Goal: Information Seeking & Learning: Learn about a topic

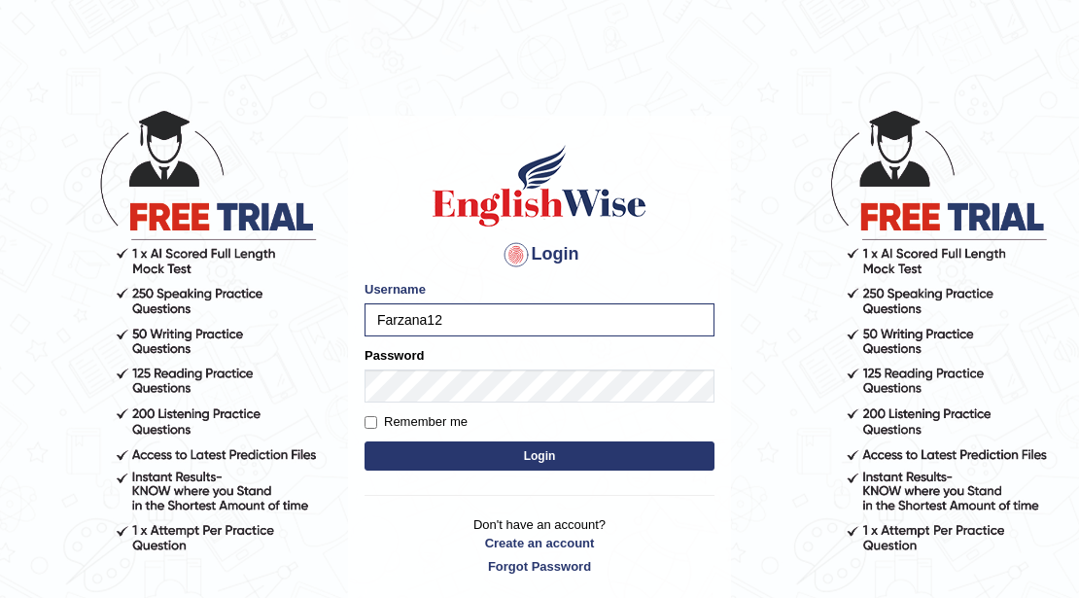
click at [364, 441] on button "Login" at bounding box center [539, 455] width 350 height 29
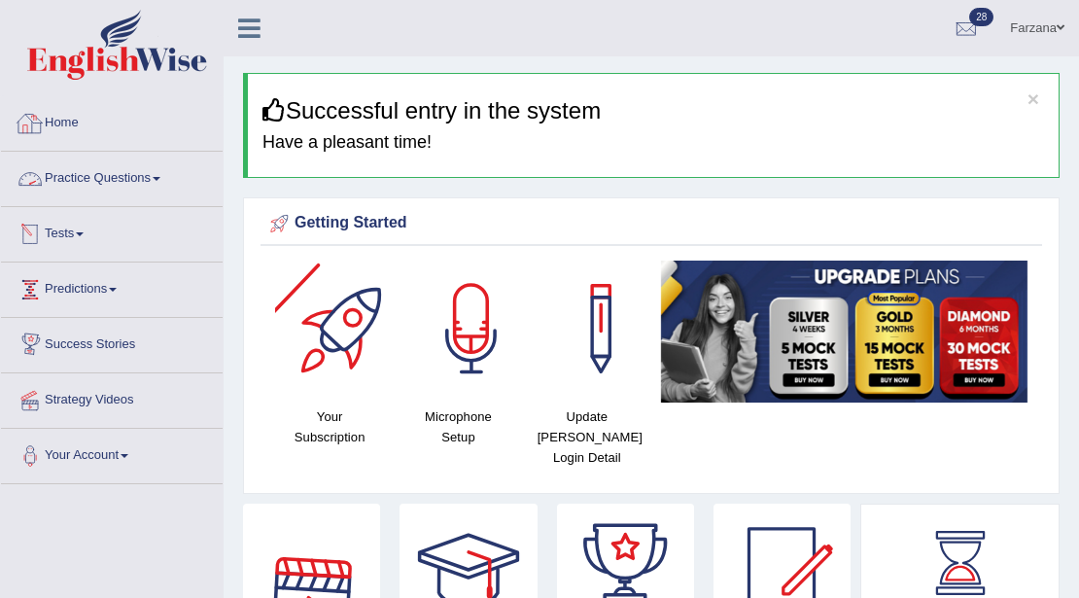
click at [72, 176] on link "Practice Questions" at bounding box center [112, 176] width 222 height 49
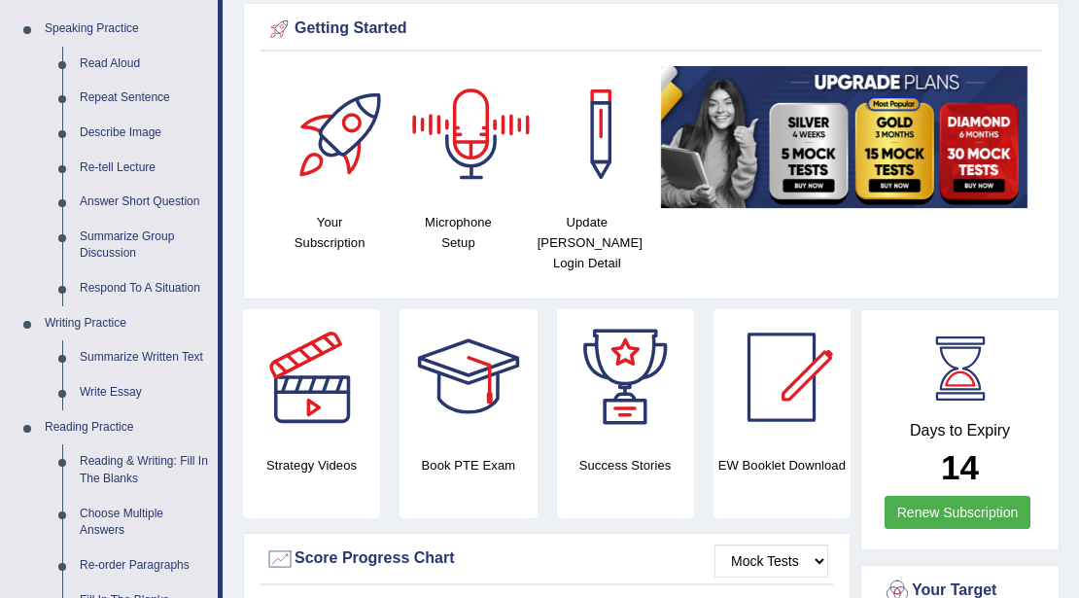
scroll to position [324, 0]
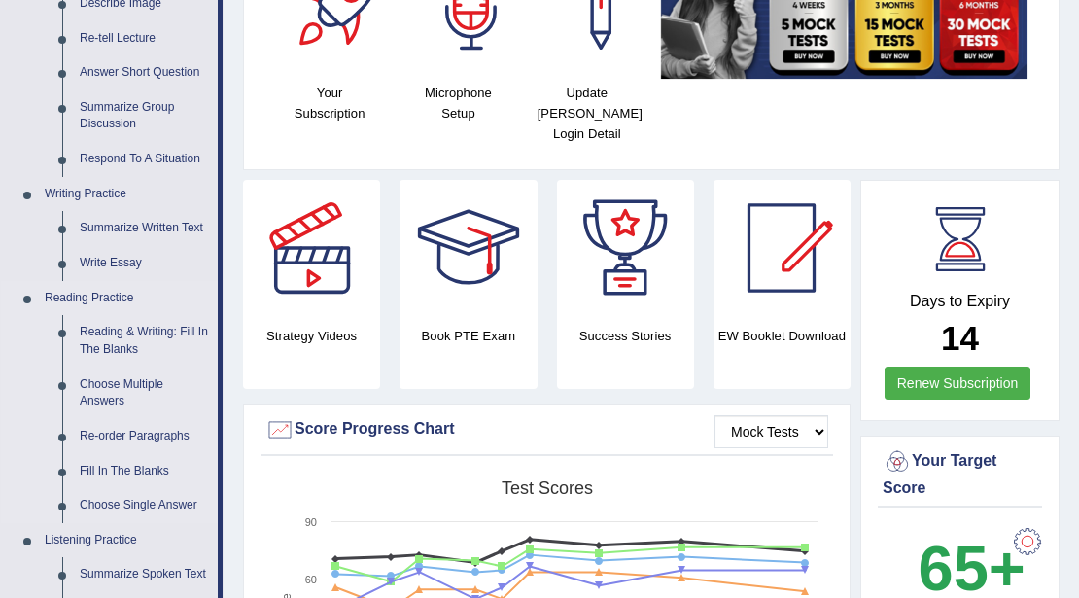
drag, startPoint x: 223, startPoint y: 309, endPoint x: 194, endPoint y: 302, distance: 29.0
click at [194, 302] on div "Home Practice Questions Speaking Practice Read Aloud Repeat Sentence Describe I…" at bounding box center [111, 486] width 251 height 1426
click at [112, 329] on link "Reading & Writing: Fill In The Blanks" at bounding box center [144, 341] width 147 height 52
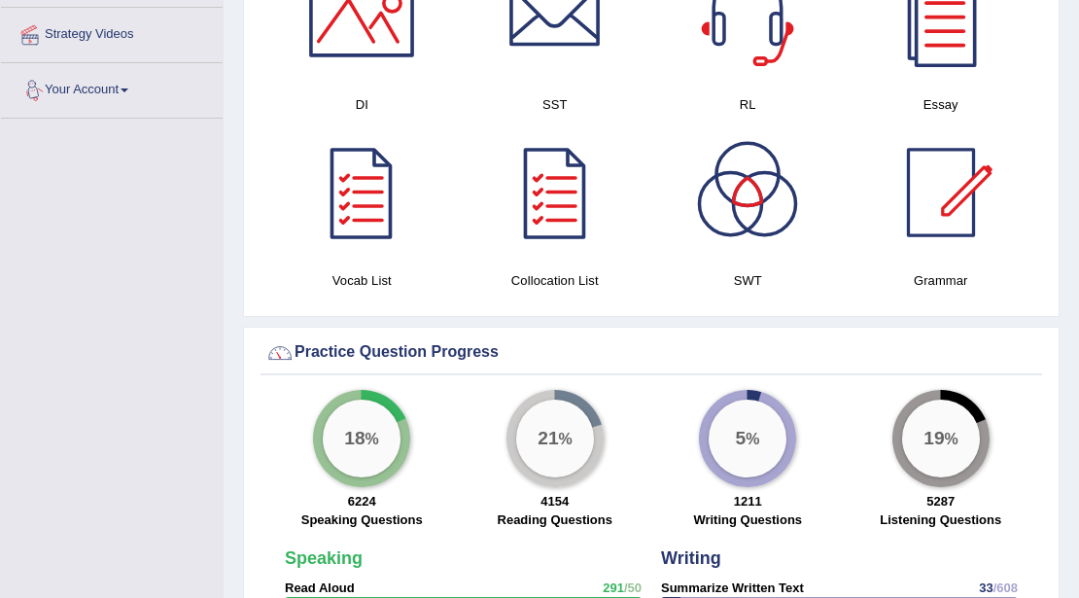
scroll to position [1353, 0]
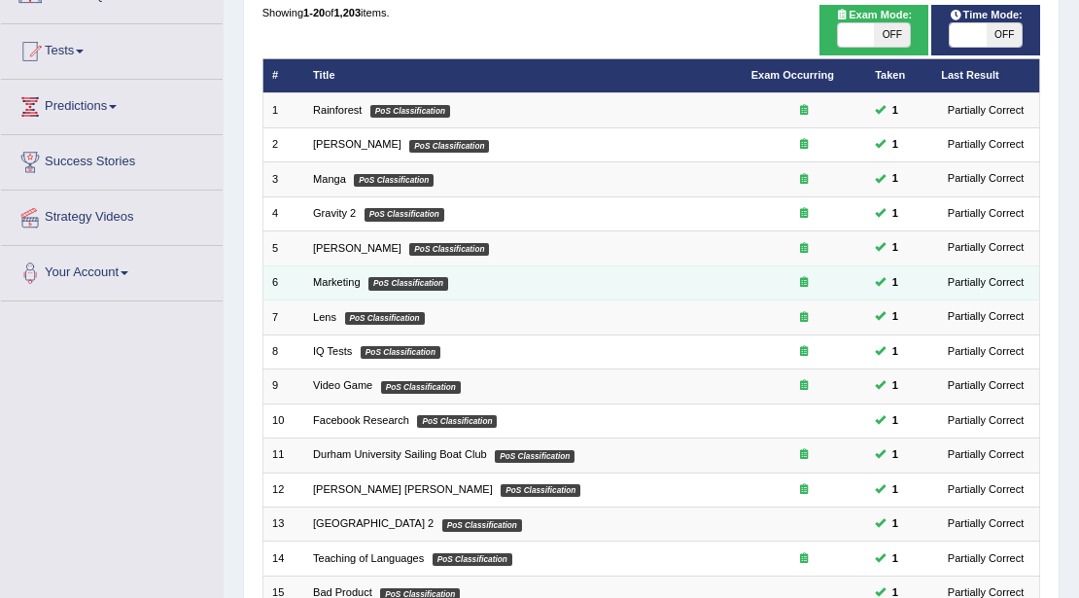
scroll to position [194, 0]
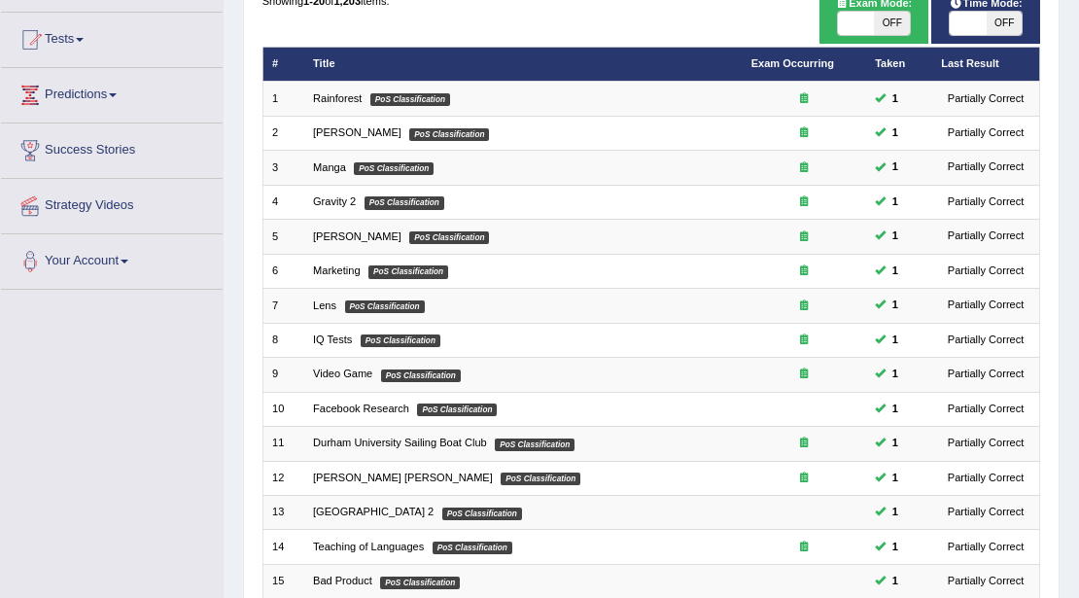
click at [888, 21] on span "OFF" at bounding box center [892, 23] width 36 height 23
checkbox input "true"
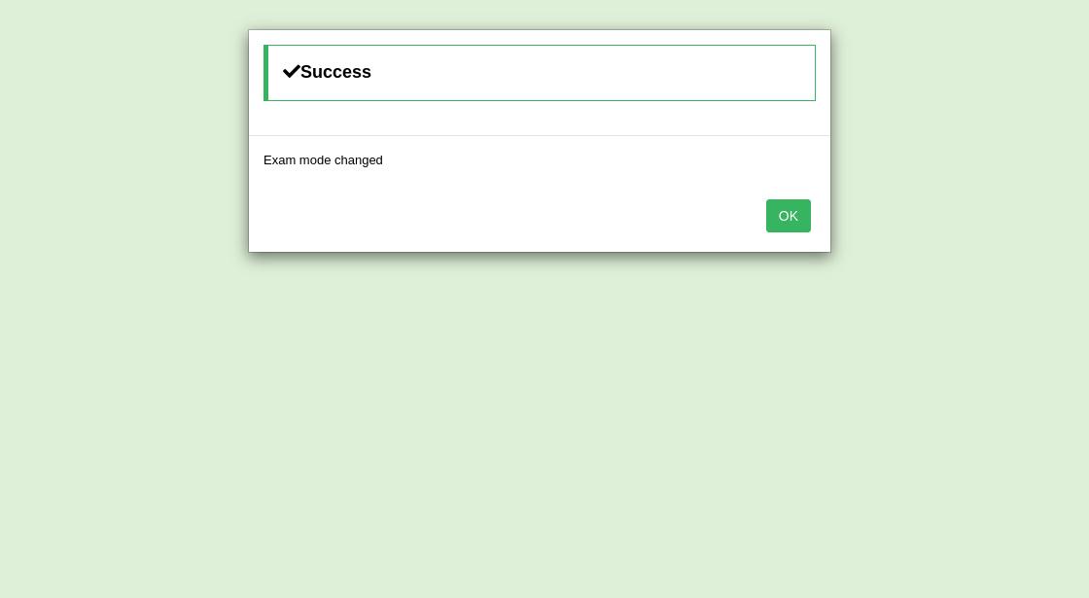
click at [780, 204] on button "OK" at bounding box center [788, 215] width 45 height 33
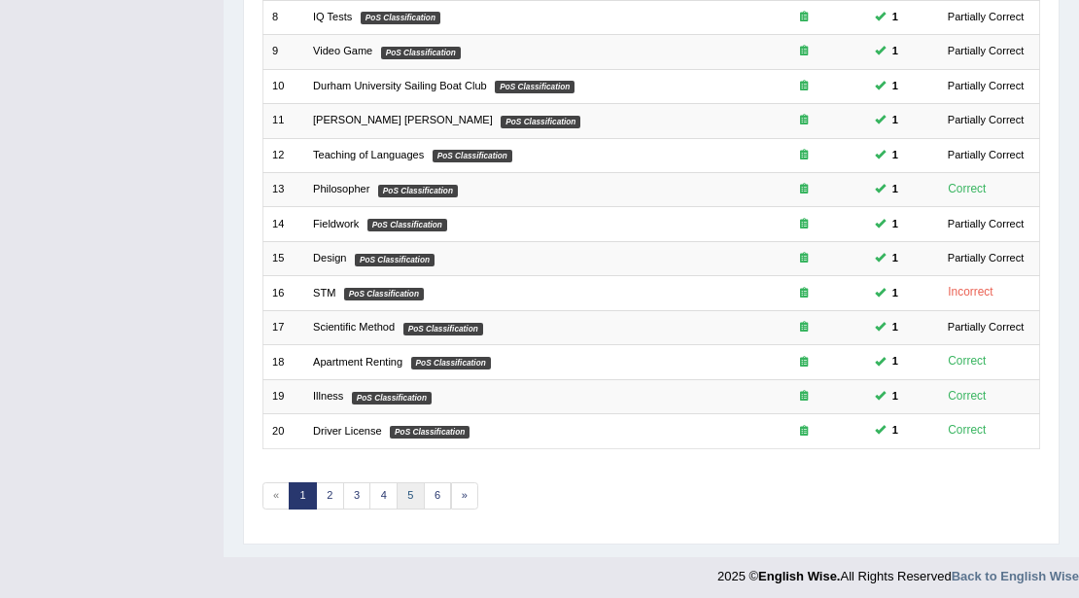
click at [397, 489] on link "5" at bounding box center [411, 495] width 28 height 27
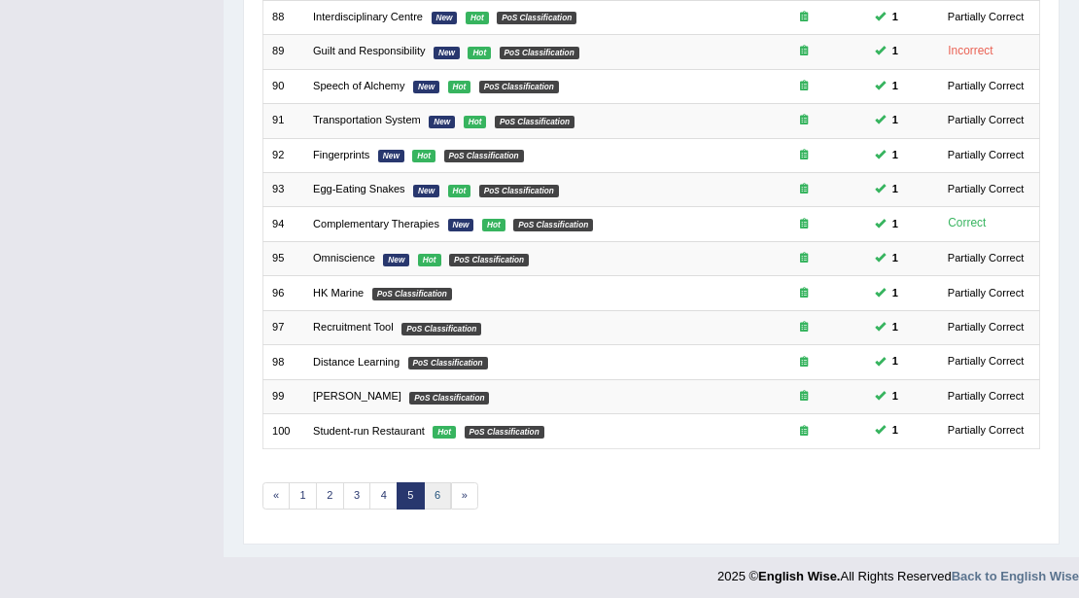
click at [428, 488] on link "6" at bounding box center [438, 495] width 28 height 27
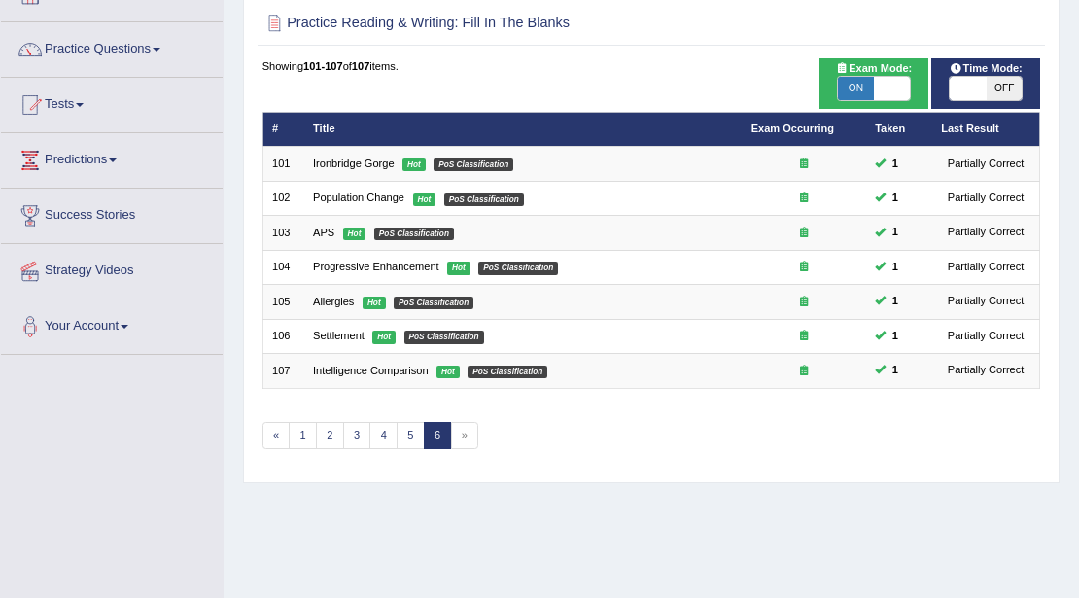
scroll to position [129, 0]
click at [974, 87] on span at bounding box center [968, 88] width 36 height 23
checkbox input "true"
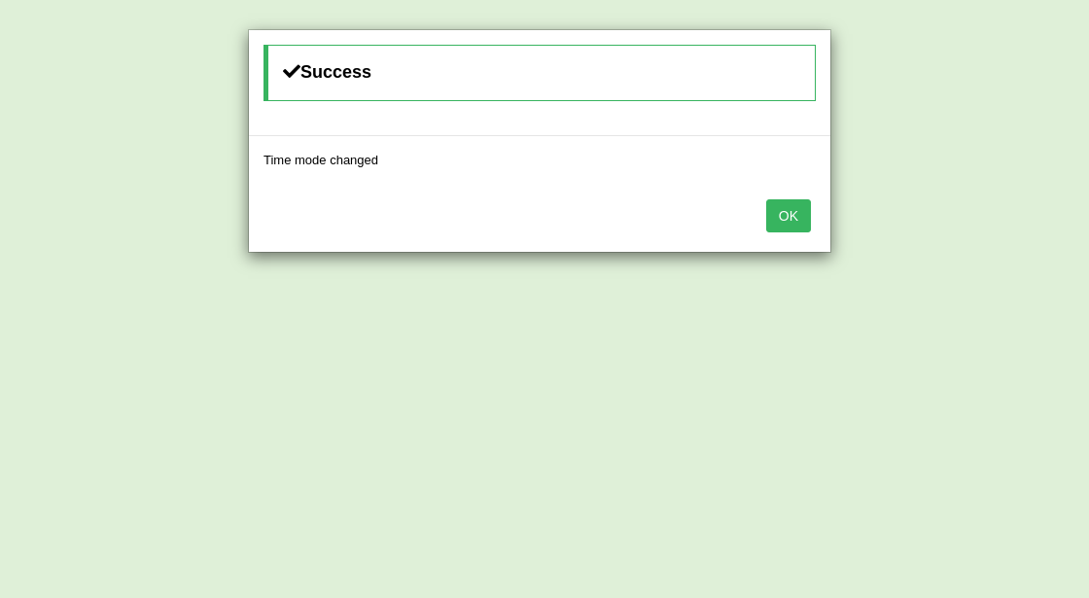
click at [794, 207] on button "OK" at bounding box center [788, 215] width 45 height 33
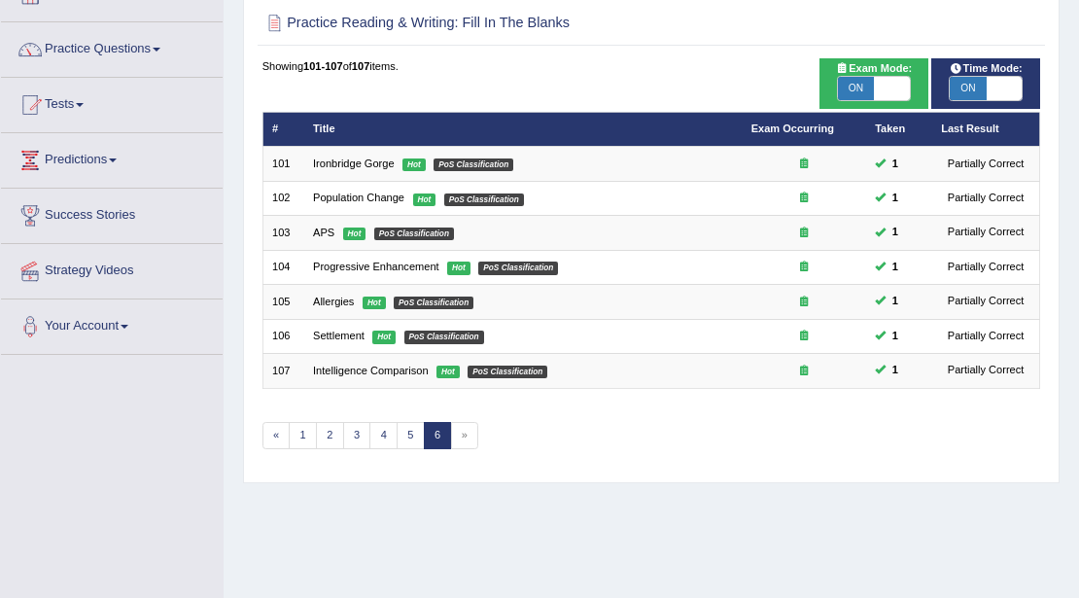
click at [871, 83] on span "ON" at bounding box center [856, 88] width 36 height 23
checkbox input "false"
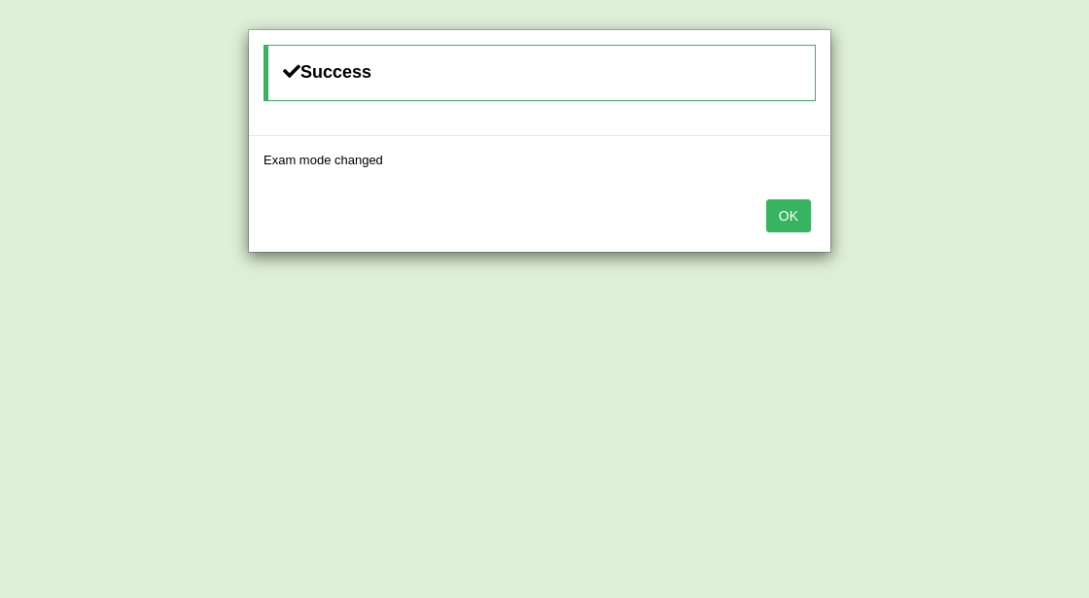
click at [785, 216] on button "OK" at bounding box center [788, 215] width 45 height 33
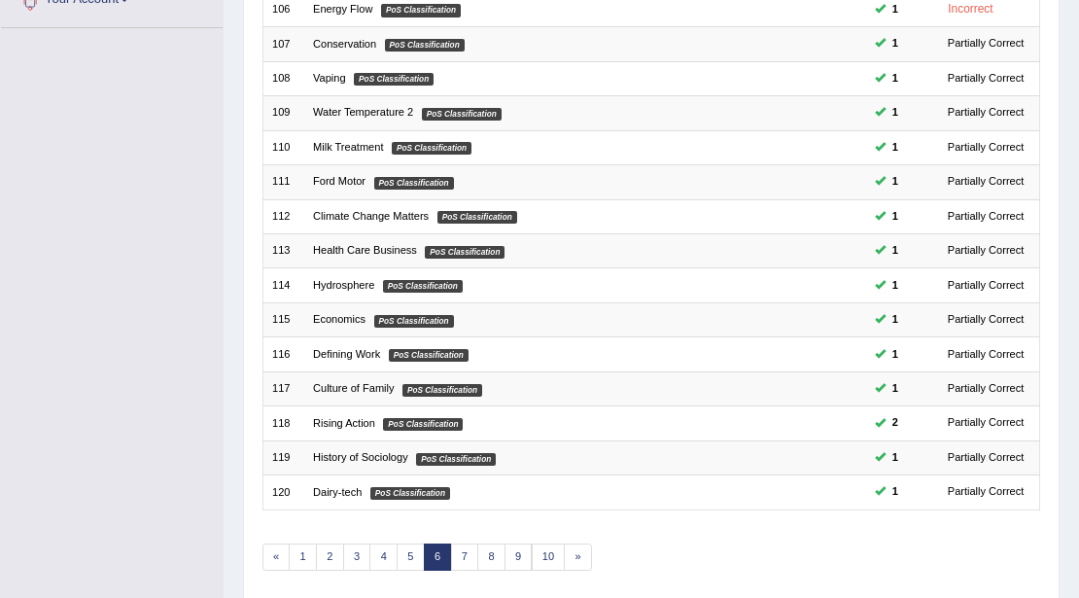
scroll to position [517, 0]
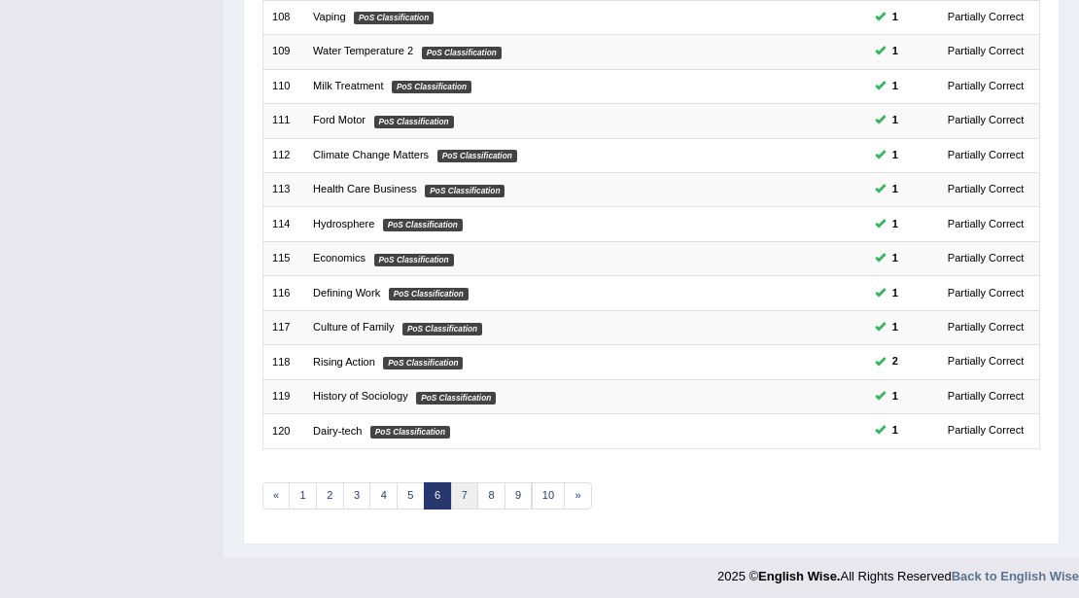
click at [465, 486] on link "7" at bounding box center [465, 495] width 28 height 27
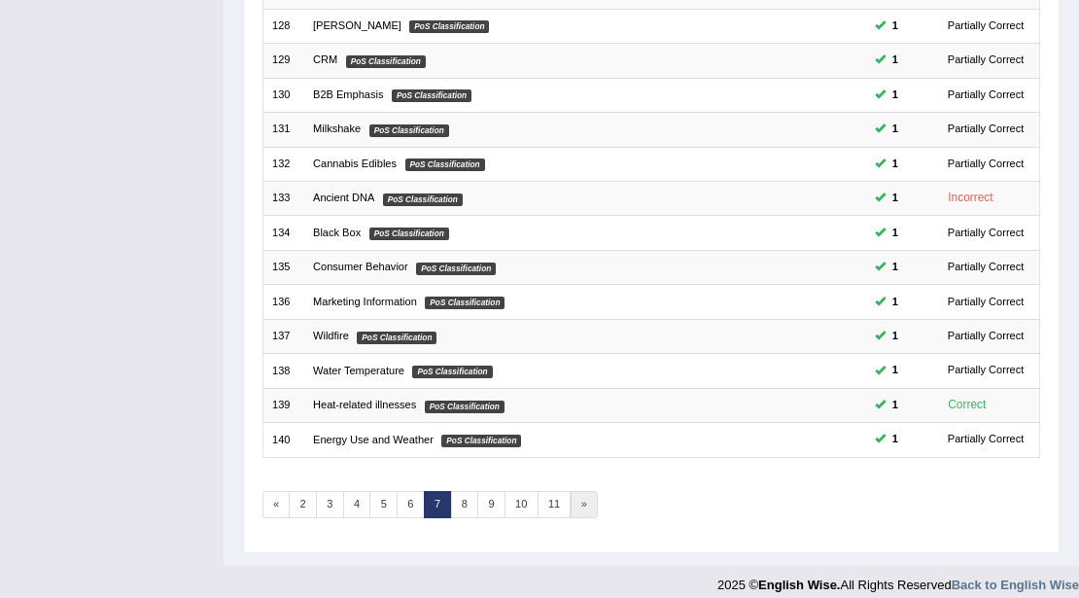
scroll to position [517, 0]
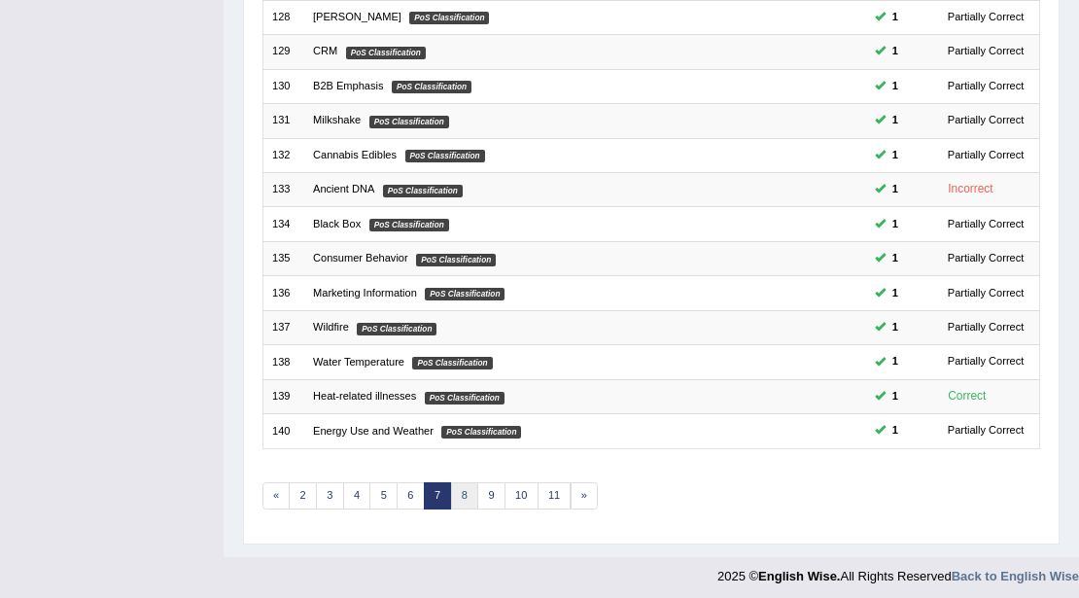
click at [455, 491] on link "8" at bounding box center [465, 495] width 28 height 27
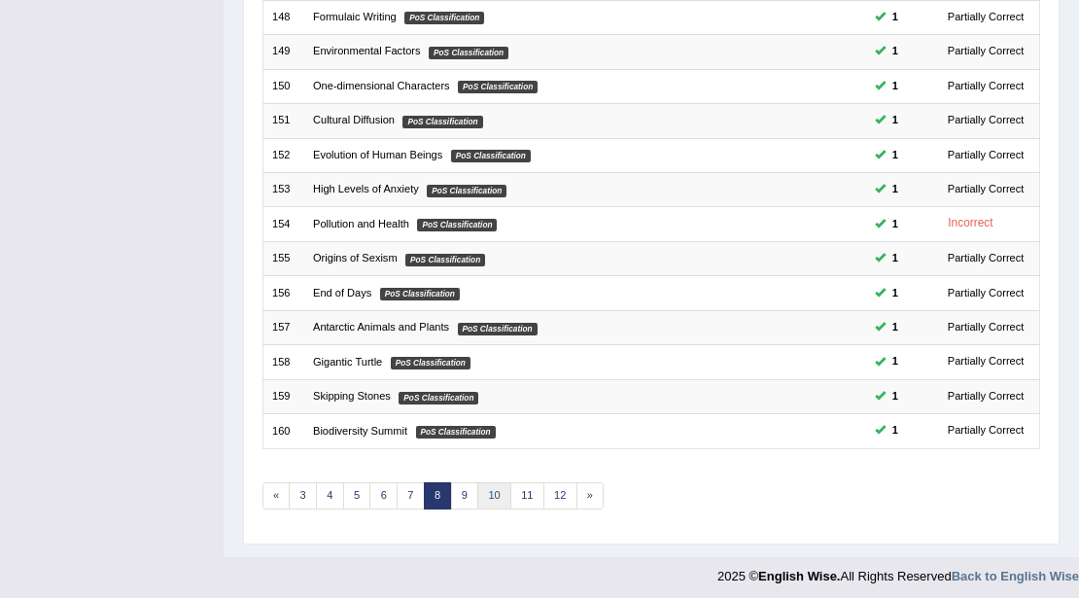
scroll to position [517, 0]
click at [459, 485] on link "9" at bounding box center [465, 495] width 28 height 27
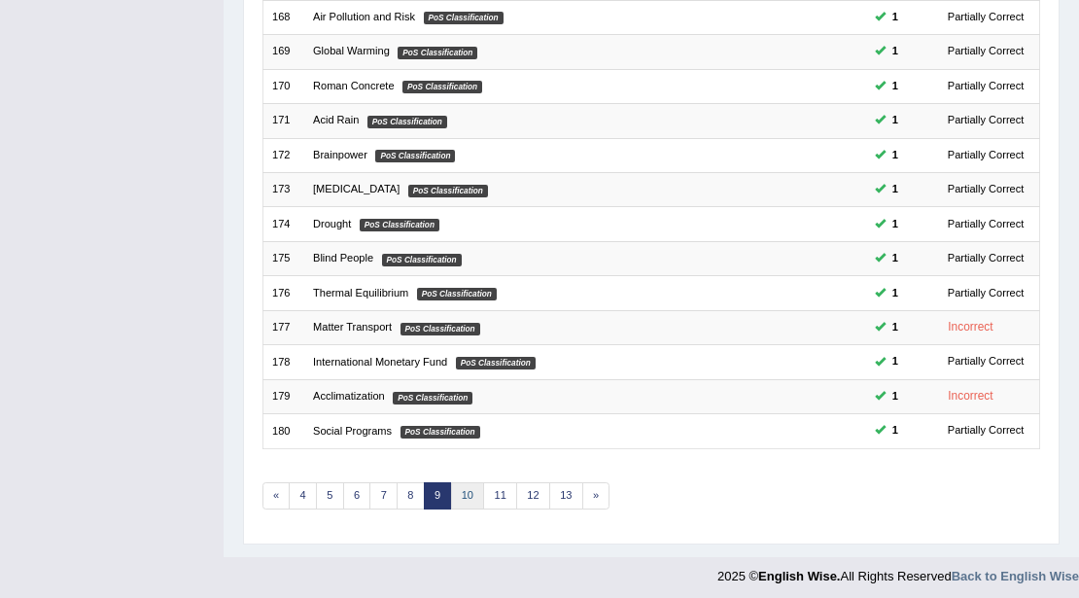
click at [463, 491] on link "10" at bounding box center [468, 495] width 34 height 27
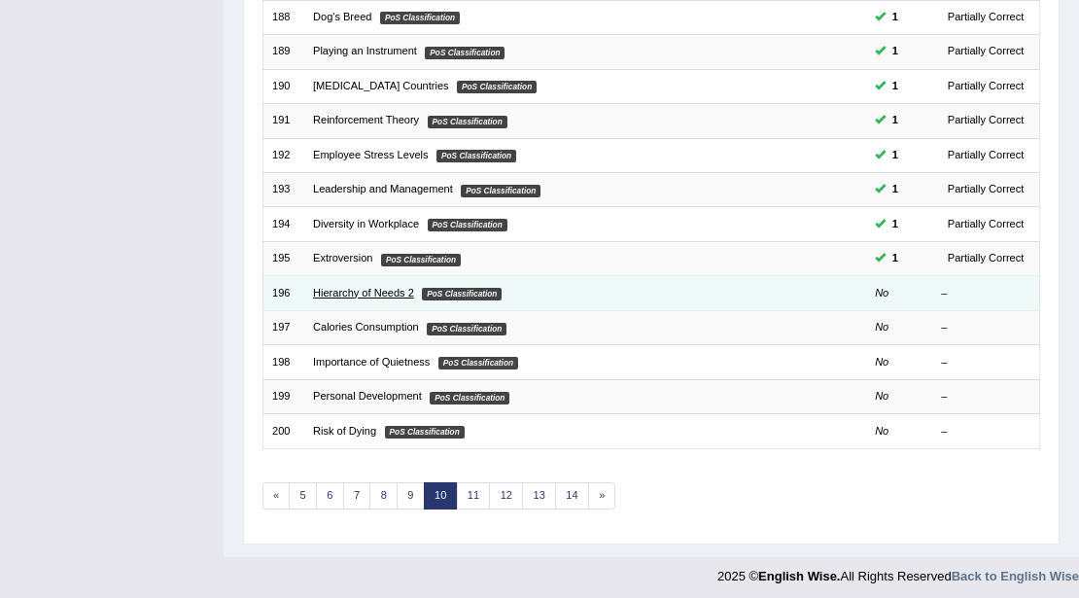
click at [347, 287] on link "Hierarchy of Needs 2" at bounding box center [363, 293] width 101 height 12
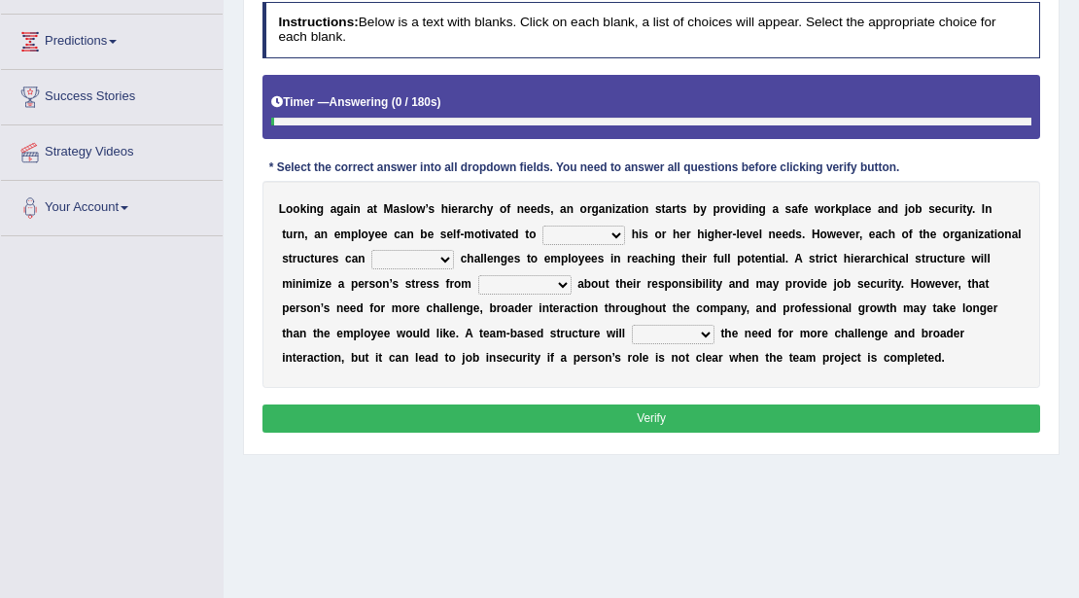
scroll to position [259, 0]
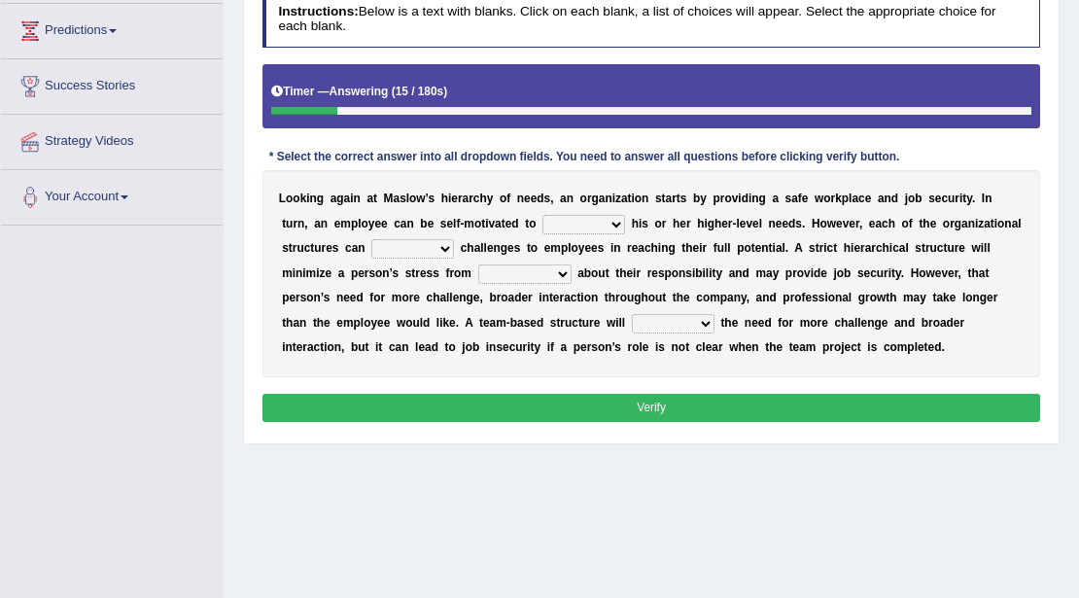
click at [568, 218] on select "fulfill refill relate revive" at bounding box center [583, 224] width 83 height 19
select select "fulfill"
click at [542, 215] on select "fulfill refill relate revive" at bounding box center [583, 224] width 83 height 19
click at [546, 219] on select "fulfill refill relate revive" at bounding box center [583, 224] width 83 height 19
click at [430, 249] on select "hose pose poise dose" at bounding box center [412, 248] width 83 height 19
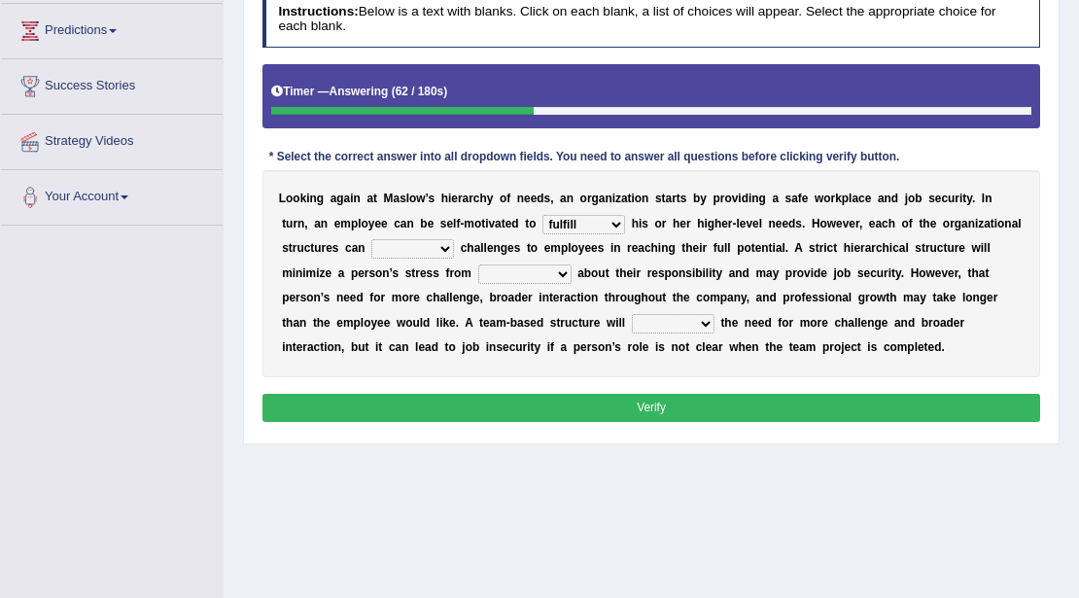
select select "pose"
click at [371, 239] on select "hose pose poise dose" at bounding box center [412, 248] width 83 height 19
click at [529, 274] on select "ambiguity accessibility individuality punctuality" at bounding box center [524, 273] width 93 height 19
select select "ambiguity"
click at [478, 264] on select "ambiguity accessibility individuality punctuality" at bounding box center [524, 273] width 93 height 19
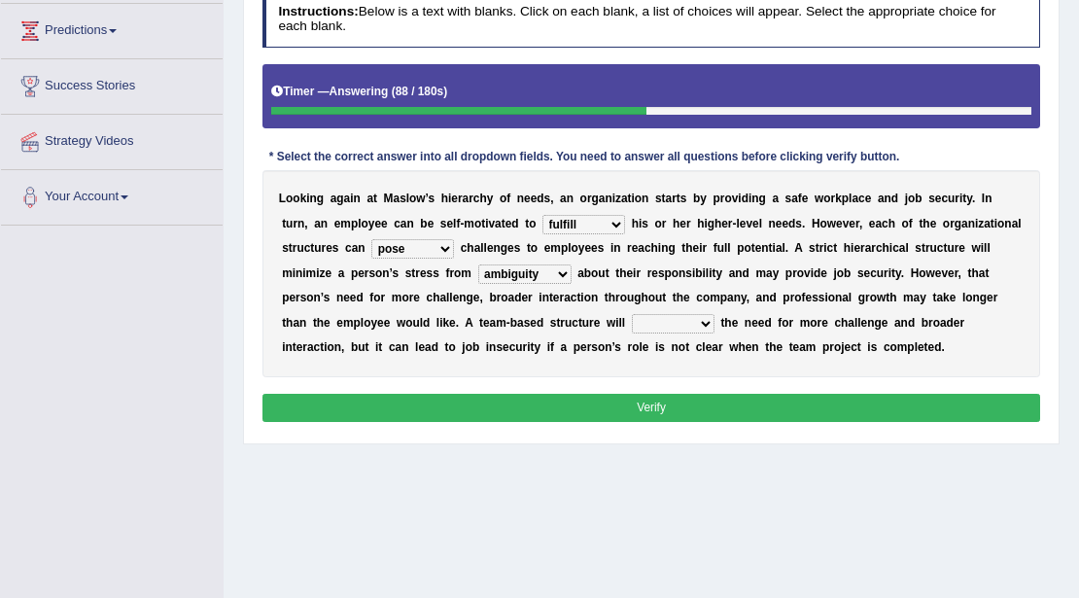
click at [506, 276] on select "ambiguity accessibility individuality punctuality" at bounding box center [524, 273] width 93 height 19
click at [674, 291] on b "t" at bounding box center [675, 298] width 4 height 14
click at [671, 317] on select "compress confess depress address" at bounding box center [673, 323] width 83 height 19
click at [519, 377] on div "Instructions: Below is a text with blanks. Click on each blank, a list of choic…" at bounding box center [651, 209] width 786 height 452
click at [518, 398] on button "Verify" at bounding box center [651, 408] width 778 height 28
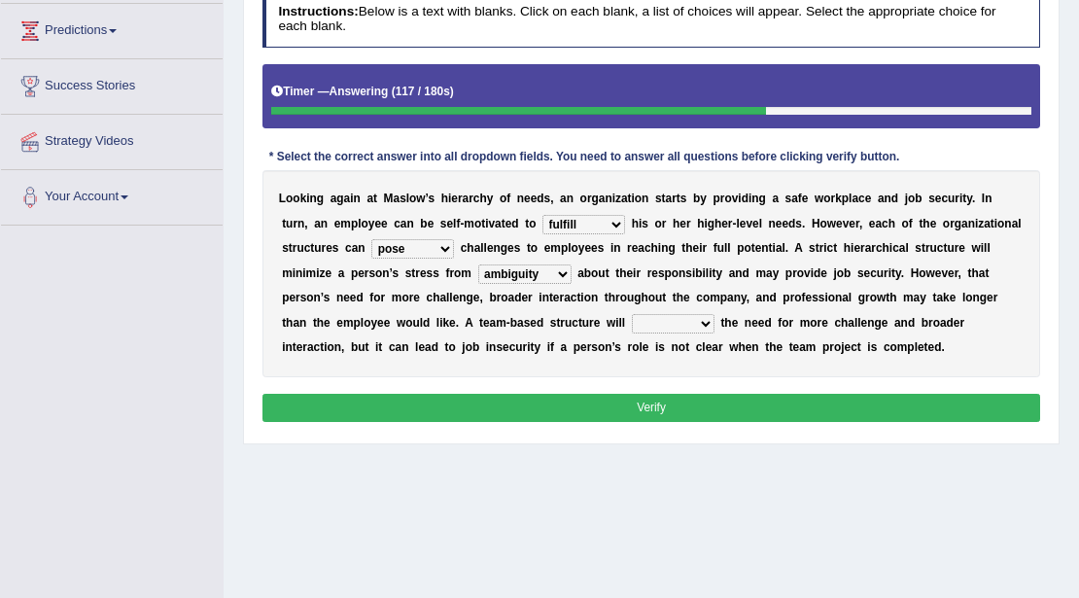
click at [659, 321] on select "compress confess depress address" at bounding box center [673, 323] width 83 height 19
select select "address"
click at [632, 314] on select "compress confess depress address" at bounding box center [673, 323] width 83 height 19
click at [651, 385] on div "Instructions: Below is a text with blanks. Click on each blank, a list of choic…" at bounding box center [651, 209] width 786 height 452
click at [649, 402] on button "Verify" at bounding box center [651, 408] width 778 height 28
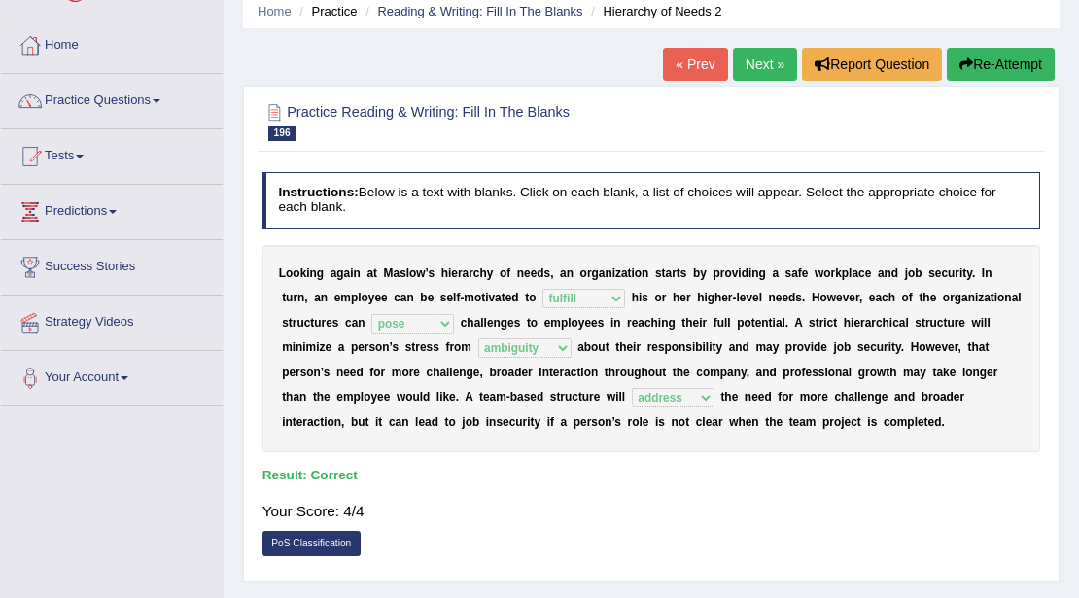
scroll to position [0, 0]
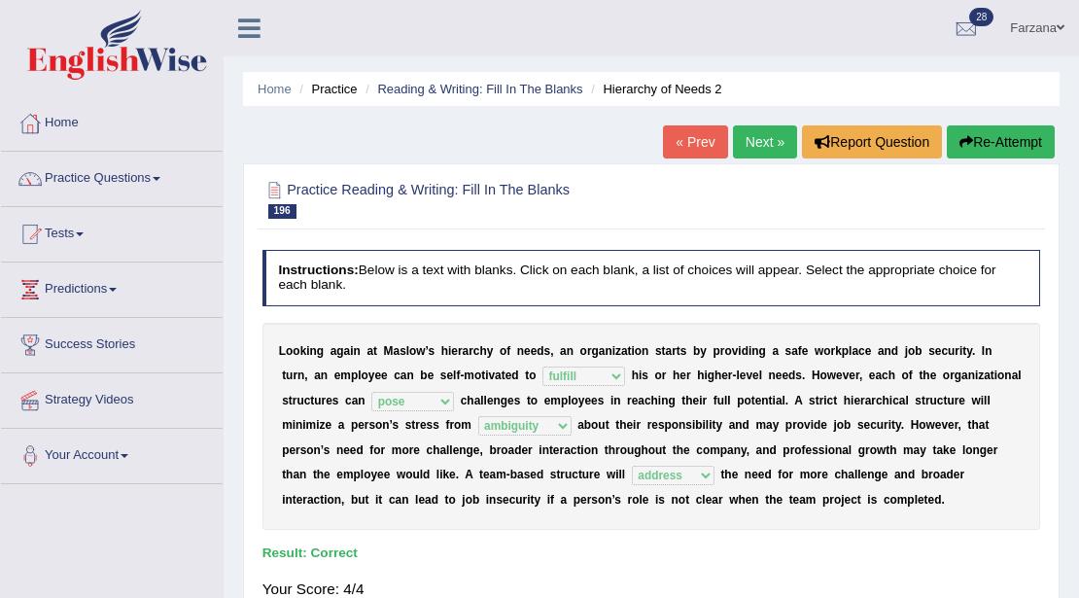
click at [762, 141] on link "Next »" at bounding box center [765, 141] width 64 height 33
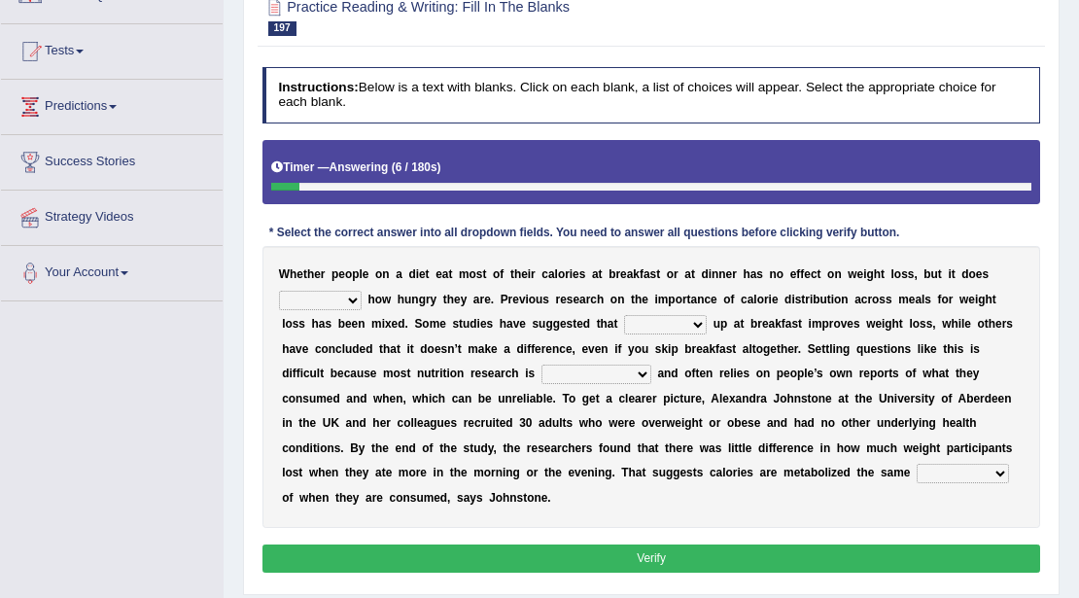
scroll to position [194, 0]
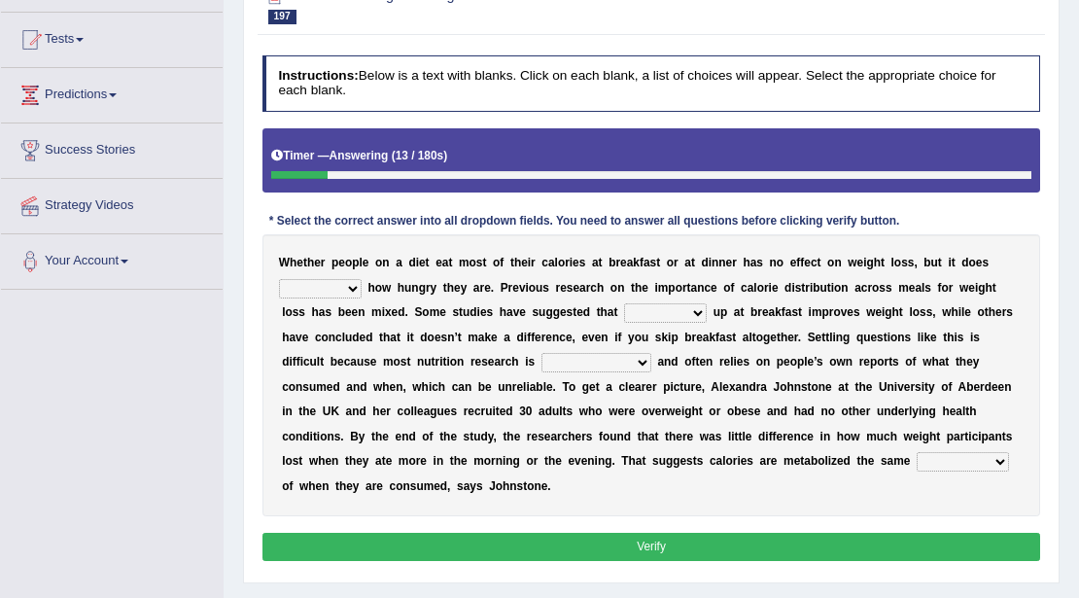
click at [336, 288] on select "affect defect effect collect" at bounding box center [320, 288] width 83 height 19
select select "affect"
click at [279, 279] on select "affect defect effect collect" at bounding box center [320, 288] width 83 height 19
click at [331, 290] on select "affect defect effect collect" at bounding box center [320, 288] width 83 height 19
click at [381, 318] on div "W h e t h e r p e o p l e o n a d i e t e a t m o s t o f t h e i r c a l o r i…" at bounding box center [651, 374] width 778 height 281
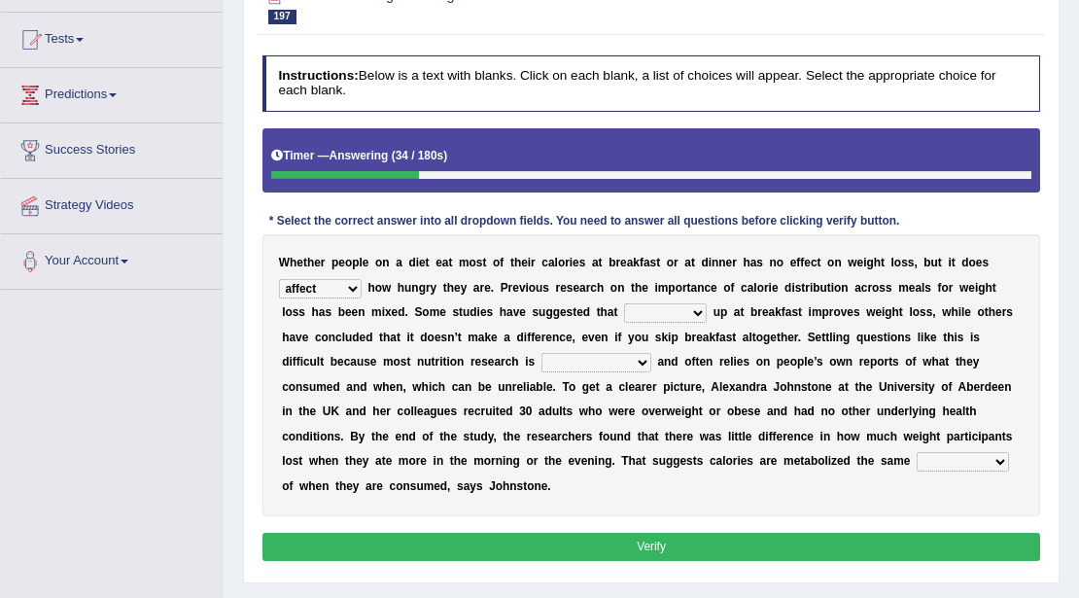
click at [681, 307] on select "firing defiling filling compiling" at bounding box center [665, 312] width 83 height 19
select select "filling"
click at [624, 303] on select "firing defiling filling compiling" at bounding box center [665, 312] width 83 height 19
click at [667, 380] on b "p" at bounding box center [666, 387] width 7 height 14
drag, startPoint x: 667, startPoint y: 296, endPoint x: 664, endPoint y: 321, distance: 24.5
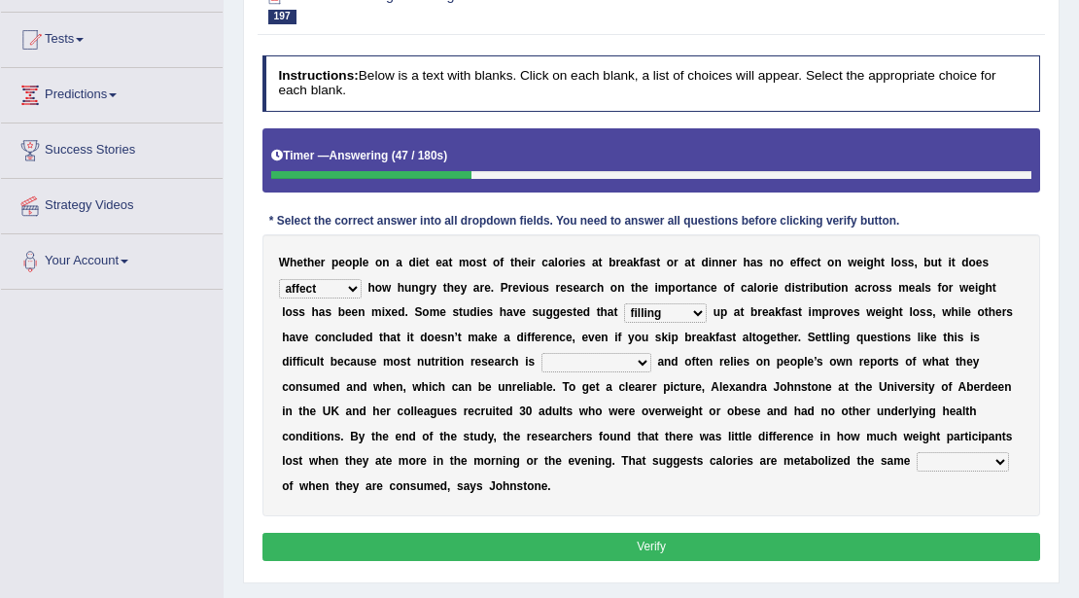
click at [667, 298] on div "W h e t h e r p e o p l e o n a d i e t e a t m o s t o f t h e i r c a l o r i…" at bounding box center [651, 374] width 778 height 281
click at [664, 321] on select "firing defiling filling compiling" at bounding box center [665, 312] width 83 height 19
click at [741, 374] on div "W h e t h e r p e o p l e o n a d i e t e a t m o s t o f t h e i r c a l o r i…" at bounding box center [651, 374] width 778 height 281
click at [583, 357] on select "conventional gravitational observational disproportional" at bounding box center [596, 362] width 110 height 19
select select "disproportional"
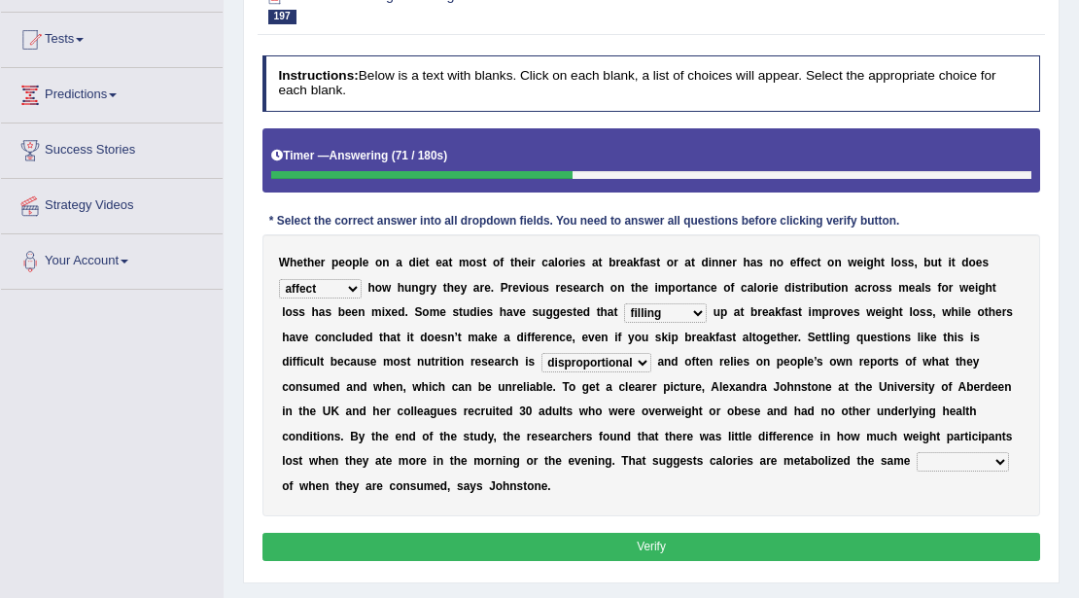
click at [541, 353] on select "conventional gravitational observational disproportional" at bounding box center [596, 362] width 110 height 19
click at [965, 449] on div "W h e t h e r p e o p l e o n a d i e t e a t m o s t o f t h e i r c a l o r i…" at bounding box center [651, 374] width 778 height 281
click at [961, 458] on select "seedless priceless emotionless regardless" at bounding box center [962, 461] width 92 height 19
select select "regardless"
click at [916, 452] on select "seedless priceless emotionless regardless" at bounding box center [962, 461] width 92 height 19
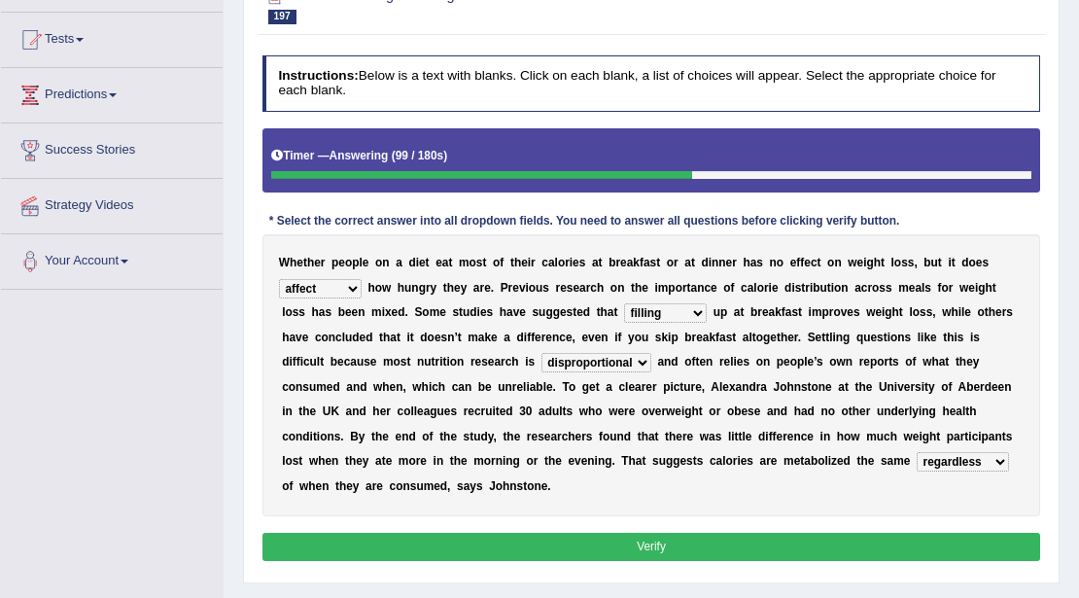
click at [945, 549] on button "Verify" at bounding box center [651, 547] width 778 height 28
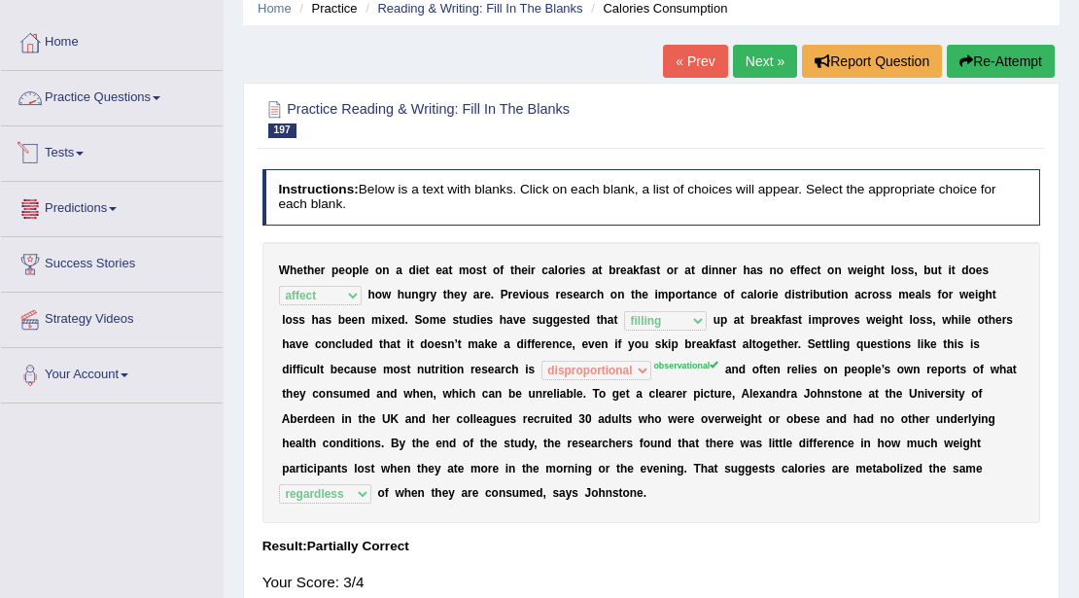
scroll to position [0, 0]
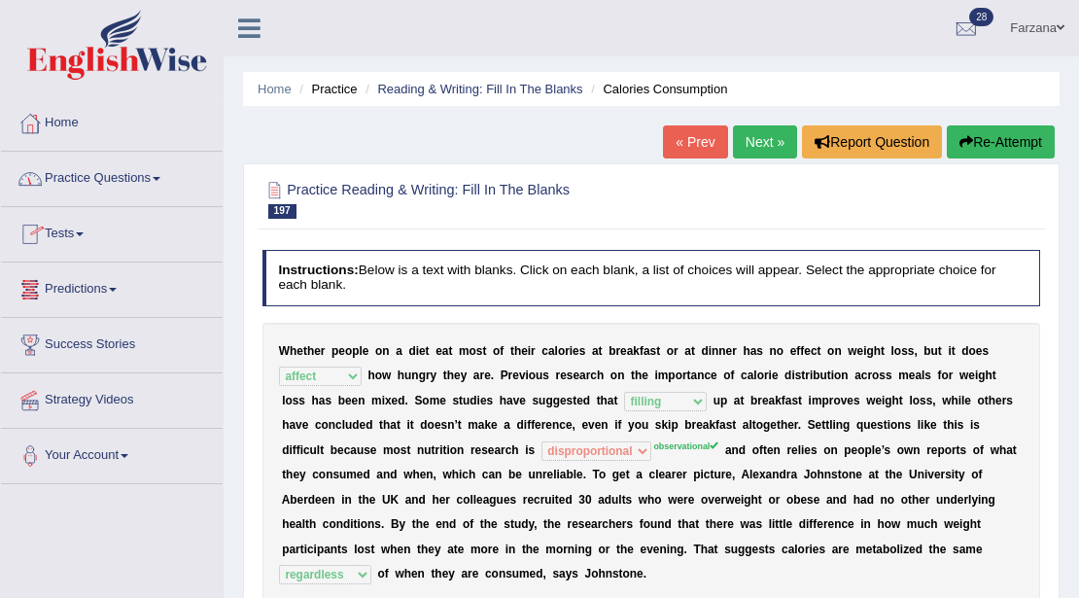
click at [763, 150] on link "Next »" at bounding box center [765, 141] width 64 height 33
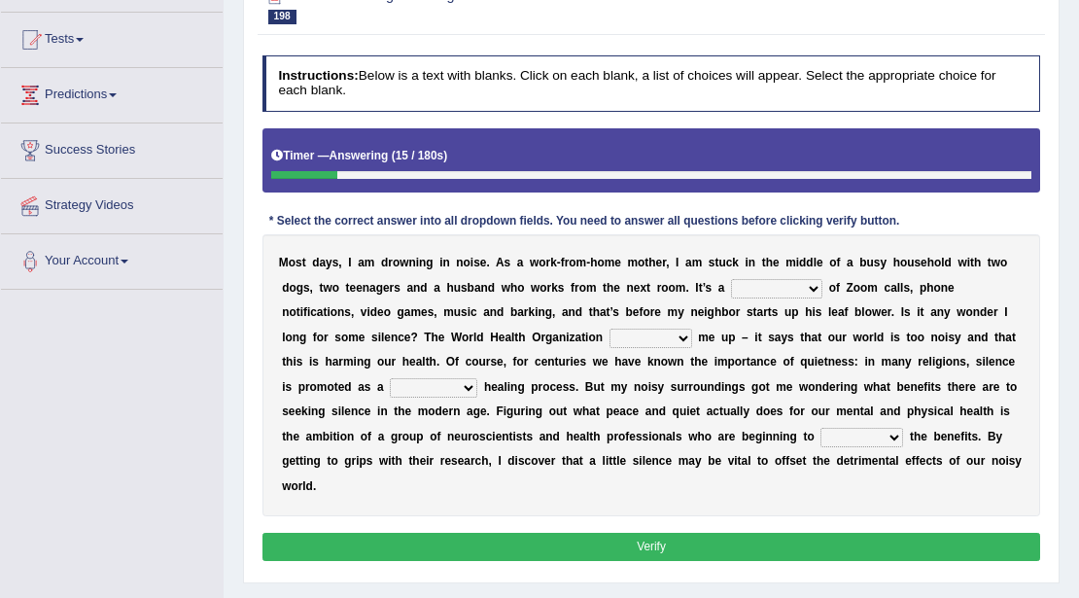
click at [758, 290] on select "euphony cacophony symphony monophony" at bounding box center [776, 288] width 91 height 19
select select "symphony"
click at [731, 279] on select "euphony cacophony symphony monophony" at bounding box center [776, 288] width 91 height 19
click at [624, 334] on select "keeps packs carries backs" at bounding box center [650, 337] width 83 height 19
select select "keeps"
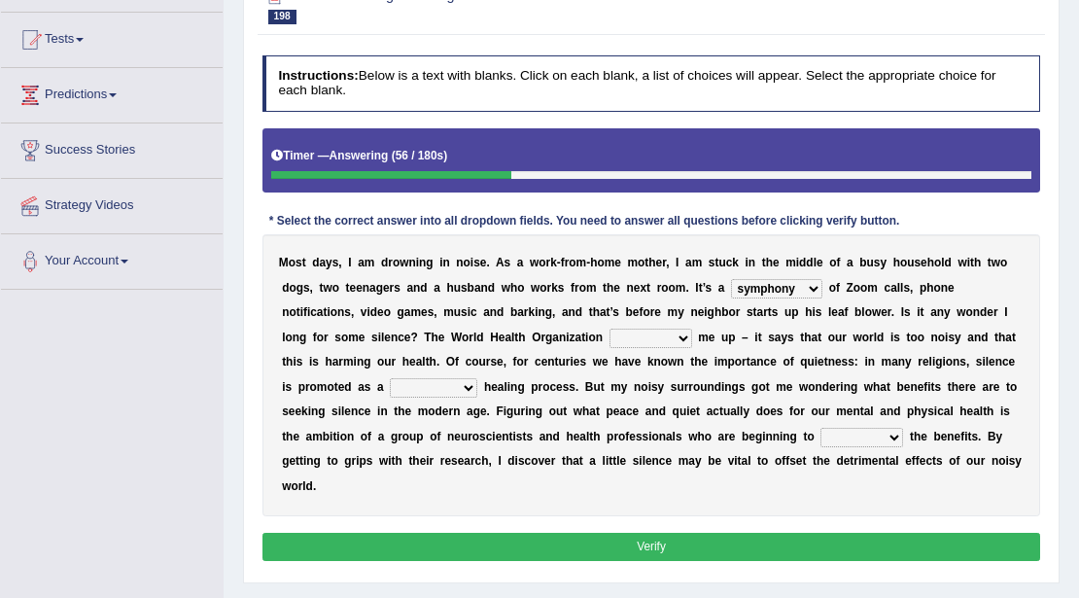
click at [609, 328] on select "keeps packs carries backs" at bounding box center [650, 337] width 83 height 19
click at [657, 336] on select "keeps packs carries backs" at bounding box center [650, 337] width 83 height 19
click at [702, 373] on div "M o s t d a y s , I a m d r o w n i n g i n n o i s e . A s a w o r k - f r o m…" at bounding box center [651, 374] width 778 height 281
click at [645, 338] on select "keeps packs carries backs" at bounding box center [650, 337] width 83 height 19
click at [700, 370] on div "M o s t d a y s , I a m d r o w n i n g i n n o i s e . A s a w o r k - f r o m…" at bounding box center [651, 374] width 778 height 281
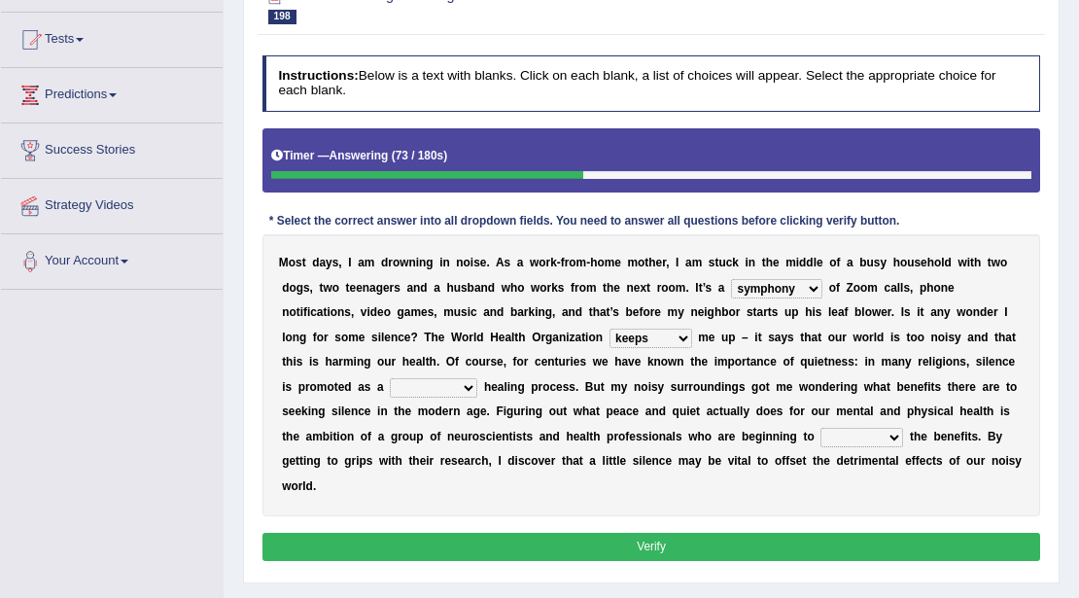
click at [415, 383] on select "vital functional celestial detrimental" at bounding box center [433, 387] width 87 height 19
select select "celestial"
click at [390, 378] on select "vital functional celestial detrimental" at bounding box center [433, 387] width 87 height 19
click at [898, 420] on div "M o s t d a y s , I a m d r o w n i n g i n n o i s e . A s a w o r k - f r o m…" at bounding box center [651, 374] width 778 height 281
click at [869, 432] on select "retrieve unravel relieve unleash" at bounding box center [861, 437] width 83 height 19
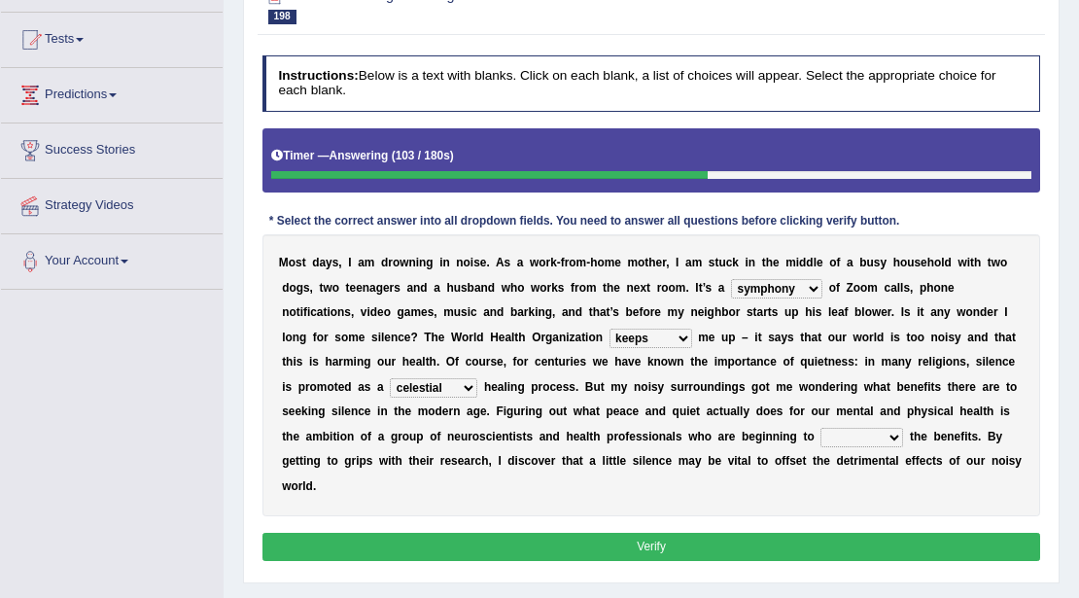
select select "retrieve"
click at [820, 428] on select "retrieve unravel relieve unleash" at bounding box center [861, 437] width 83 height 19
click at [766, 566] on div "Instructions: Below is a text with blanks. Click on each blank, a list of choic…" at bounding box center [651, 311] width 786 height 526
click at [760, 548] on button "Verify" at bounding box center [651, 547] width 778 height 28
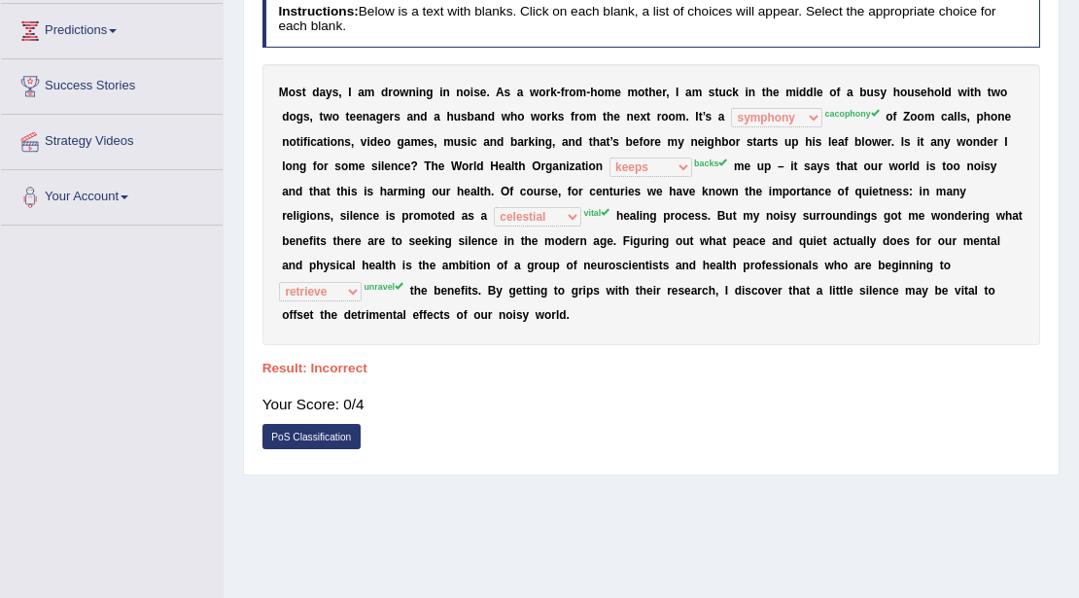
scroll to position [324, 0]
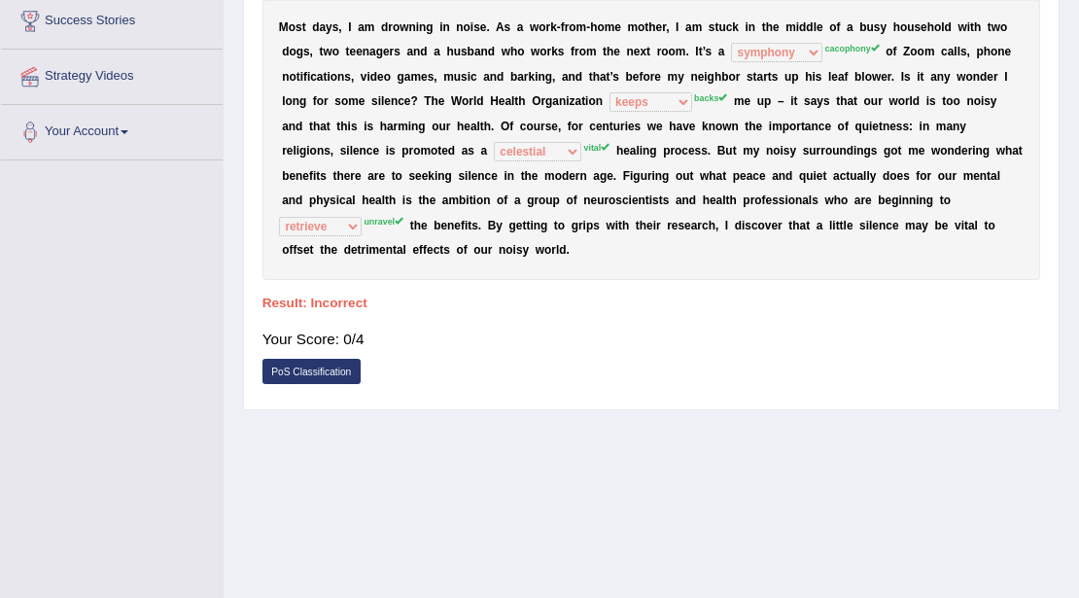
click at [438, 282] on div "Instructions: Below is a text with blanks. Click on each blank, a list of choic…" at bounding box center [651, 159] width 786 height 483
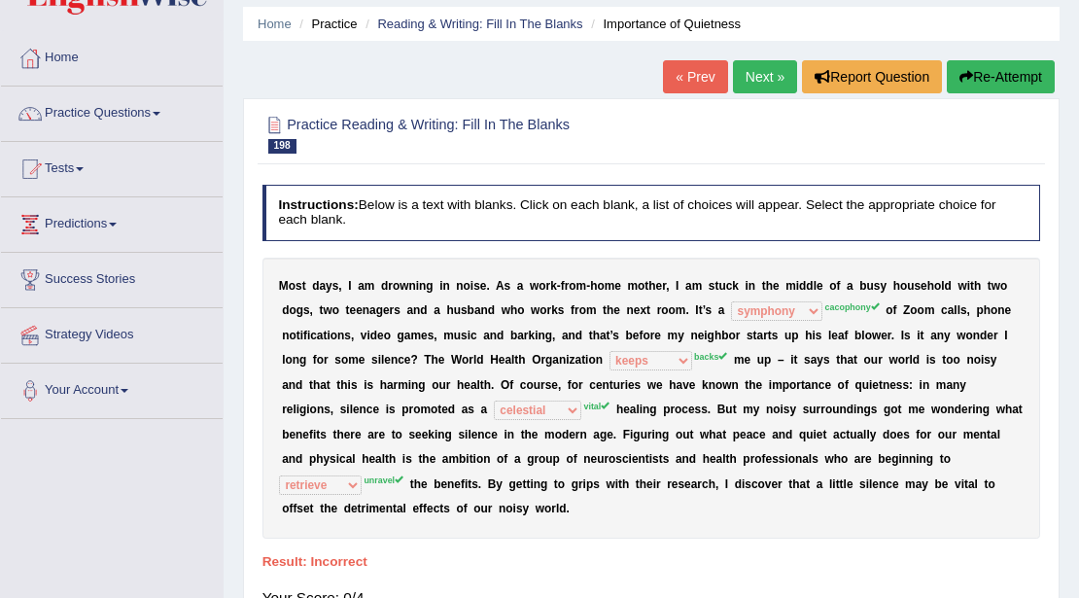
scroll to position [0, 0]
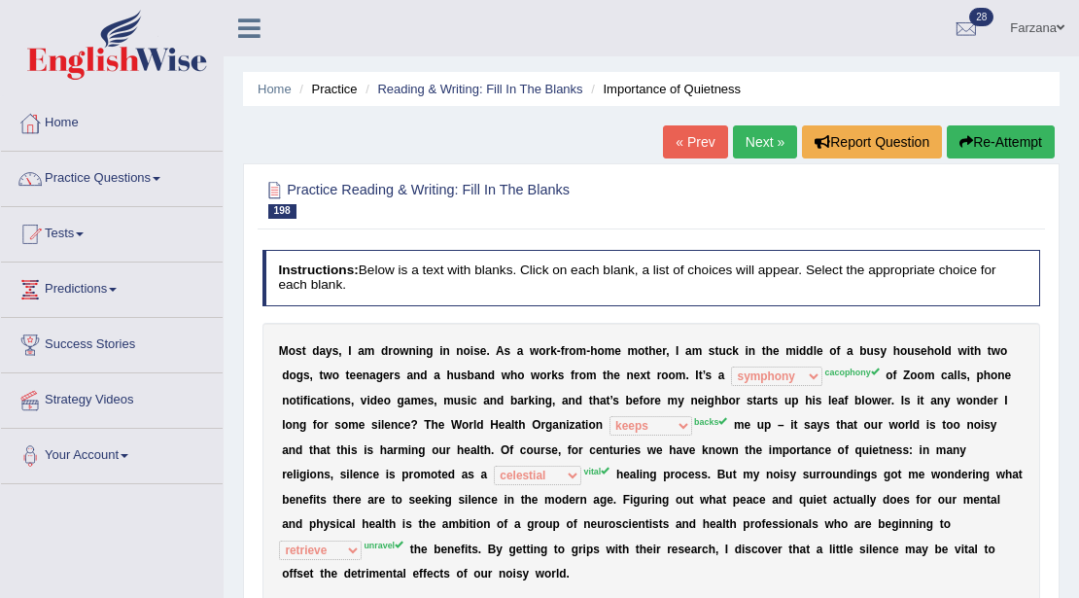
click at [768, 140] on link "Next »" at bounding box center [765, 141] width 64 height 33
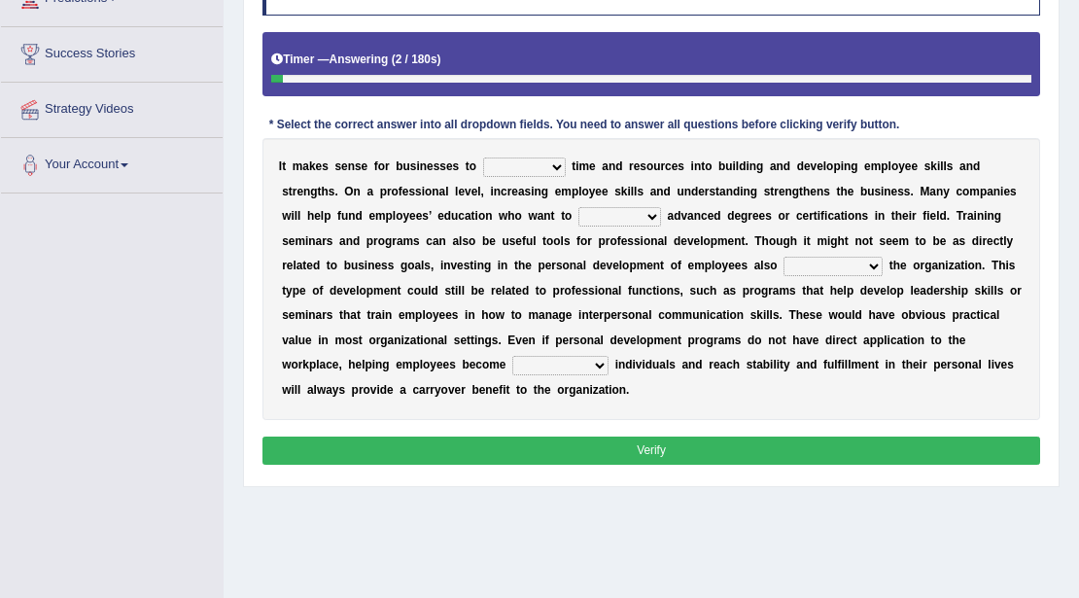
click at [538, 167] on select "inject displace invest remove" at bounding box center [524, 166] width 83 height 19
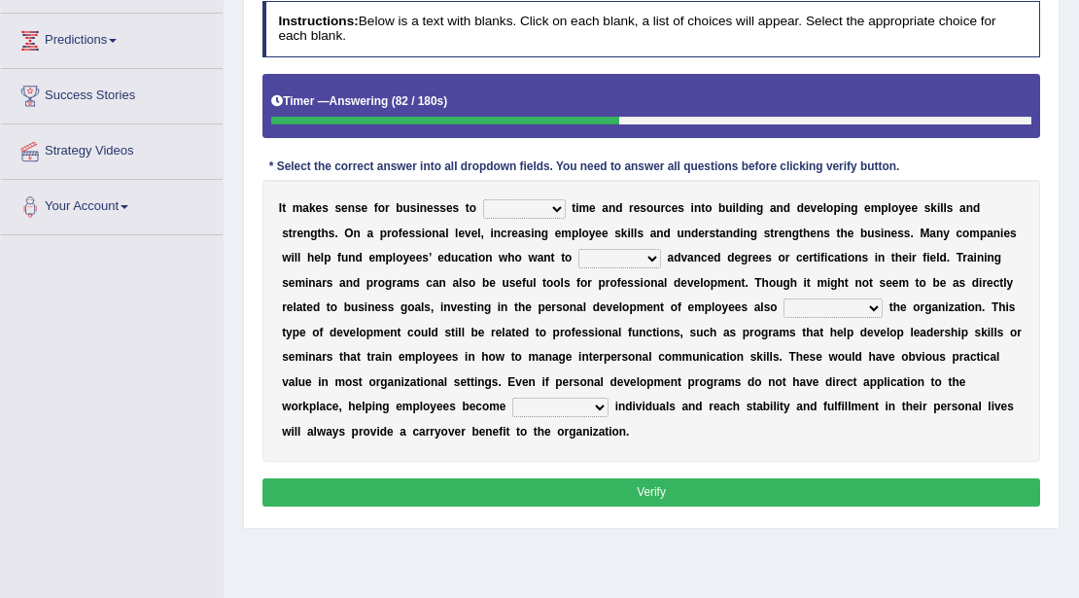
scroll to position [225, 0]
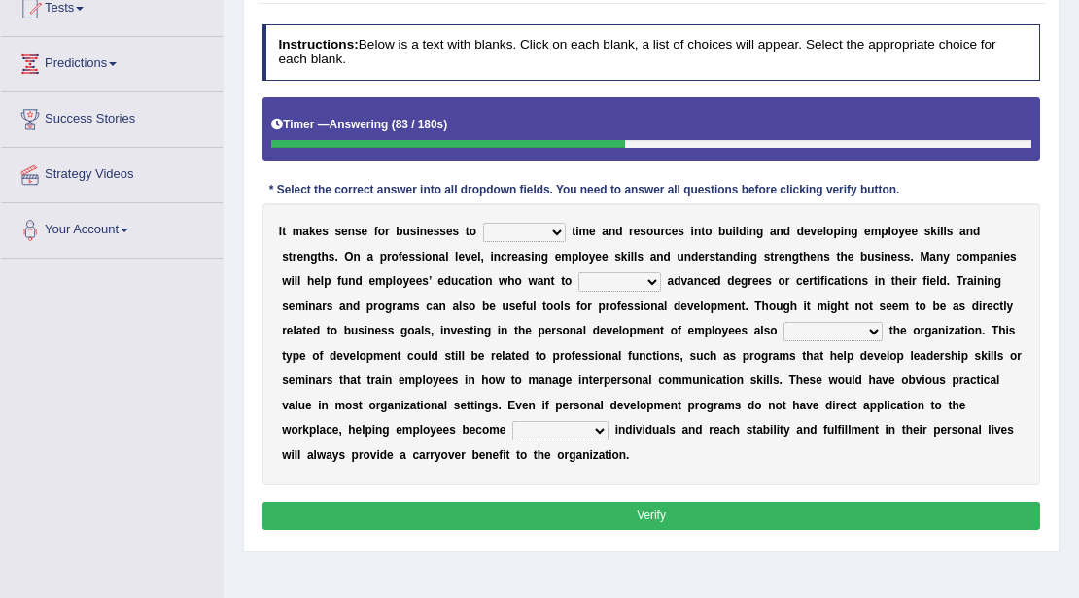
click at [527, 235] on select "inject displace invest remove" at bounding box center [524, 232] width 83 height 19
select select "inject"
click at [483, 223] on select "inject displace invest remove" at bounding box center [524, 232] width 83 height 19
click at [626, 282] on select "satisfy persuade pursue pacify" at bounding box center [619, 281] width 83 height 19
select select "pursue"
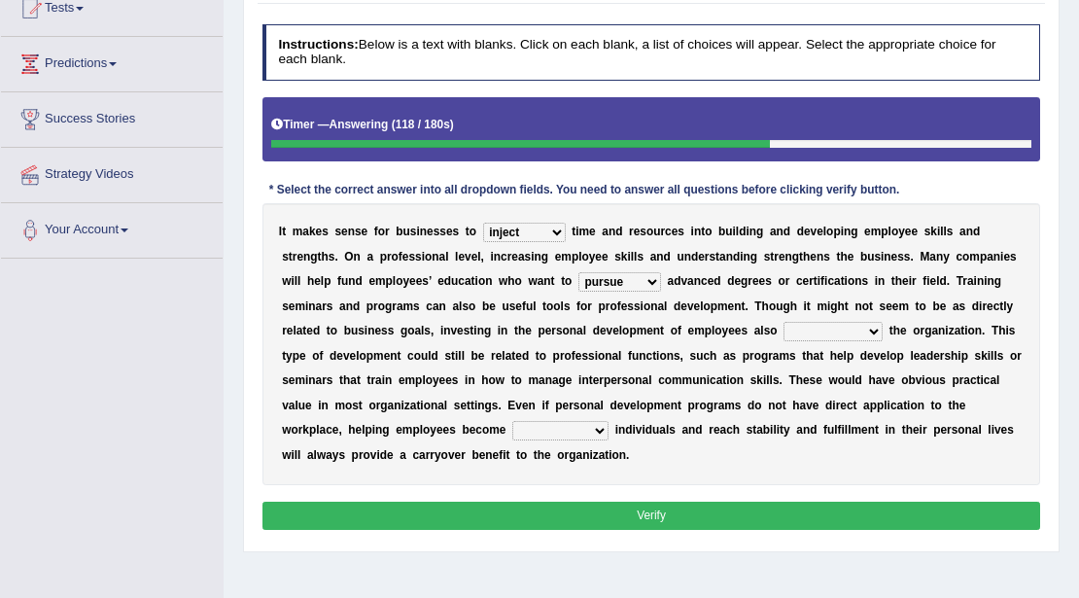
click at [578, 272] on select "satisfy persuade pursue pacify" at bounding box center [619, 281] width 83 height 19
click at [787, 331] on select "defines benefits placates compensates" at bounding box center [832, 331] width 99 height 19
select select "compensates"
click at [783, 322] on select "defines benefits placates compensates" at bounding box center [832, 331] width 99 height 19
click at [546, 435] on select "pious well-rounded waddled bristle" at bounding box center [560, 430] width 96 height 19
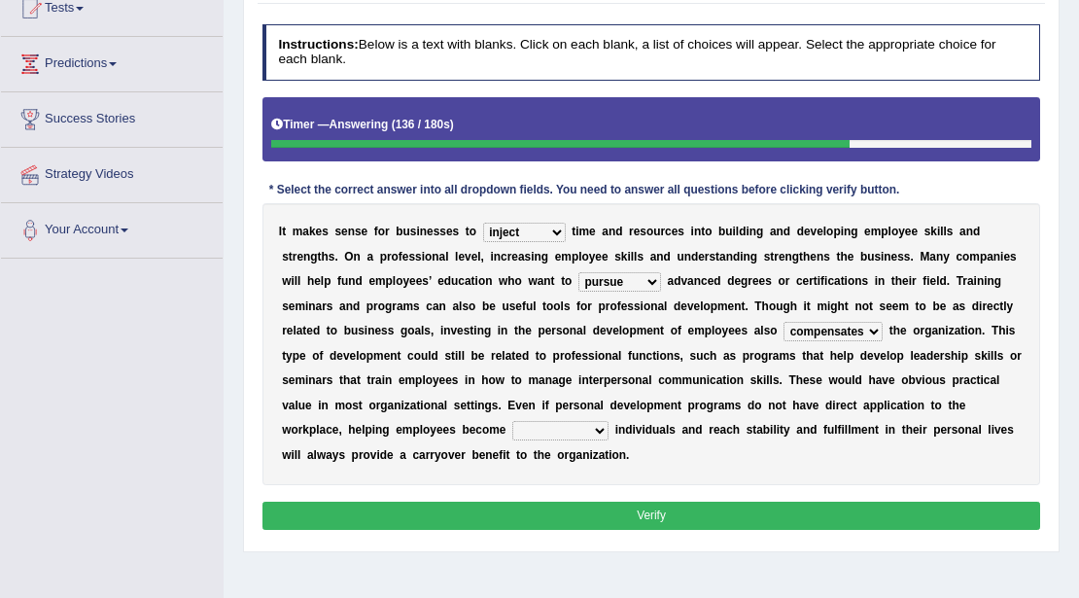
click at [546, 435] on select "pious well-rounded waddled bristle" at bounding box center [560, 430] width 96 height 19
click at [544, 433] on select "pious well-rounded waddled bristle" at bounding box center [560, 430] width 96 height 19
select select "well-rounded"
click at [512, 421] on select "pious well-rounded waddled bristle" at bounding box center [560, 430] width 96 height 19
click at [488, 509] on button "Verify" at bounding box center [651, 515] width 778 height 28
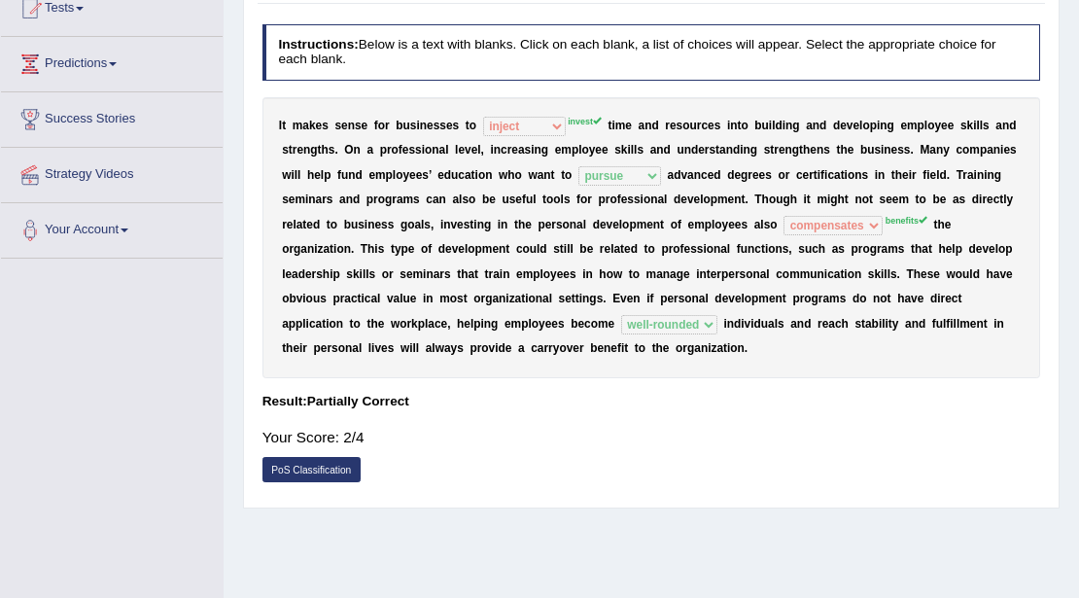
click at [602, 185] on div "I t m a k e s s e n s e f o r b u s i n e s s e s t o inject displace invest re…" at bounding box center [651, 237] width 778 height 281
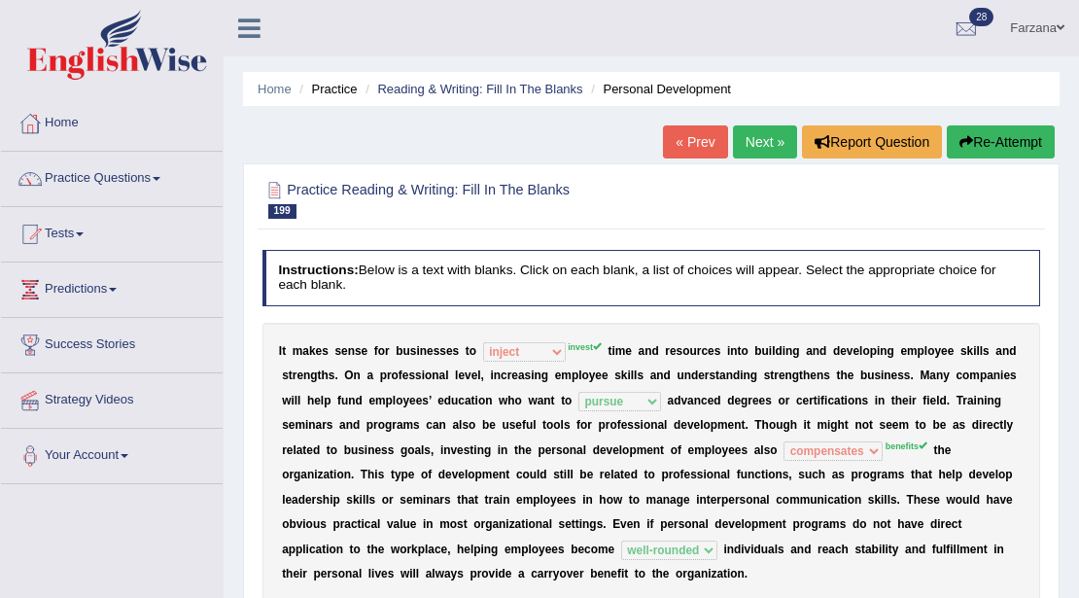
scroll to position [0, 0]
click at [764, 145] on link "Next »" at bounding box center [765, 141] width 64 height 33
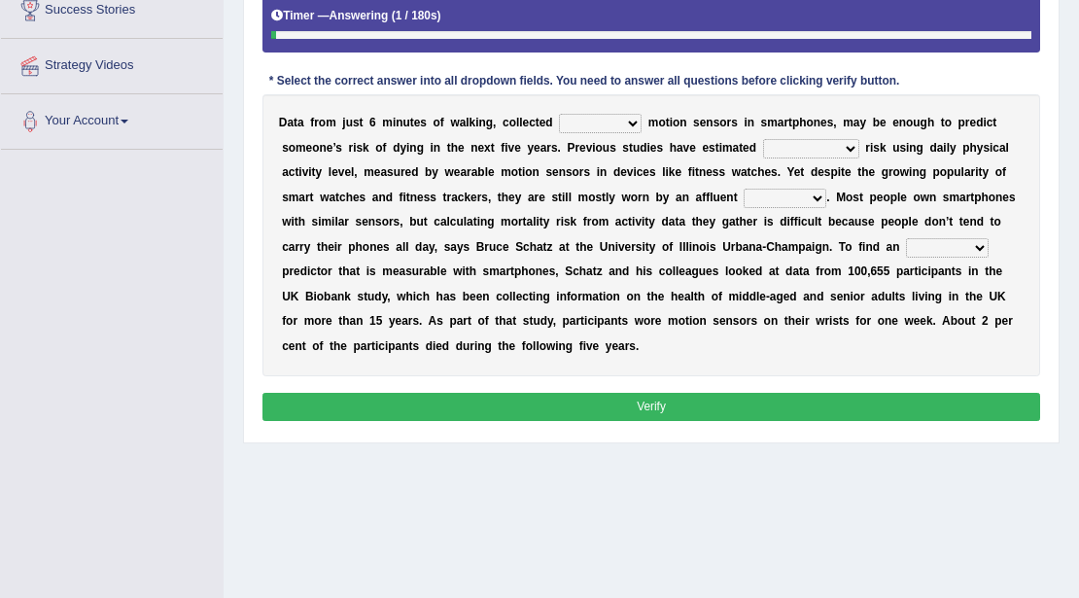
scroll to position [259, 0]
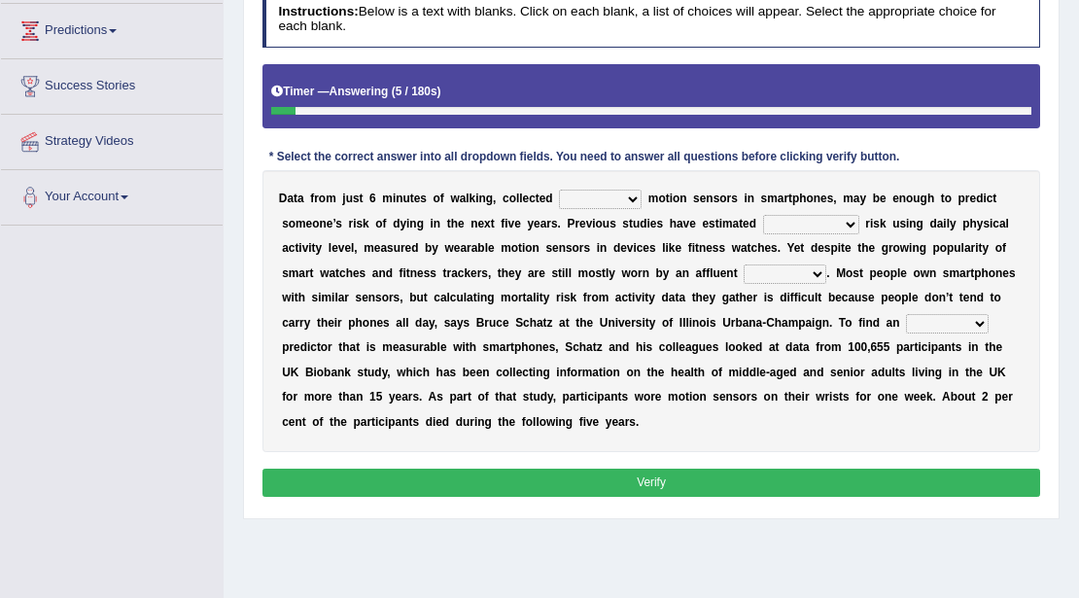
click at [615, 200] on select "of down off via" at bounding box center [600, 199] width 83 height 19
click at [416, 309] on div "D a t a f r o m j u s t 6 m i n u t e s o f w a l k i n g , c o l l e c t e d o…" at bounding box center [651, 310] width 778 height 281
click at [806, 220] on select "mortality volatility notability compatibility" at bounding box center [811, 224] width 96 height 19
click at [603, 200] on select "of down off via" at bounding box center [600, 199] width 83 height 19
select select "off"
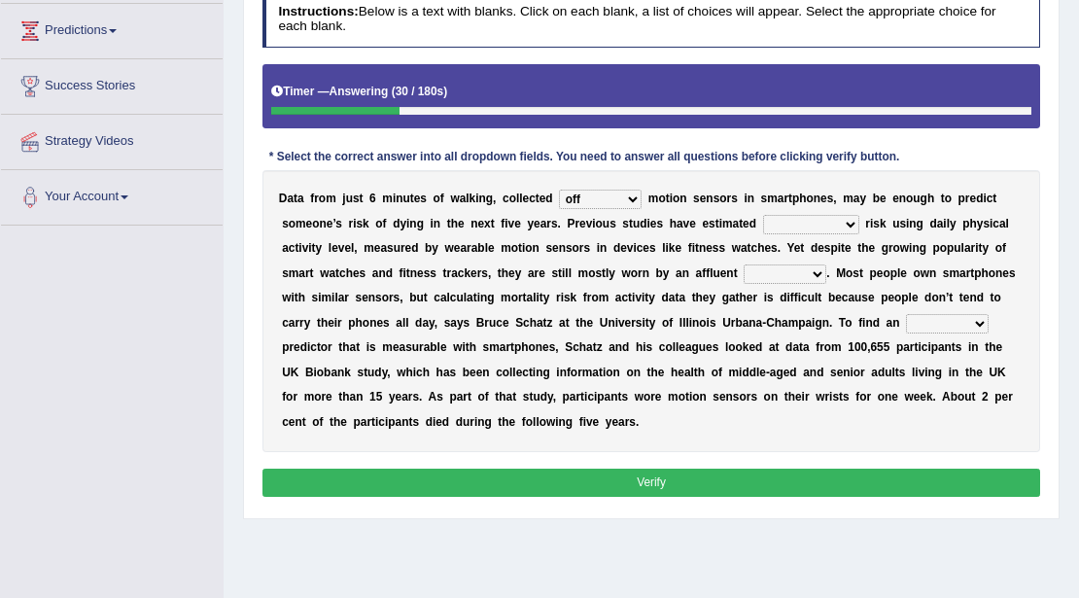
click at [559, 190] on select "of down off via" at bounding box center [600, 199] width 83 height 19
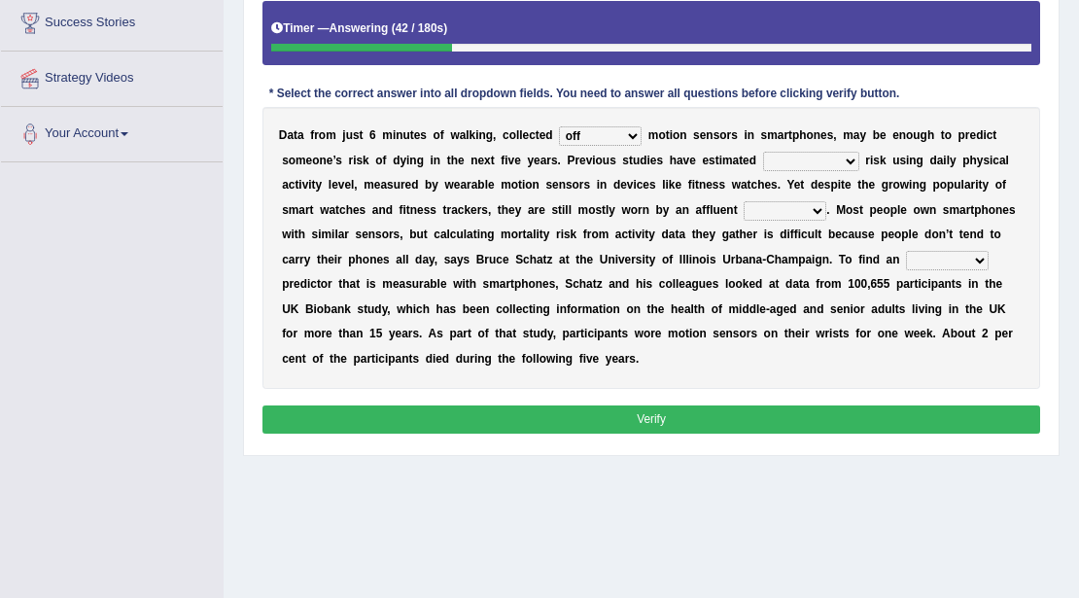
scroll to position [324, 0]
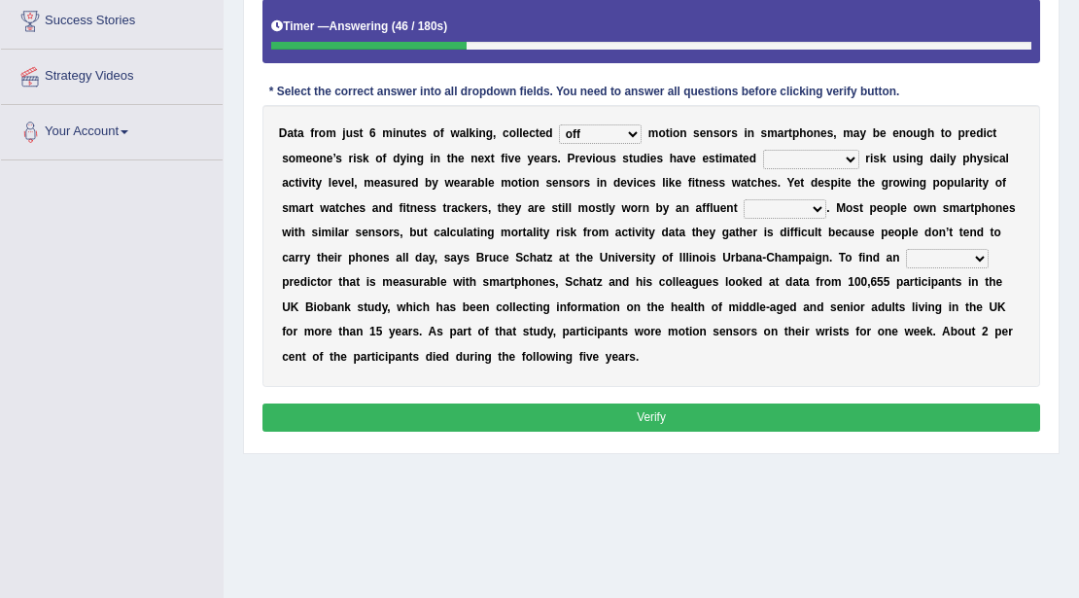
click at [799, 159] on select "mortality volatility notability compatibility" at bounding box center [811, 159] width 96 height 19
click at [674, 218] on div "D a t a f r o m j u s t 6 m i n u t e s o f w a l k i n g , c o l l e c t e d o…" at bounding box center [651, 245] width 778 height 281
click at [779, 160] on select "mortality volatility notability compatibility" at bounding box center [811, 159] width 96 height 19
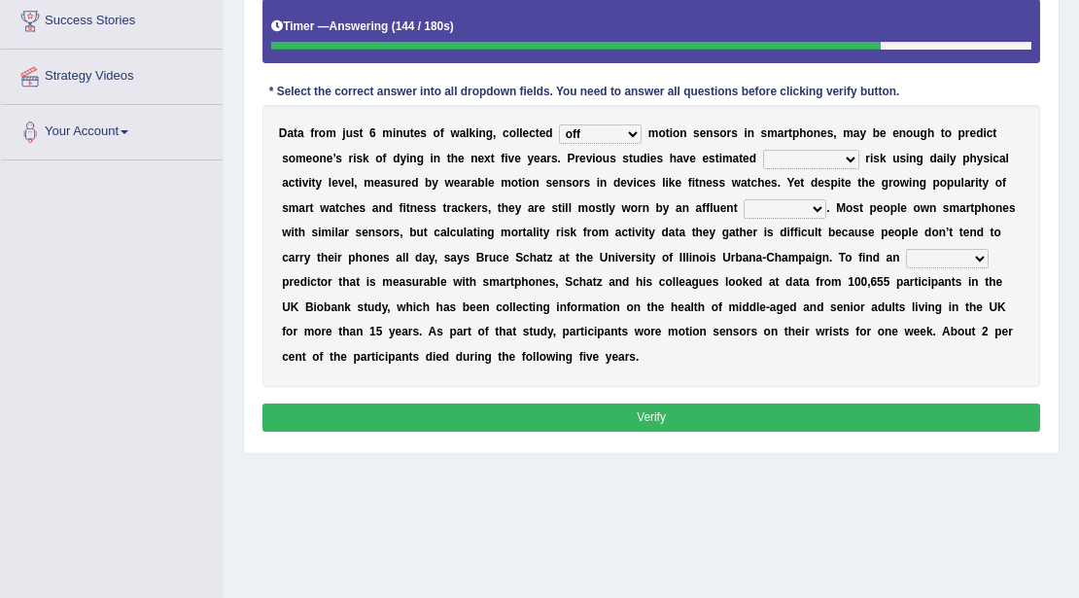
click at [763, 150] on select "mortality volatility notability compatibility" at bounding box center [811, 159] width 96 height 19
click at [817, 156] on select "mortality volatility notability compatibility" at bounding box center [811, 159] width 96 height 19
select select "notability"
click at [763, 150] on select "mortality volatility notability compatibility" at bounding box center [811, 159] width 96 height 19
click at [778, 204] on select "minority region ethic majority" at bounding box center [784, 208] width 83 height 19
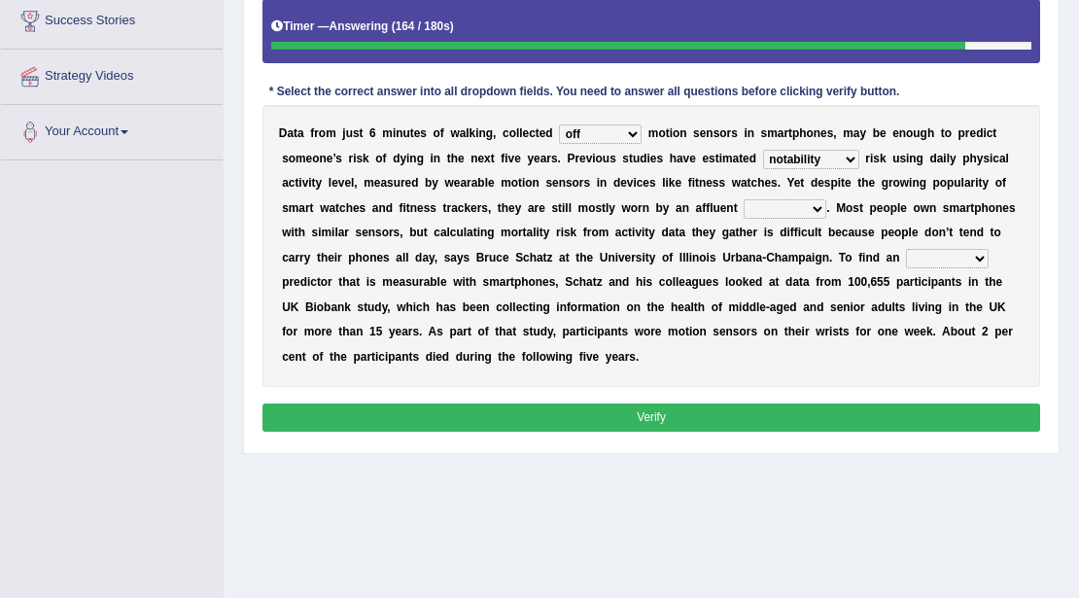
select select "ethic"
click at [743, 199] on select "minority region ethic majority" at bounding box center [784, 208] width 83 height 19
click at [920, 252] on select "allocated alliterated alternative alleviated" at bounding box center [947, 258] width 83 height 19
select select "allocated"
click at [906, 249] on select "allocated alliterated alternative alleviated" at bounding box center [947, 258] width 83 height 19
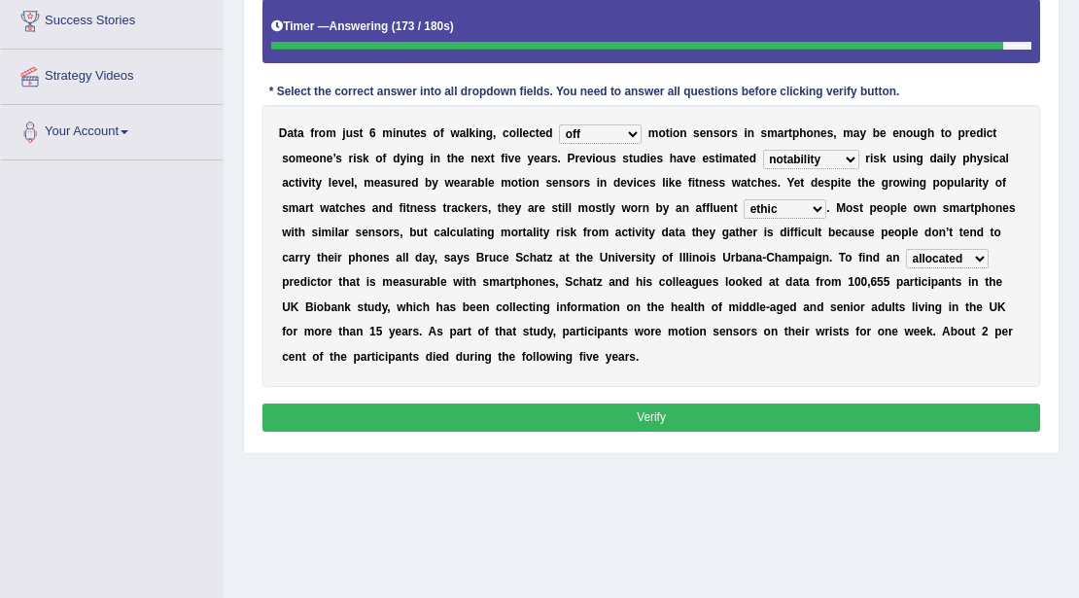
click at [728, 398] on div "Instructions: Below is a text with blanks. Click on each blank, a list of choic…" at bounding box center [651, 181] width 786 height 526
click at [715, 410] on button "Verify" at bounding box center [651, 417] width 778 height 28
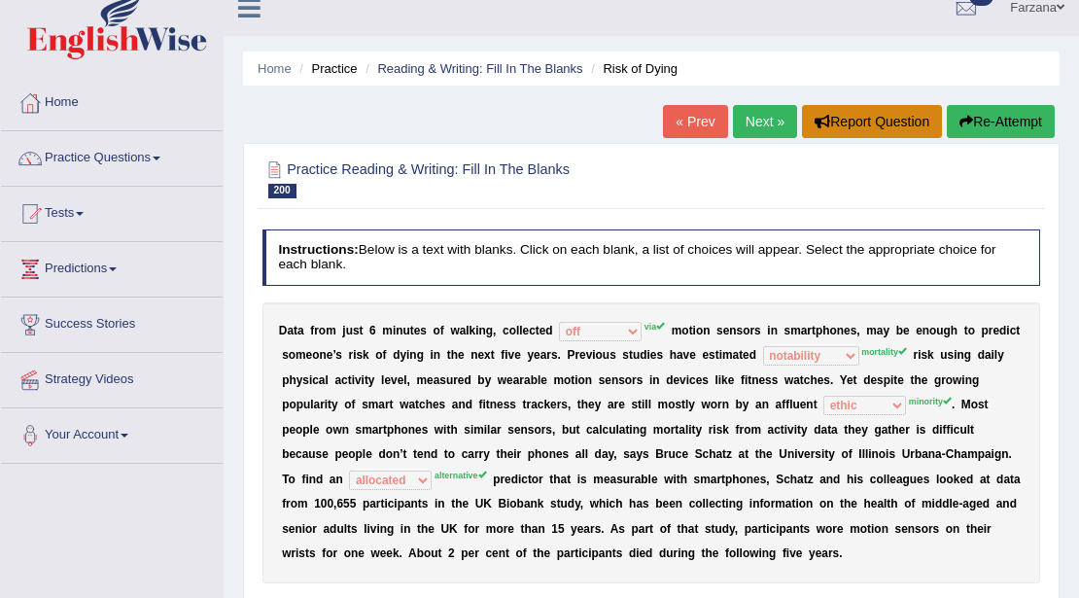
scroll to position [0, 0]
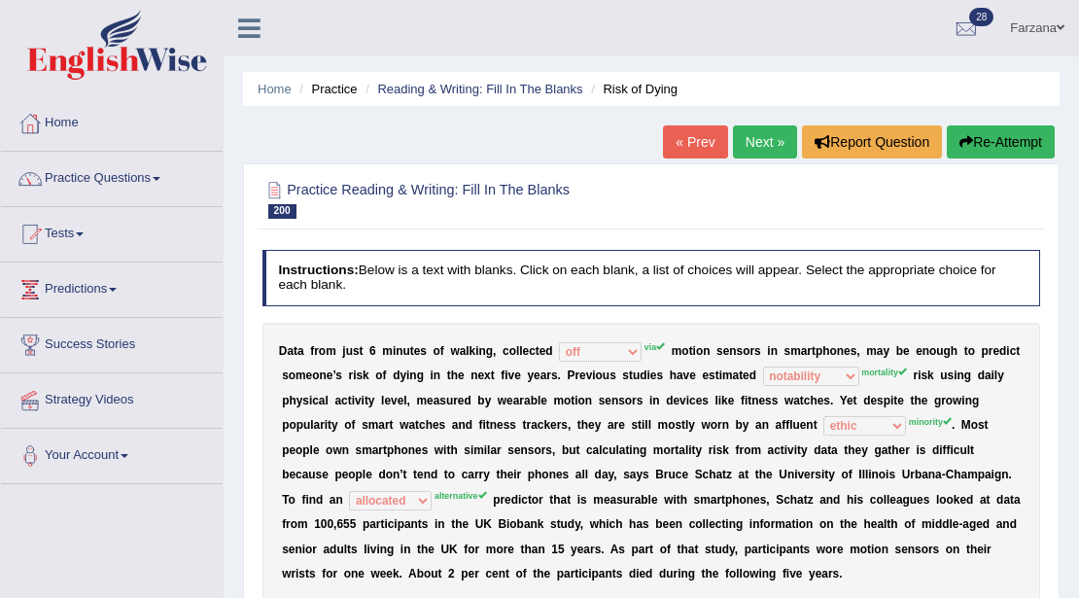
click at [754, 138] on link "Next »" at bounding box center [765, 141] width 64 height 33
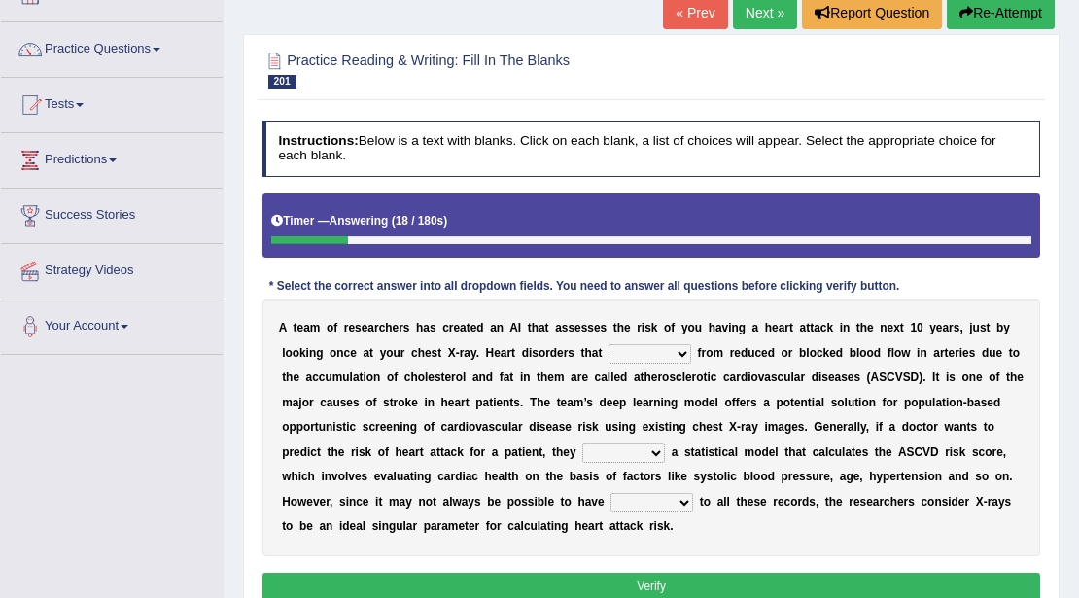
click at [620, 353] on select "vary receive originate exempt" at bounding box center [649, 353] width 83 height 19
select select "originate"
click at [608, 344] on select "vary receive originate exempt" at bounding box center [649, 353] width 83 height 19
click at [611, 449] on select "present suggest propose employ" at bounding box center [623, 452] width 83 height 19
select select "suggest"
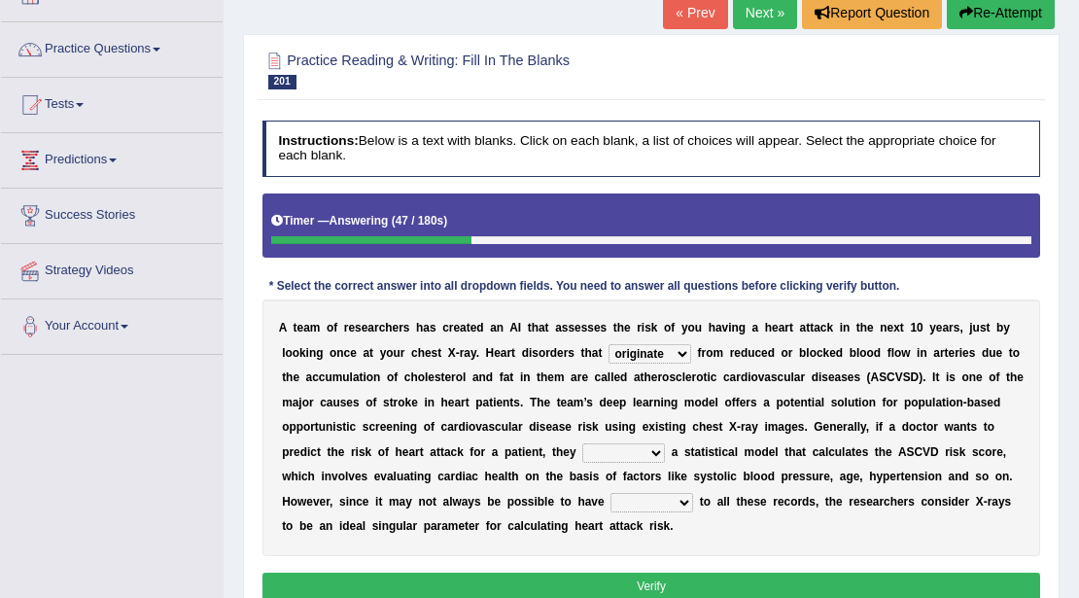
click at [582, 443] on select "present suggest propose employ" at bounding box center [623, 452] width 83 height 19
click at [632, 499] on select "right potential access room" at bounding box center [651, 502] width 83 height 19
select select "access"
click at [610, 493] on select "right potential access room" at bounding box center [651, 502] width 83 height 19
click at [616, 574] on button "Verify" at bounding box center [651, 586] width 778 height 28
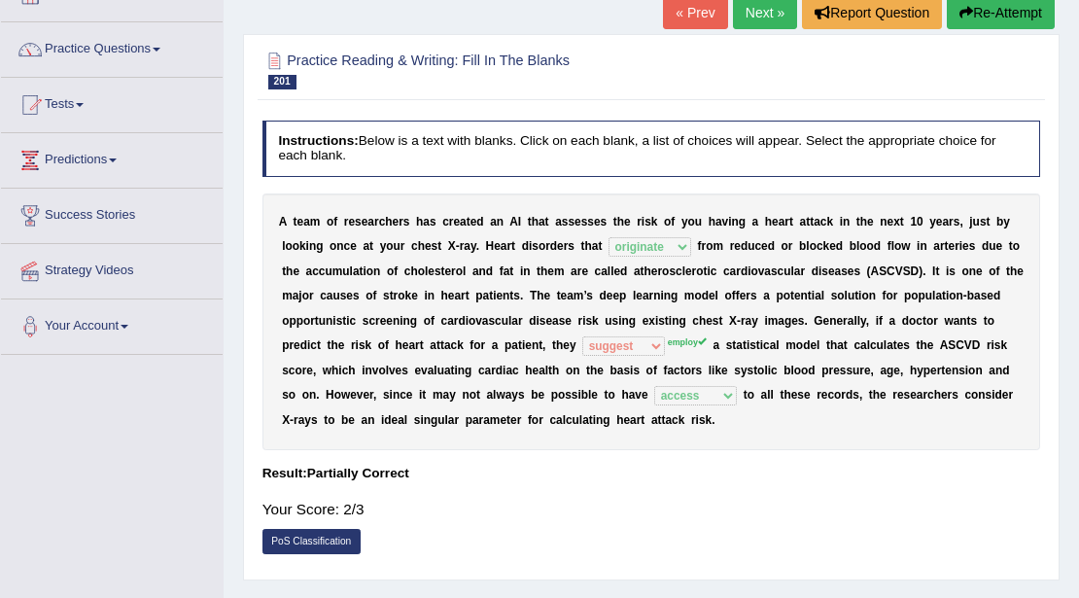
click at [769, 15] on link "Next »" at bounding box center [765, 12] width 64 height 33
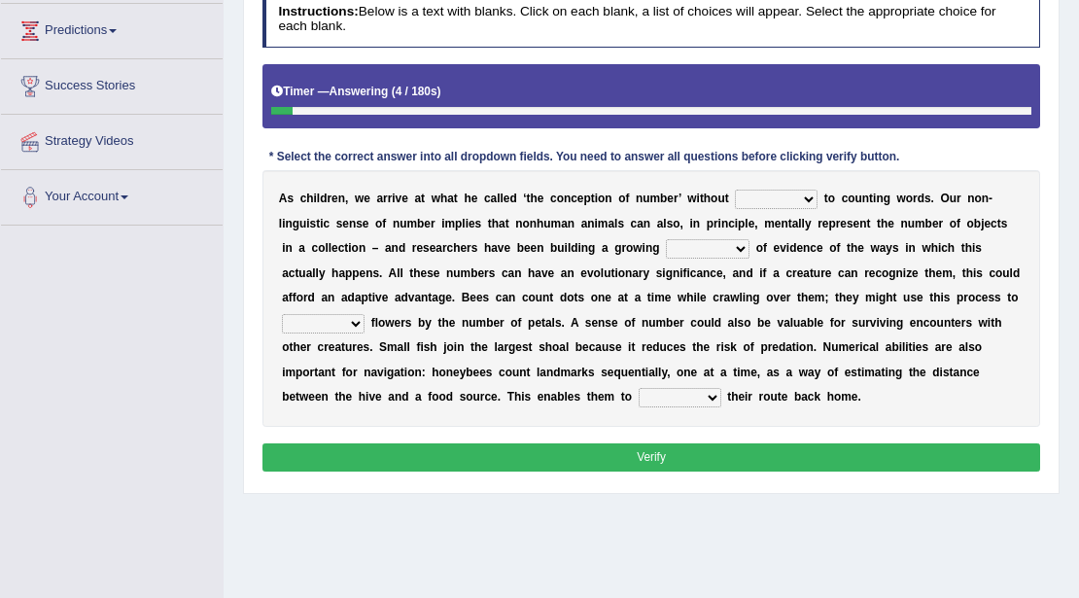
click at [768, 196] on select "discourse coarse recourse course" at bounding box center [776, 199] width 83 height 19
click at [620, 212] on div "A s c h i l d r e n , w e a r r i v e a t w h a t h e c a l l e d ‘ t h e c o n…" at bounding box center [651, 298] width 778 height 257
click at [674, 251] on select "need market body awareness" at bounding box center [708, 248] width 84 height 19
select select "need"
click at [666, 239] on select "need market body awareness" at bounding box center [708, 248] width 84 height 19
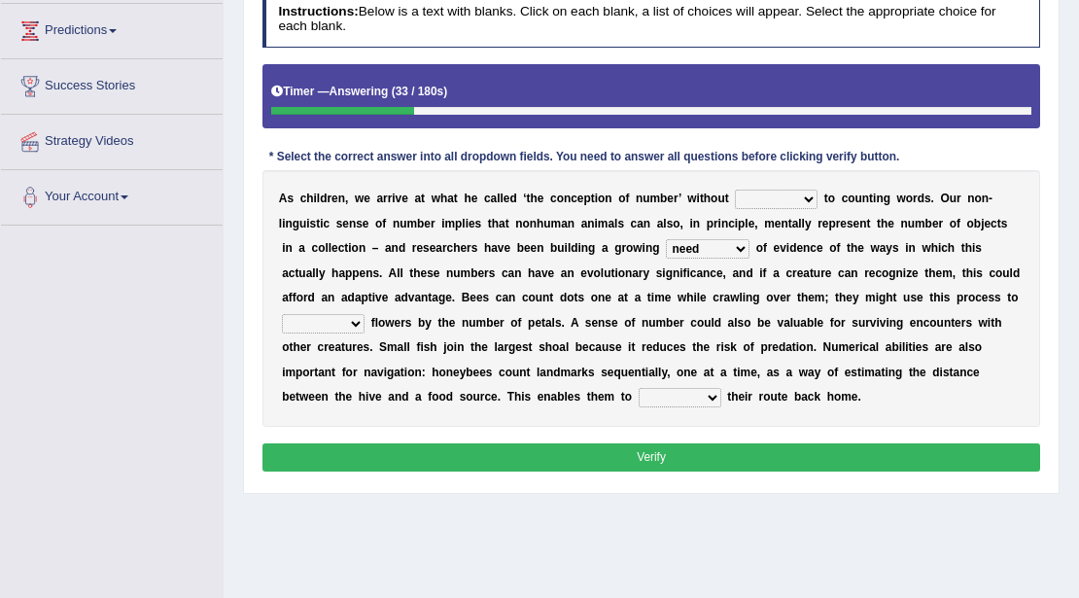
click at [706, 244] on select "need market body awareness" at bounding box center [708, 248] width 84 height 19
click at [770, 237] on div "A s c h i l d r e n , w e a r r i v e a t w h a t h e c a l l e d ‘ t h e c o n…" at bounding box center [651, 298] width 778 height 257
click at [335, 315] on select "value plant identify order" at bounding box center [323, 323] width 83 height 19
select select "identify"
click at [282, 314] on select "value plant identify order" at bounding box center [323, 323] width 83 height 19
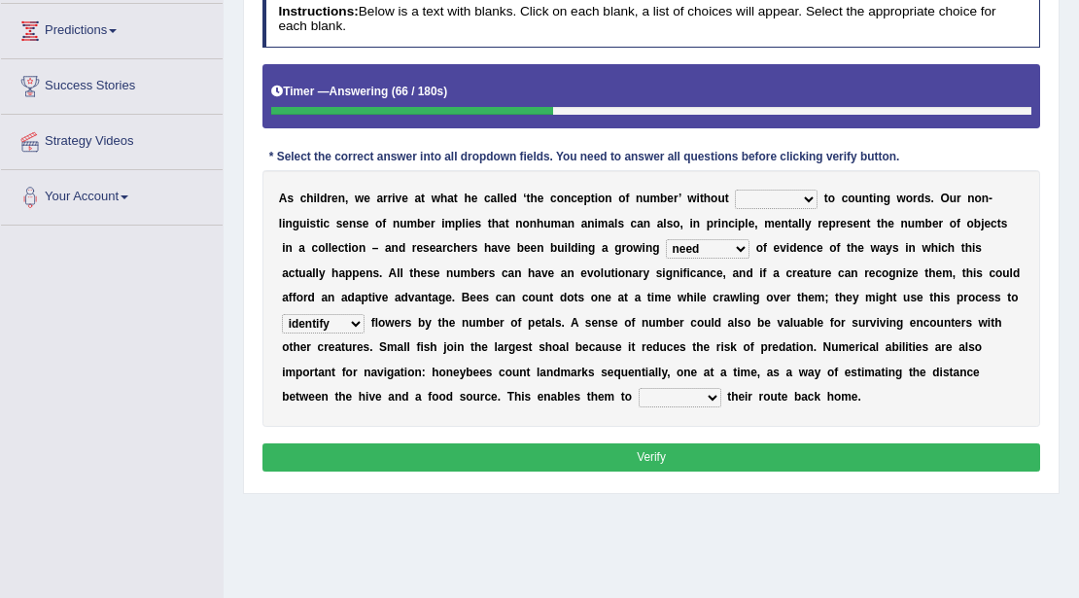
click at [691, 398] on select "slot clot plot blot" at bounding box center [680, 397] width 83 height 19
click at [718, 397] on select "slot clot plot blot" at bounding box center [680, 397] width 83 height 19
click at [690, 388] on select "slot clot plot blot" at bounding box center [680, 397] width 83 height 19
select select "slot"
click at [639, 388] on select "slot clot plot blot" at bounding box center [680, 397] width 83 height 19
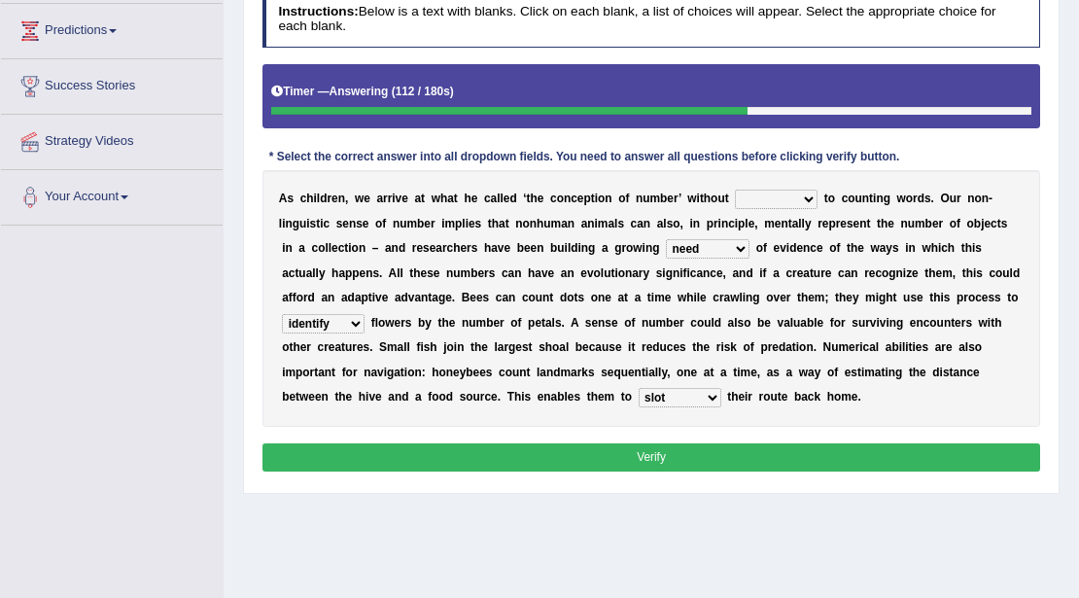
click at [638, 454] on button "Verify" at bounding box center [651, 457] width 778 height 28
click at [827, 177] on div "A s c h i l d r e n , w e a r r i v e a t w h a t h e c a l l e d ‘ t h e c o n…" at bounding box center [651, 298] width 778 height 257
click at [781, 191] on select "discourse coarse recourse course" at bounding box center [776, 199] width 83 height 19
select select "recourse"
click at [735, 190] on select "discourse coarse recourse course" at bounding box center [776, 199] width 83 height 19
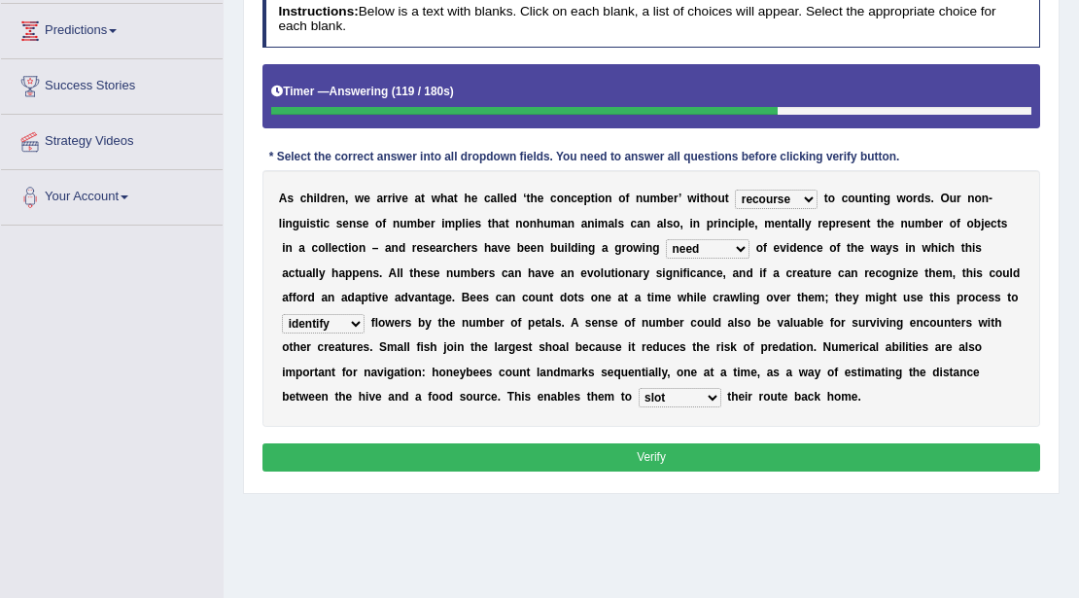
click at [718, 454] on button "Verify" at bounding box center [651, 457] width 778 height 28
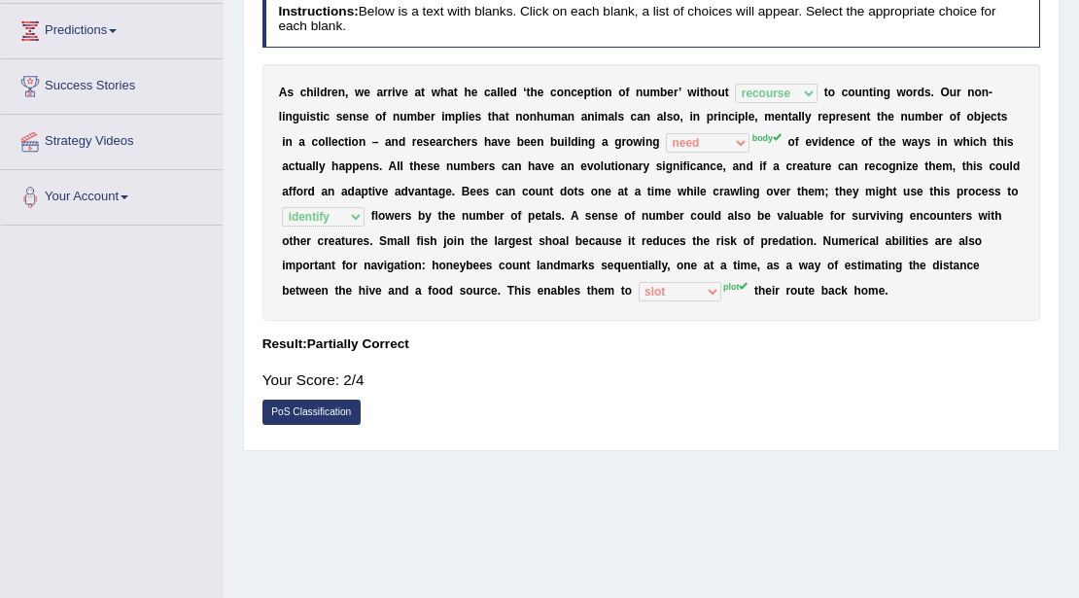
drag, startPoint x: 350, startPoint y: 62, endPoint x: 342, endPoint y: 90, distance: 29.2
click at [341, 48] on div "Instructions: Below is a text with blanks. Click on each blank, a list of choic…" at bounding box center [651, 212] width 786 height 459
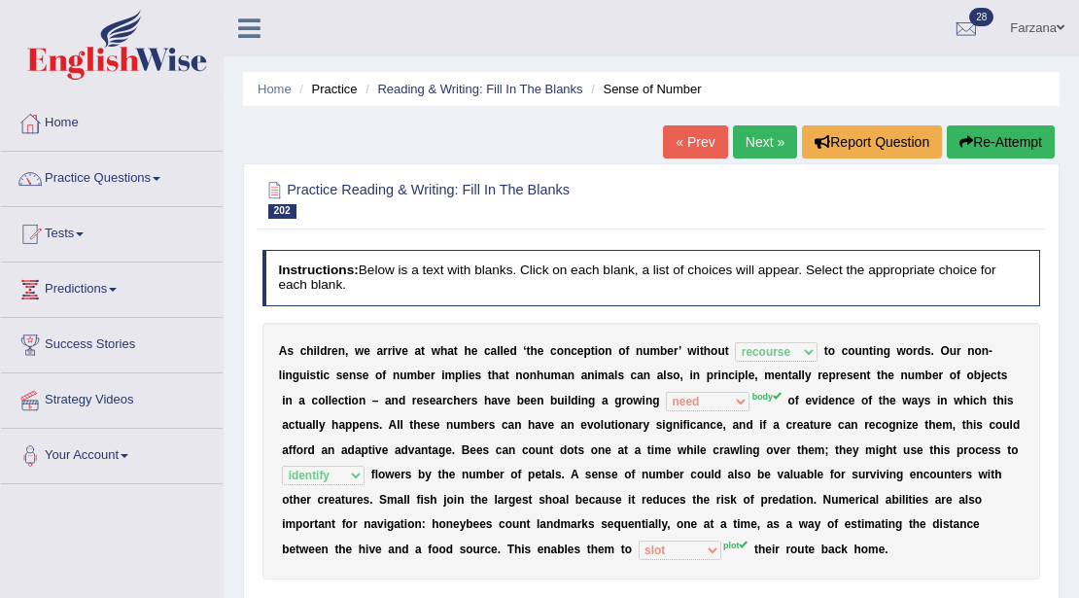
click at [753, 143] on link "Next »" at bounding box center [765, 141] width 64 height 33
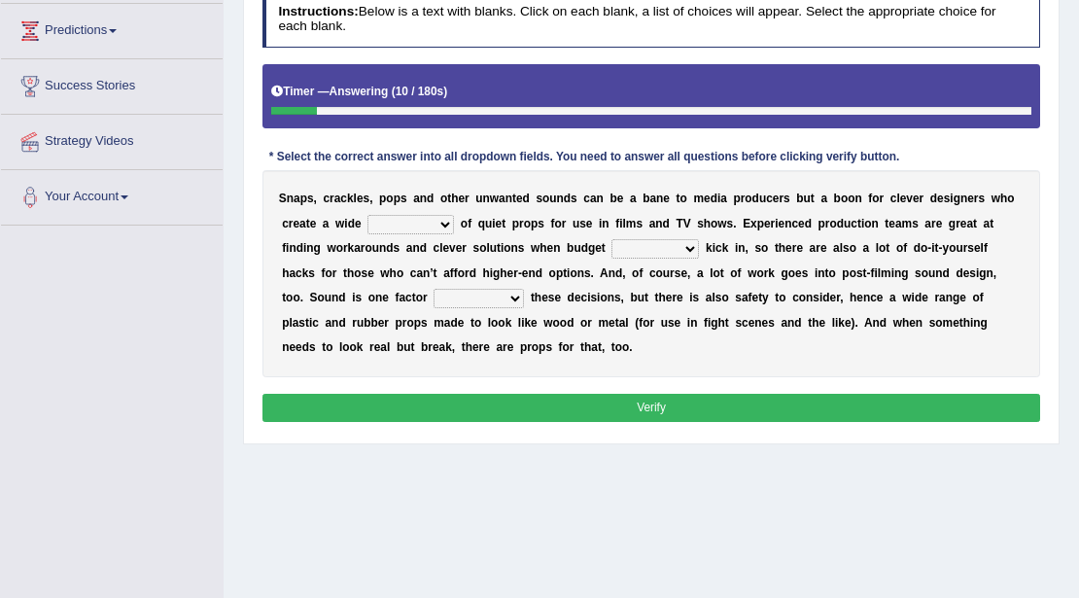
click at [388, 220] on select "range structure publication function" at bounding box center [410, 224] width 86 height 19
select select "range"
click at [367, 215] on select "range structure publication function" at bounding box center [410, 224] width 86 height 19
click at [647, 257] on select "services percents constraints events" at bounding box center [654, 248] width 87 height 19
select select "services"
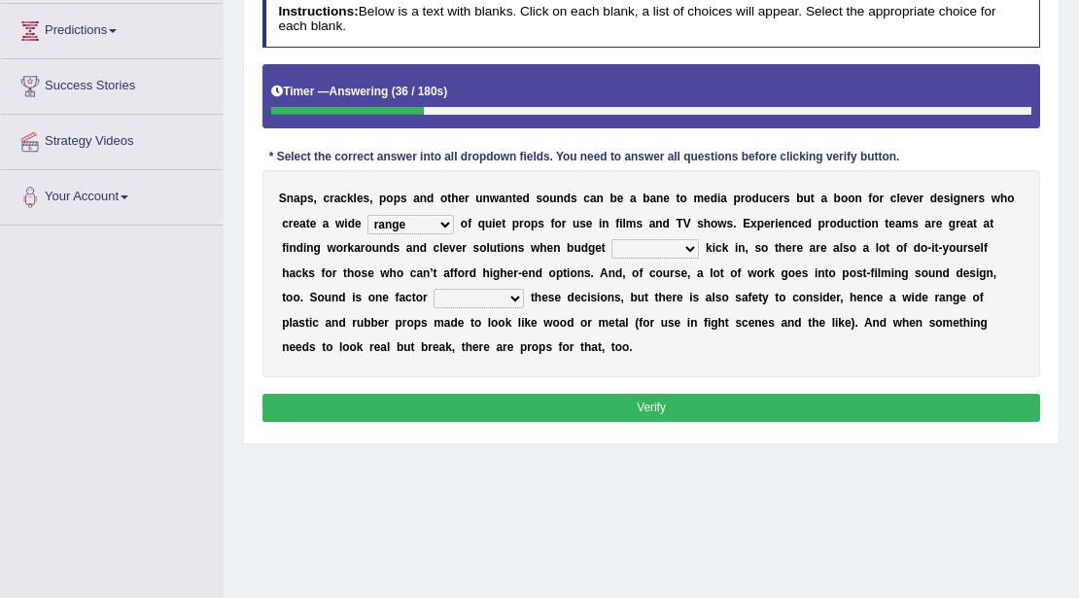
click at [611, 239] on select "services percents constraints events" at bounding box center [654, 248] width 87 height 19
click at [679, 243] on select "services percents constraints events" at bounding box center [654, 248] width 87 height 19
click at [795, 286] on div "S n a p s , c r a c k l e s , p o p s a n d o t h e r u n w a n t e d s o u n d…" at bounding box center [651, 273] width 778 height 207
click at [659, 239] on select "services percents constraints events" at bounding box center [654, 248] width 87 height 19
drag, startPoint x: 804, startPoint y: 258, endPoint x: 787, endPoint y: 260, distance: 16.8
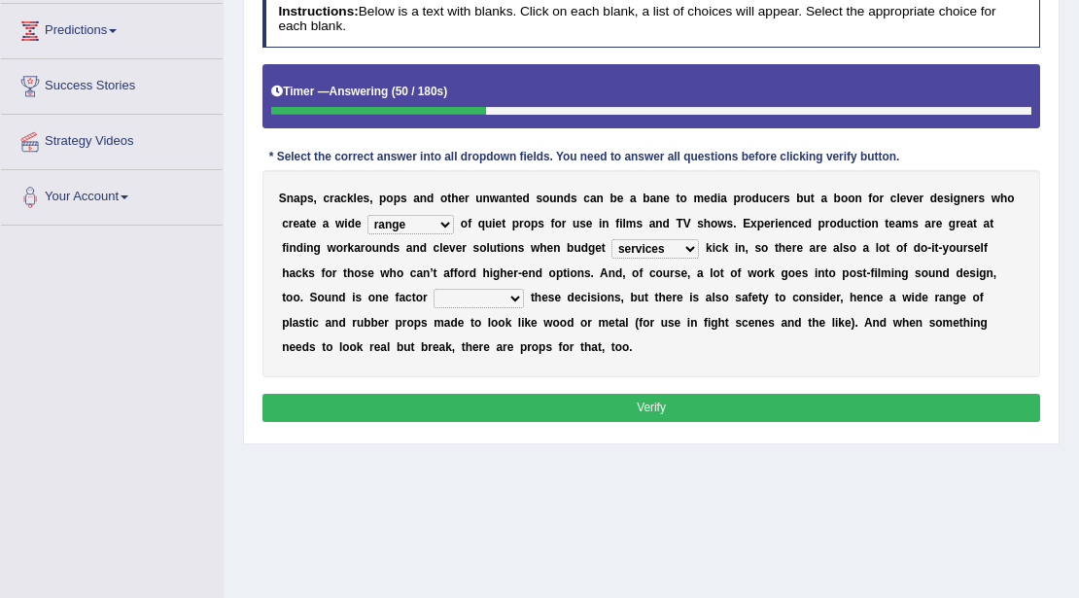
click at [787, 260] on div "S n a p s , c r a c k l e s , p o p s a n d o t h e r u n w a n t e d s o u n d…" at bounding box center [651, 273] width 778 height 207
click at [437, 281] on div "S n a p s , c r a c k l e s , p o p s a n d o t h e r u n w a n t e d s o u n d…" at bounding box center [651, 273] width 778 height 207
click at [437, 289] on select "specializing removing driving celebrating" at bounding box center [478, 298] width 90 height 19
select select "specializing"
click at [433, 289] on select "specializing removing driving celebrating" at bounding box center [478, 298] width 90 height 19
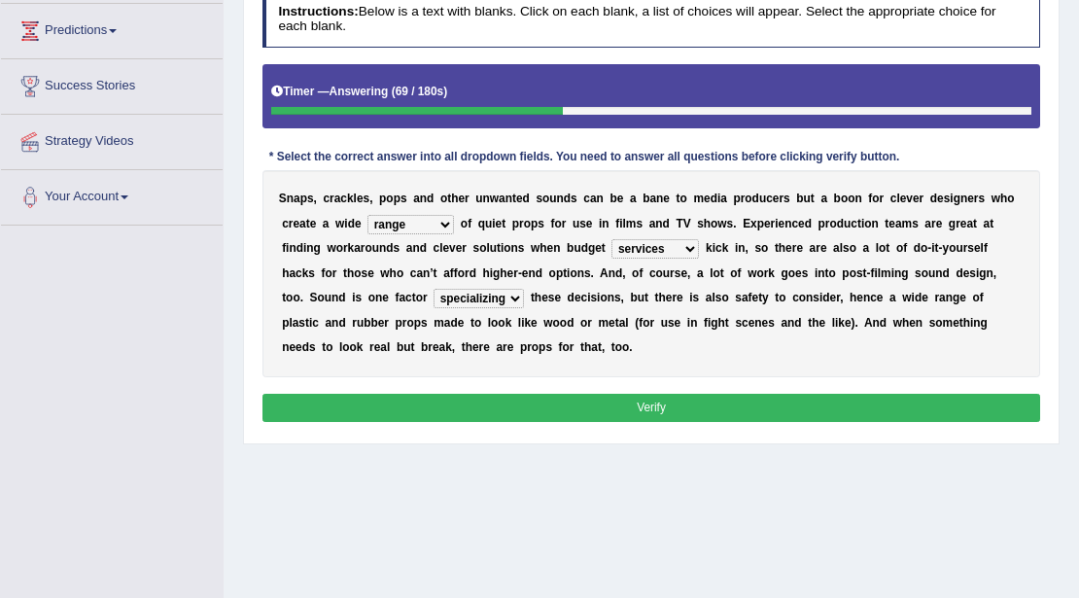
click at [456, 394] on button "Verify" at bounding box center [651, 408] width 778 height 28
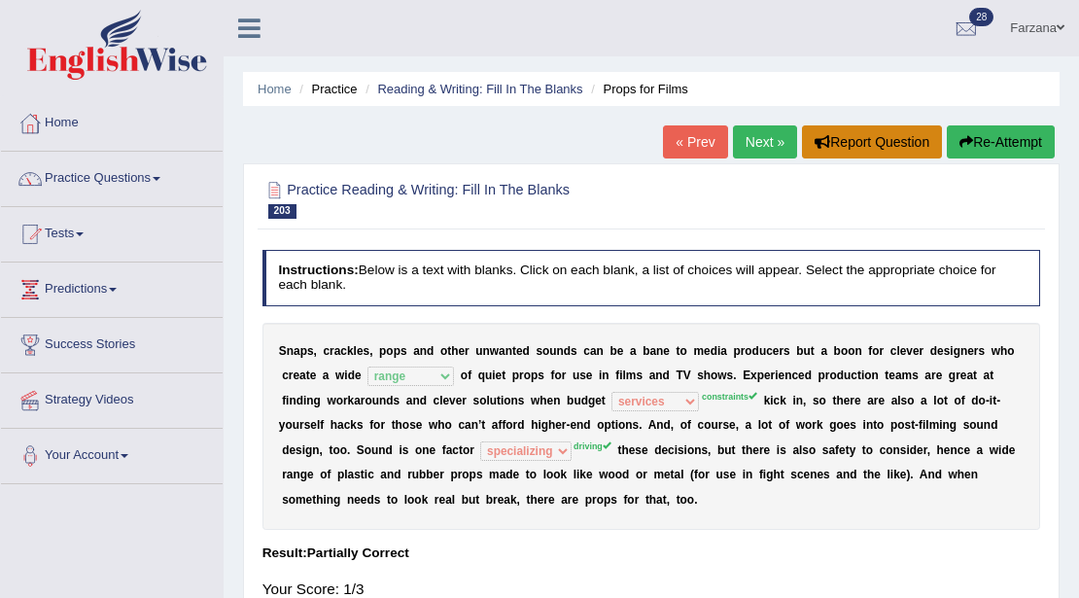
click at [818, 140] on icon "button" at bounding box center [822, 142] width 16 height 14
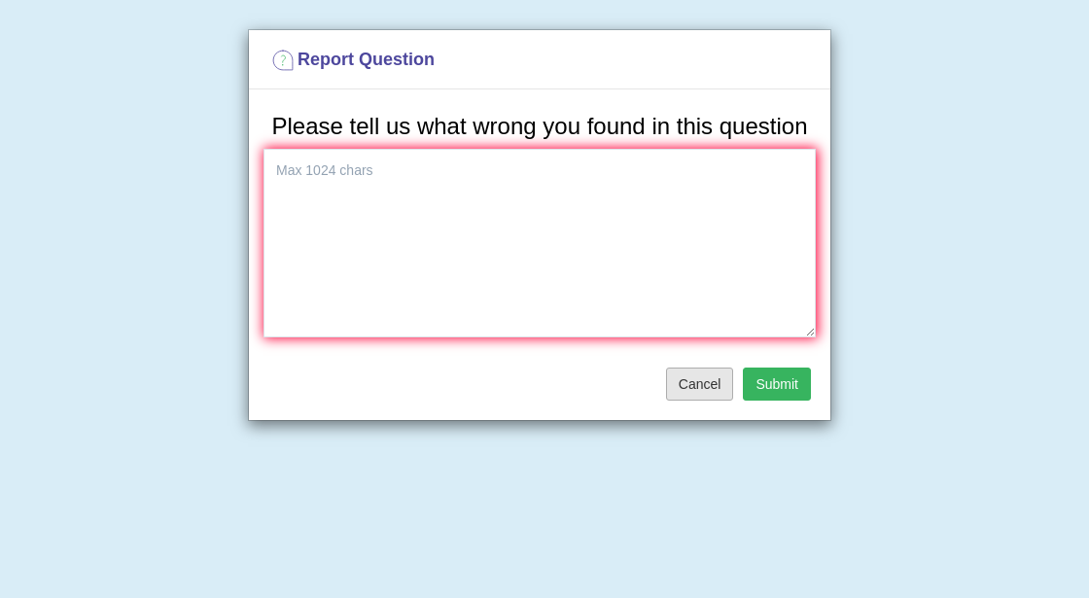
click at [718, 385] on button "Cancel" at bounding box center [700, 383] width 68 height 33
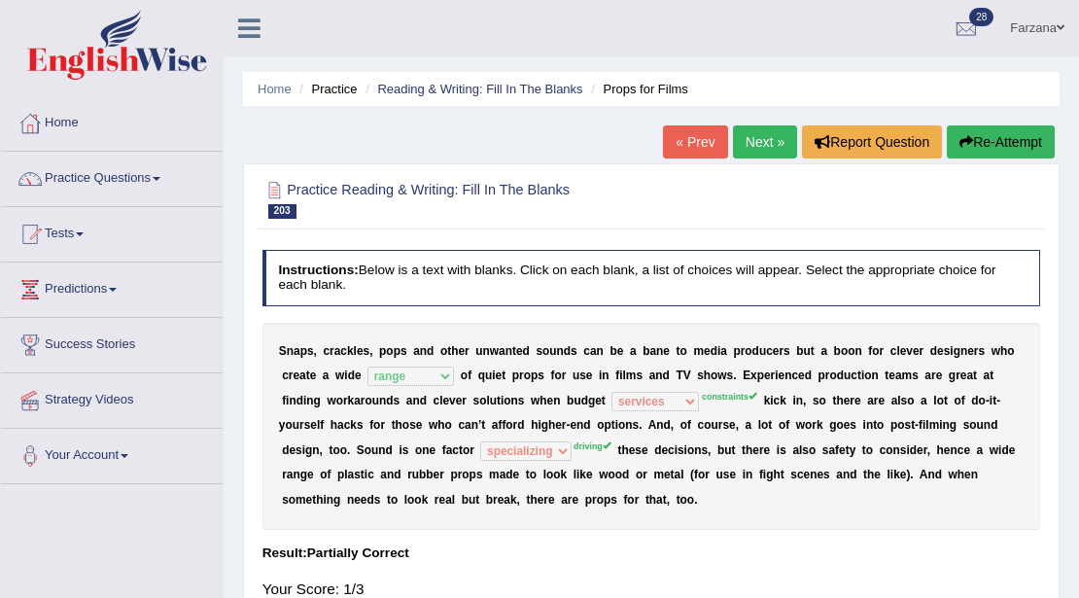
click at [747, 173] on div "Practice Reading & Writing: Fill In The Blanks 203 Props for Films" at bounding box center [651, 201] width 786 height 57
click at [750, 144] on link "Next »" at bounding box center [765, 141] width 64 height 33
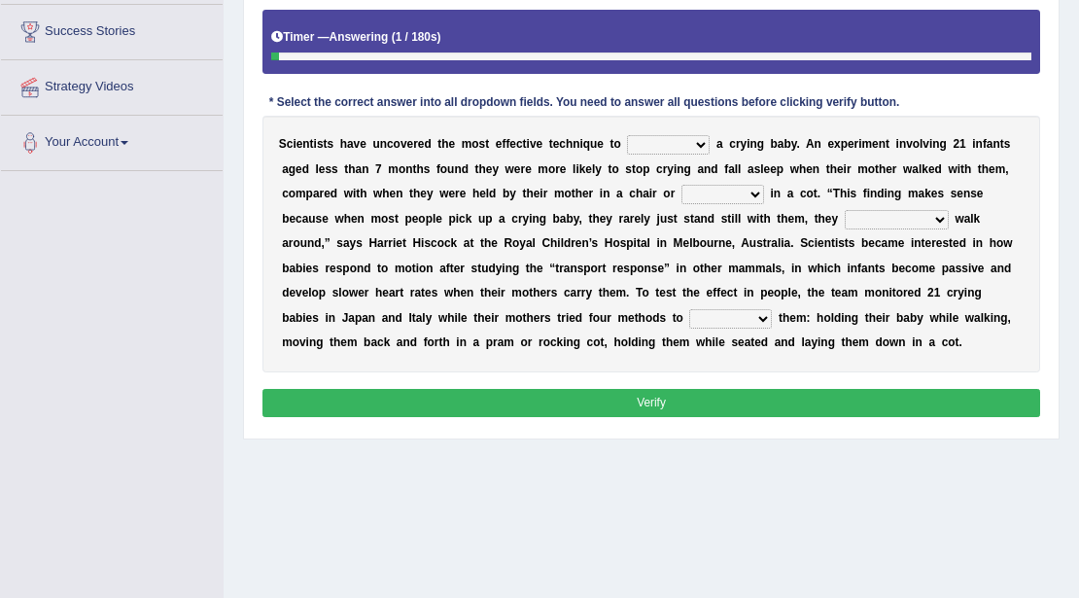
scroll to position [324, 0]
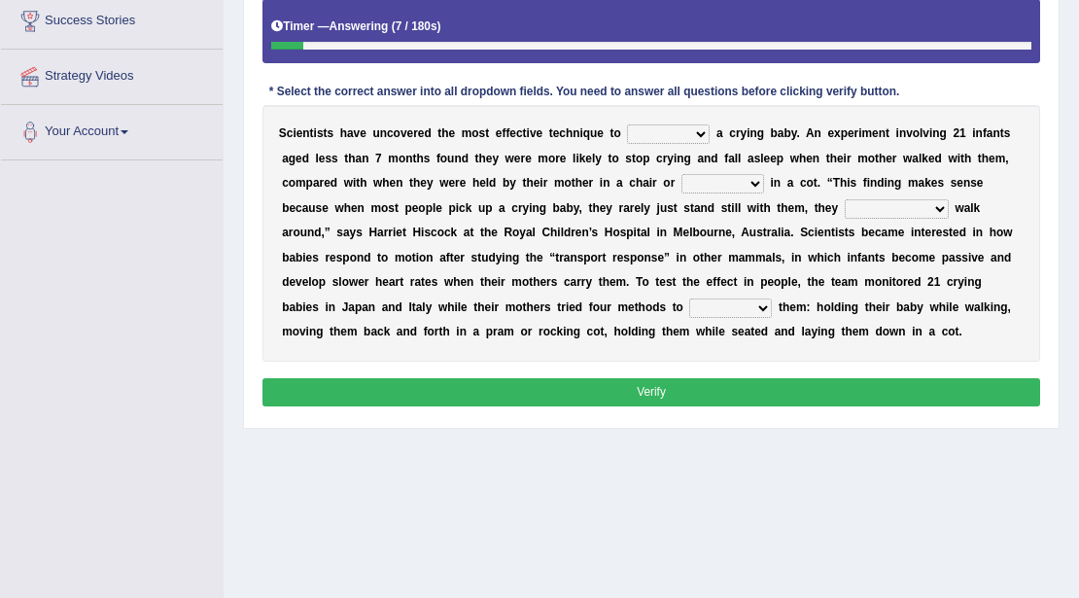
click at [684, 133] on select "writhe swathe scythe soothe" at bounding box center [668, 133] width 83 height 19
select select "soothe"
click at [627, 124] on select "writhe swathe scythe soothe" at bounding box center [668, 133] width 83 height 19
click at [706, 134] on select "writhe swathe scythe soothe" at bounding box center [668, 133] width 83 height 19
click at [686, 136] on select "writhe swathe scythe soothe" at bounding box center [668, 133] width 83 height 19
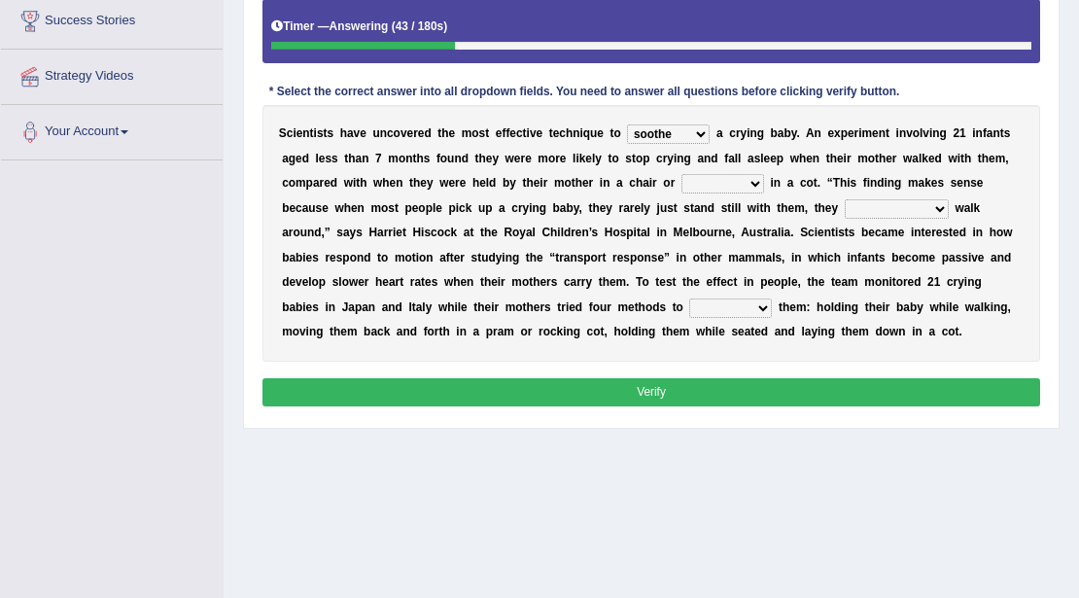
click at [698, 181] on select "lay laid lied lying" at bounding box center [722, 183] width 83 height 19
select select "laid"
click at [681, 174] on select "lay laid lied lying" at bounding box center [722, 183] width 83 height 19
click at [710, 171] on div "S c i e n t i s t s h a v e u n c o v e r e d t h e m o s t e f f e c t i v e t…" at bounding box center [651, 233] width 778 height 257
click at [680, 169] on div "S c i e n t i s t s h a v e u n c o v e r e d t h e m o s t e f f e c t i v e t…" at bounding box center [651, 233] width 778 height 257
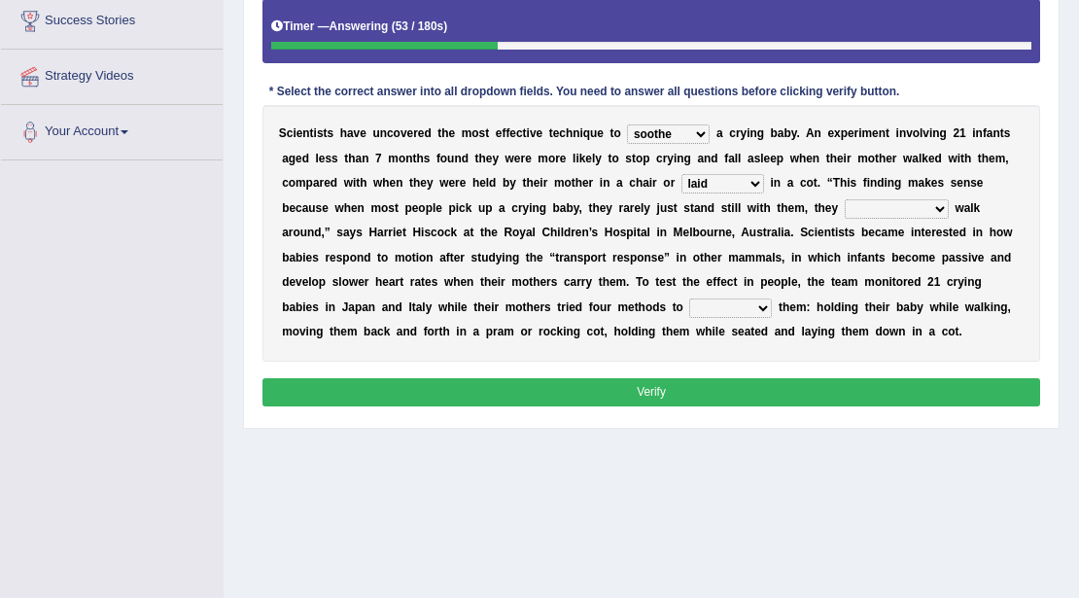
click at [823, 213] on div "S c i e n t i s t s h a v e u n c o v e r e d t h e m o s t e f f e c t i v e t…" at bounding box center [651, 233] width 778 height 257
click at [886, 204] on select "constructively collectively interrogatively instinctively" at bounding box center [897, 208] width 104 height 19
click at [886, 205] on select "constructively collectively interrogatively instinctively" at bounding box center [897, 208] width 104 height 19
select select "instinctively"
click at [845, 199] on select "constructively collectively interrogatively instinctively" at bounding box center [897, 208] width 104 height 19
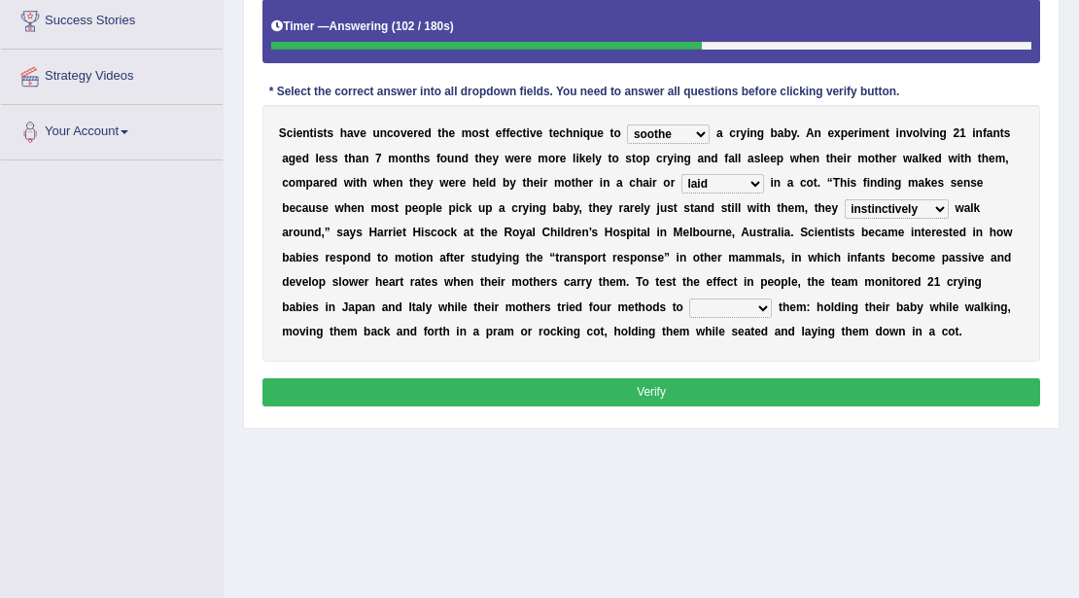
click at [689, 305] on select "palm psalm calm balm" at bounding box center [730, 307] width 83 height 19
select select "calm"
click at [689, 298] on select "palm psalm calm balm" at bounding box center [730, 307] width 83 height 19
click at [616, 387] on button "Verify" at bounding box center [651, 392] width 778 height 28
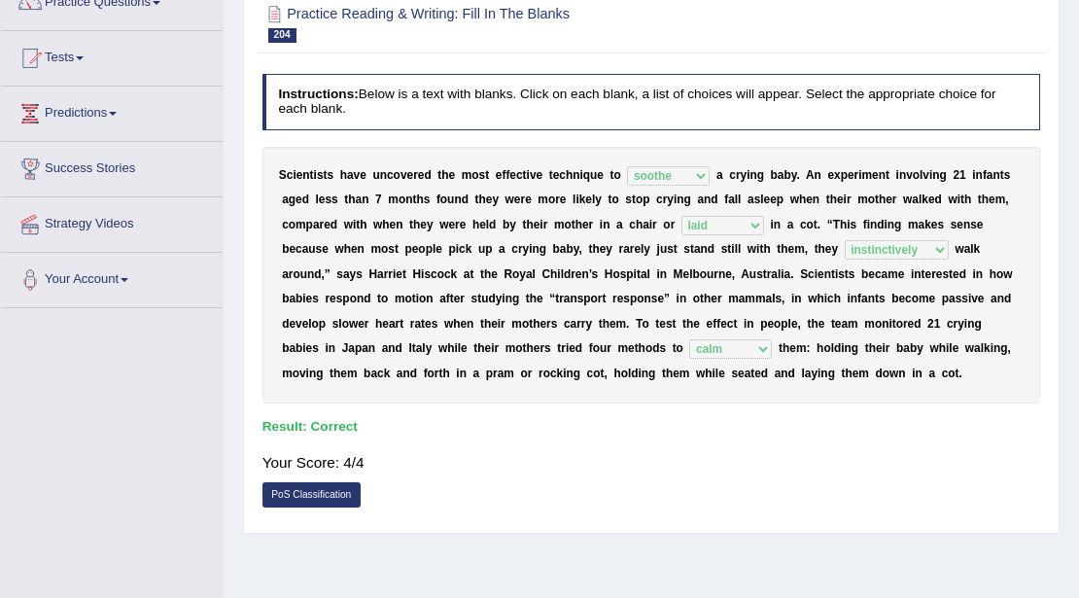
scroll to position [64, 0]
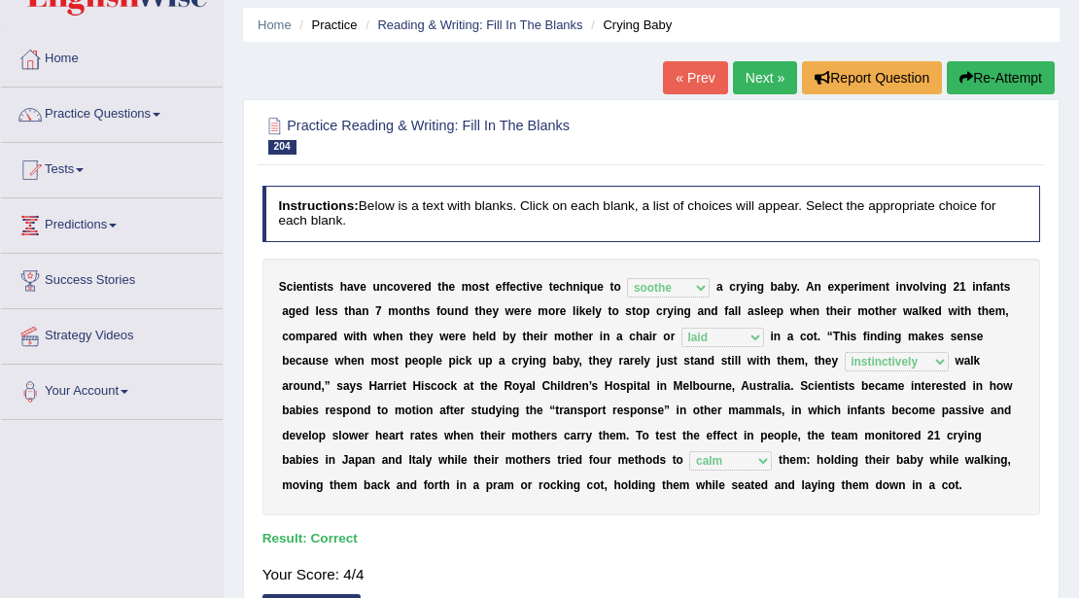
click at [750, 68] on link "Next »" at bounding box center [765, 77] width 64 height 33
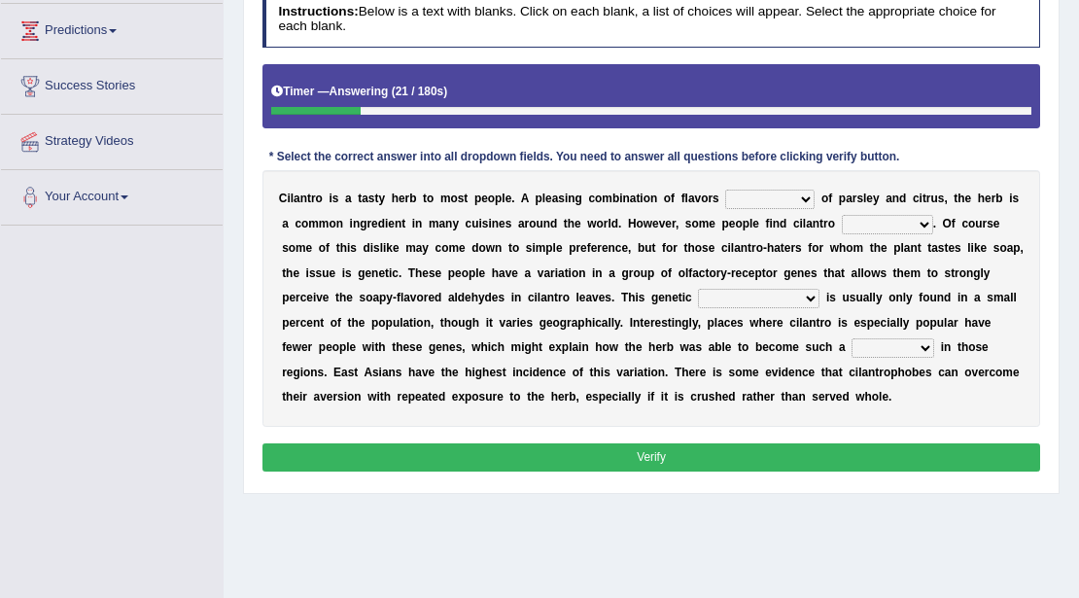
click at [762, 196] on select "remnant offensive affluent reminiscent" at bounding box center [769, 199] width 89 height 19
click at [694, 232] on div "C i l a n t r o i s a t a s t y h e r b t o m o s t p e o p l e . A p l e a s i…" at bounding box center [651, 298] width 778 height 257
click at [744, 197] on select "remnant offensive affluent reminiscent" at bounding box center [769, 199] width 89 height 19
click at [828, 224] on b "o" at bounding box center [831, 224] width 7 height 14
click at [843, 222] on select "vaccinating revolting suspecting invigorating" at bounding box center [887, 224] width 91 height 19
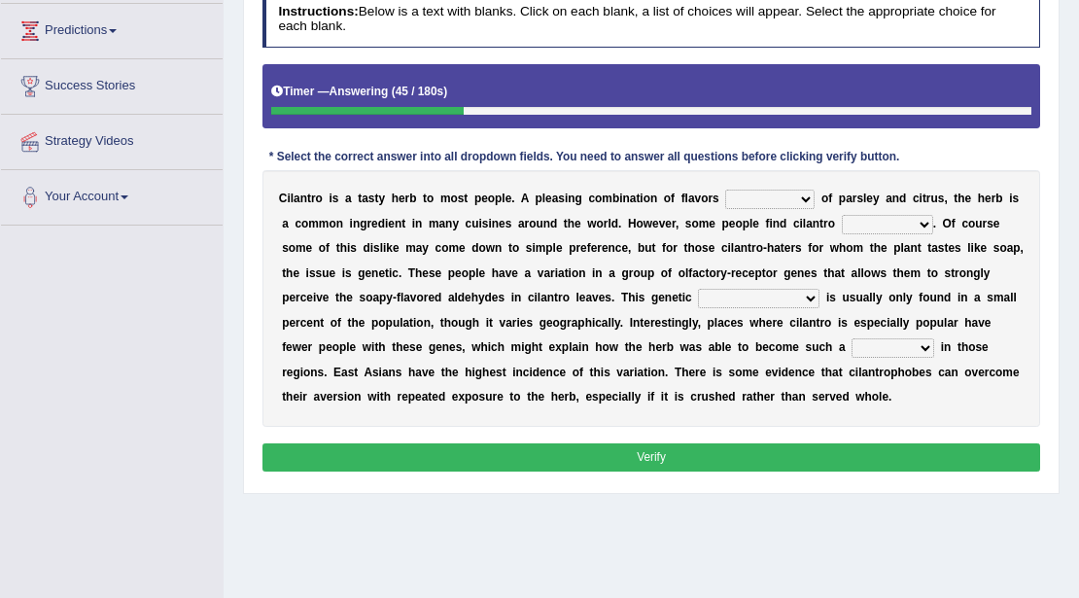
click at [611, 251] on div "C i l a n t r o i s a t a s t y h e r b t o m o s t p e o p l e . A p l e a s i…" at bounding box center [651, 298] width 778 height 257
click at [776, 295] on select "taint density dam [PERSON_NAME]" at bounding box center [758, 298] width 121 height 19
click at [566, 328] on div "C i l a n t r o i s a t a s t y h e r b t o m o s t p e o p l e . A p l e a s i…" at bounding box center [651, 298] width 778 height 257
click at [880, 348] on select "homestay mainstay stay overstay" at bounding box center [892, 347] width 83 height 19
select select "overstay"
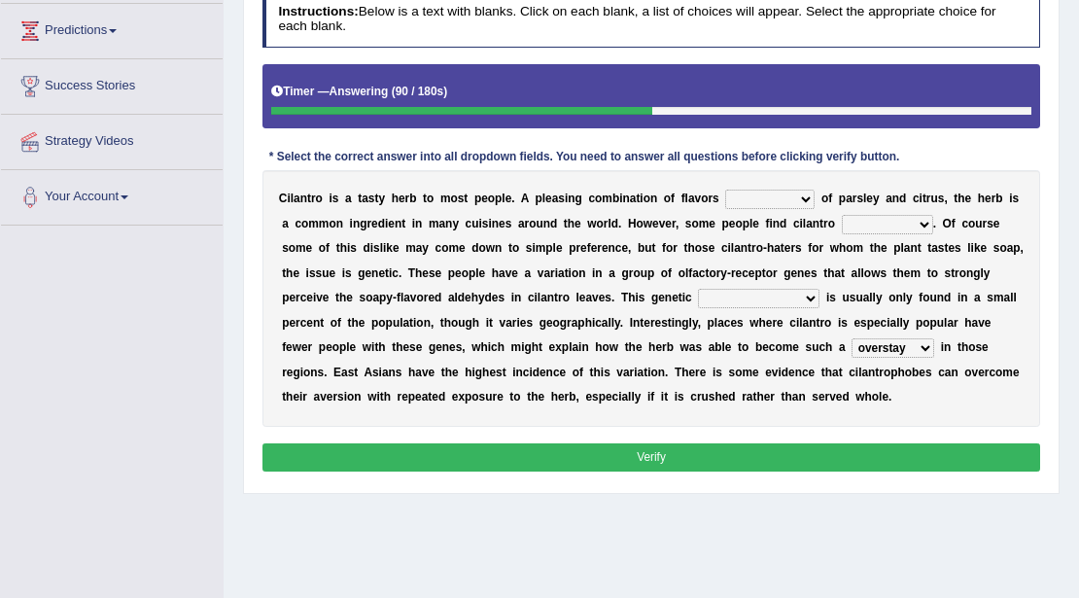
click at [851, 338] on select "homestay mainstay stay overstay" at bounding box center [892, 347] width 83 height 19
click at [717, 293] on select "taint density dam quirk" at bounding box center [758, 298] width 121 height 19
click at [718, 303] on select "taint density dam quirk" at bounding box center [758, 298] width 121 height 19
click at [730, 299] on select "taint density dam quirk" at bounding box center [758, 298] width 121 height 19
click at [762, 303] on select "taint density dam quirk" at bounding box center [758, 298] width 121 height 19
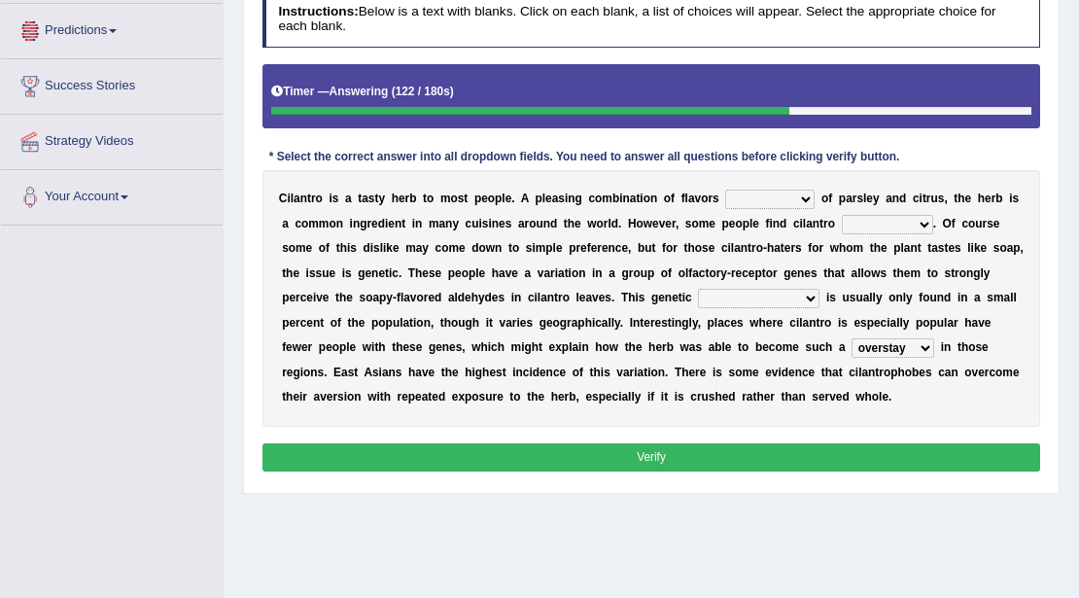
select select "quirk"
click at [698, 289] on select "taint density dam quirk" at bounding box center [758, 298] width 121 height 19
click at [781, 187] on div "C i l a n t r o i s a t a s t y h e r b t o m o s t p e o p l e . A p l e a s i…" at bounding box center [651, 298] width 778 height 257
click at [779, 197] on select "remnant offensive affluent reminiscent" at bounding box center [769, 199] width 89 height 19
select select "affluent"
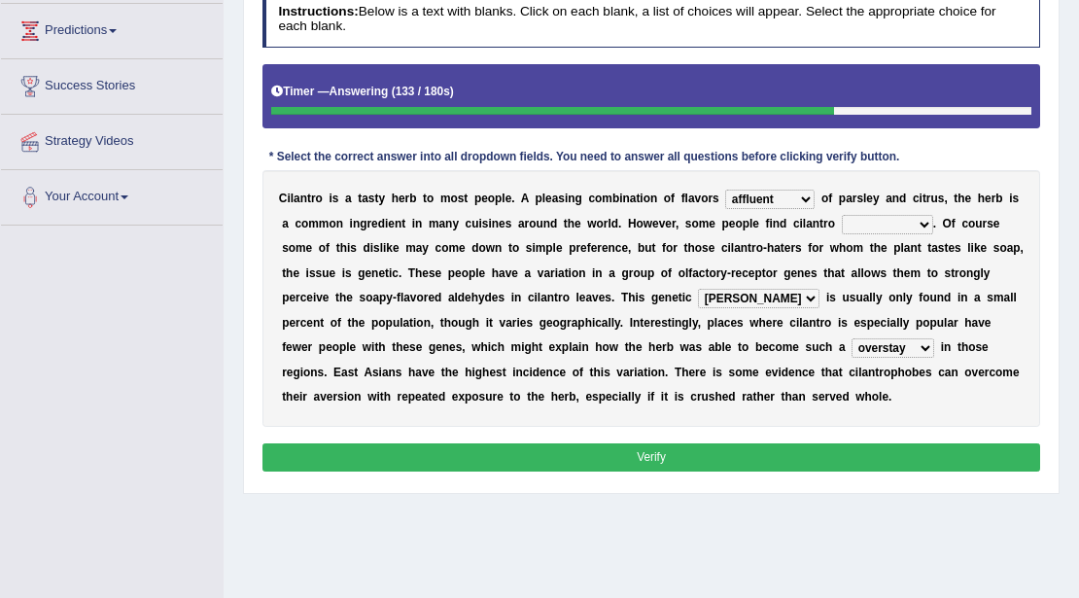
click at [725, 190] on select "remnant offensive affluent reminiscent" at bounding box center [769, 199] width 89 height 19
click at [886, 215] on select "vaccinating revolting suspecting invigorating" at bounding box center [887, 224] width 91 height 19
select select "suspecting"
click at [842, 215] on select "vaccinating revolting suspecting invigorating" at bounding box center [887, 224] width 91 height 19
click at [717, 454] on button "Verify" at bounding box center [651, 457] width 778 height 28
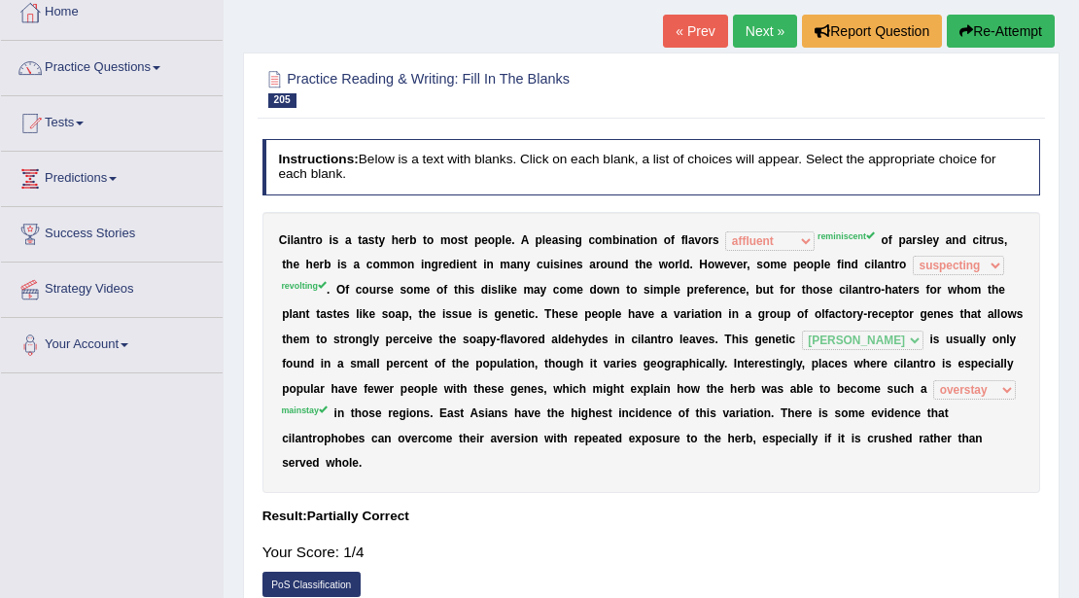
scroll to position [129, 0]
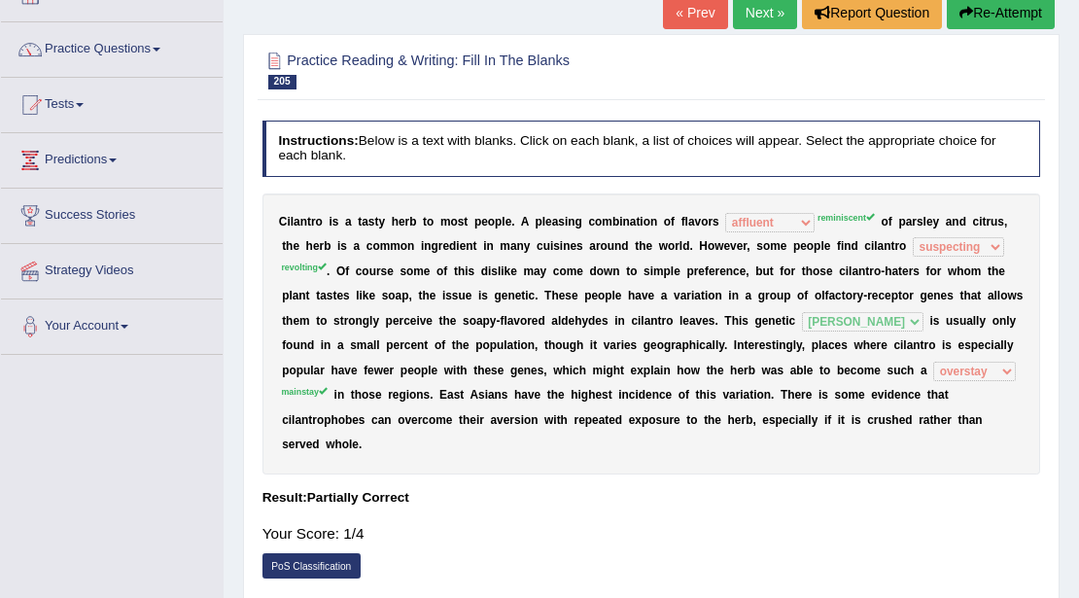
drag, startPoint x: 426, startPoint y: 85, endPoint x: 486, endPoint y: 249, distance: 175.0
click at [408, 78] on h2 "Practice Reading & Writing: Fill In The Blanks 205 Cilantro" at bounding box center [503, 69] width 482 height 41
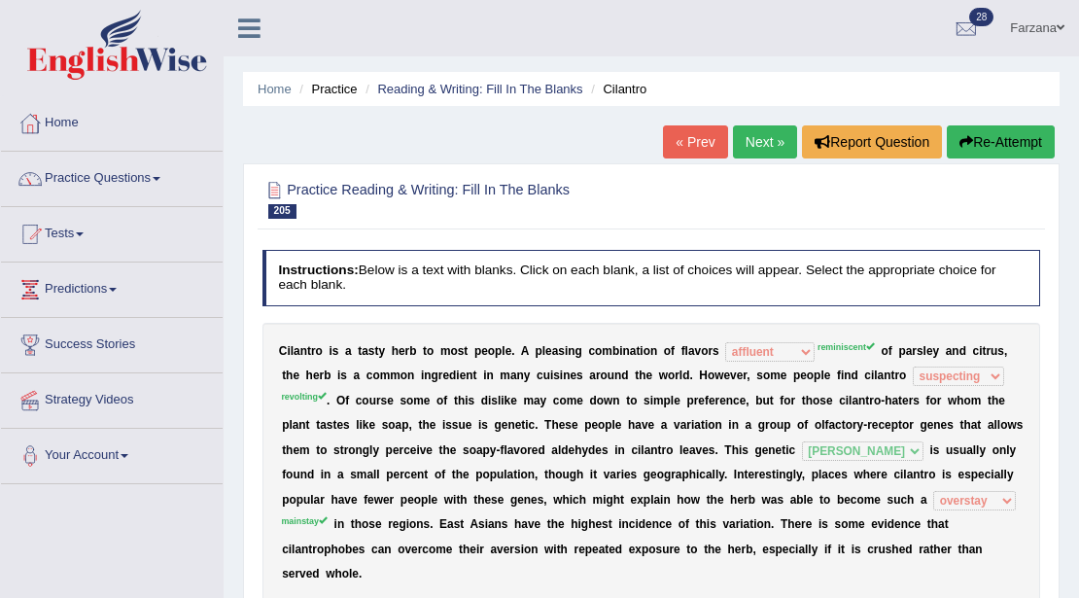
click at [765, 150] on link "Next »" at bounding box center [765, 141] width 64 height 33
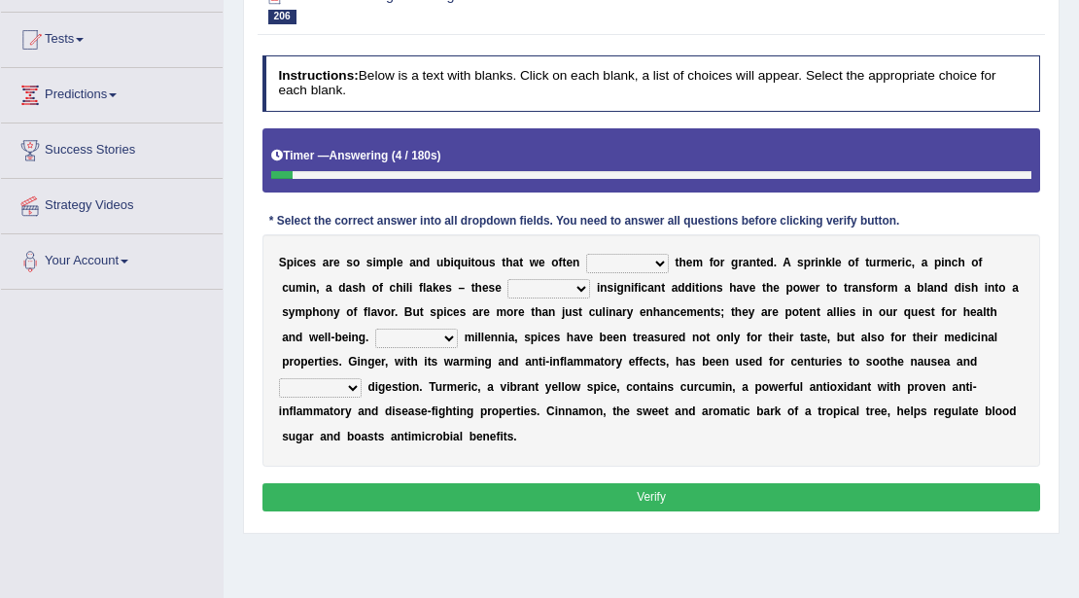
click at [606, 266] on select "get take pick enjoy" at bounding box center [627, 263] width 83 height 19
click at [523, 292] on select "rightly brightly seemingly gently" at bounding box center [548, 288] width 83 height 19
select select "seemingly"
click at [507, 279] on select "rightly brightly seemingly gently" at bounding box center [548, 288] width 83 height 19
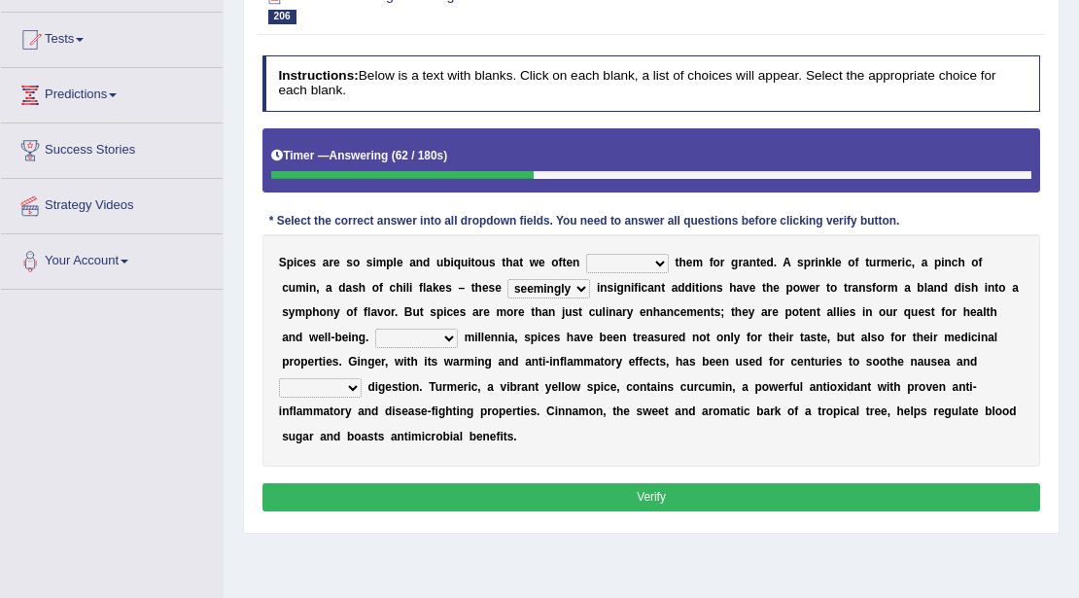
click at [375, 342] on select "For Since Beyond From" at bounding box center [416, 337] width 83 height 19
select select "From"
click at [375, 328] on select "For Since Beyond From" at bounding box center [416, 337] width 83 height 19
click at [348, 383] on select "illustrate assign ease lead" at bounding box center [320, 387] width 83 height 19
click at [304, 359] on b "p" at bounding box center [303, 362] width 7 height 14
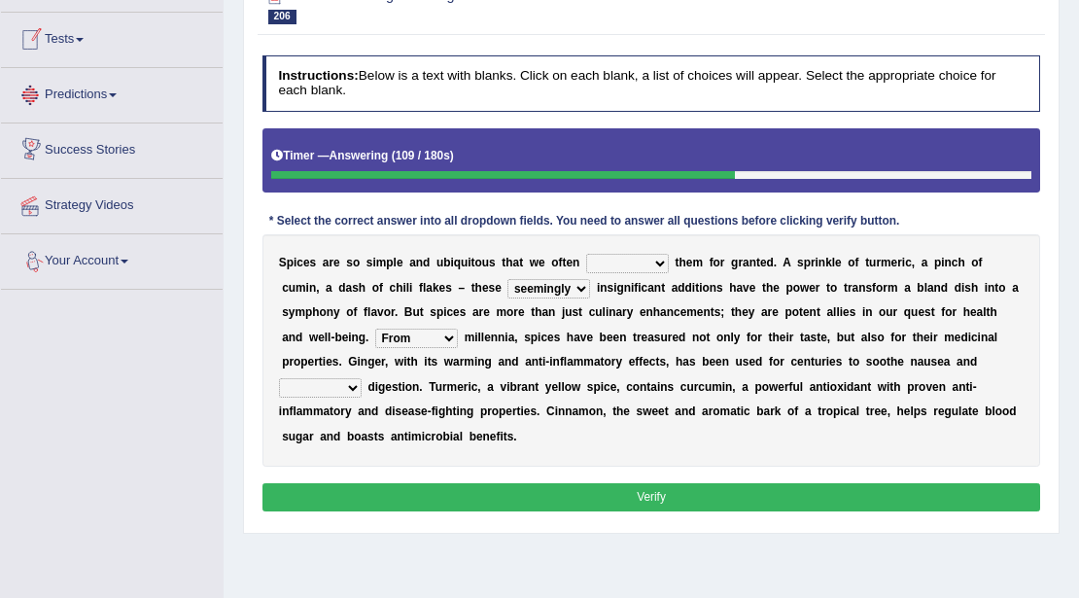
click at [294, 385] on select "illustrate assign ease lead" at bounding box center [320, 387] width 83 height 19
select select "ease"
click at [279, 378] on select "illustrate assign ease lead" at bounding box center [320, 387] width 83 height 19
click at [328, 484] on button "Verify" at bounding box center [651, 497] width 778 height 28
click at [601, 268] on select "get take pick enjoy" at bounding box center [627, 263] width 83 height 19
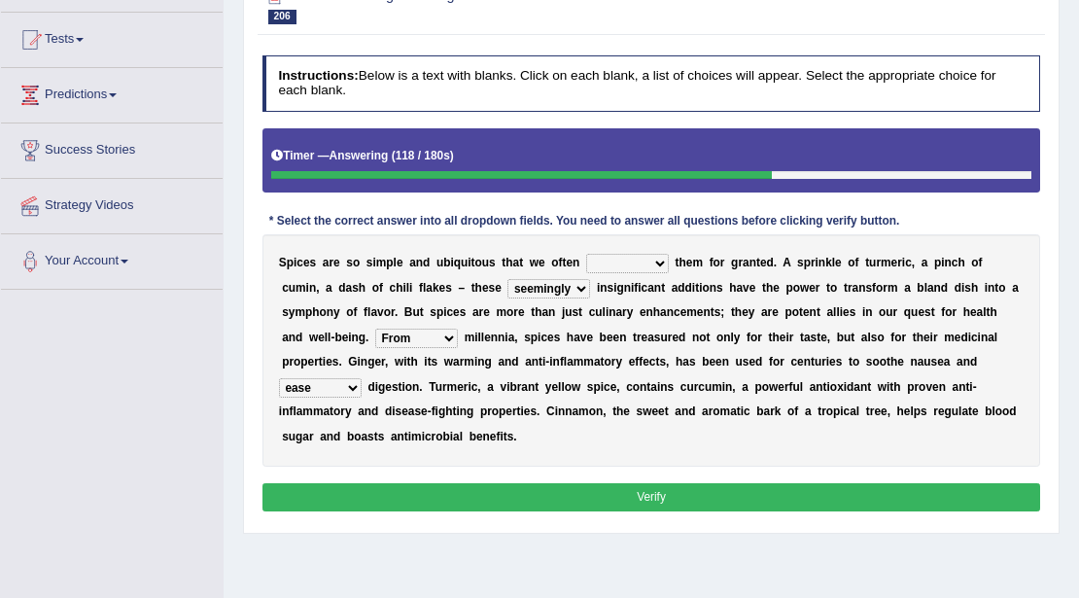
select select "take"
click at [586, 254] on select "get take pick enjoy" at bounding box center [627, 263] width 83 height 19
click at [541, 498] on button "Verify" at bounding box center [651, 497] width 778 height 28
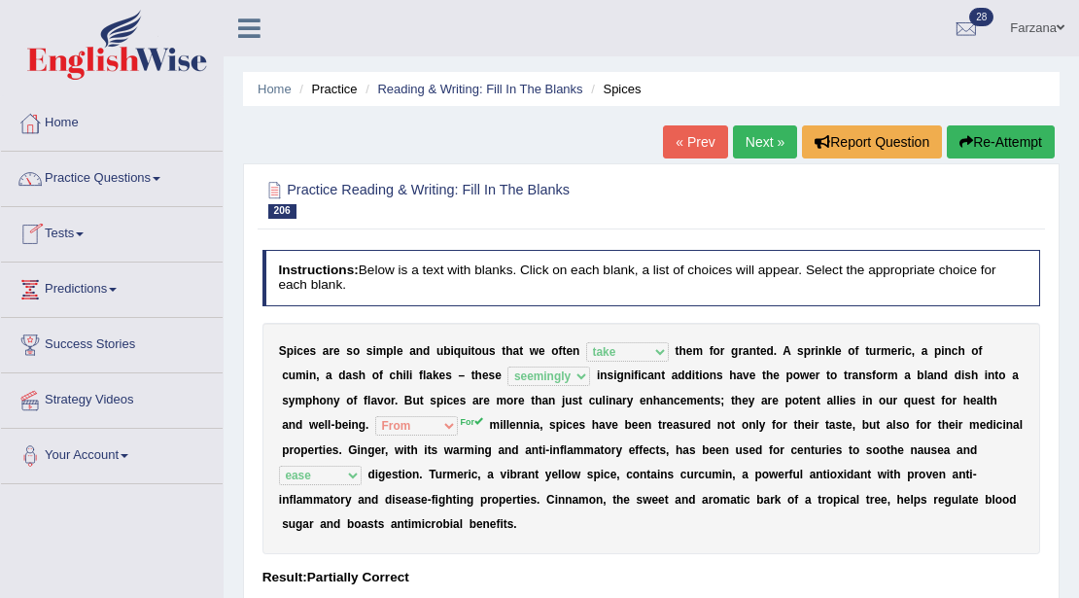
click at [739, 139] on link "Next »" at bounding box center [765, 141] width 64 height 33
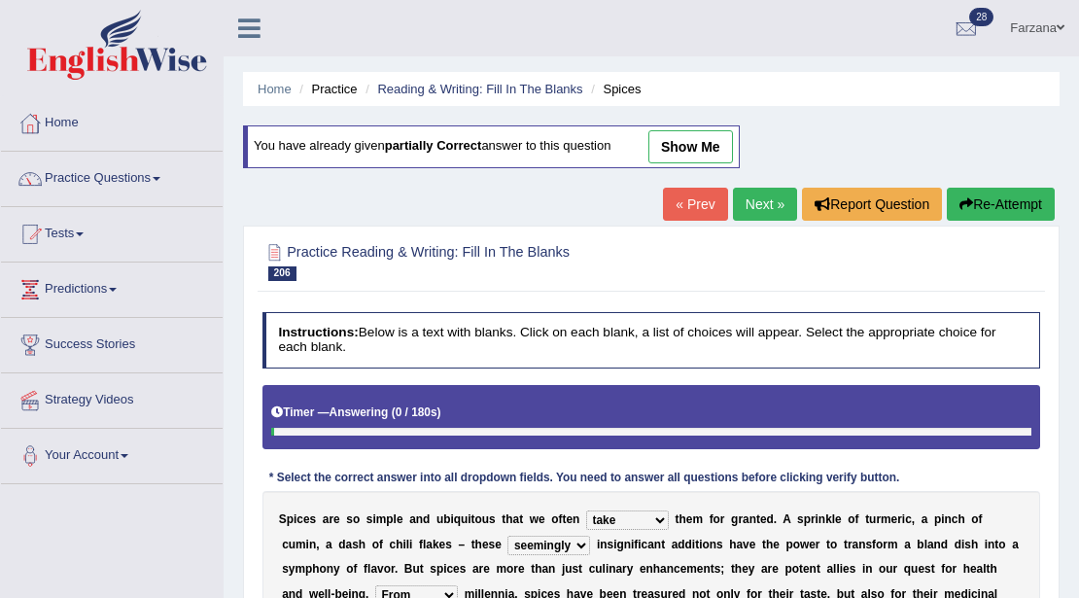
select select "take"
select select "seemingly"
select select "From"
select select "ease"
click at [683, 159] on link "show me" at bounding box center [690, 146] width 85 height 33
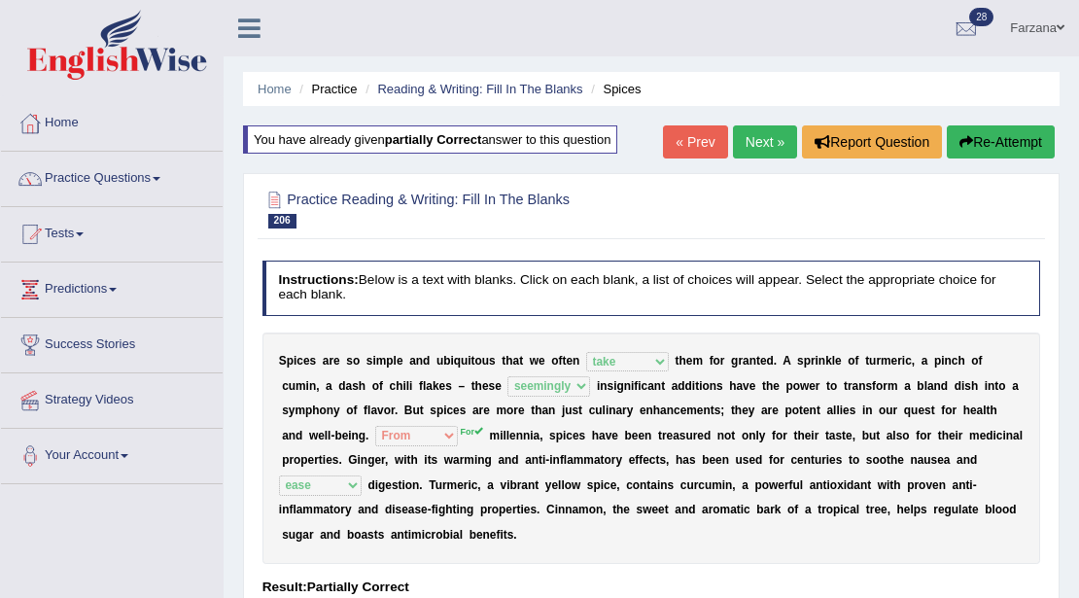
click at [760, 126] on link "Next »" at bounding box center [765, 141] width 64 height 33
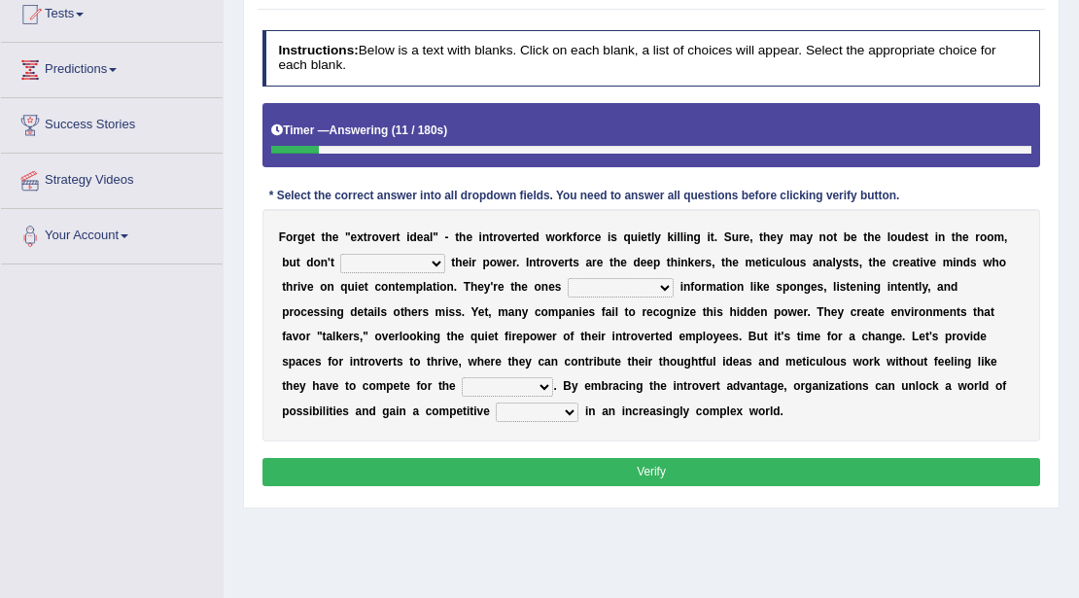
click at [392, 255] on select "underestimate juggle reassure endure" at bounding box center [392, 263] width 104 height 19
click at [340, 254] on select "underestimate juggle reassure endure" at bounding box center [392, 263] width 104 height 19
click at [384, 254] on select "underestimate juggle reassure endure" at bounding box center [392, 263] width 104 height 19
select select "underestimate"
click at [340, 254] on select "underestimate juggle reassure endure" at bounding box center [392, 263] width 104 height 19
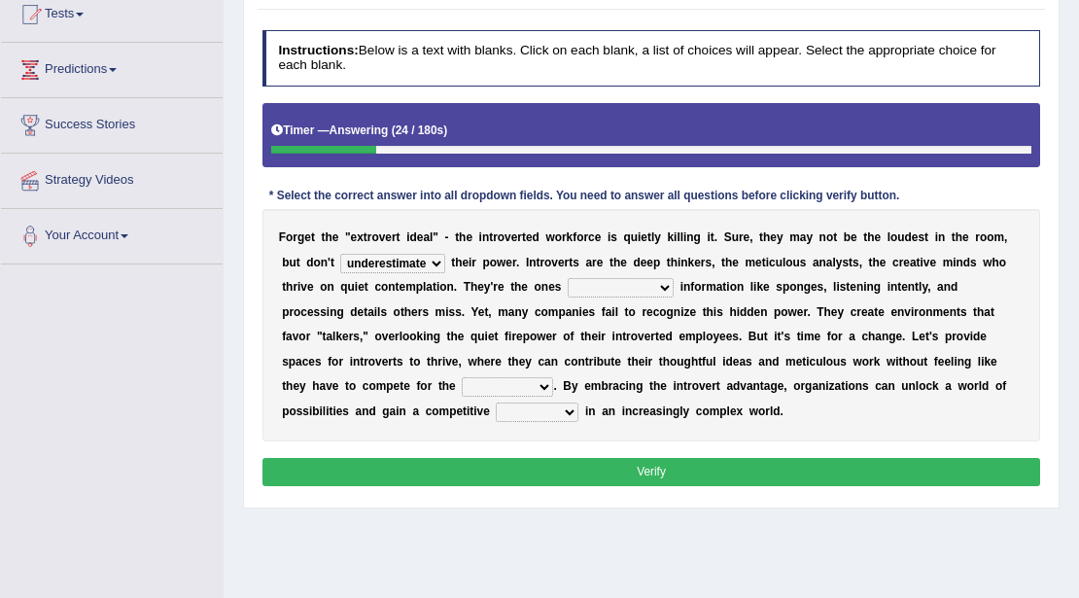
click at [588, 292] on select "absorbed absorbing have absorbed to absorb" at bounding box center [621, 287] width 106 height 19
click at [568, 278] on select "absorbed absorbing have absorbed to absorb" at bounding box center [621, 287] width 106 height 19
click at [612, 281] on select "absorbed absorbing have absorbed to absorb" at bounding box center [621, 287] width 106 height 19
select select "absorbing"
click at [568, 278] on select "absorbed absorbing have absorbed to absorb" at bounding box center [621, 287] width 106 height 19
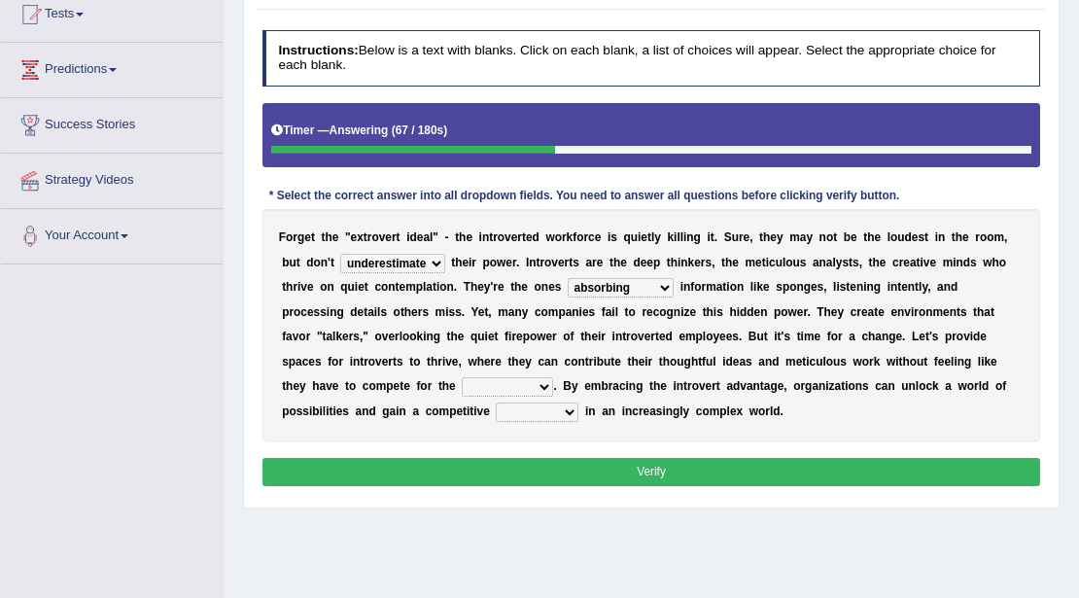
click at [462, 383] on select "contest spotlight speech microphone" at bounding box center [507, 386] width 91 height 19
select select "contest"
click at [462, 377] on select "contest spotlight speech microphone" at bounding box center [507, 386] width 91 height 19
click at [496, 414] on select "tax sword desk edge" at bounding box center [537, 411] width 83 height 19
select select "sword"
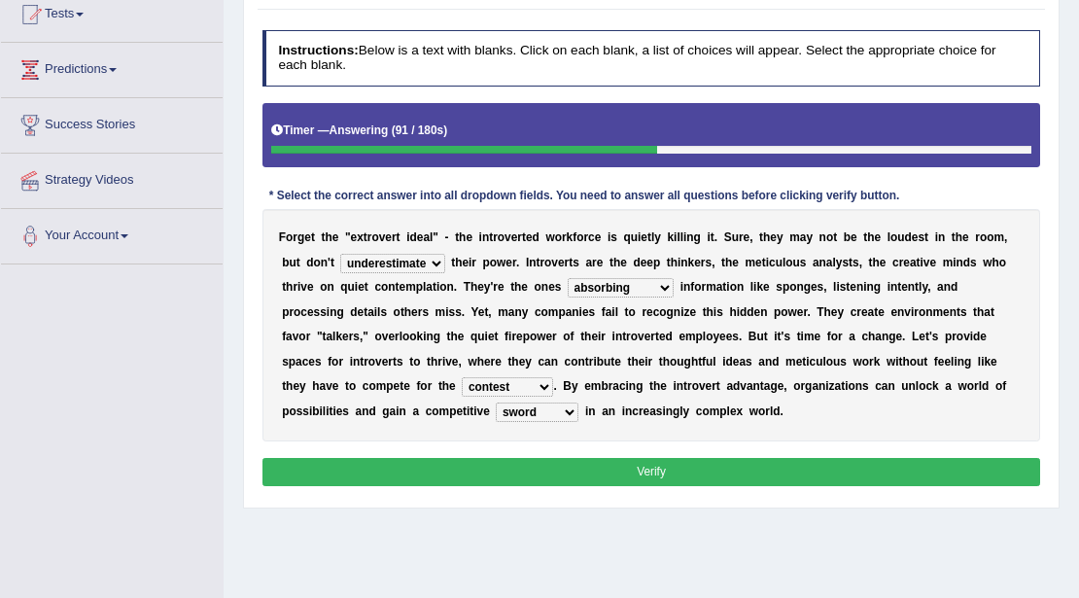
click at [496, 402] on select "tax sword desk edge" at bounding box center [537, 411] width 83 height 19
click at [392, 466] on button "Verify" at bounding box center [651, 472] width 778 height 28
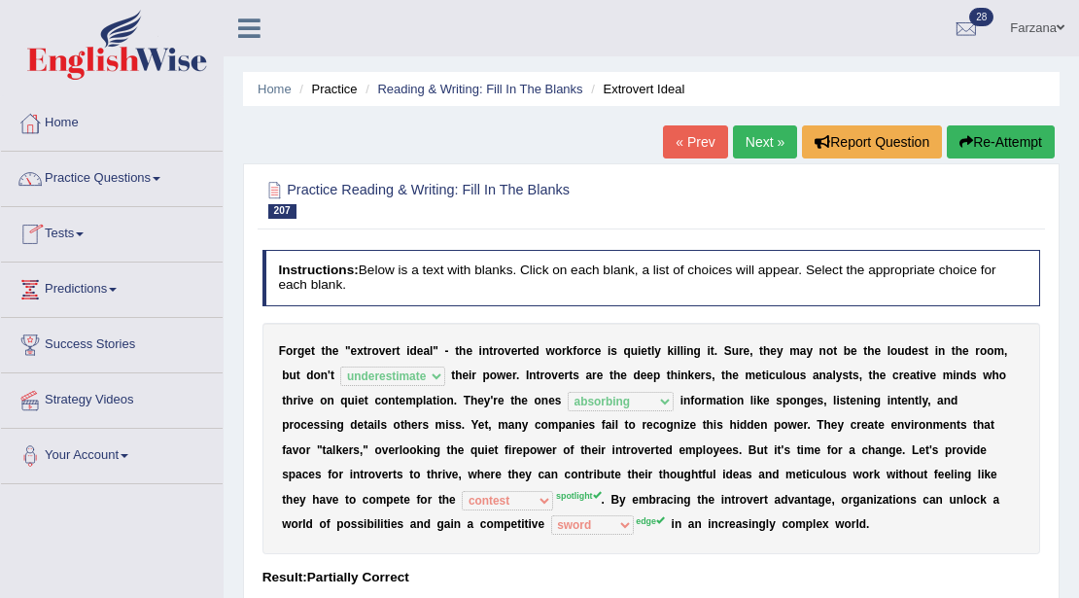
drag, startPoint x: 791, startPoint y: 105, endPoint x: 783, endPoint y: 162, distance: 57.9
click at [792, 121] on div "Home Practice Reading & Writing: Fill In The Blanks Extrovert Ideal « Prev Next…" at bounding box center [651, 486] width 855 height 972
click at [779, 159] on div "« Prev Next » Report Question Re-Attempt" at bounding box center [861, 144] width 397 height 38
click at [768, 144] on link "Next »" at bounding box center [765, 141] width 64 height 33
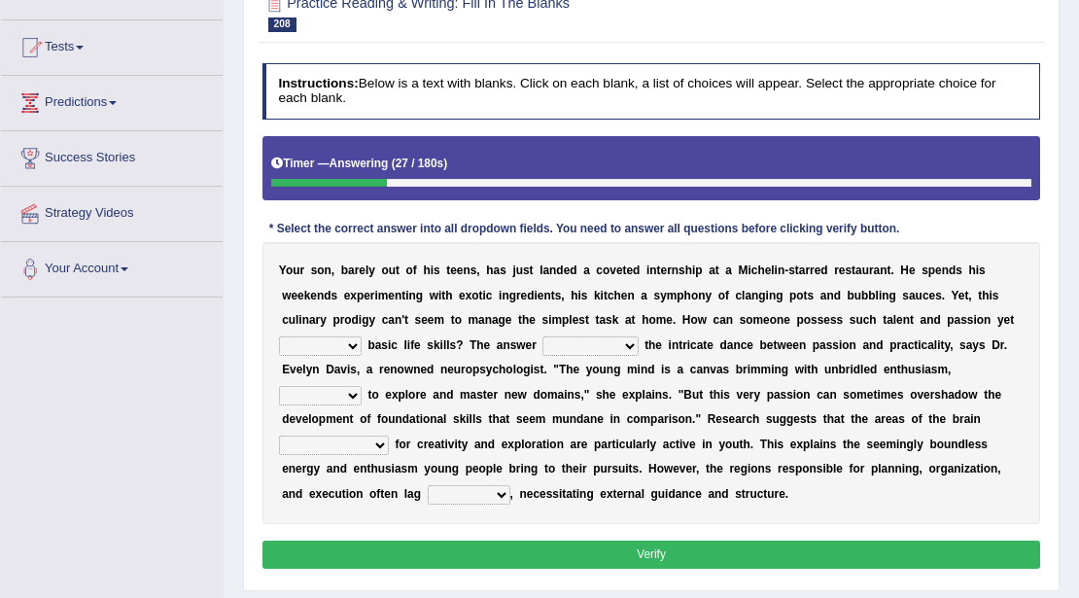
scroll to position [194, 0]
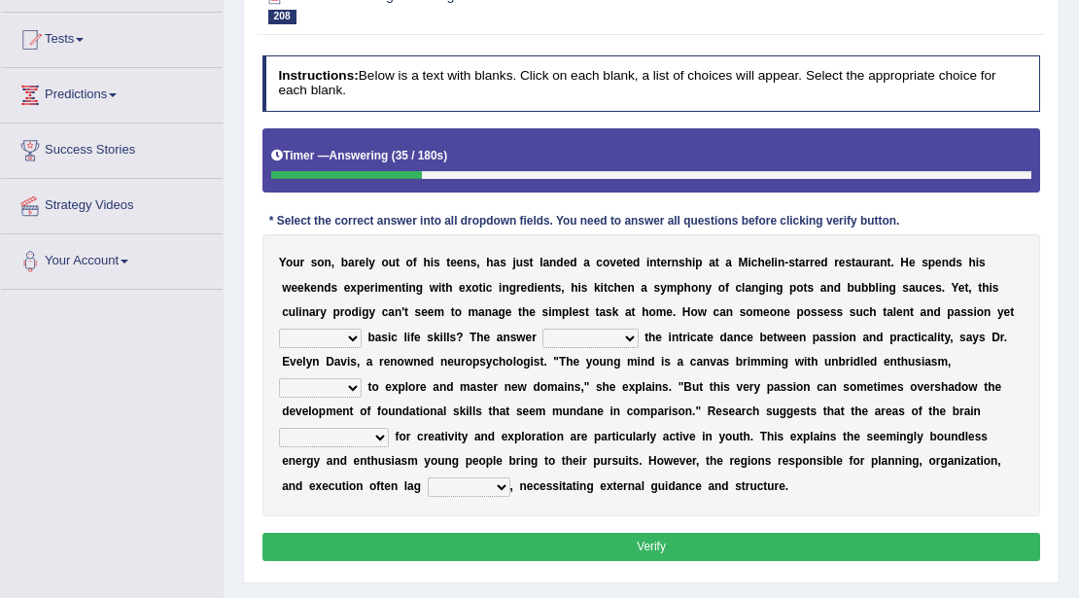
click at [305, 343] on select "deny lack remove embrace" at bounding box center [320, 337] width 83 height 19
click at [566, 339] on select "bases on lies in puts forward sticks to" at bounding box center [589, 337] width 95 height 19
select select "bases on"
click at [542, 328] on select "bases on lies in puts forward sticks to" at bounding box center [589, 337] width 95 height 19
click at [359, 387] on select "potential typical liable eager" at bounding box center [320, 387] width 83 height 19
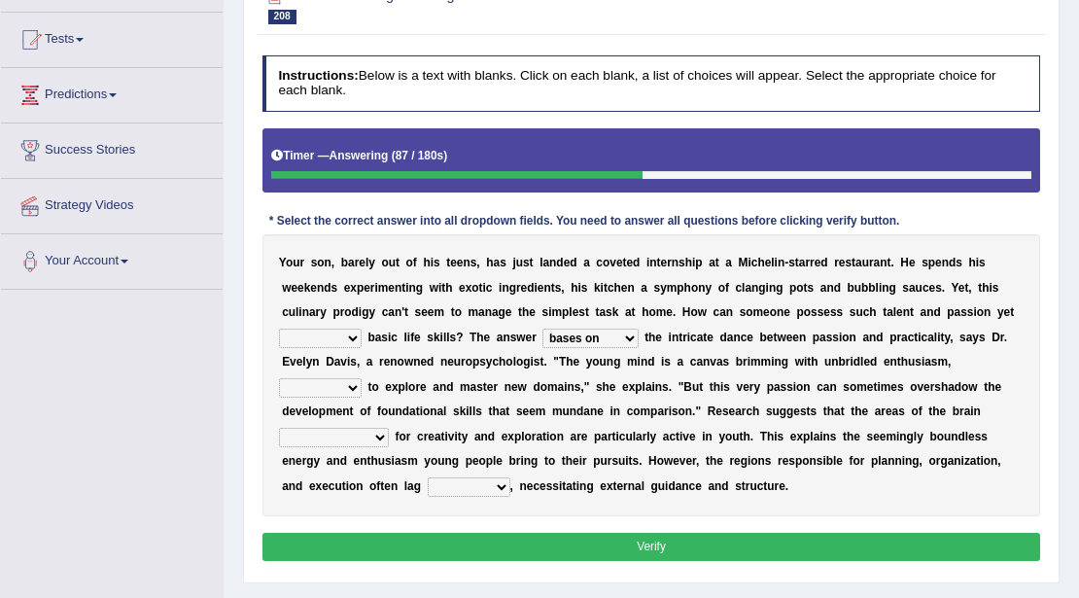
select select "eager"
click at [279, 378] on select "potential typical liable eager" at bounding box center [320, 387] width 83 height 19
click at [377, 434] on select "responsible respond responding are responsible" at bounding box center [334, 437] width 110 height 19
select select "are responsible"
click at [279, 428] on select "responsible respond responding are responsible" at bounding box center [334, 437] width 110 height 19
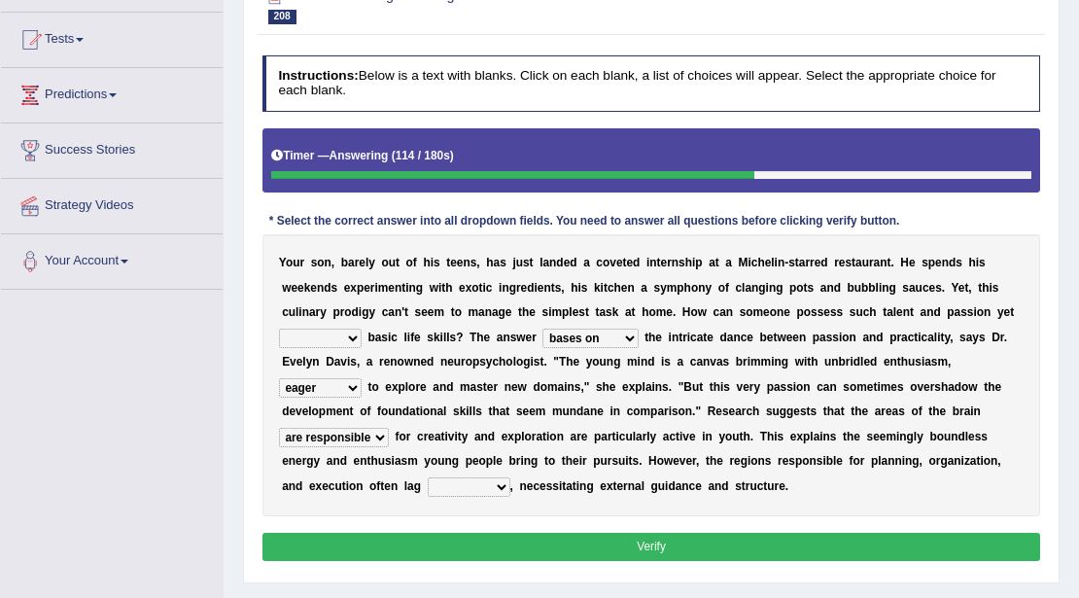
click at [459, 482] on select "before within behind beyond" at bounding box center [469, 486] width 83 height 19
select select "behind"
click at [428, 477] on select "before within behind beyond" at bounding box center [469, 486] width 83 height 19
click at [474, 555] on button "Verify" at bounding box center [651, 547] width 778 height 28
click at [320, 336] on select "deny lack remove embrace" at bounding box center [320, 337] width 83 height 19
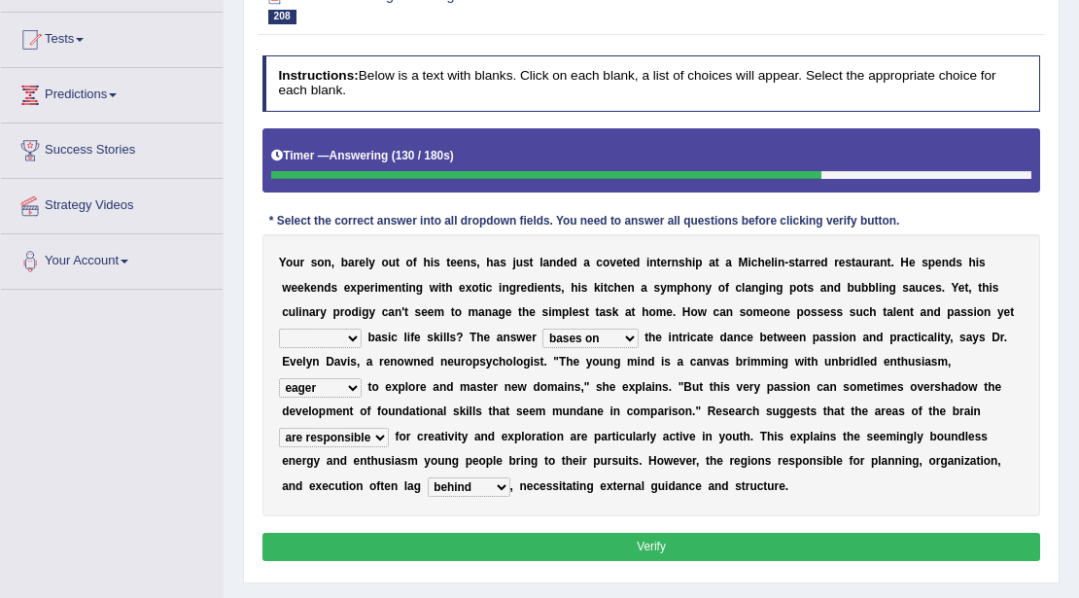
click at [279, 328] on select "deny lack remove embrace" at bounding box center [320, 337] width 83 height 19
click at [319, 337] on select "deny lack remove embrace" at bounding box center [320, 337] width 83 height 19
select select "deny"
click at [279, 328] on select "deny lack remove embrace" at bounding box center [320, 337] width 83 height 19
click at [339, 534] on button "Verify" at bounding box center [651, 547] width 778 height 28
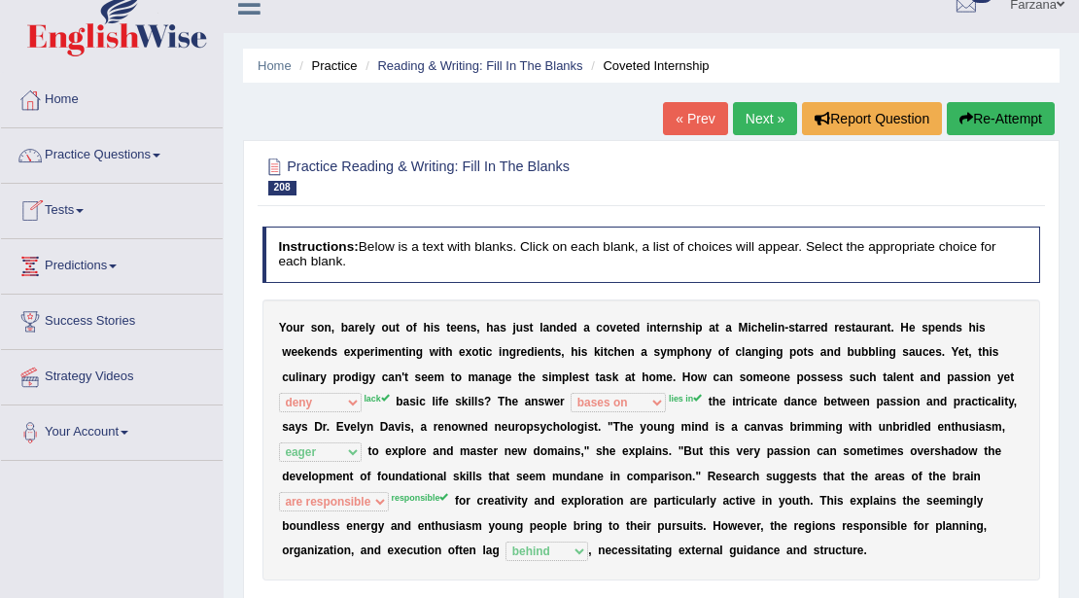
scroll to position [0, 0]
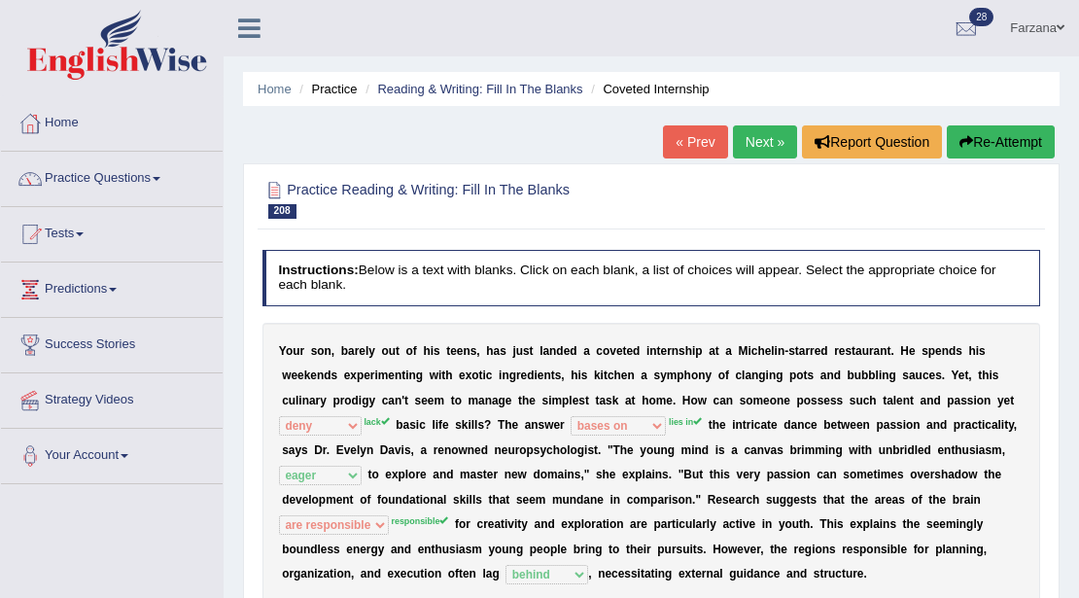
click at [743, 144] on link "Next »" at bounding box center [765, 141] width 64 height 33
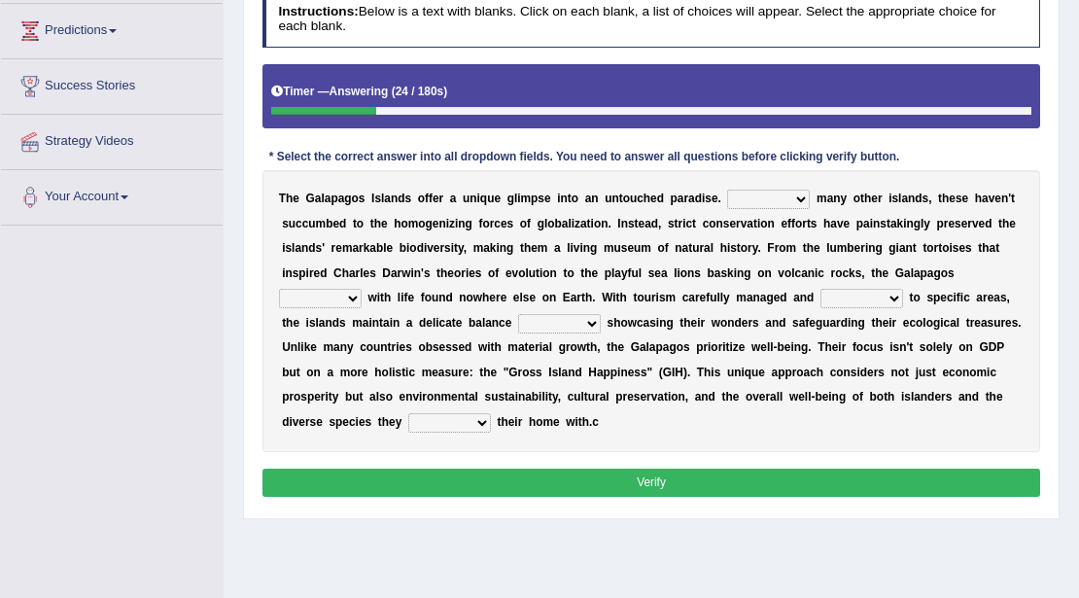
click at [730, 190] on select "Due to Despite Instead of Unlike" at bounding box center [768, 199] width 83 height 19
select select "Despite"
click at [727, 190] on select "Due to Despite Instead of Unlike" at bounding box center [768, 199] width 83 height 19
click at [323, 294] on select "link teem fill restore" at bounding box center [320, 298] width 83 height 19
click at [596, 314] on select "upon toward between among" at bounding box center [559, 323] width 83 height 19
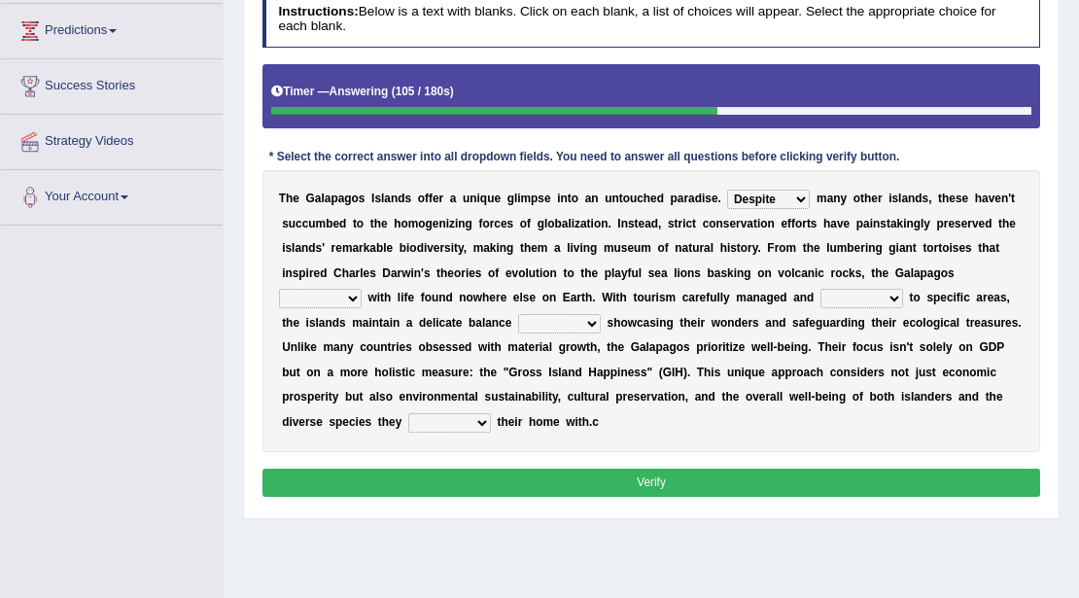
click at [838, 295] on select "stretched rid verified restricted" at bounding box center [861, 298] width 83 height 19
select select "verified"
click at [820, 289] on select "stretched rid verified restricted" at bounding box center [861, 298] width 83 height 19
click at [849, 290] on select "stretched rid verified restricted" at bounding box center [861, 298] width 83 height 19
click at [673, 349] on b "g" at bounding box center [672, 347] width 7 height 14
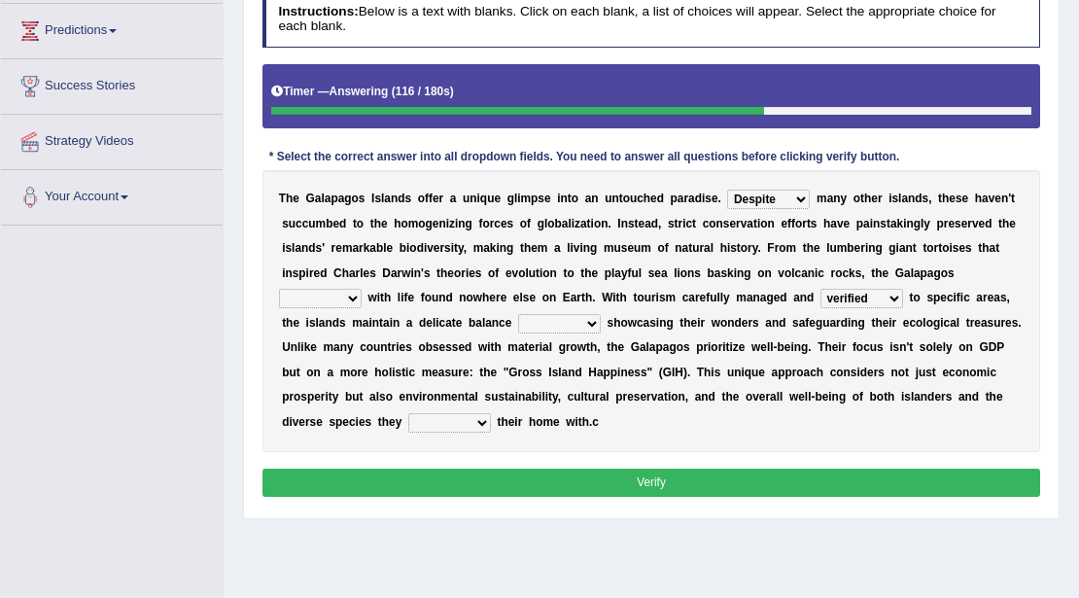
click at [549, 320] on select "upon toward between among" at bounding box center [559, 323] width 83 height 19
click at [518, 314] on select "upon toward between among" at bounding box center [559, 323] width 83 height 19
click at [534, 309] on div "T h e G a l a p a g o s I s l a n d s o f f e r a u n i q u e g l i m p s e i n…" at bounding box center [651, 310] width 778 height 281
click at [533, 316] on select "upon toward between among" at bounding box center [559, 323] width 83 height 19
select select "between"
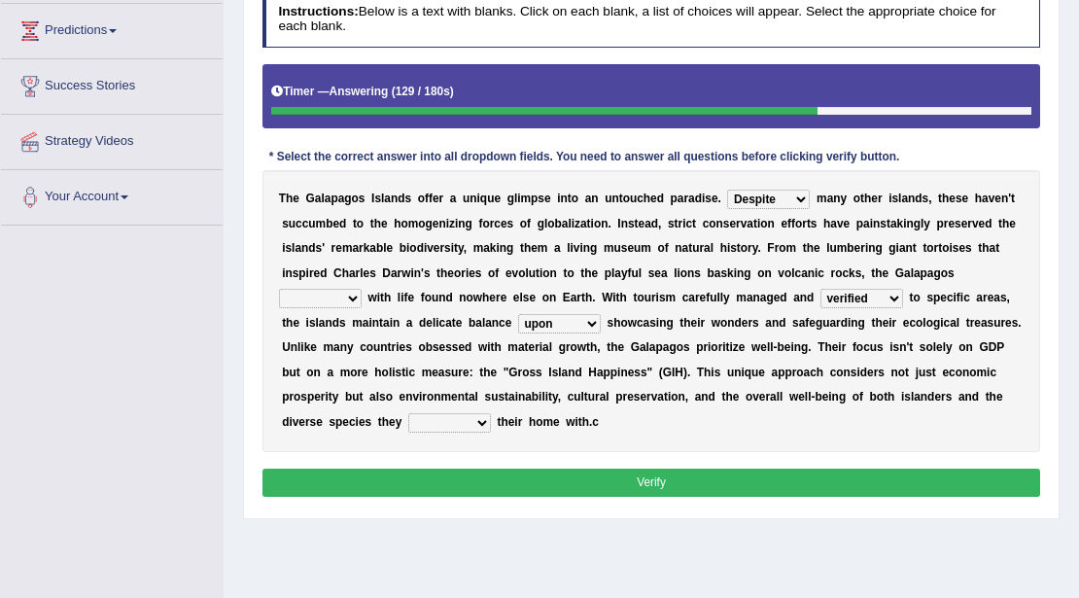
click at [518, 314] on select "upon toward between among" at bounding box center [559, 323] width 83 height 19
click at [449, 424] on select "share engage regard live" at bounding box center [449, 422] width 83 height 19
select select "share"
click at [408, 413] on select "share engage regard live" at bounding box center [449, 422] width 83 height 19
click at [340, 299] on select "link teem fill restore" at bounding box center [320, 298] width 83 height 19
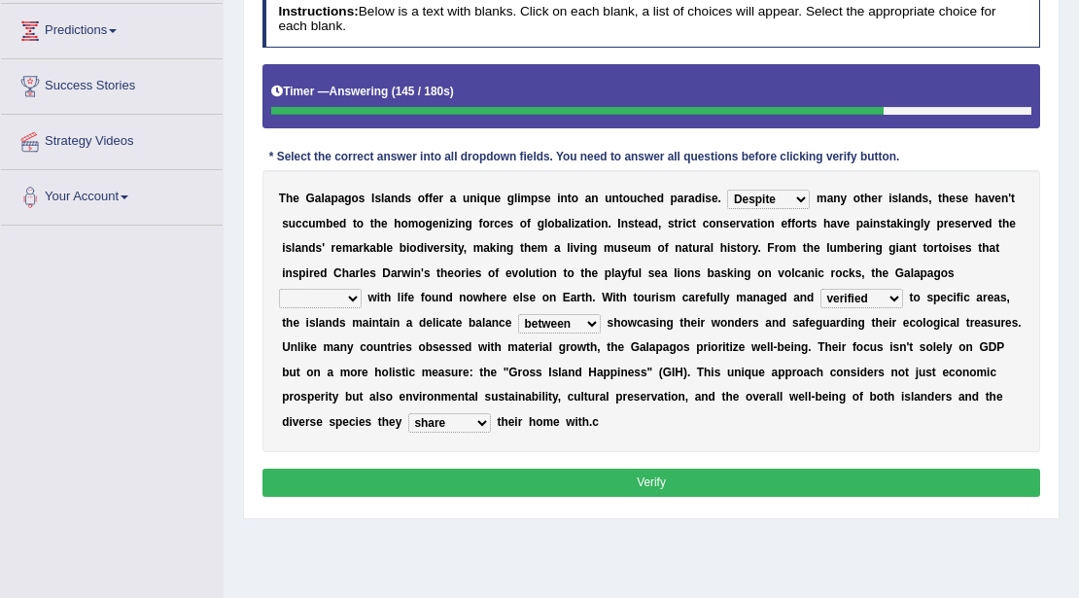
click at [441, 426] on select "share engage regard live" at bounding box center [449, 422] width 83 height 19
click at [335, 305] on select "link teem fill restore" at bounding box center [320, 298] width 83 height 19
select select "link"
click at [279, 289] on select "link teem fill restore" at bounding box center [320, 298] width 83 height 19
click at [327, 471] on button "Verify" at bounding box center [651, 482] width 778 height 28
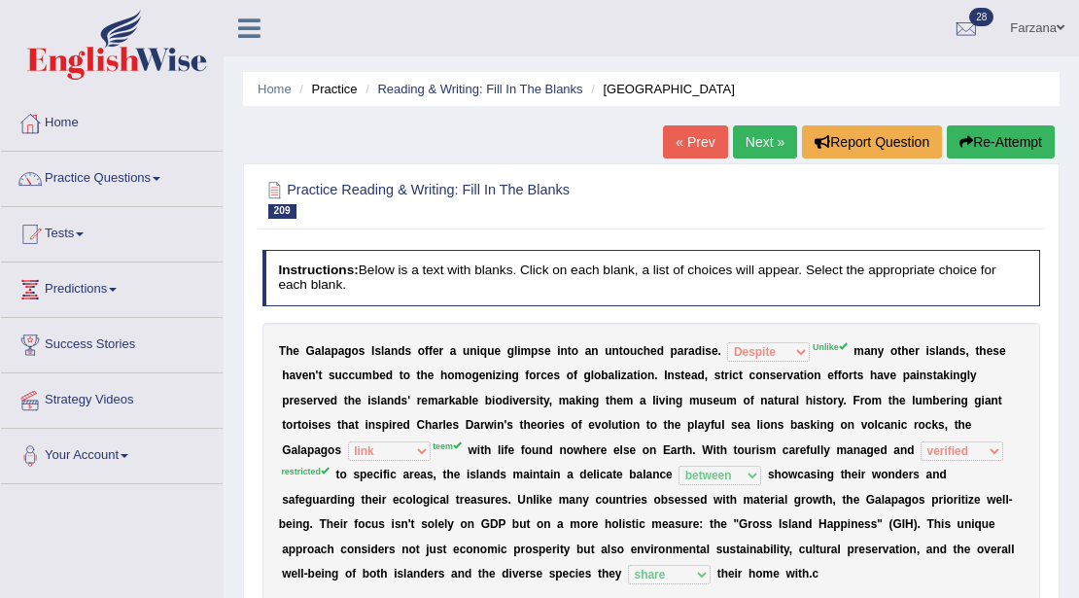
click at [748, 149] on link "Next »" at bounding box center [765, 141] width 64 height 33
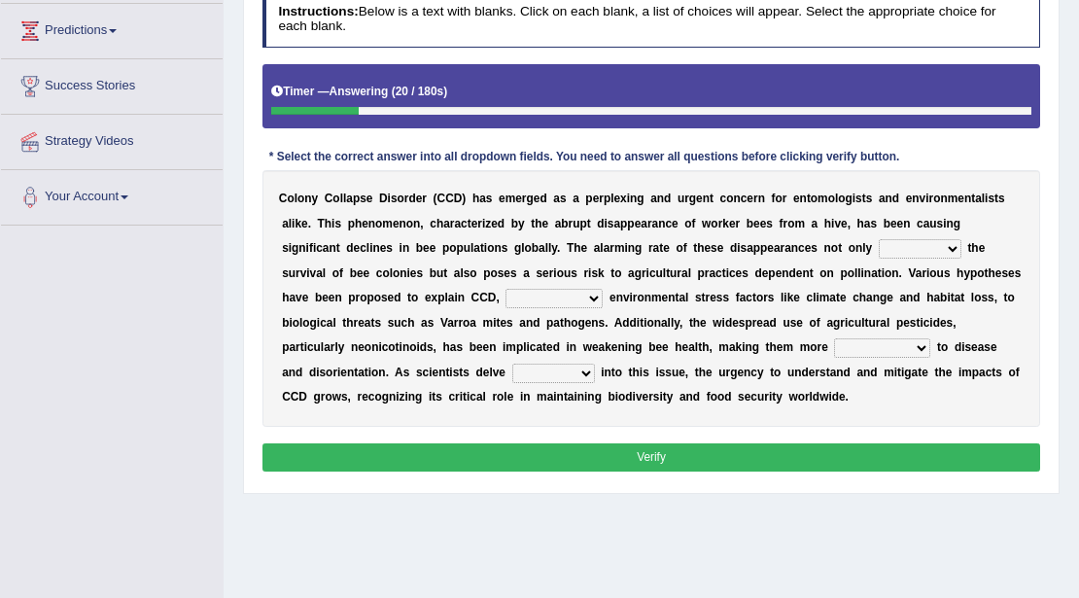
click at [879, 239] on select "justifies involves threatens reviews" at bounding box center [920, 248] width 83 height 19
select select "threatens"
click at [879, 239] on select "justifies involves threatens reviews" at bounding box center [920, 248] width 83 height 19
click at [505, 296] on select "based on ranging from other than together with" at bounding box center [553, 298] width 97 height 19
select select "based on"
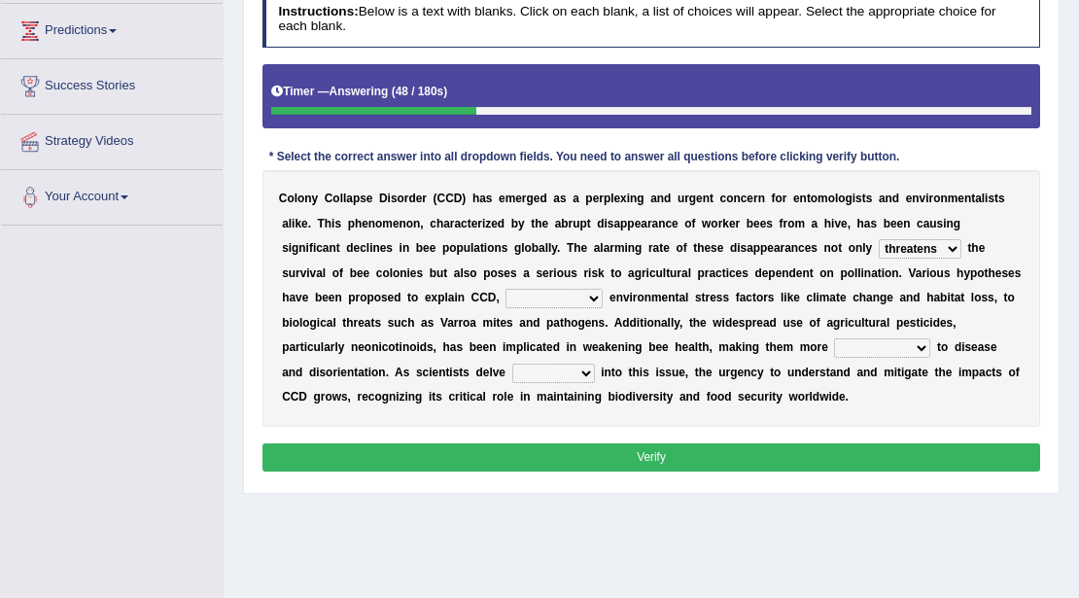
click at [505, 289] on select "based on ranging from other than together with" at bounding box center [553, 298] width 97 height 19
click at [834, 344] on select "susceptible conventional prominent central" at bounding box center [882, 347] width 96 height 19
select select "susceptible"
click at [834, 338] on select "susceptible conventional prominent central" at bounding box center [882, 347] width 96 height 19
click at [525, 370] on select "faster higher wider deeper" at bounding box center [553, 372] width 83 height 19
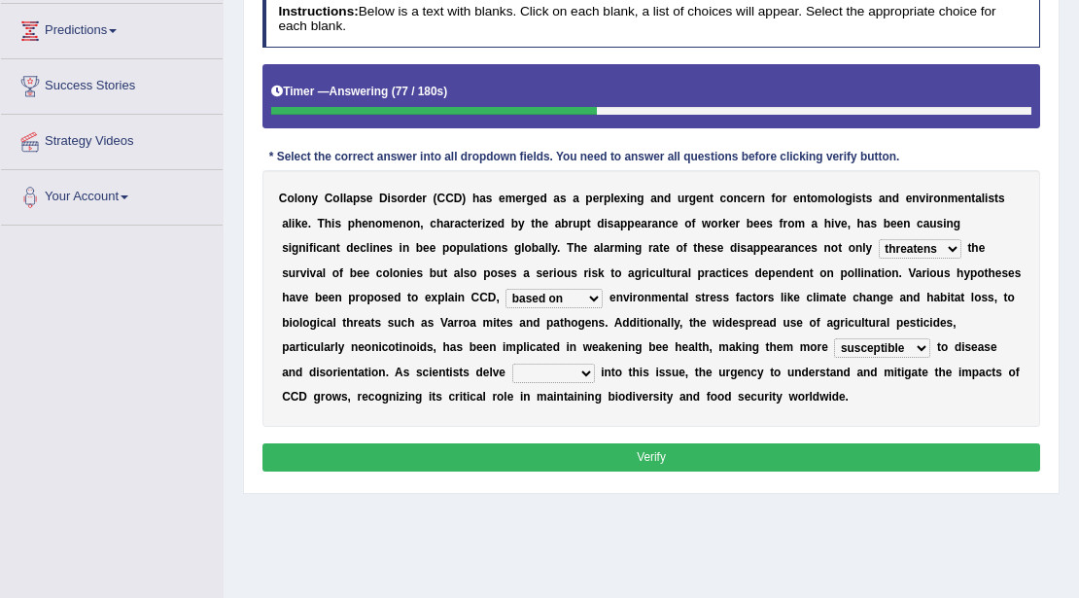
select select "deeper"
click at [512, 363] on select "faster higher wider deeper" at bounding box center [553, 372] width 83 height 19
click at [529, 443] on button "Verify" at bounding box center [651, 457] width 778 height 28
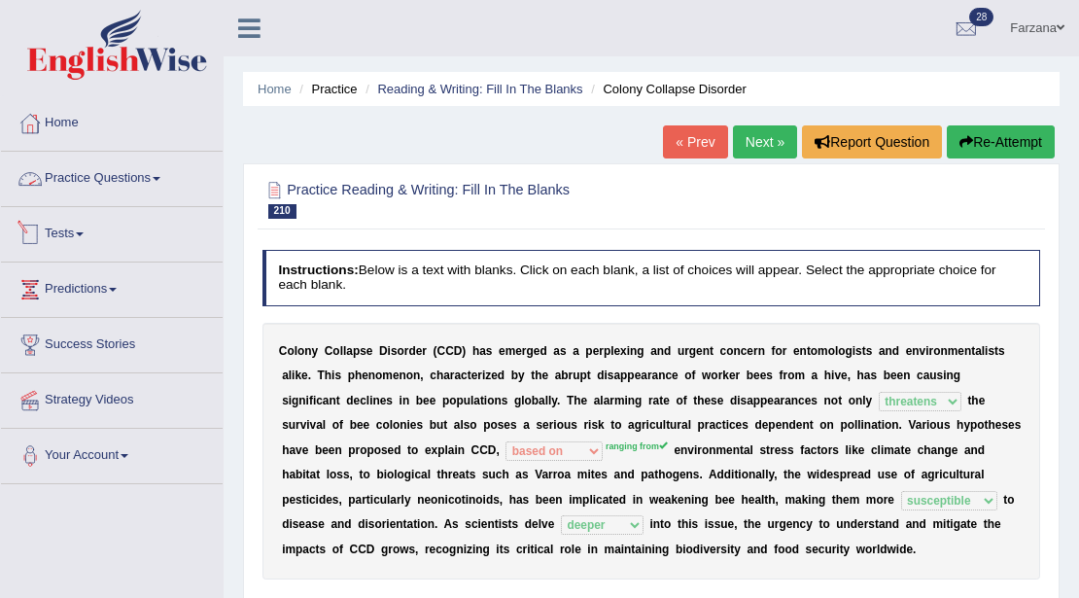
click at [56, 221] on link "Tests" at bounding box center [112, 231] width 222 height 49
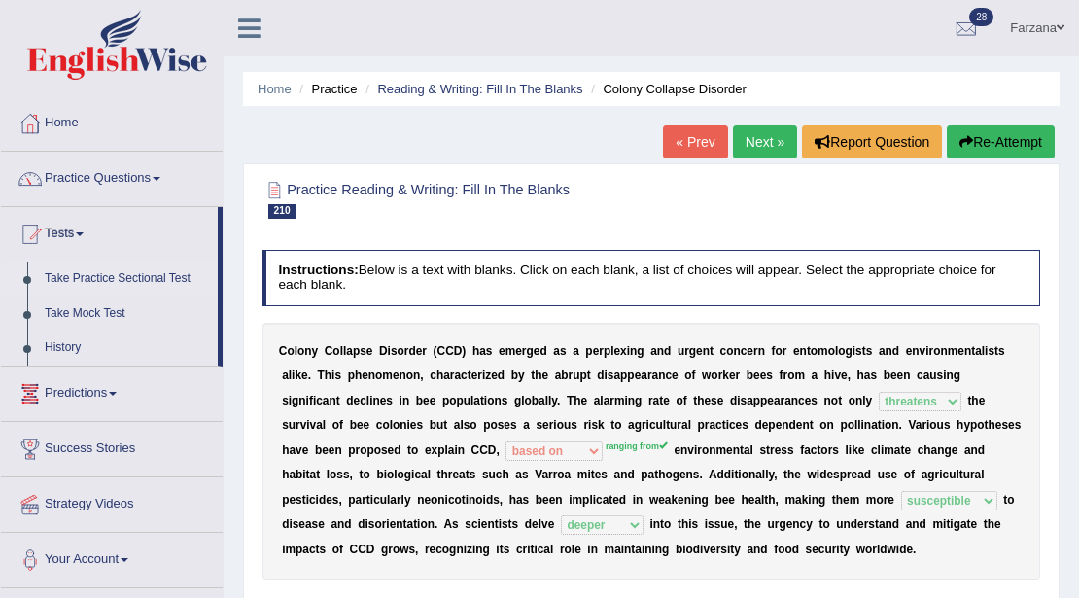
click at [67, 274] on link "Take Practice Sectional Test" at bounding box center [127, 278] width 182 height 35
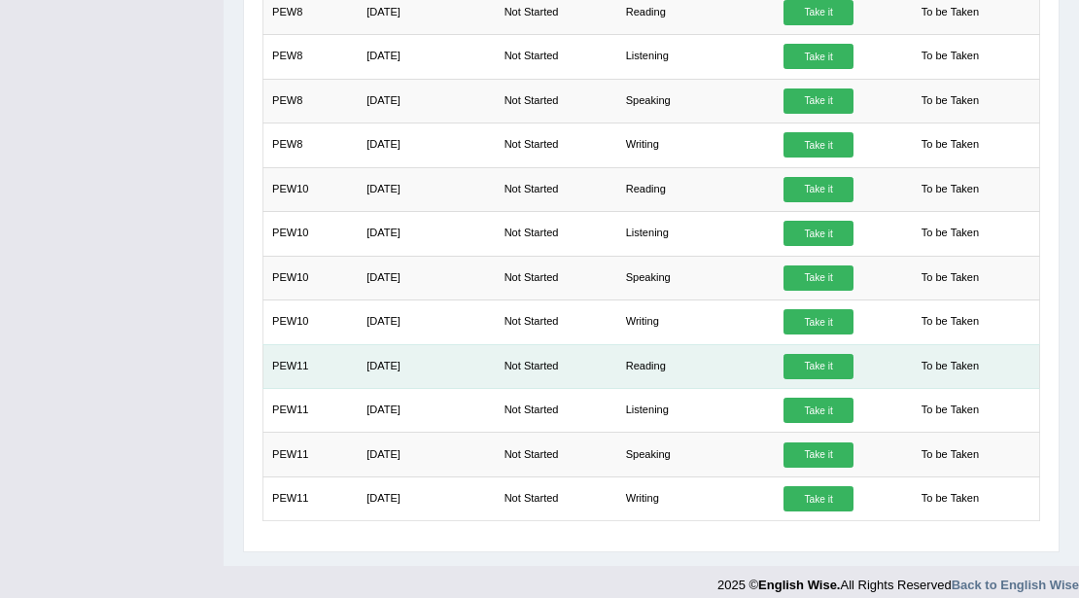
click at [832, 359] on link "Take it" at bounding box center [818, 366] width 70 height 25
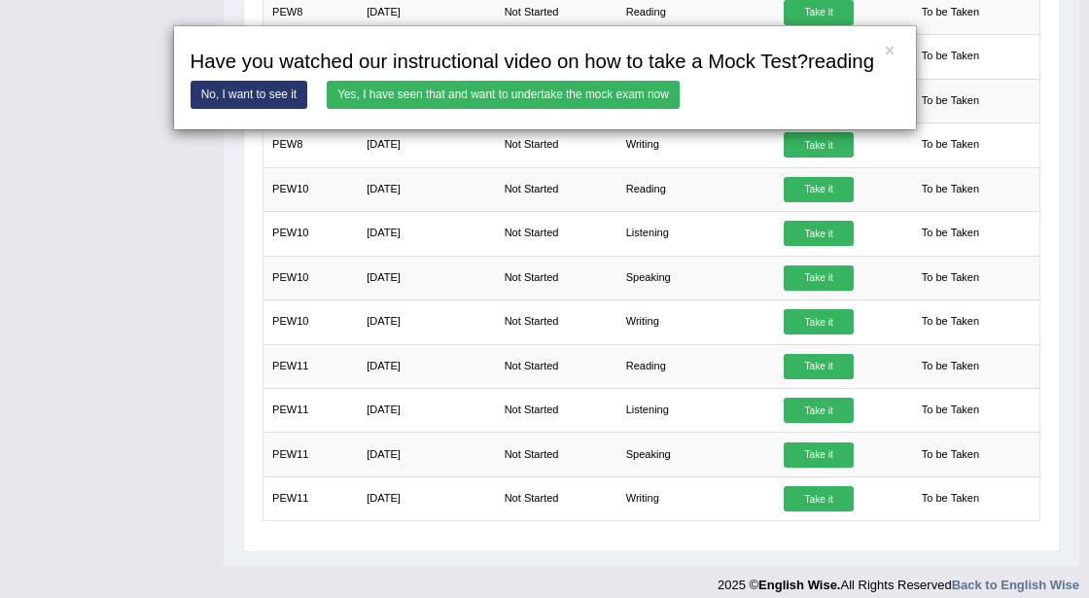
click at [599, 96] on link "Yes, I have seen that and want to undertake the mock exam now" at bounding box center [503, 95] width 353 height 28
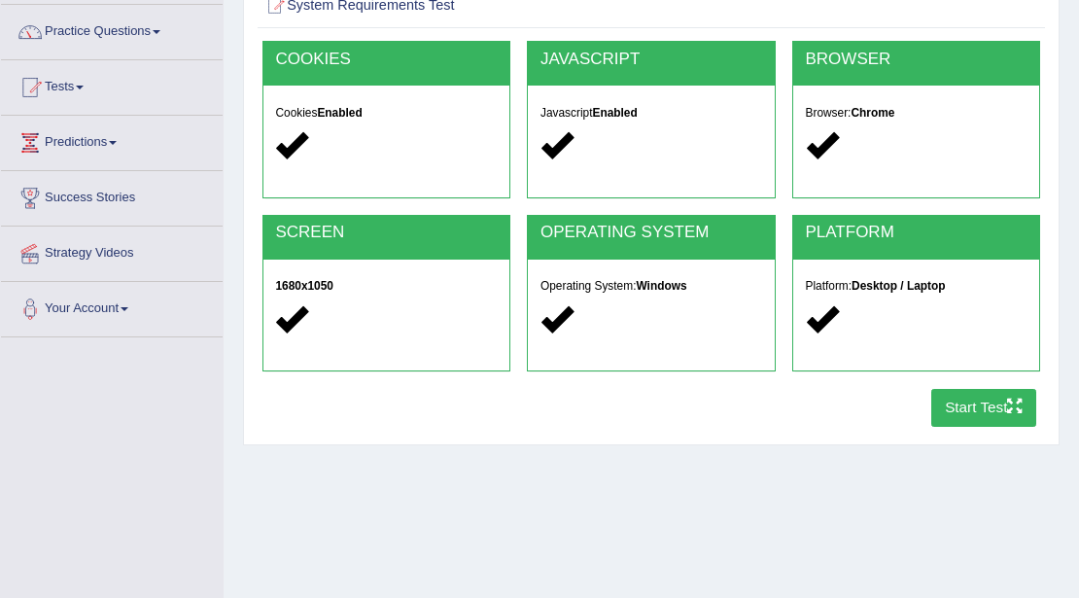
scroll to position [324, 0]
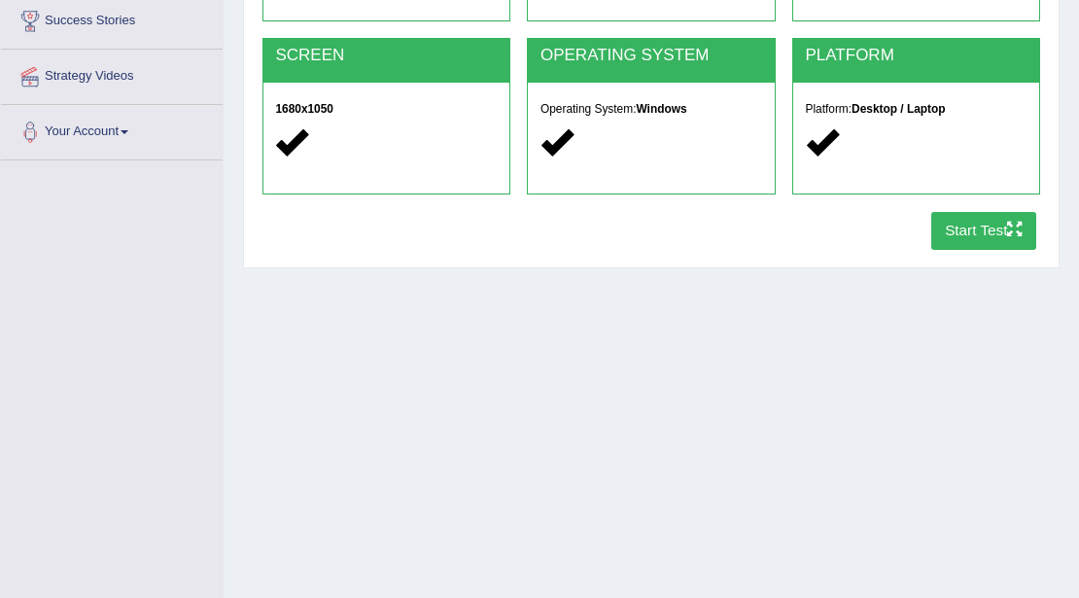
click at [985, 227] on button "Start Test" at bounding box center [984, 231] width 106 height 38
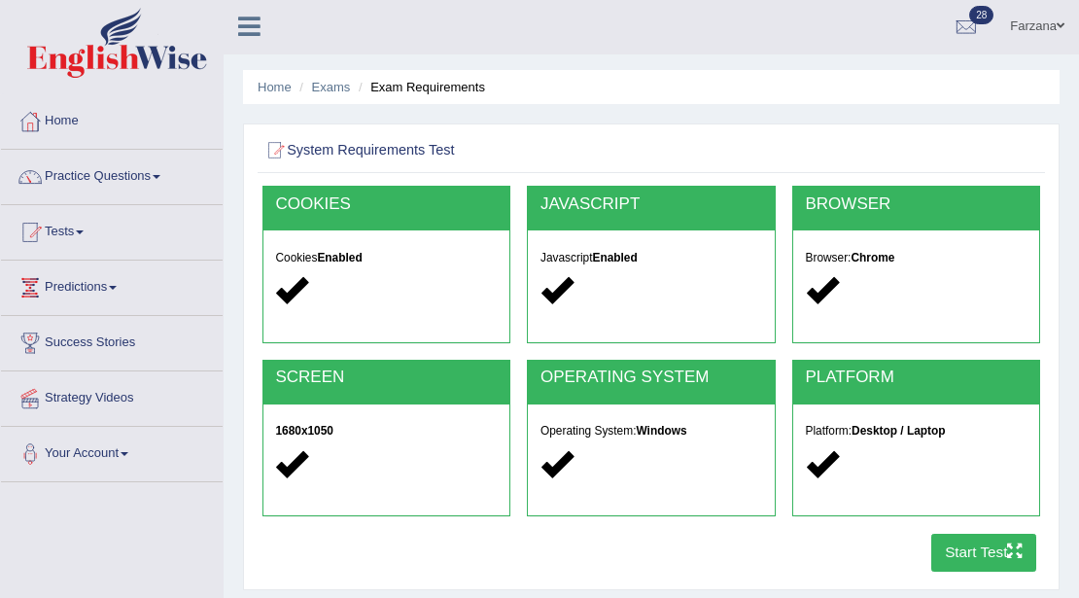
scroll to position [0, 0]
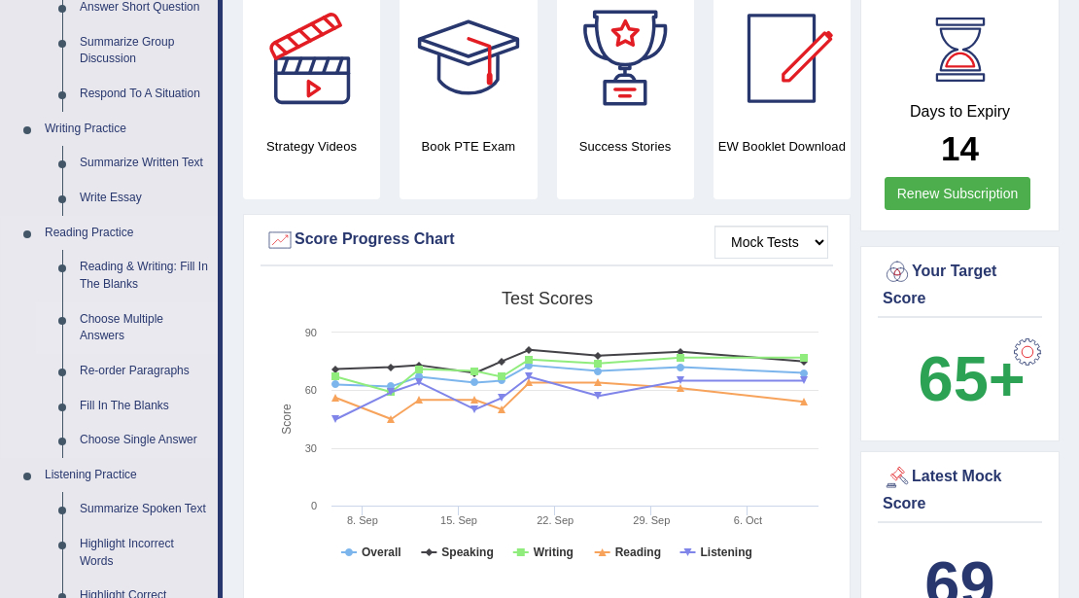
scroll to position [453, 0]
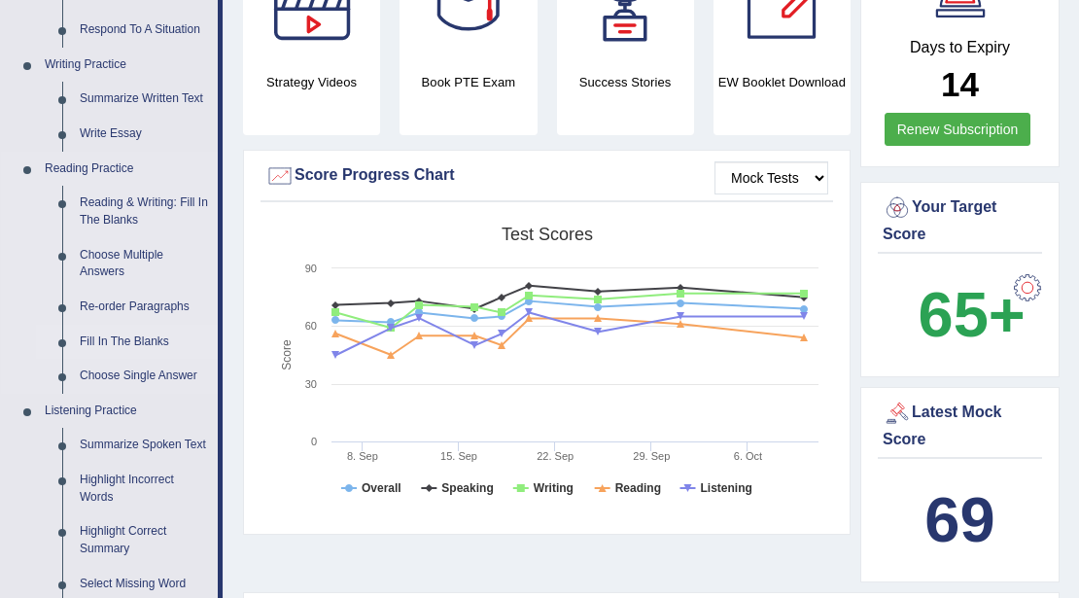
click at [125, 328] on link "Fill In The Blanks" at bounding box center [144, 342] width 147 height 35
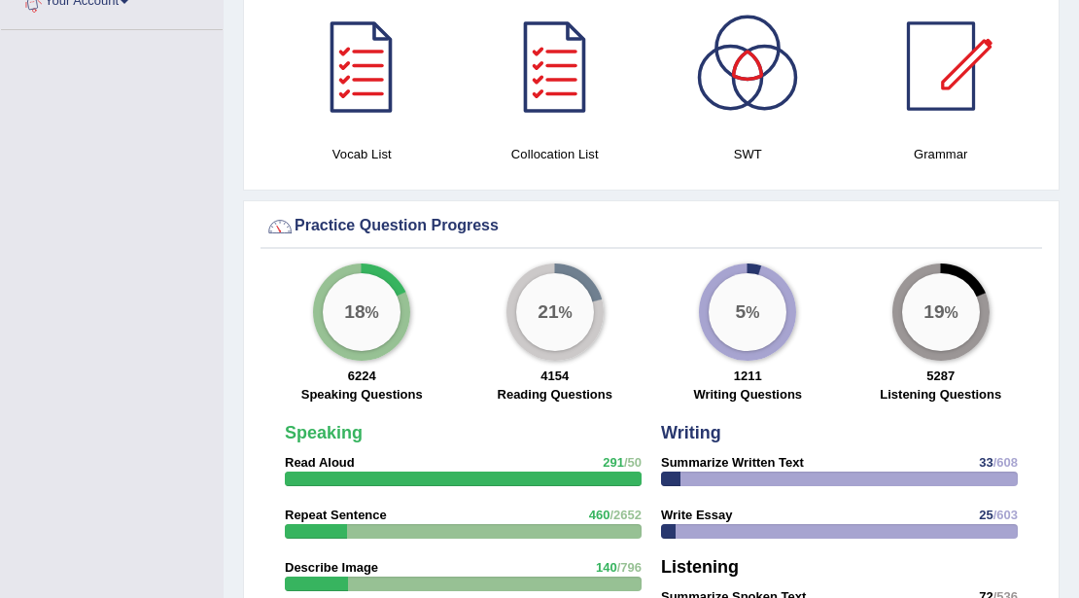
scroll to position [1308, 0]
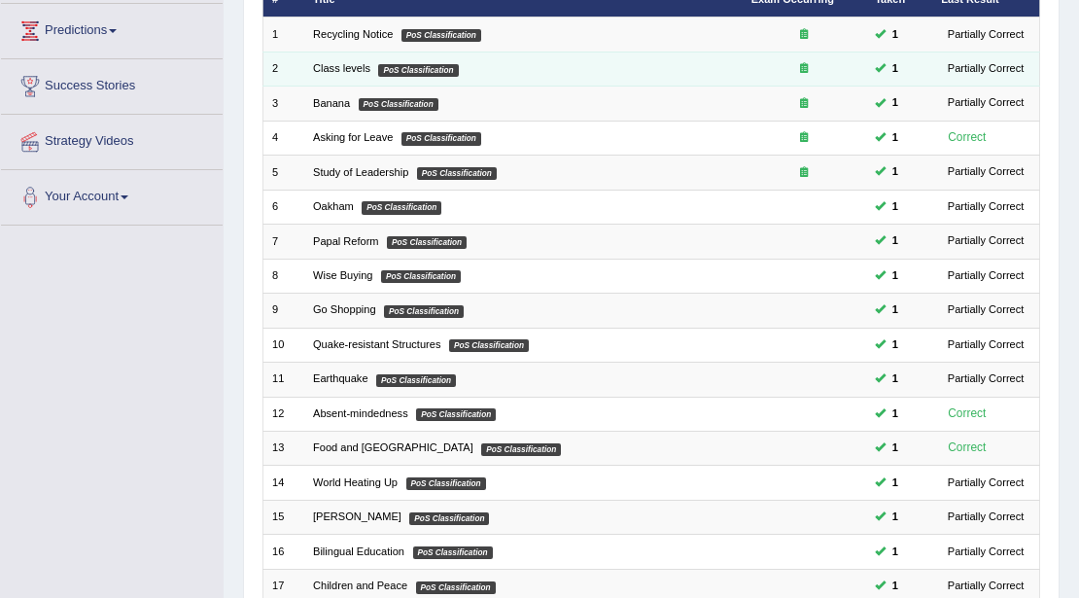
scroll to position [517, 0]
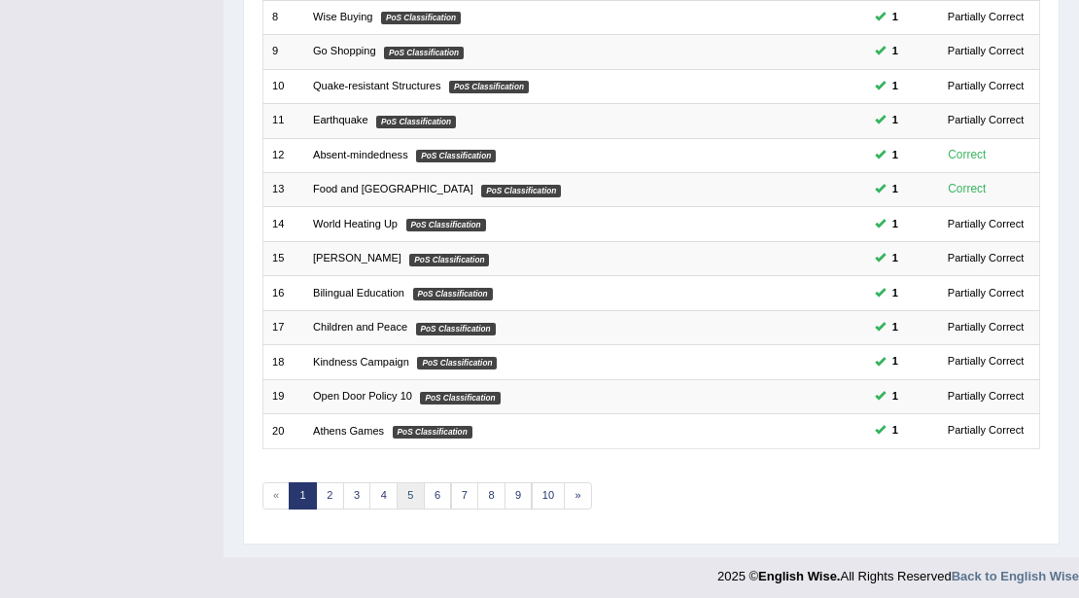
click at [417, 488] on link "5" at bounding box center [411, 495] width 28 height 27
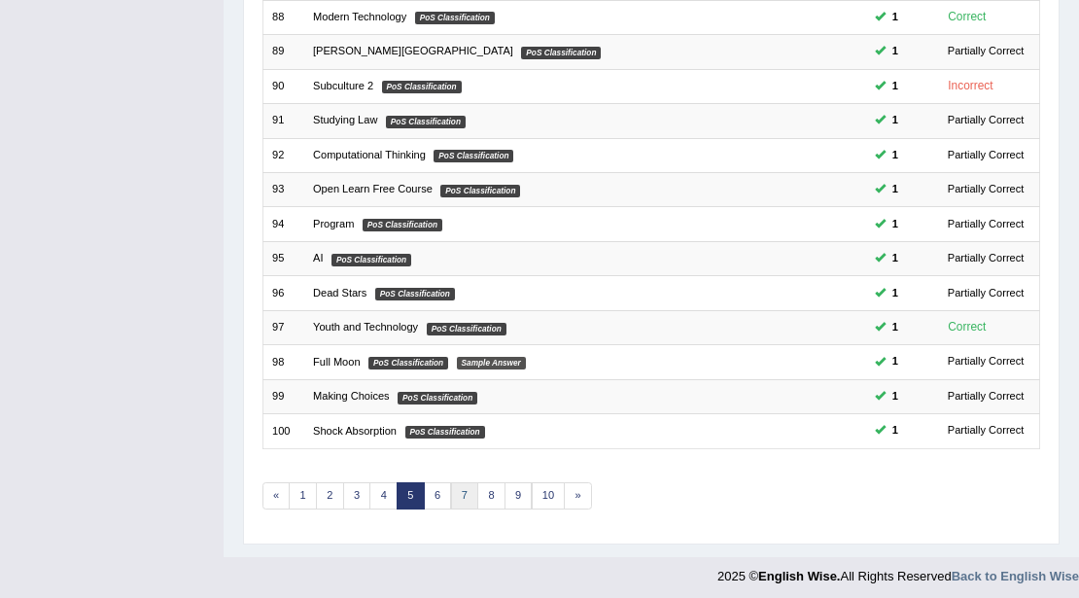
click at [453, 482] on link "7" at bounding box center [465, 495] width 28 height 27
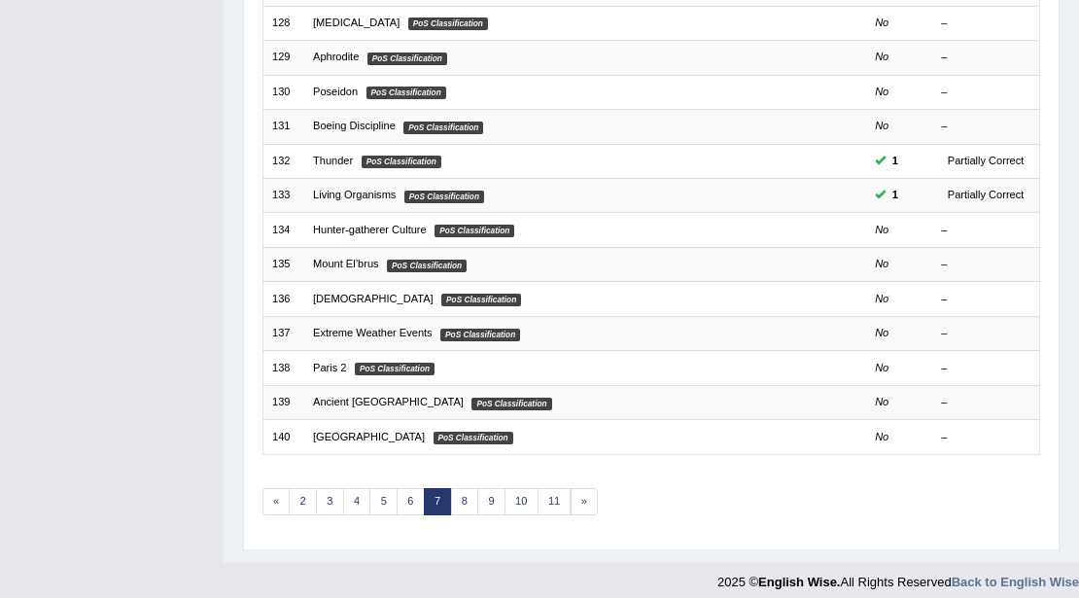
scroll to position [517, 0]
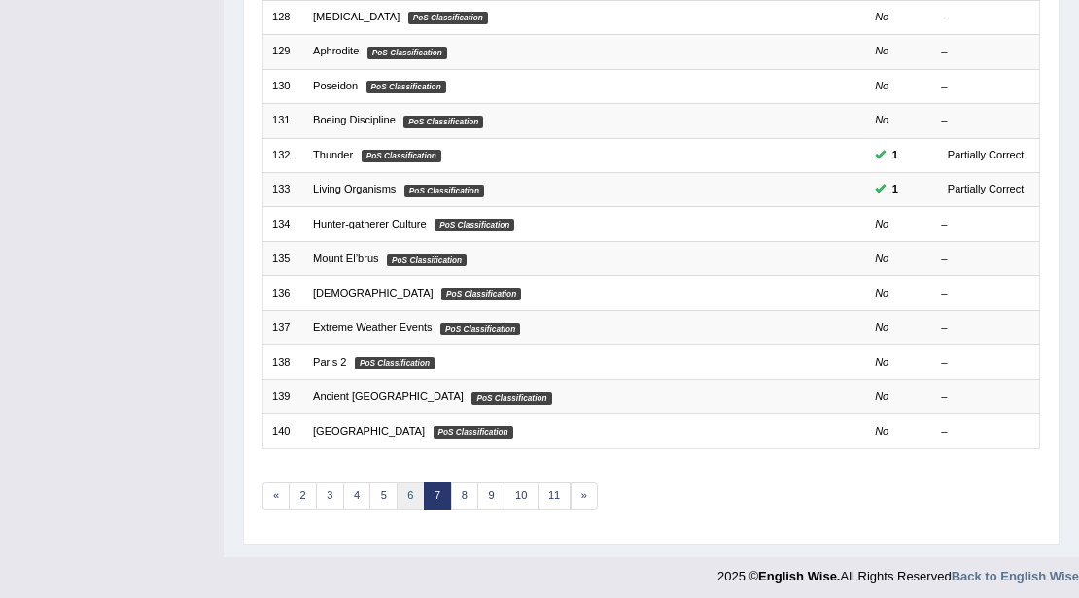
click at [401, 486] on link "6" at bounding box center [411, 495] width 28 height 27
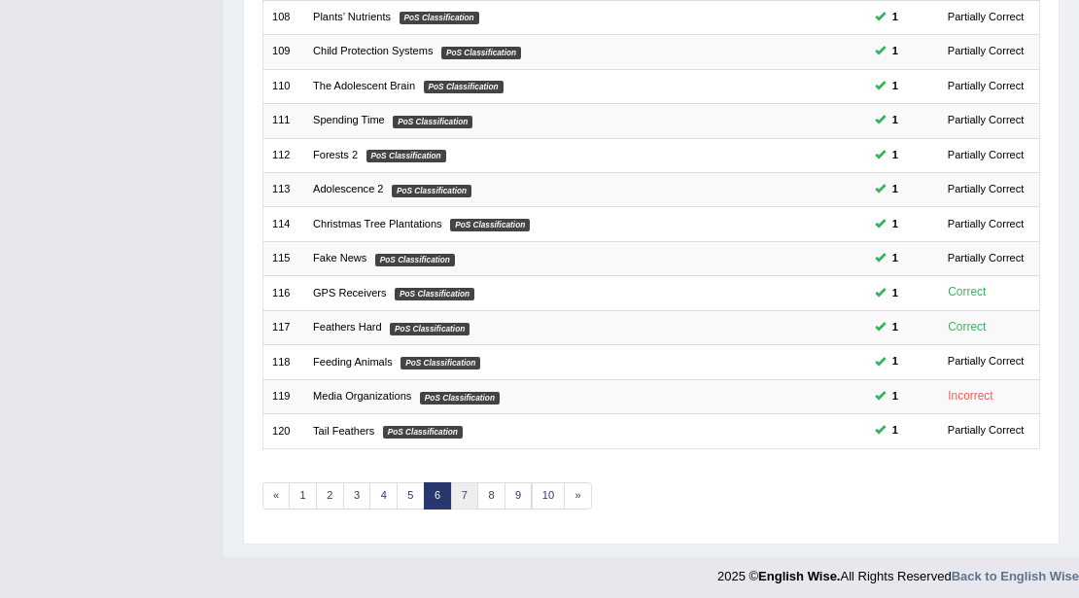
click at [451, 487] on link "7" at bounding box center [465, 495] width 28 height 27
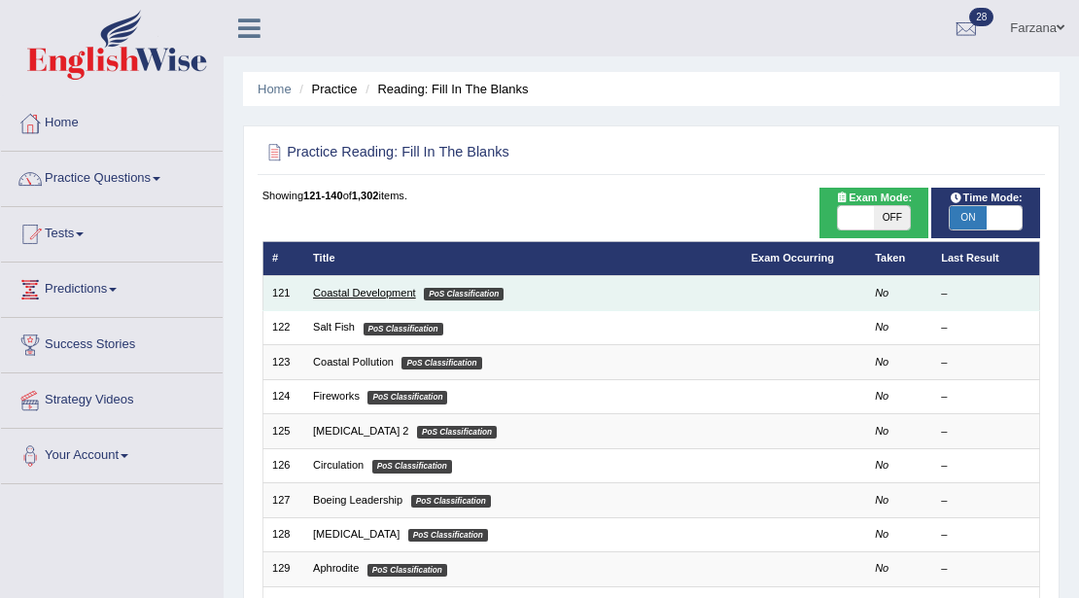
click at [340, 290] on link "Coastal Development" at bounding box center [364, 293] width 103 height 12
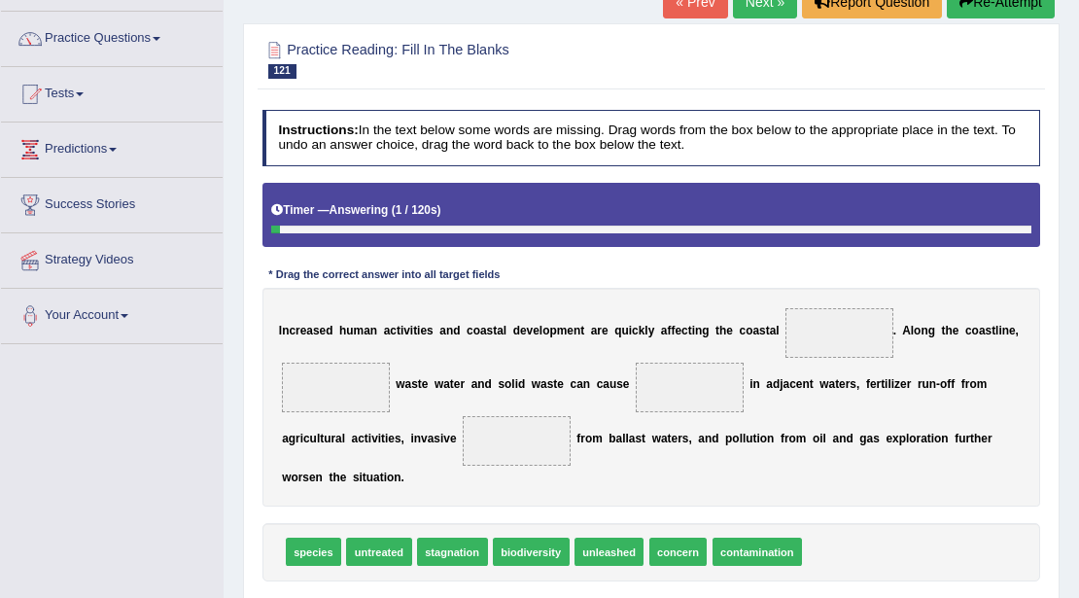
scroll to position [259, 0]
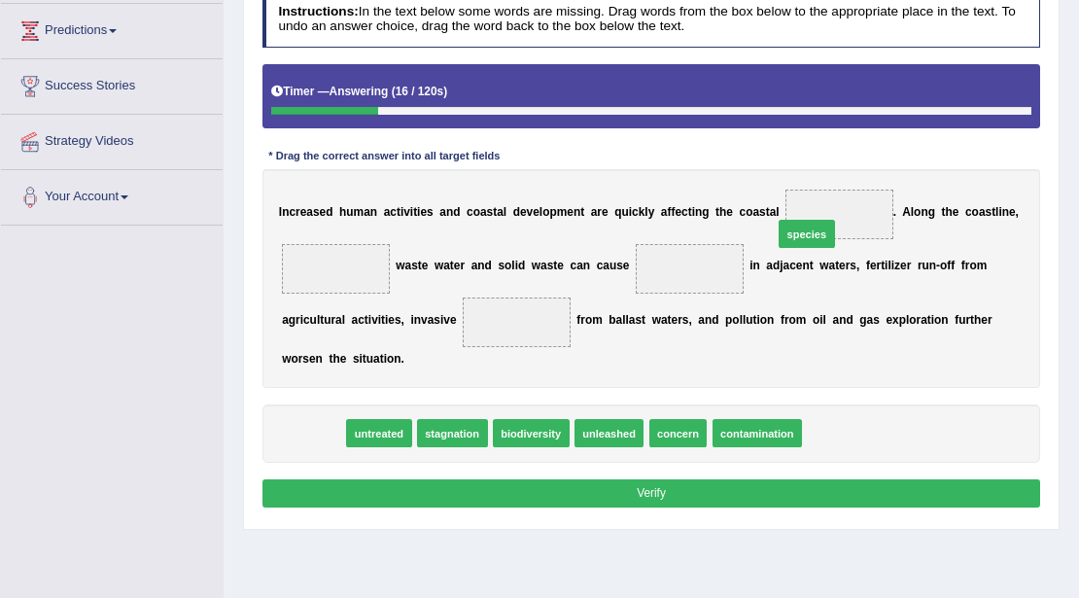
drag, startPoint x: 312, startPoint y: 438, endPoint x: 892, endPoint y: 203, distance: 626.1
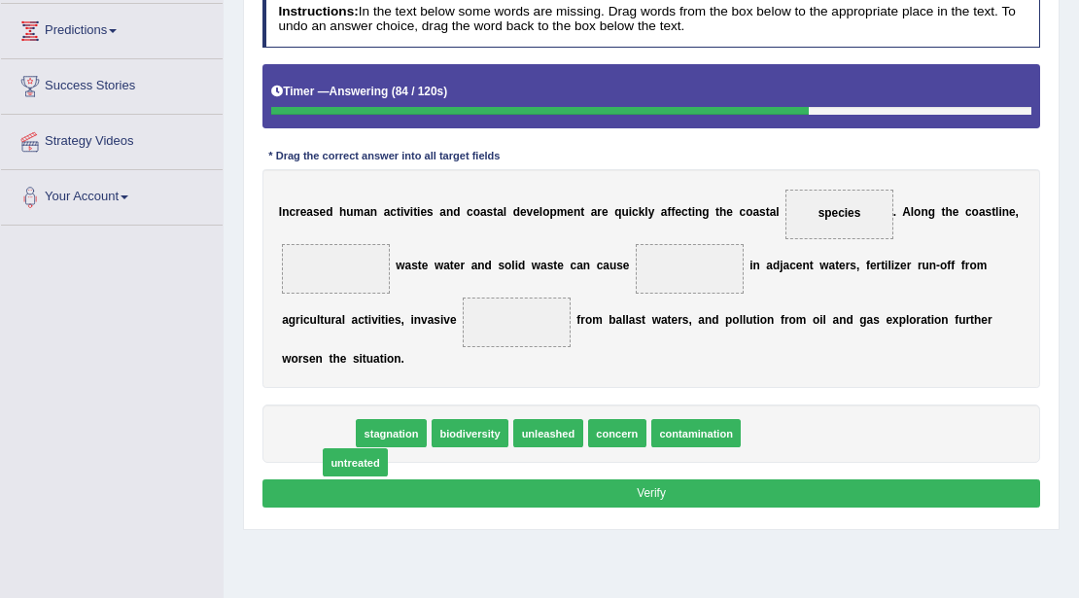
drag, startPoint x: 329, startPoint y: 432, endPoint x: 373, endPoint y: 466, distance: 55.4
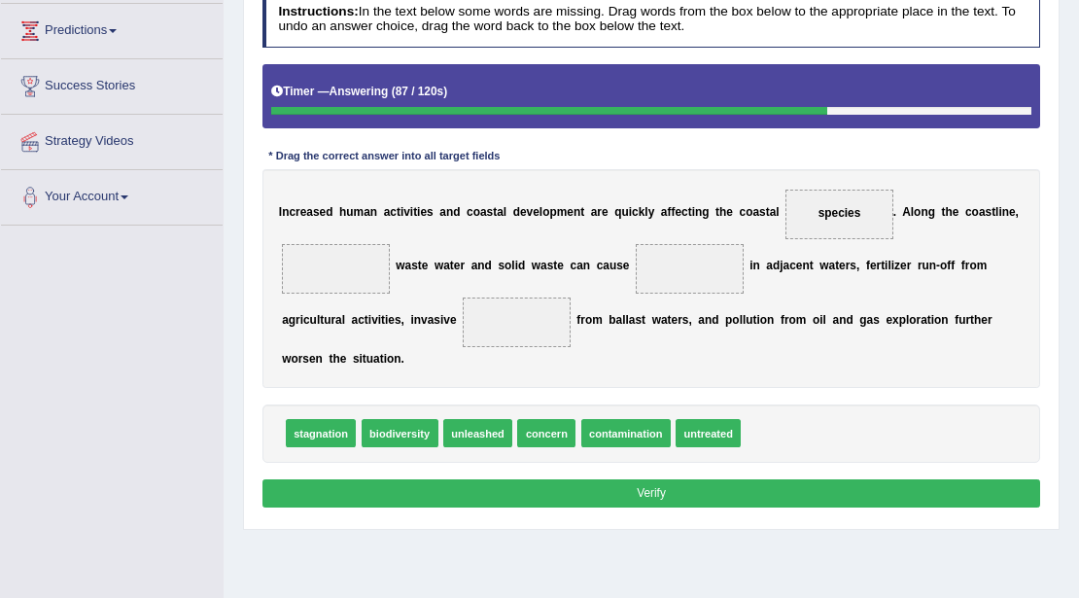
drag, startPoint x: 262, startPoint y: 321, endPoint x: 309, endPoint y: 314, distance: 47.1
click at [305, 314] on div "Instructions: In the text below some words are missing. Drag words from the box…" at bounding box center [651, 251] width 786 height 536
drag, startPoint x: 485, startPoint y: 428, endPoint x: 328, endPoint y: 262, distance: 228.2
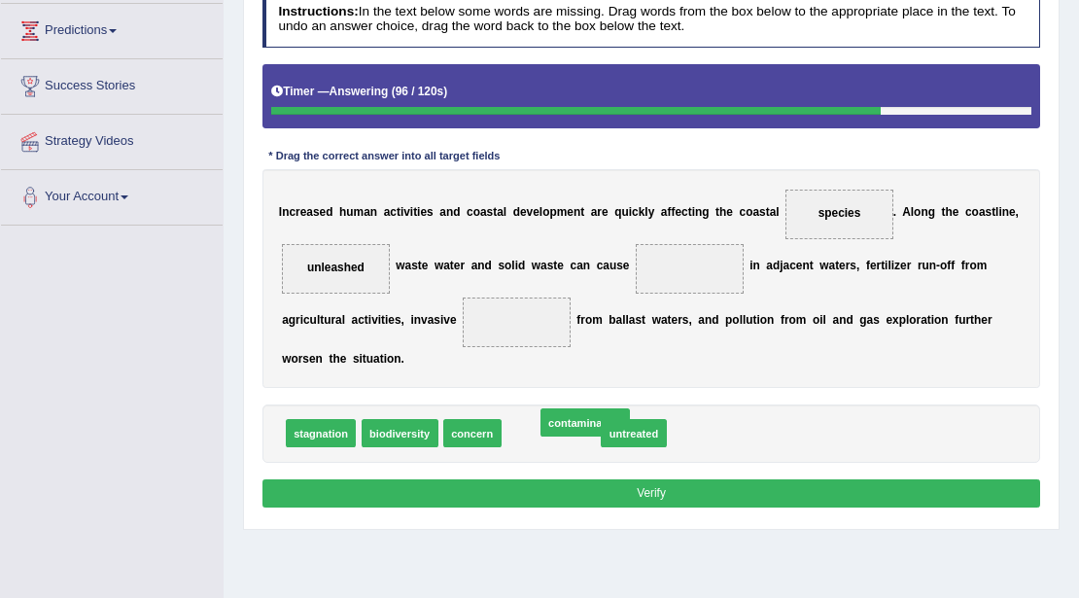
drag, startPoint x: 533, startPoint y: 433, endPoint x: 572, endPoint y: 421, distance: 41.8
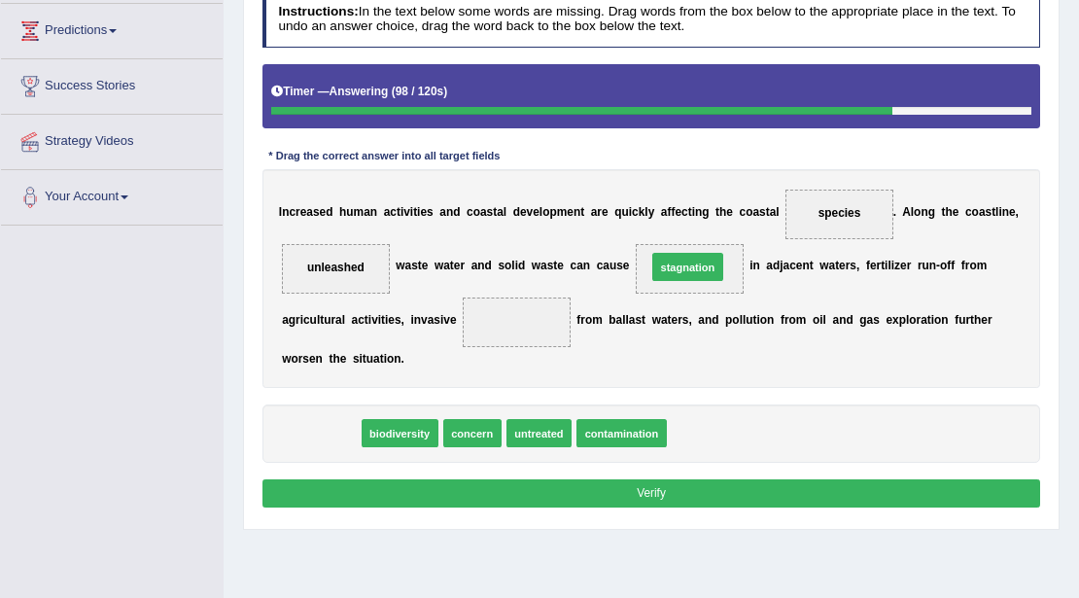
drag, startPoint x: 323, startPoint y: 432, endPoint x: 749, endPoint y: 243, distance: 466.5
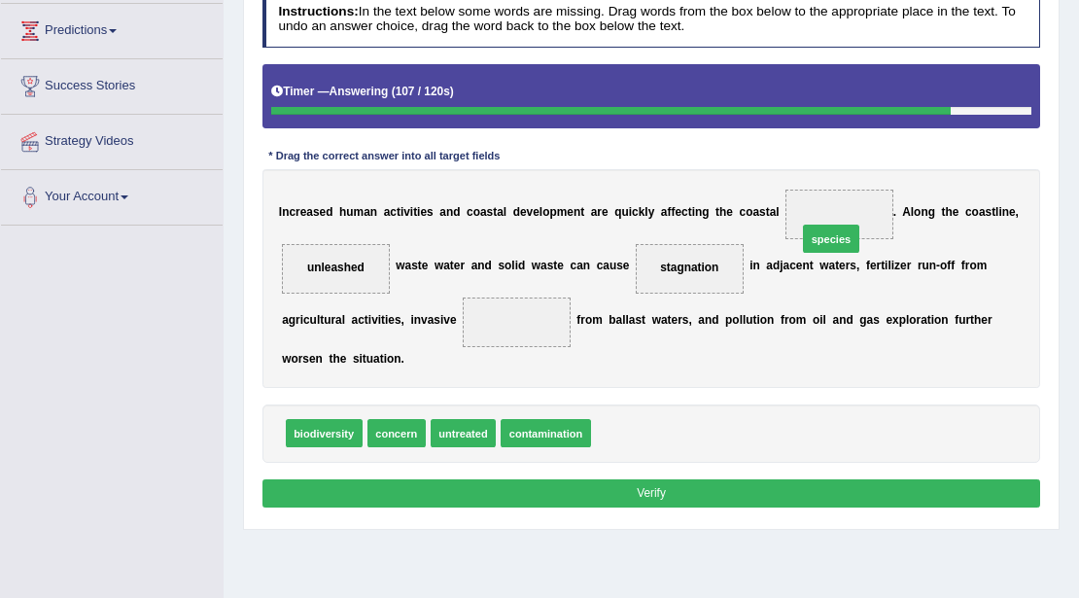
drag, startPoint x: 622, startPoint y: 425, endPoint x: 866, endPoint y: 196, distance: 334.2
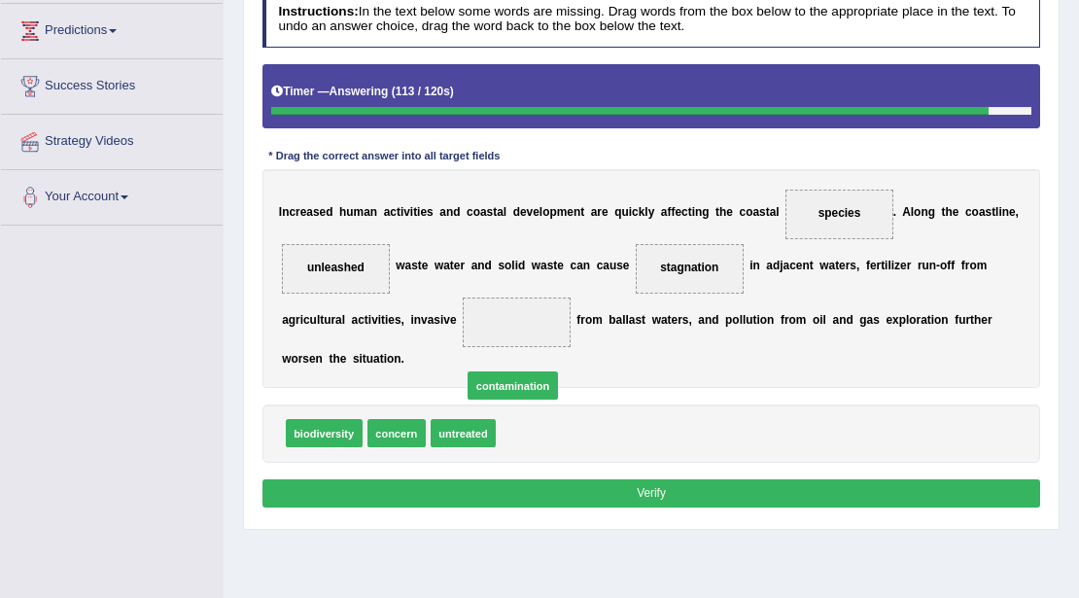
drag, startPoint x: 535, startPoint y: 429, endPoint x: 501, endPoint y: 381, distance: 58.5
click at [500, 380] on span "contamination" at bounding box center [512, 385] width 90 height 28
click at [501, 377] on div "I n c r e a s e d h u m a n a c t i v i t i e s a n d c o a s t a l d e v e l o…" at bounding box center [651, 279] width 778 height 220
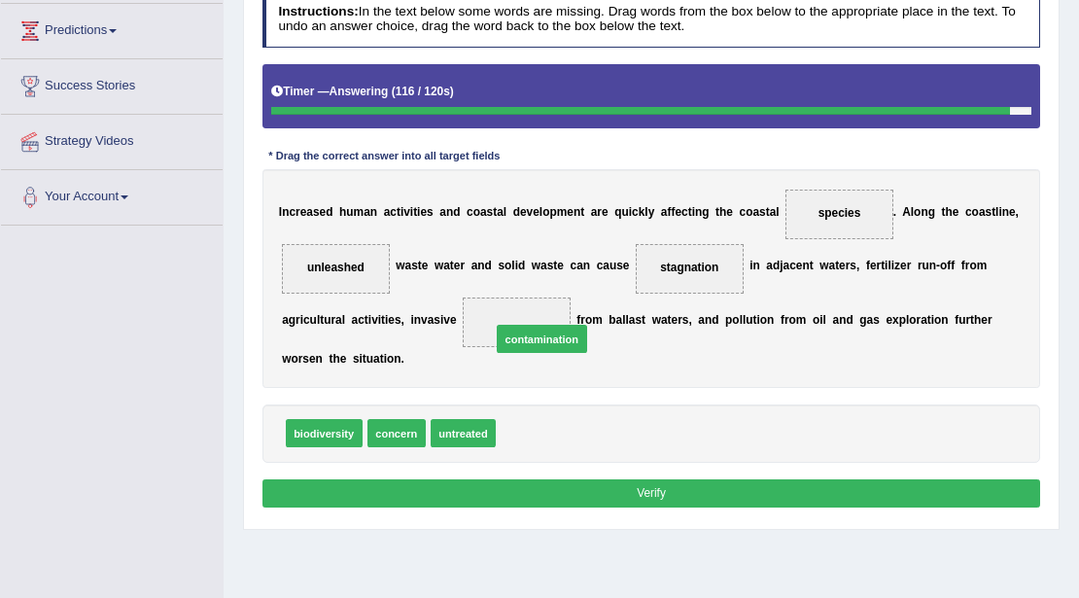
drag, startPoint x: 566, startPoint y: 428, endPoint x: 561, endPoint y: 317, distance: 110.9
click at [550, 485] on button "Verify" at bounding box center [651, 493] width 778 height 28
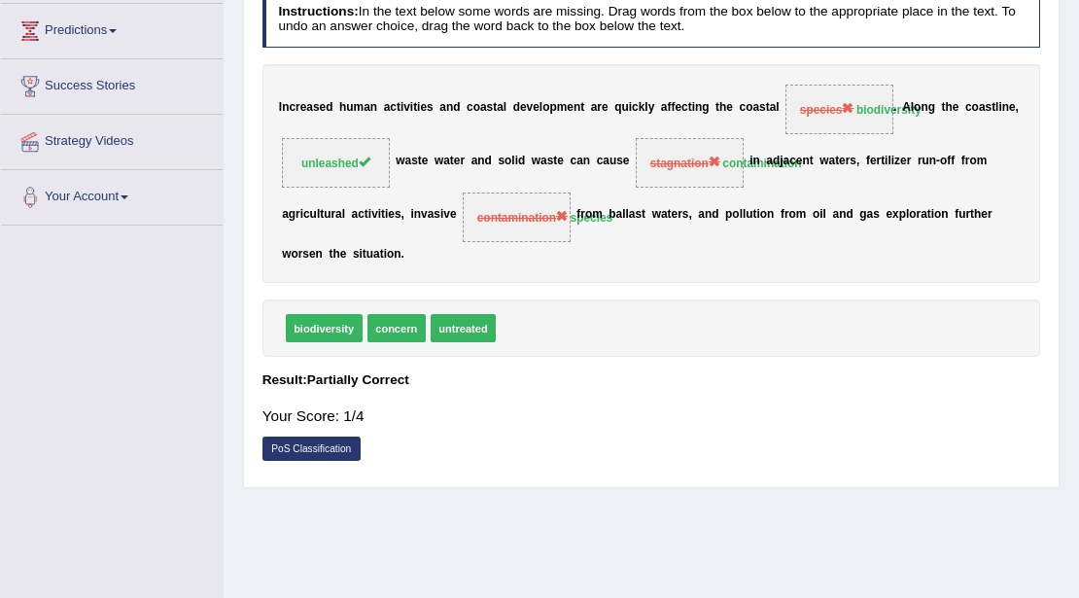
drag, startPoint x: 461, startPoint y: 353, endPoint x: 914, endPoint y: 591, distance: 511.7
click at [475, 358] on div "Instructions: In the text below some words are missing. Drag words from the box…" at bounding box center [651, 230] width 786 height 495
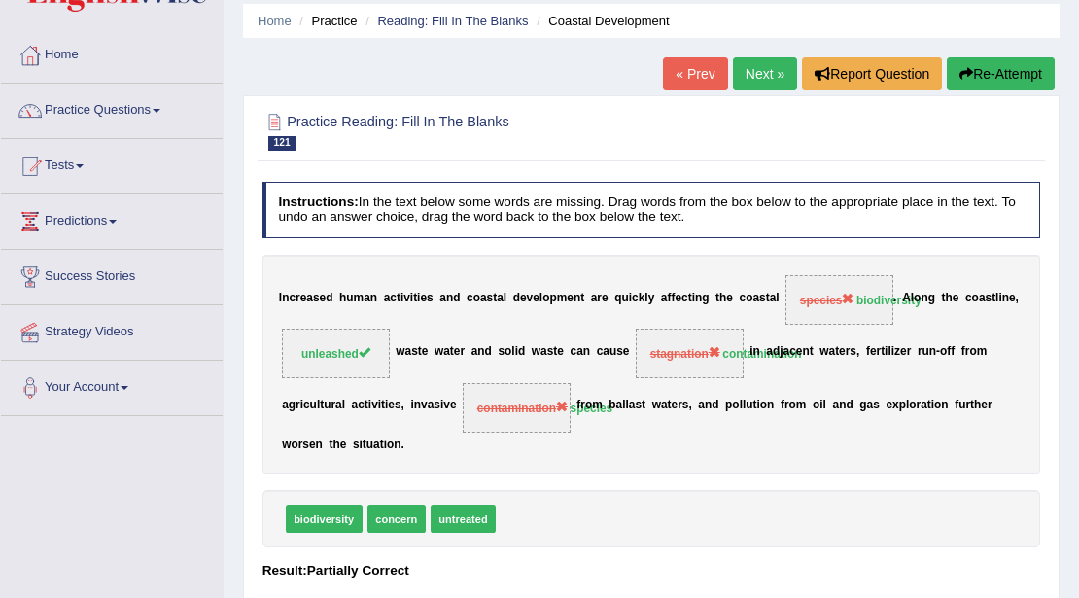
scroll to position [64, 0]
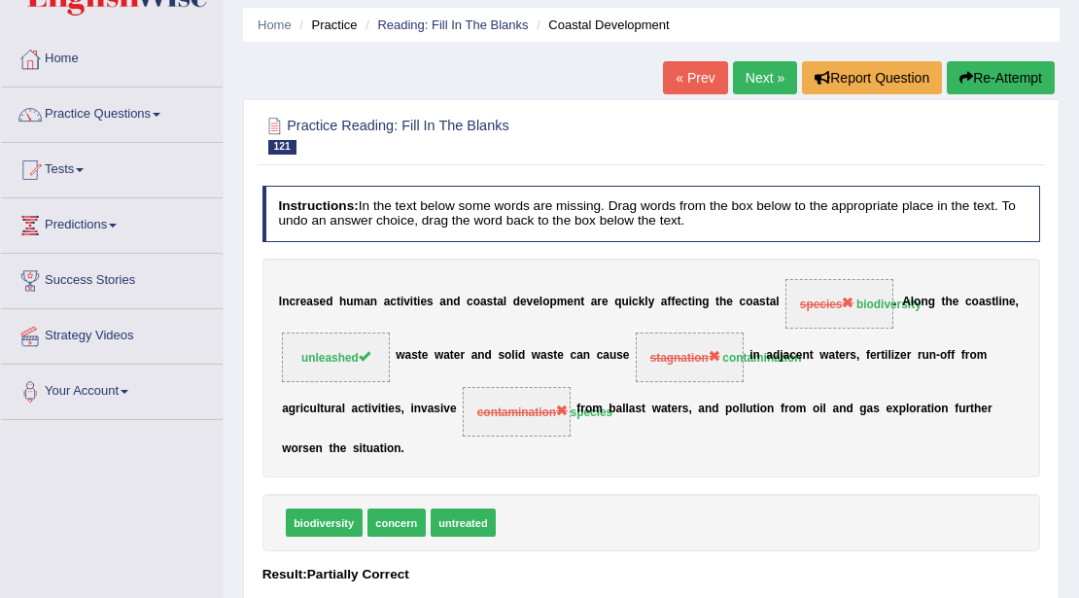
click at [754, 81] on link "Next »" at bounding box center [765, 77] width 64 height 33
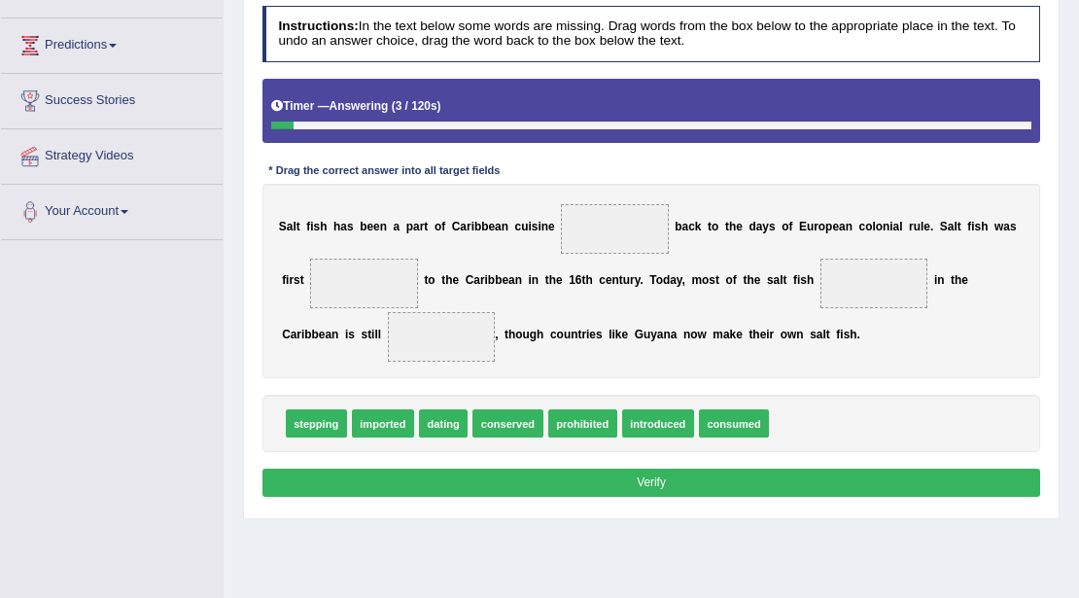
scroll to position [259, 0]
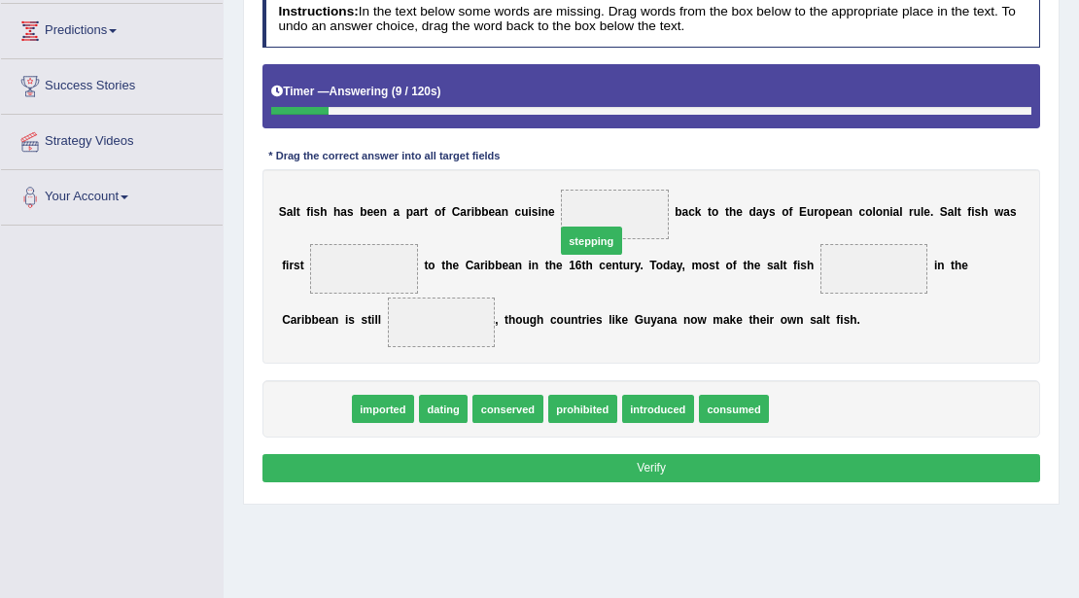
drag, startPoint x: 322, startPoint y: 406, endPoint x: 645, endPoint y: 208, distance: 379.5
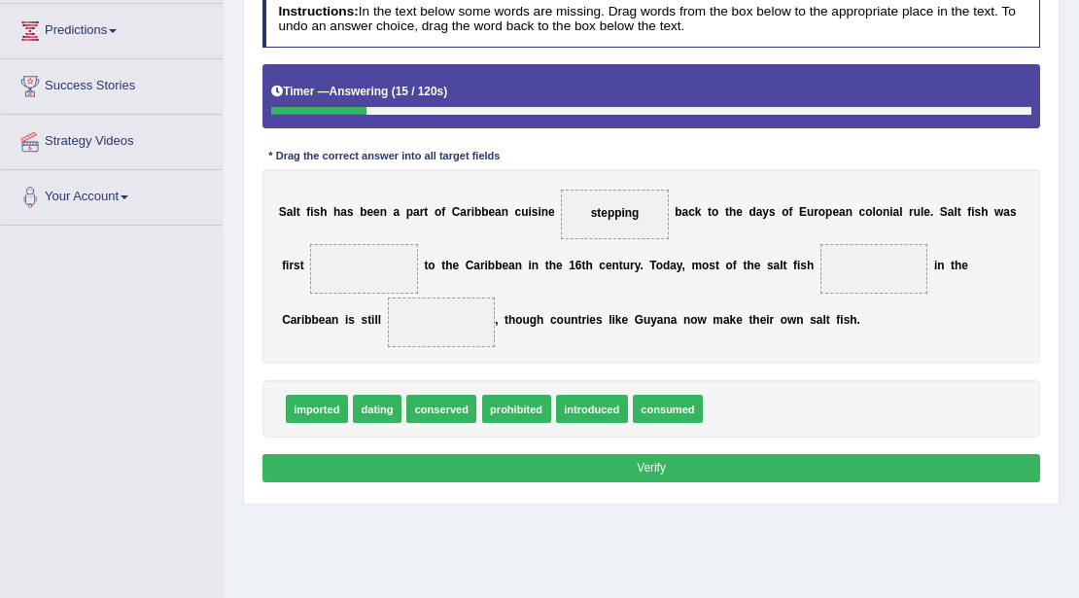
click at [320, 409] on span "imported" at bounding box center [317, 409] width 62 height 28
drag, startPoint x: 602, startPoint y: 405, endPoint x: 354, endPoint y: 272, distance: 281.3
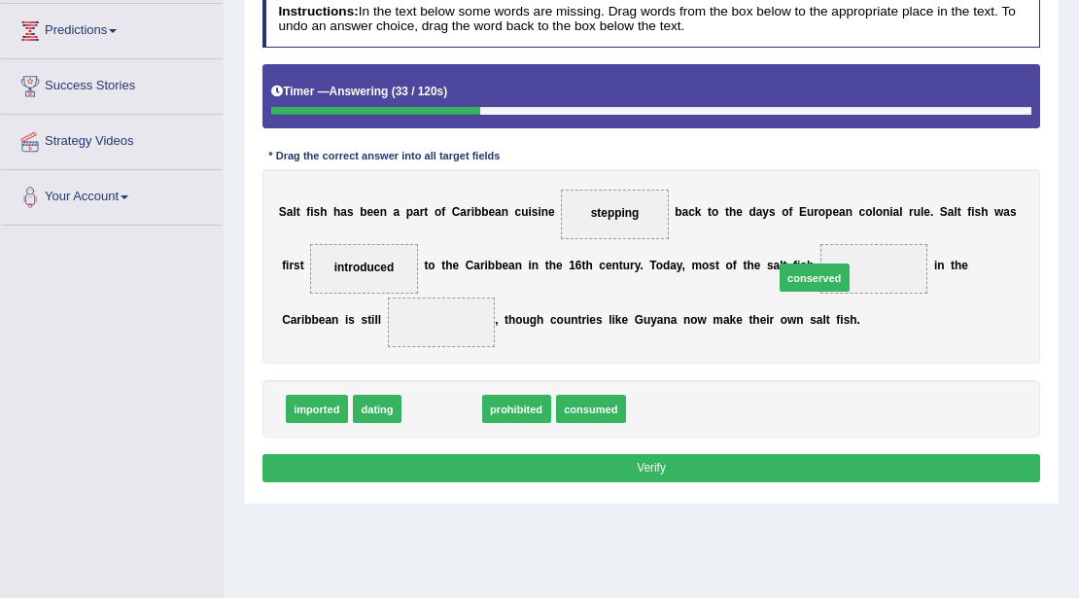
drag, startPoint x: 438, startPoint y: 402, endPoint x: 879, endPoint y: 257, distance: 463.8
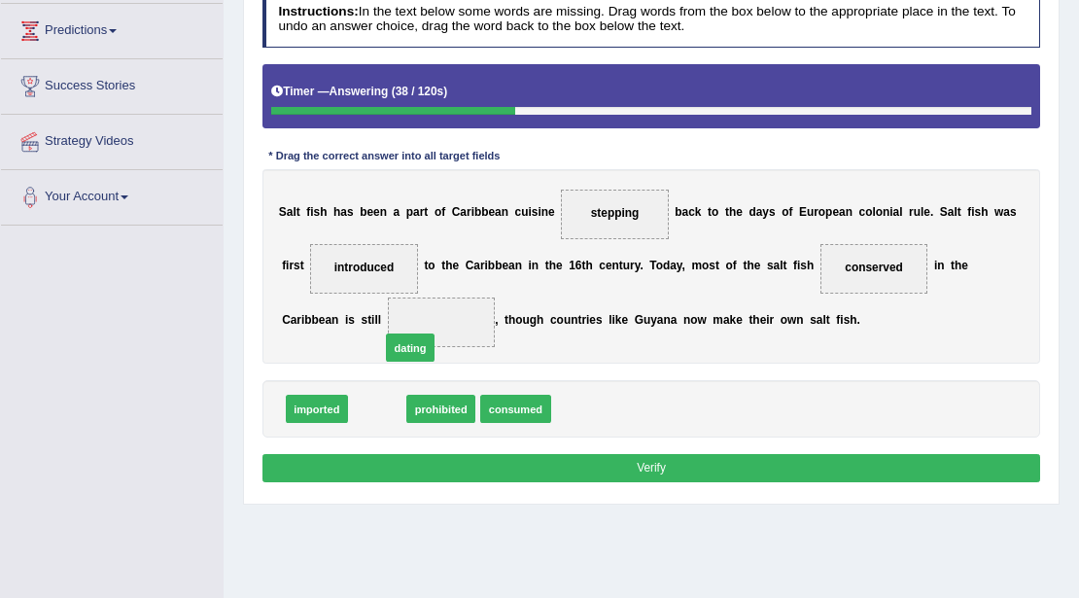
drag, startPoint x: 371, startPoint y: 406, endPoint x: 410, endPoint y: 334, distance: 81.8
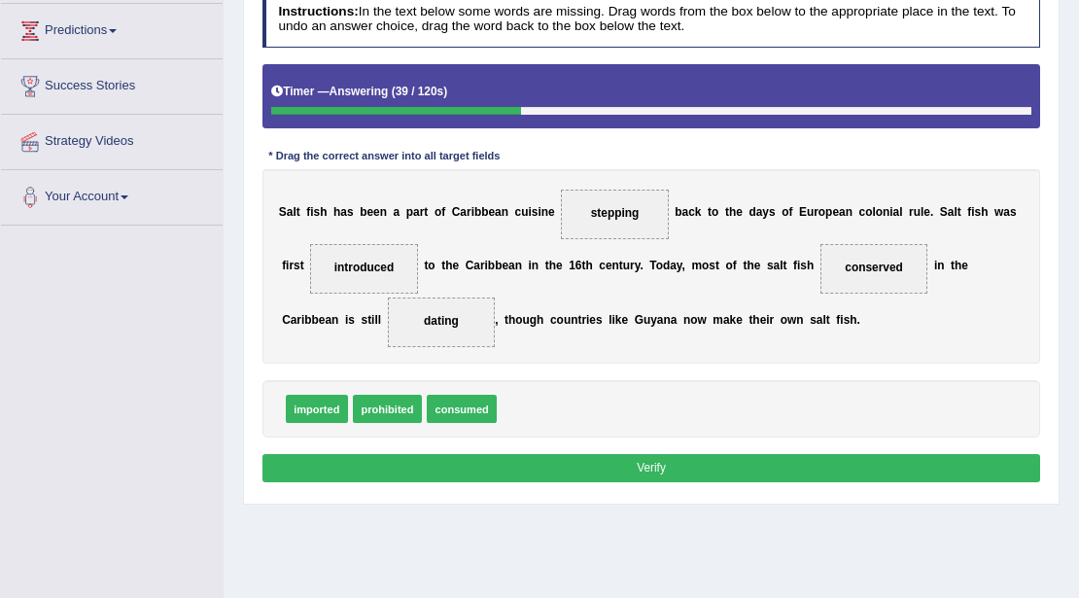
click at [447, 465] on button "Verify" at bounding box center [651, 468] width 778 height 28
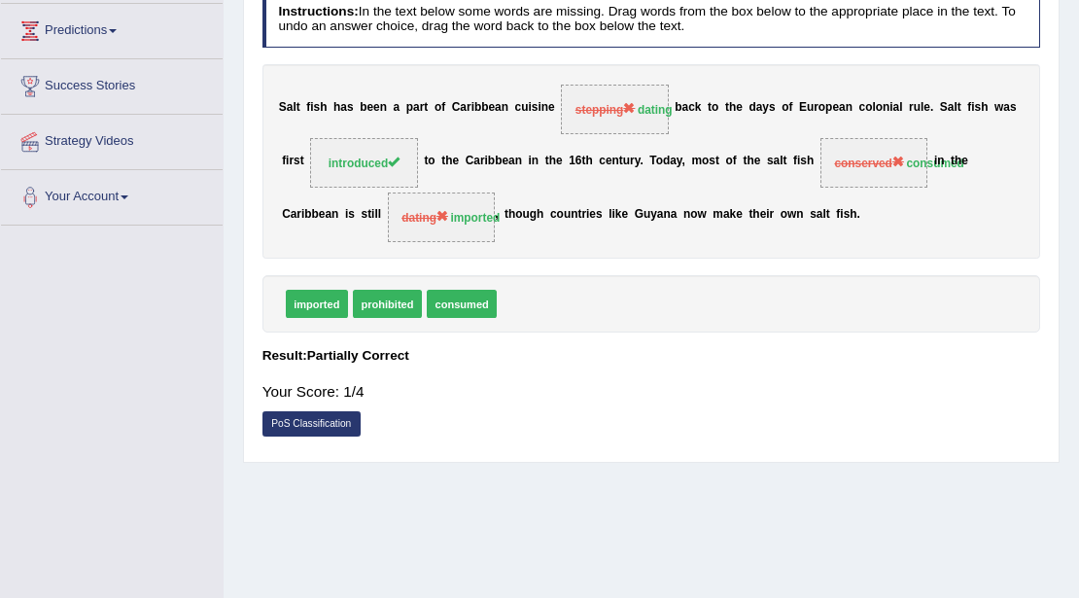
click at [471, 233] on span "dating imported" at bounding box center [442, 217] width 108 height 50
click at [467, 206] on span "dating imported" at bounding box center [442, 217] width 108 height 50
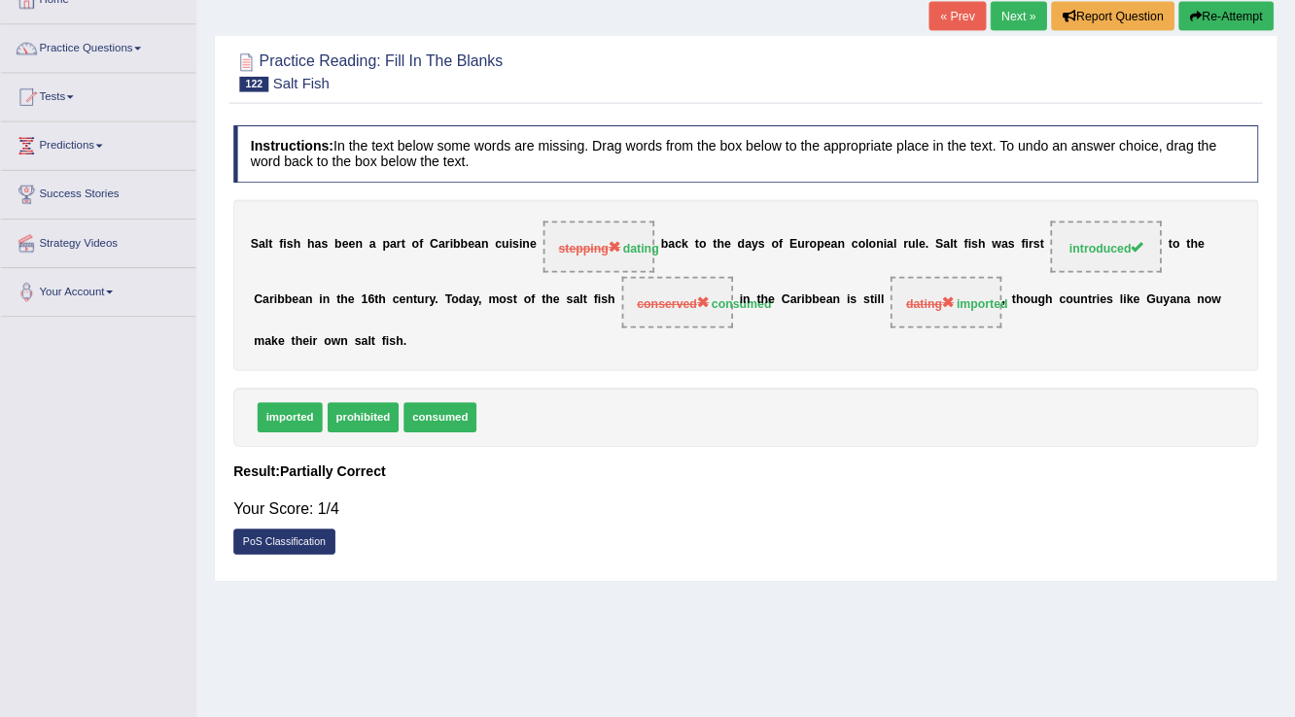
scroll to position [123, 0]
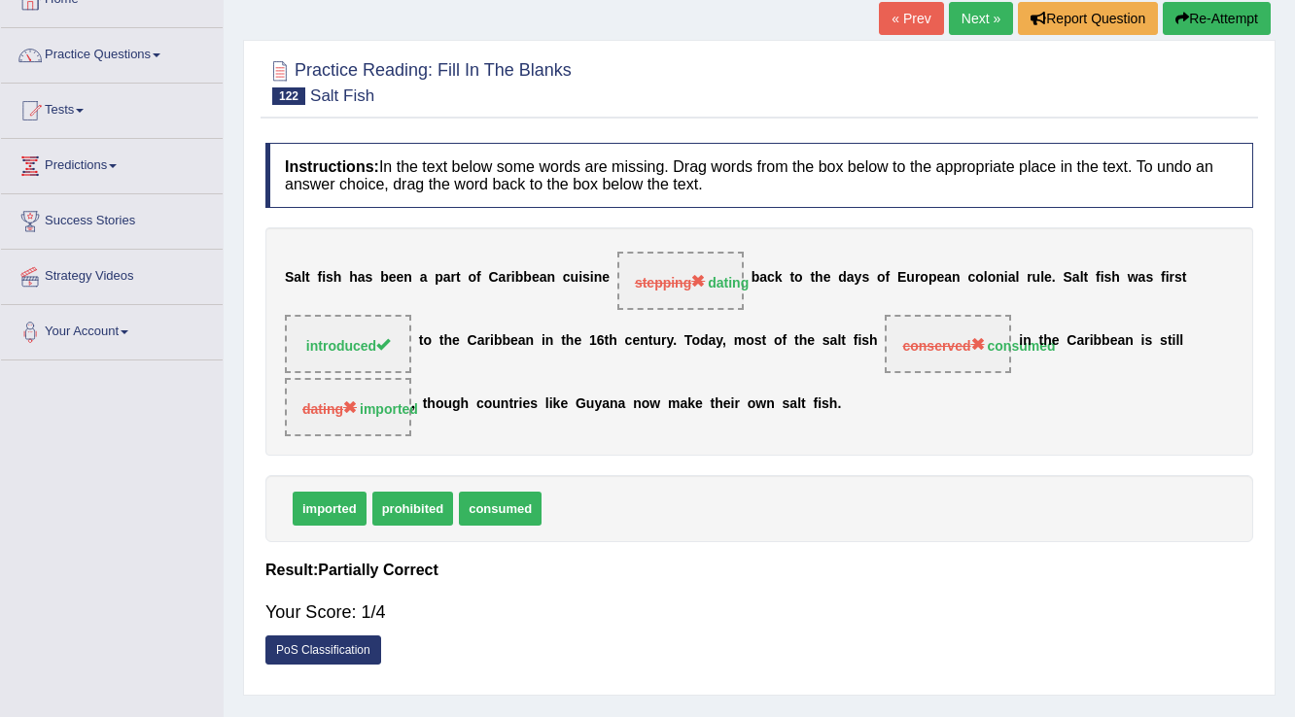
click at [733, 86] on div at bounding box center [758, 81] width 987 height 59
click at [977, 12] on link "Next »" at bounding box center [981, 18] width 64 height 33
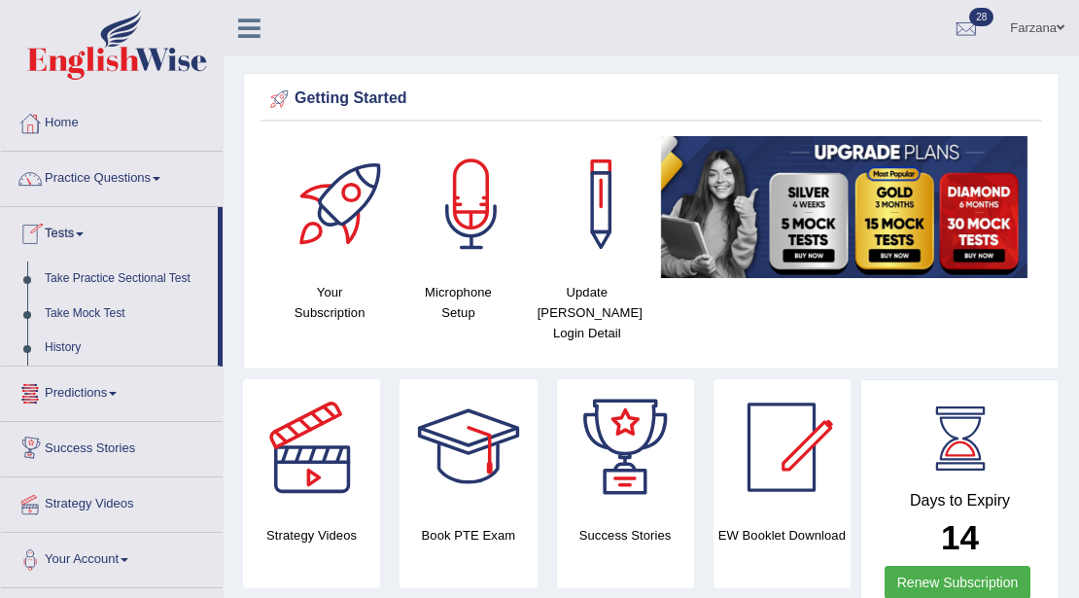
click at [68, 342] on link "History" at bounding box center [127, 347] width 182 height 35
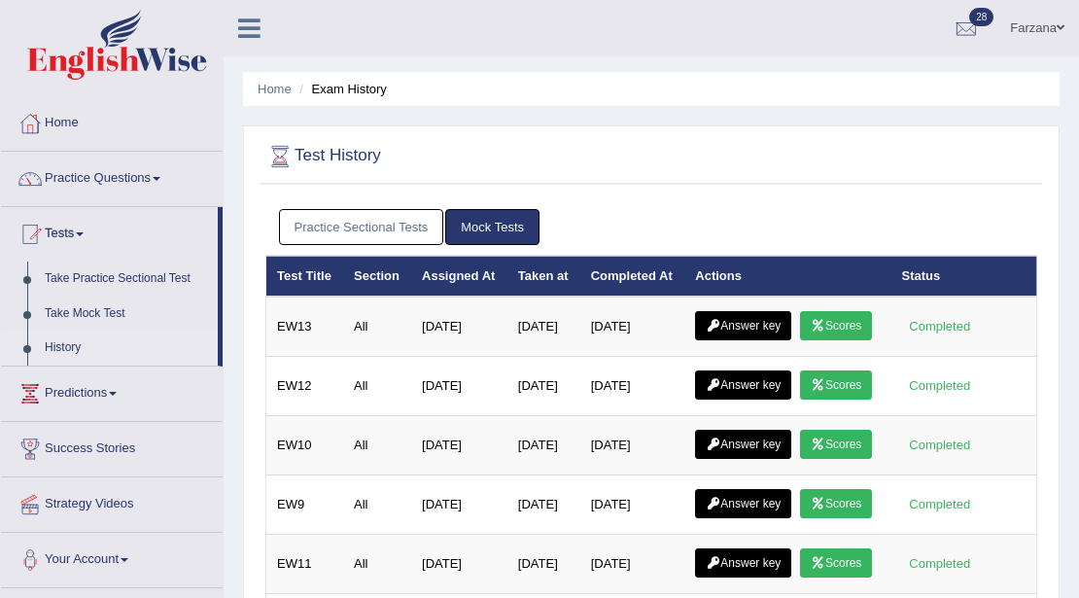
click at [400, 229] on link "Practice Sectional Tests" at bounding box center [361, 227] width 165 height 36
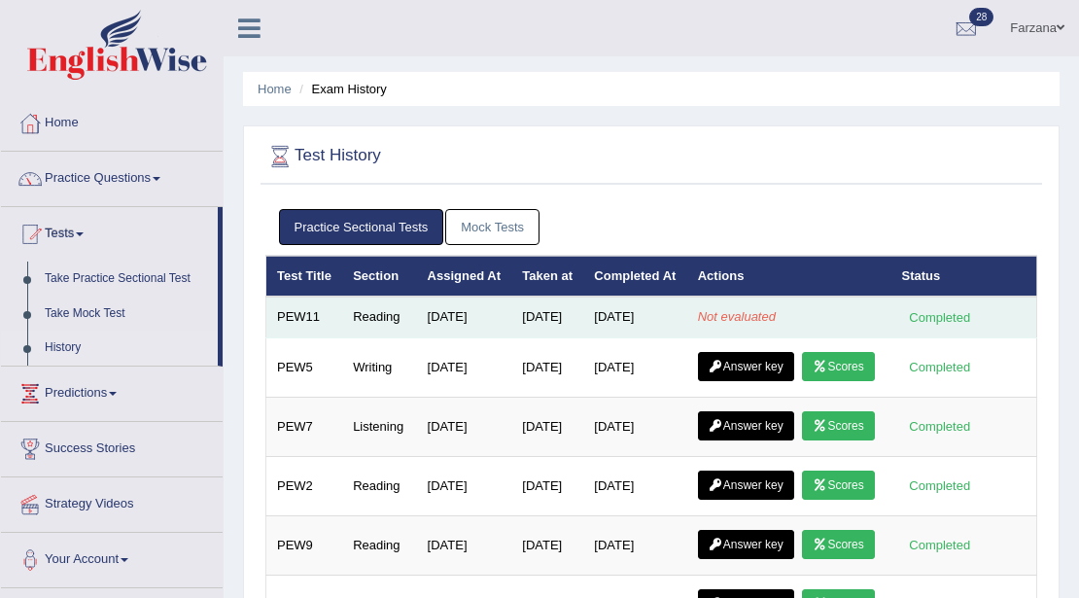
click at [686, 337] on td "[DATE]" at bounding box center [634, 316] width 103 height 41
click at [649, 337] on td "[DATE]" at bounding box center [634, 316] width 103 height 41
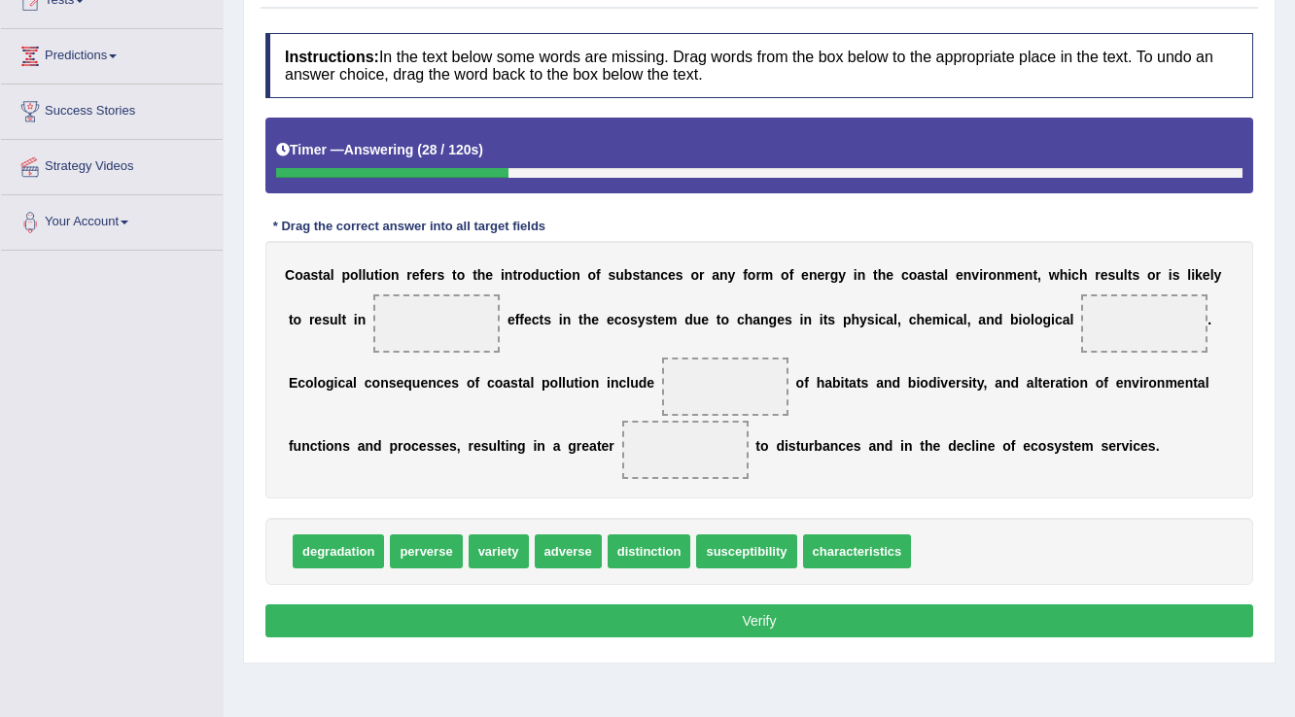
click at [740, 552] on span "susceptibility" at bounding box center [746, 552] width 100 height 34
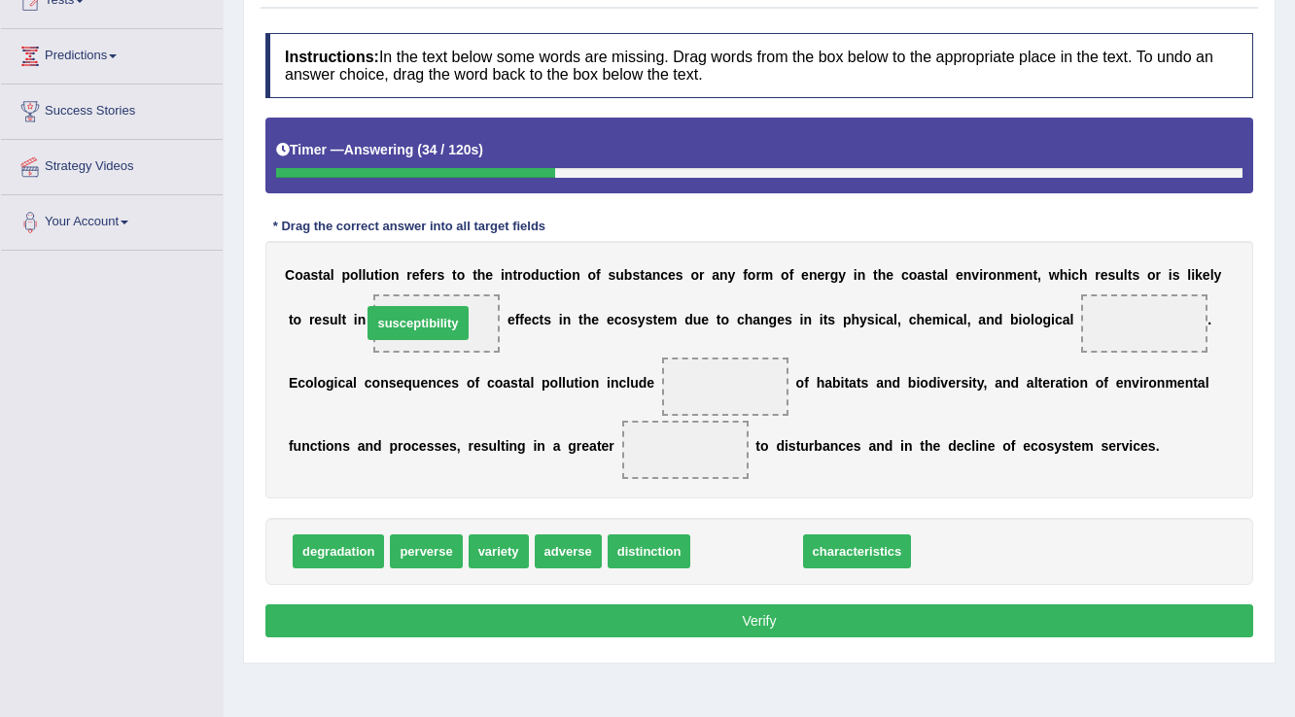
drag, startPoint x: 762, startPoint y: 547, endPoint x: 439, endPoint y: 327, distance: 390.9
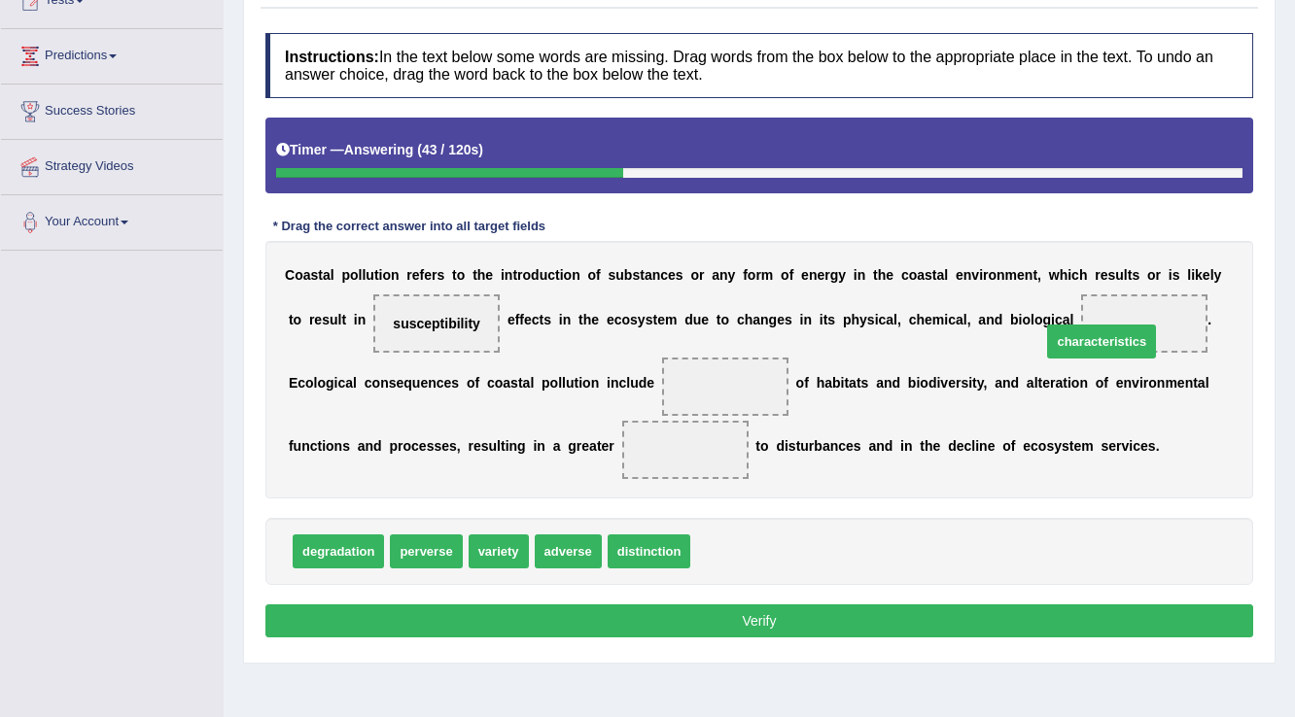
drag, startPoint x: 713, startPoint y: 547, endPoint x: 1064, endPoint y: 337, distance: 408.9
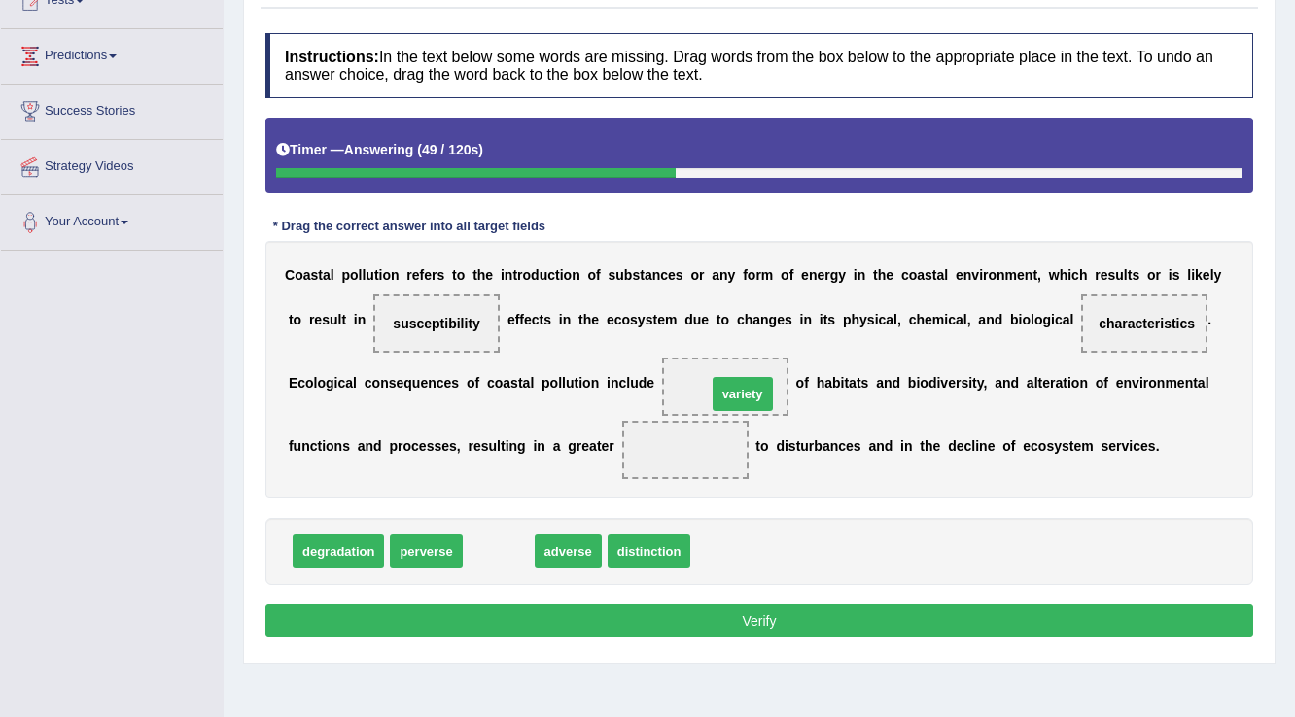
drag, startPoint x: 509, startPoint y: 552, endPoint x: 732, endPoint y: 398, distance: 270.4
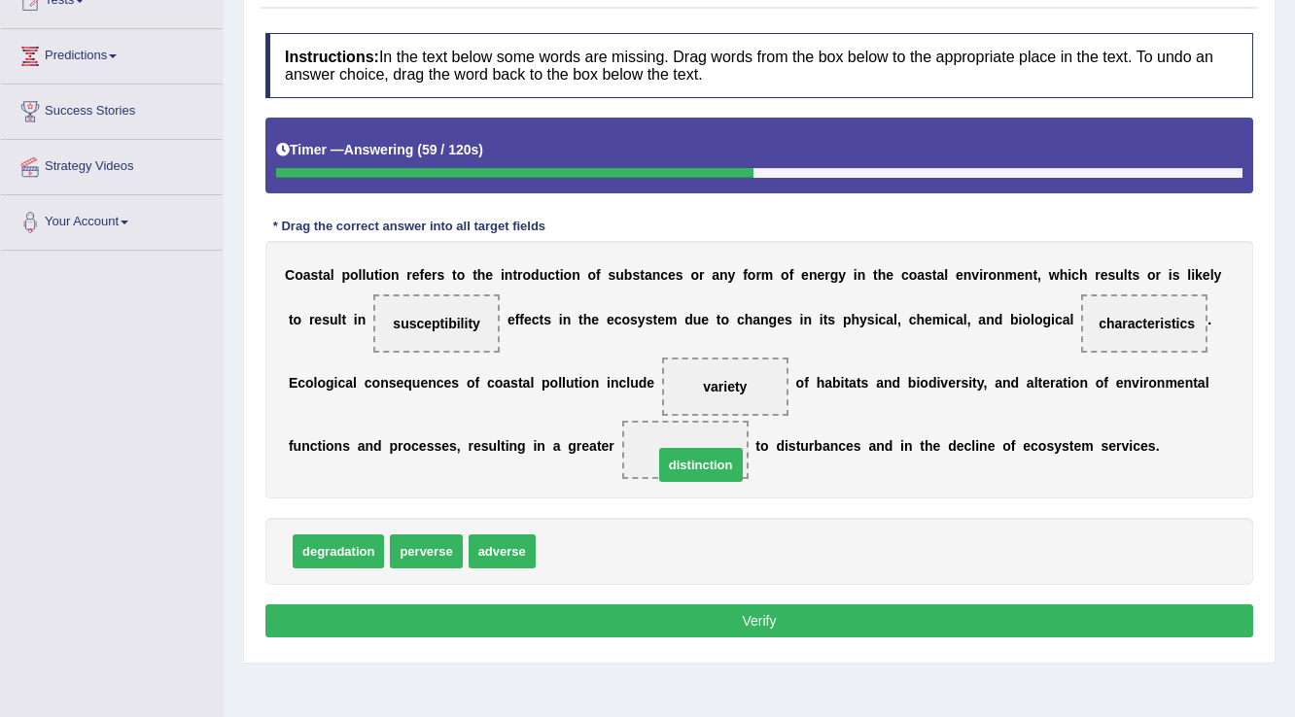
drag, startPoint x: 591, startPoint y: 546, endPoint x: 709, endPoint y: 460, distance: 146.0
click at [470, 623] on button "Verify" at bounding box center [758, 621] width 987 height 33
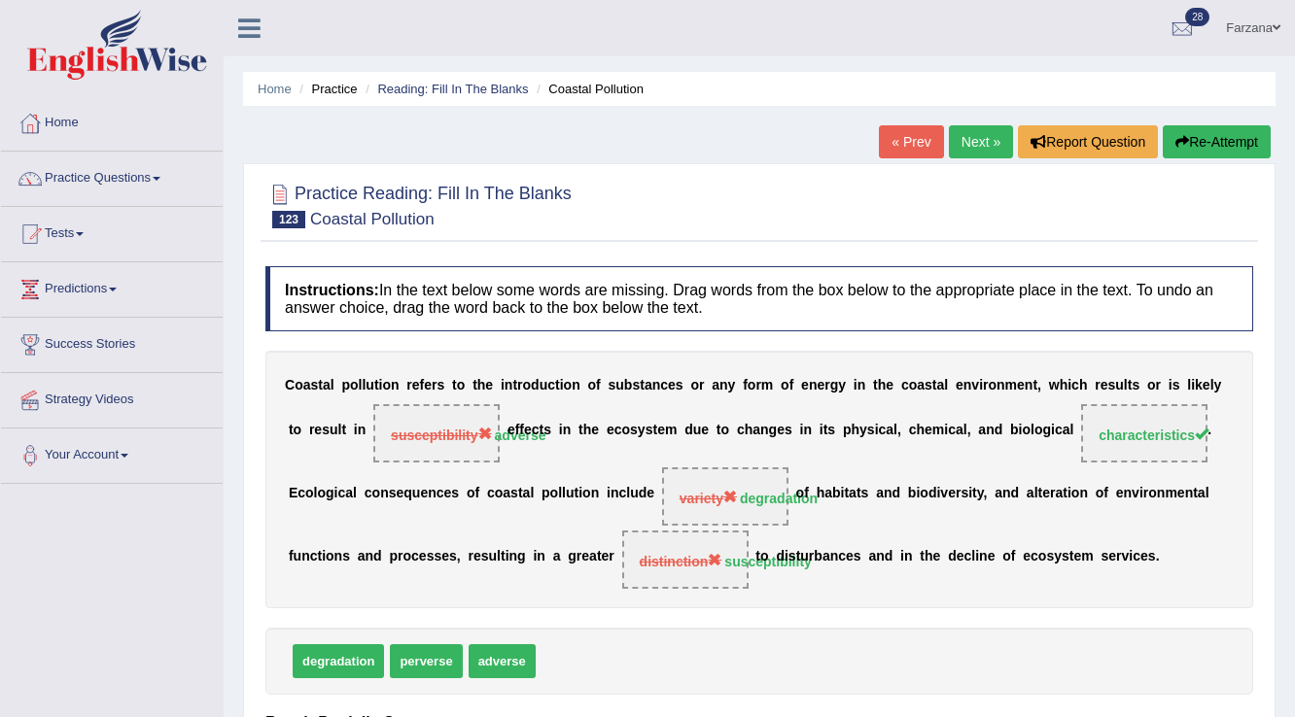
click at [980, 138] on link "Next »" at bounding box center [981, 141] width 64 height 33
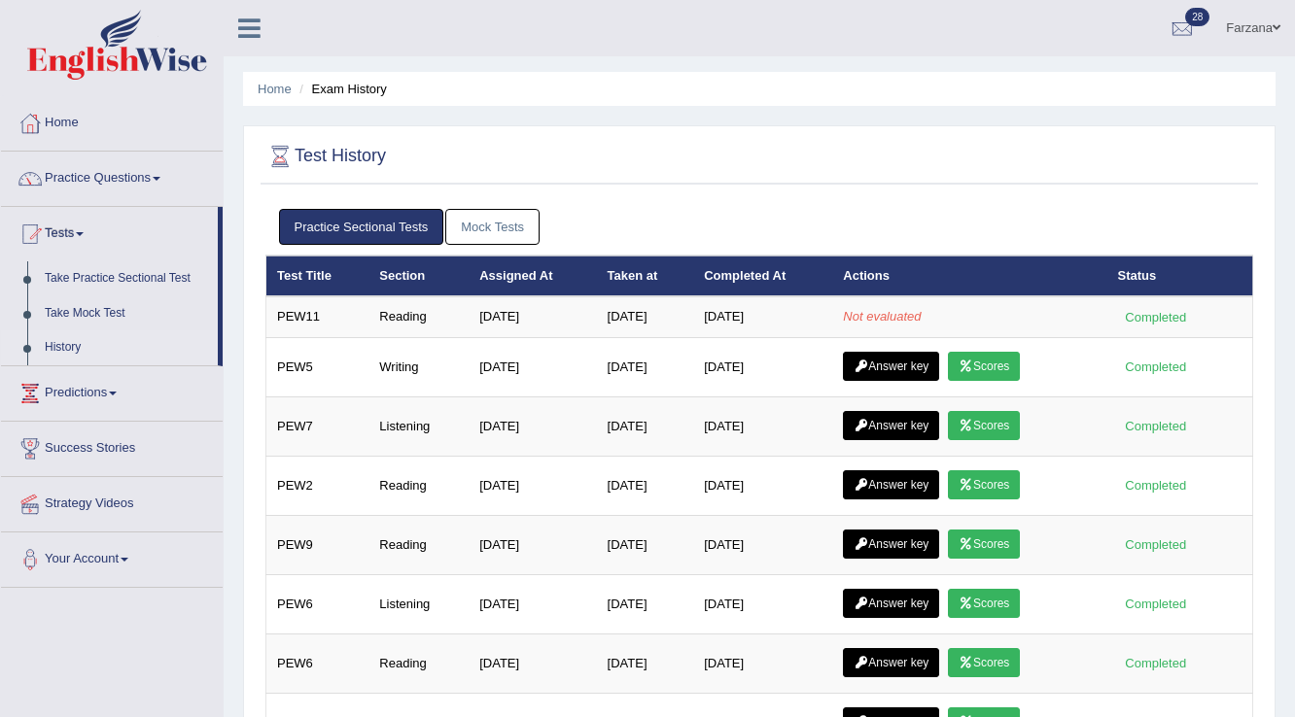
click at [472, 228] on link "Mock Tests" at bounding box center [492, 227] width 94 height 36
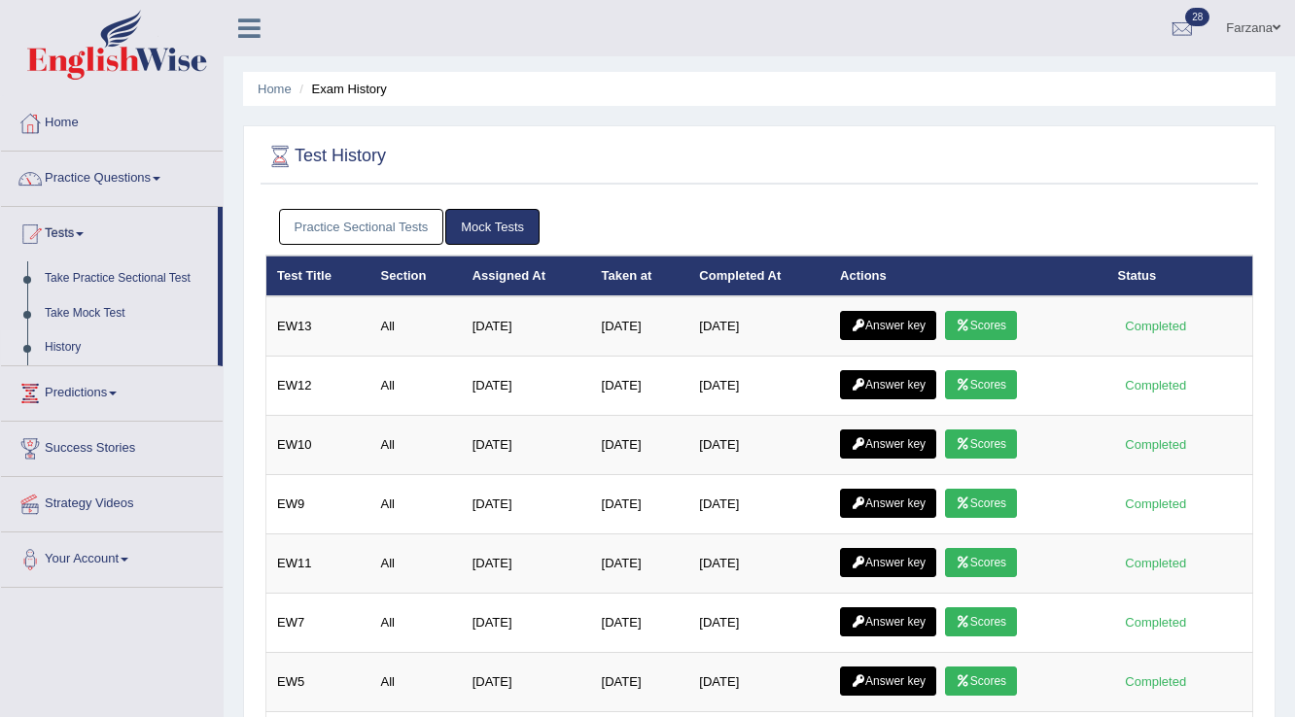
click at [431, 244] on div "Practice Sectional Tests Mock Tests" at bounding box center [758, 227] width 987 height 56
click at [420, 225] on link "Practice Sectional Tests" at bounding box center [361, 227] width 165 height 36
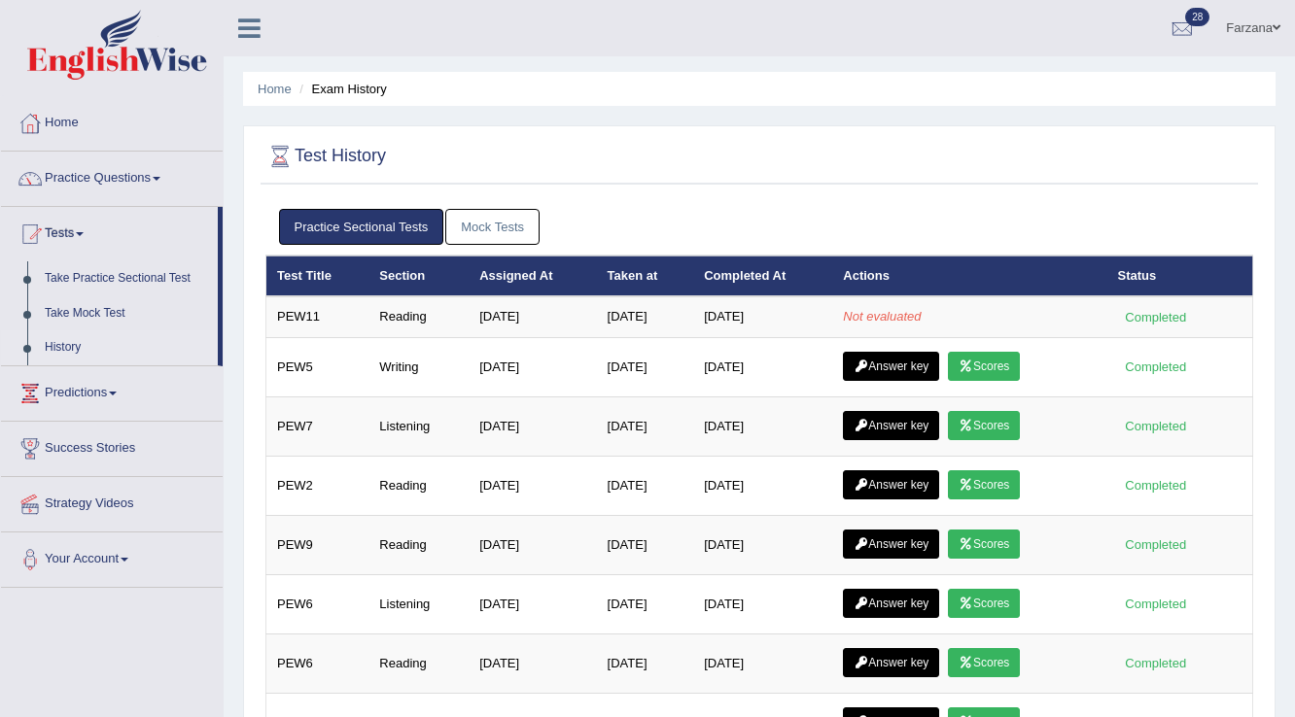
click at [513, 221] on link "Mock Tests" at bounding box center [492, 227] width 94 height 36
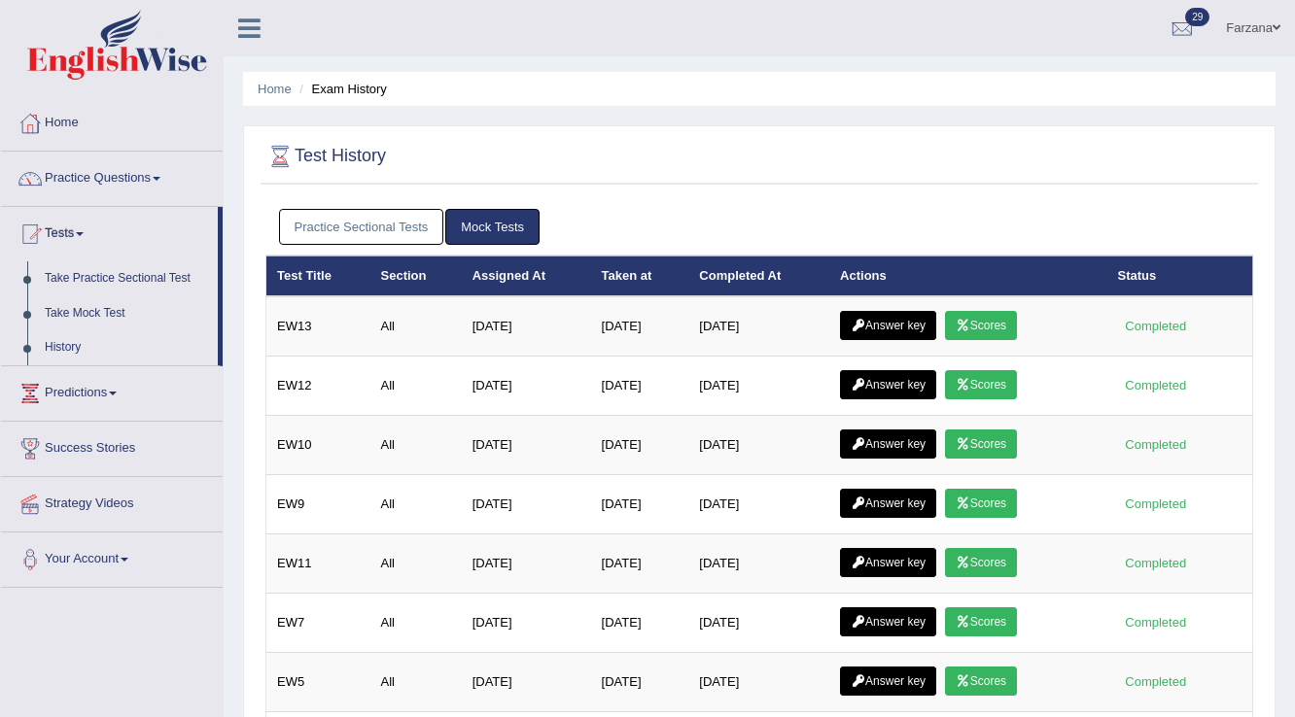
click at [400, 234] on link "Practice Sectional Tests" at bounding box center [361, 227] width 165 height 36
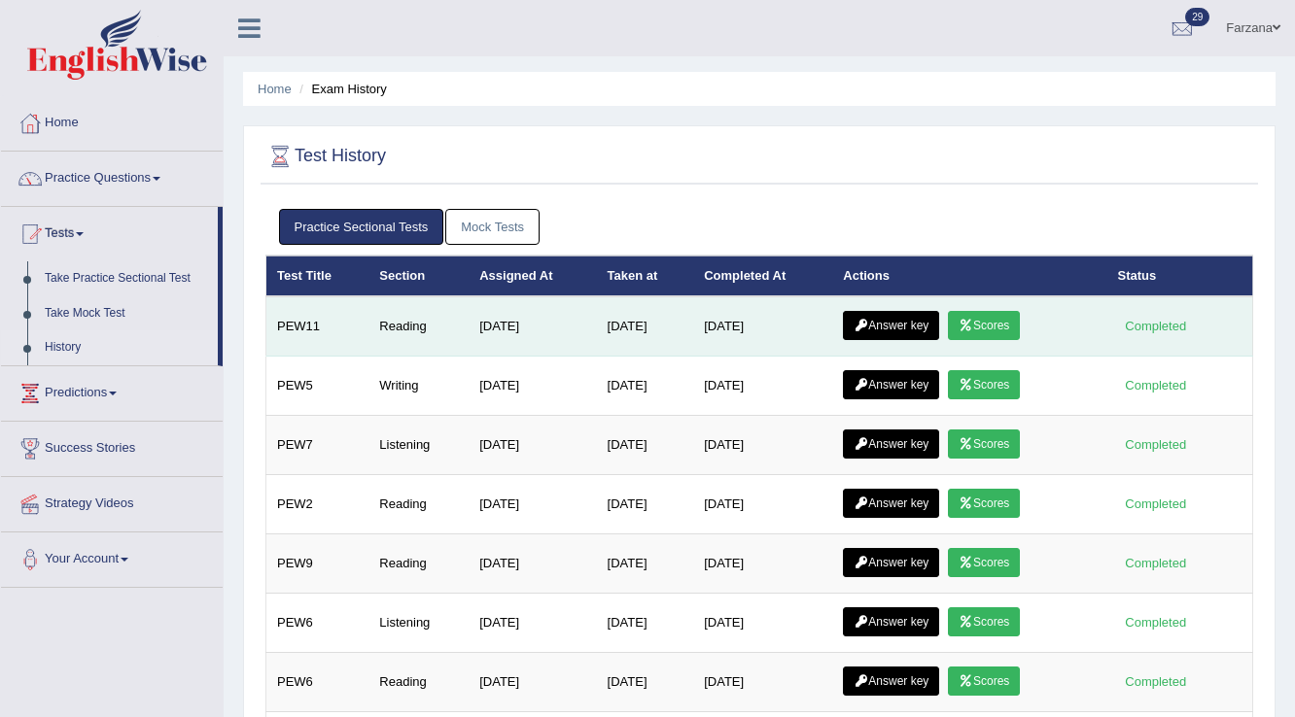
click at [997, 322] on link "Scores" at bounding box center [984, 325] width 72 height 29
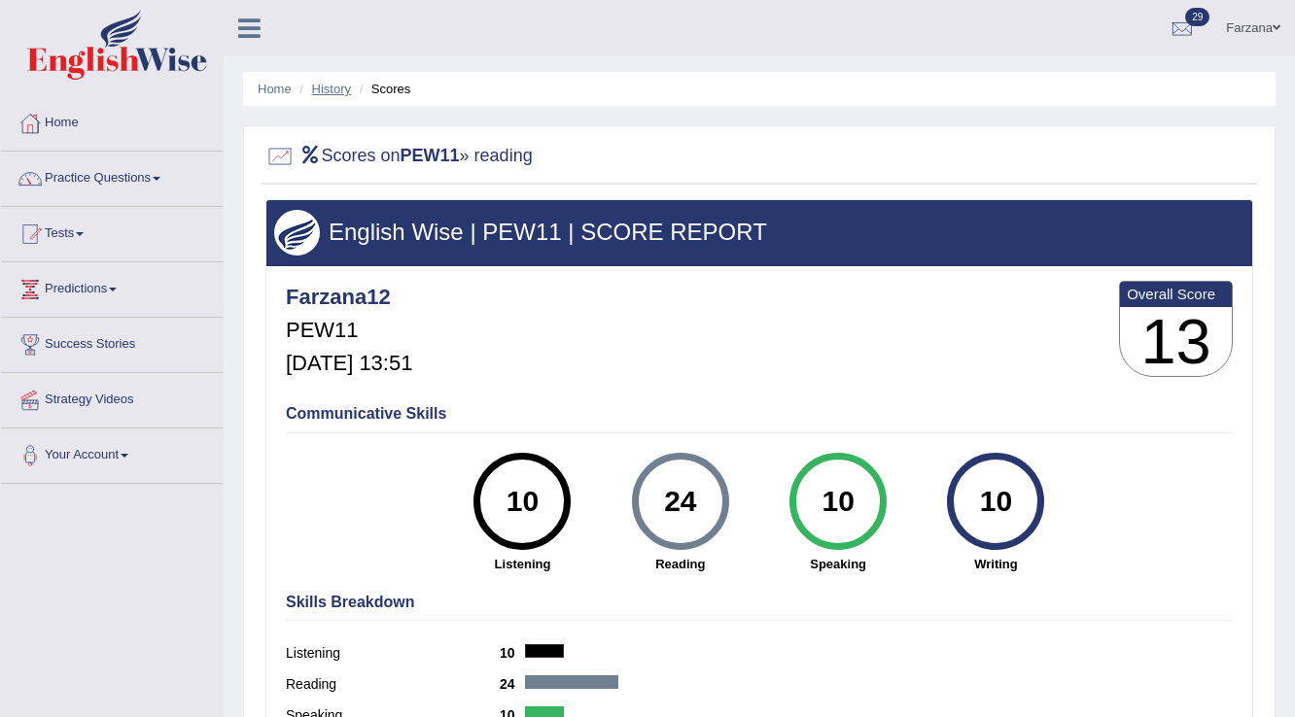
click at [328, 93] on link "History" at bounding box center [331, 89] width 39 height 15
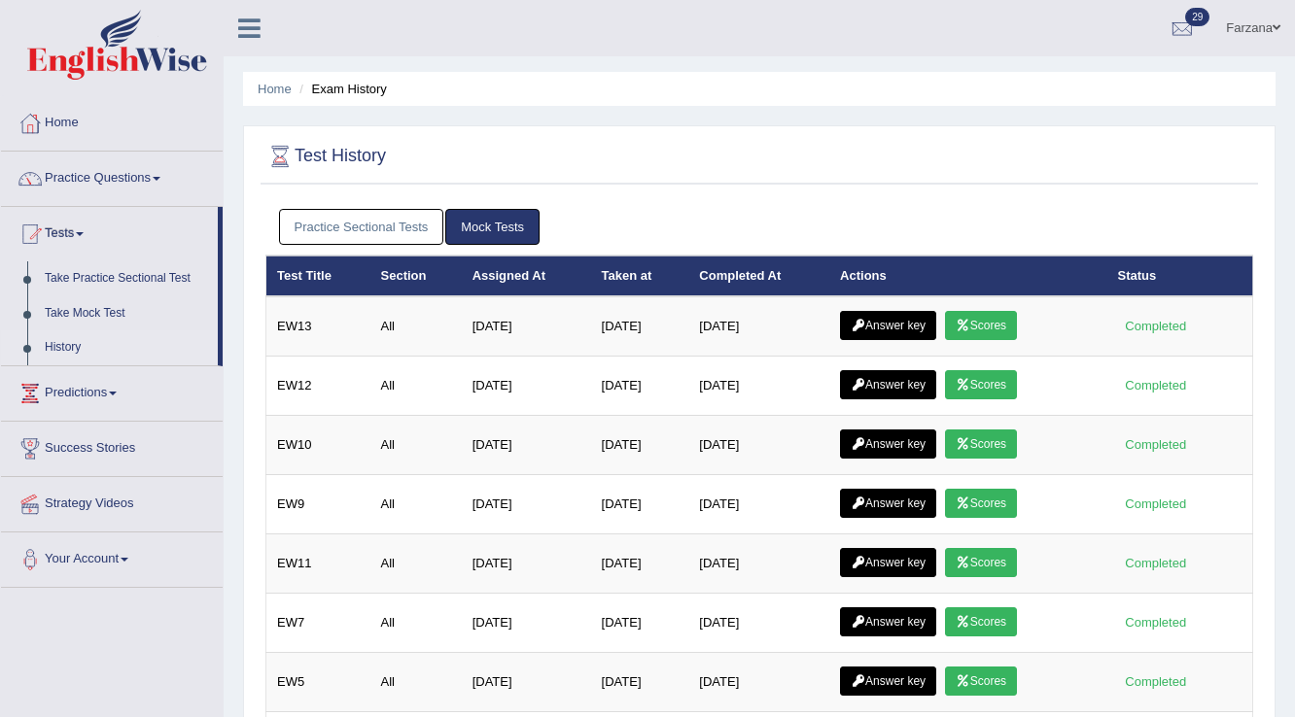
click at [382, 229] on link "Practice Sectional Tests" at bounding box center [361, 227] width 165 height 36
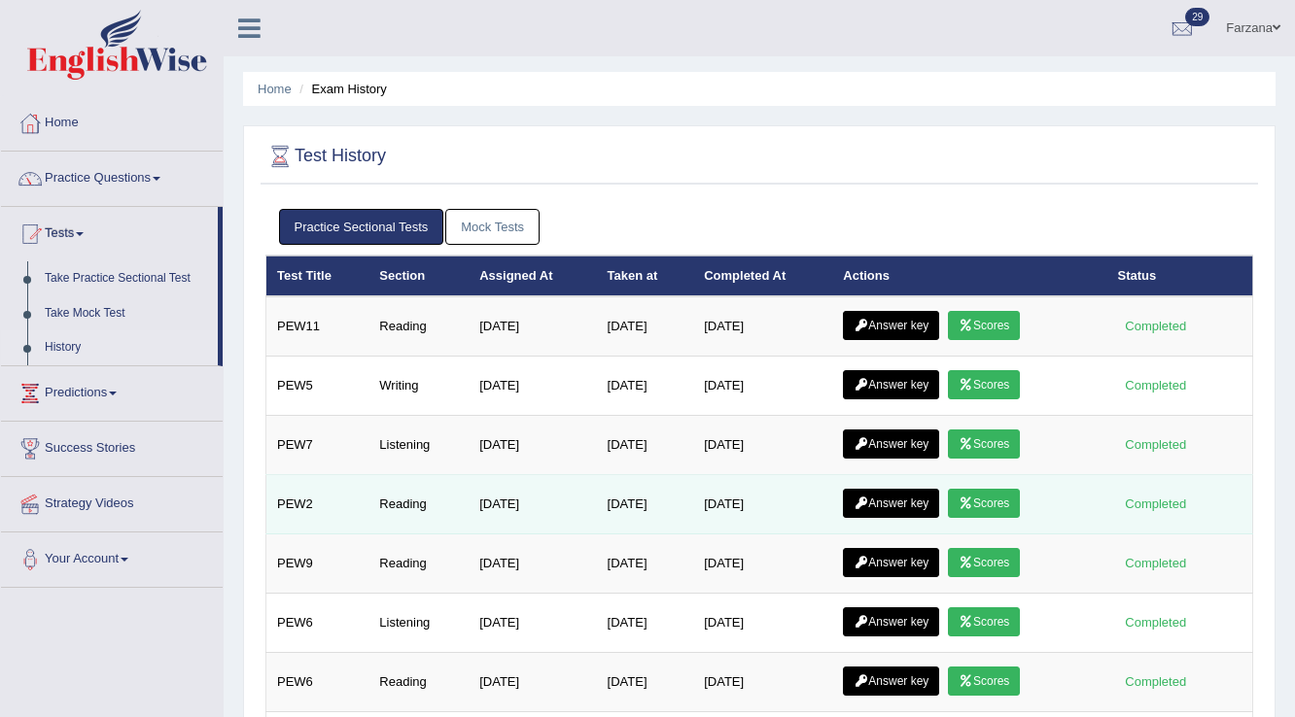
click at [1007, 495] on link "Scores" at bounding box center [984, 503] width 72 height 29
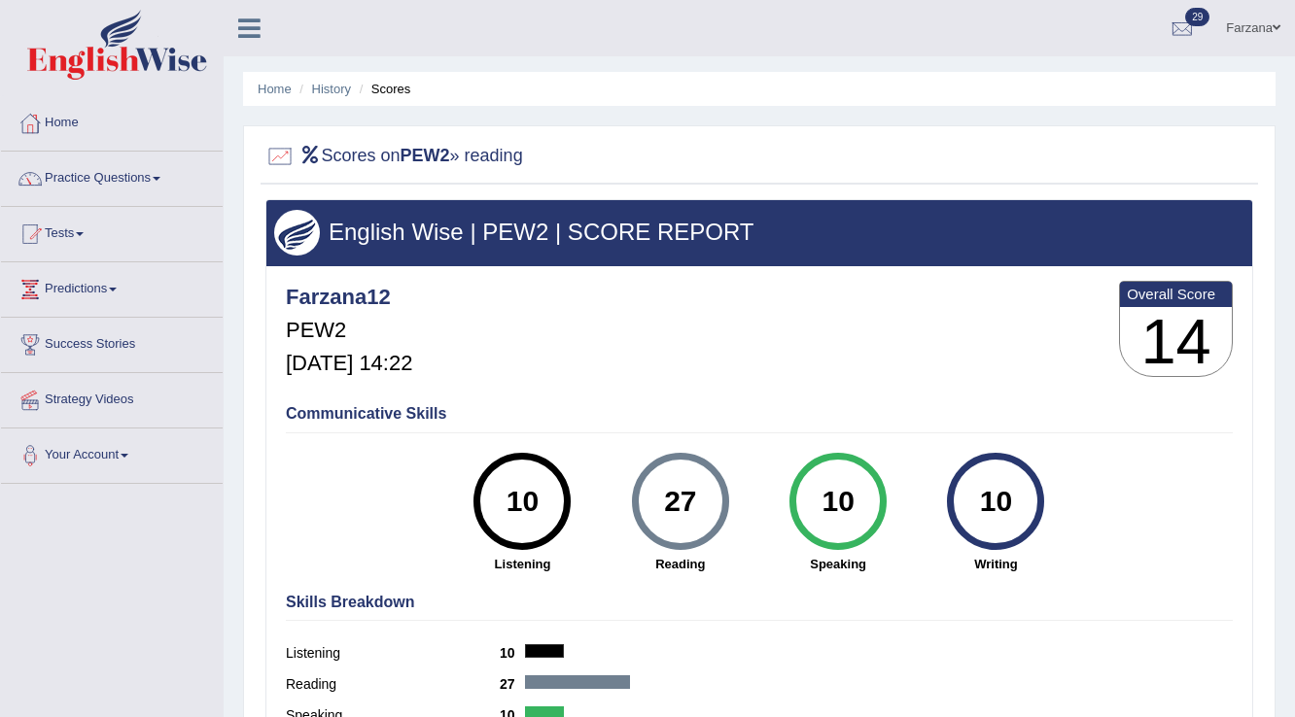
click at [307, 87] on li "History" at bounding box center [322, 89] width 56 height 18
click at [331, 89] on link "History" at bounding box center [331, 89] width 39 height 15
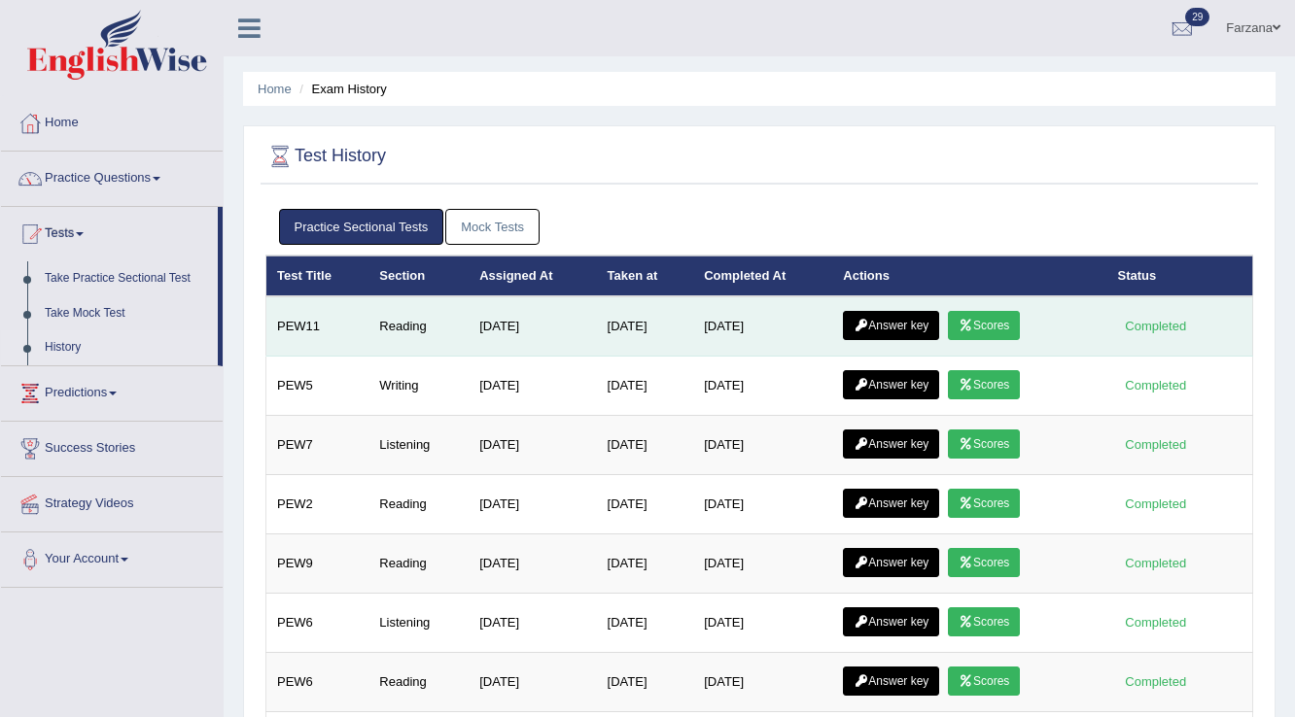
click at [906, 311] on link "Answer key" at bounding box center [891, 325] width 96 height 29
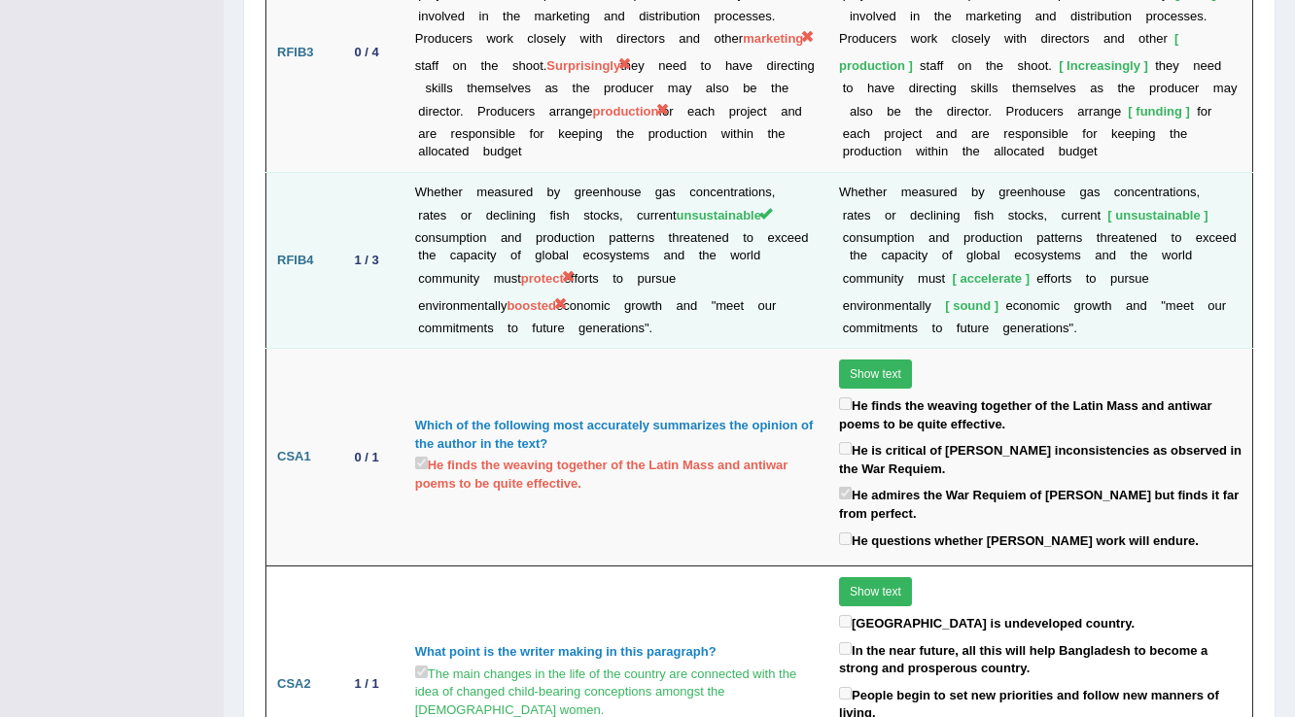
scroll to position [3649, 0]
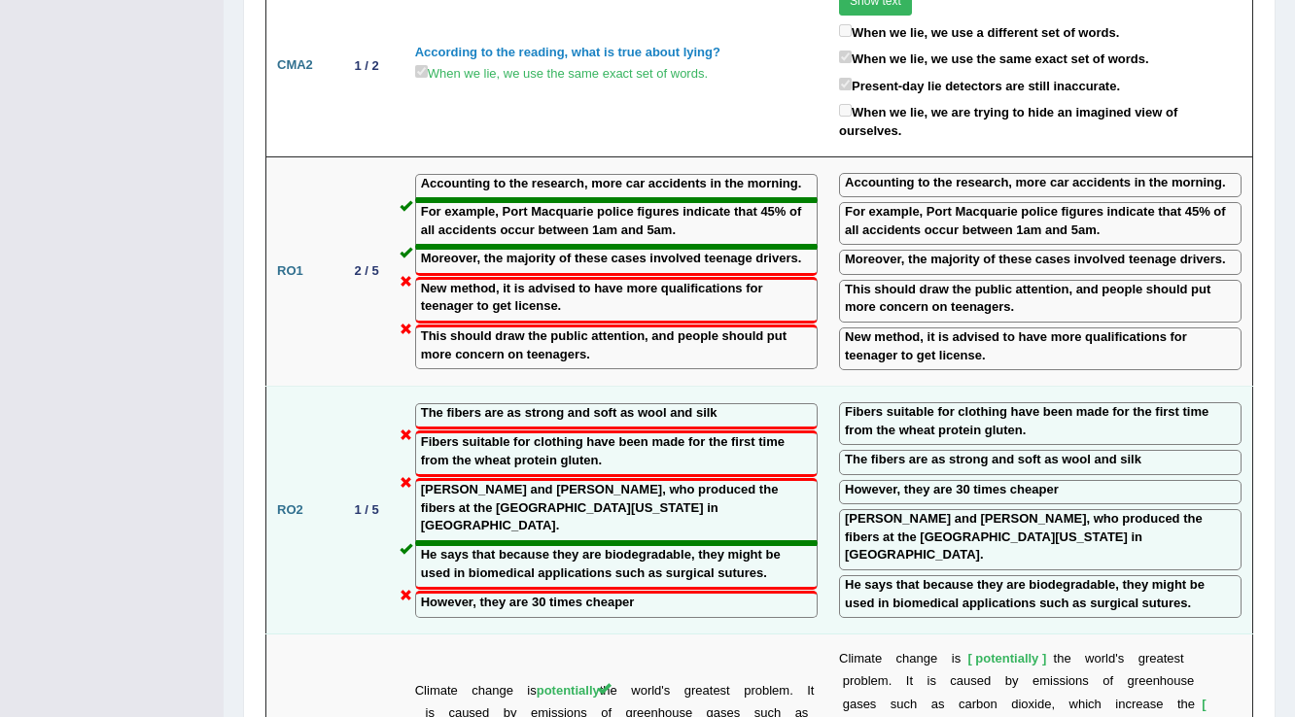
drag, startPoint x: 932, startPoint y: 636, endPoint x: 923, endPoint y: 688, distance: 53.2
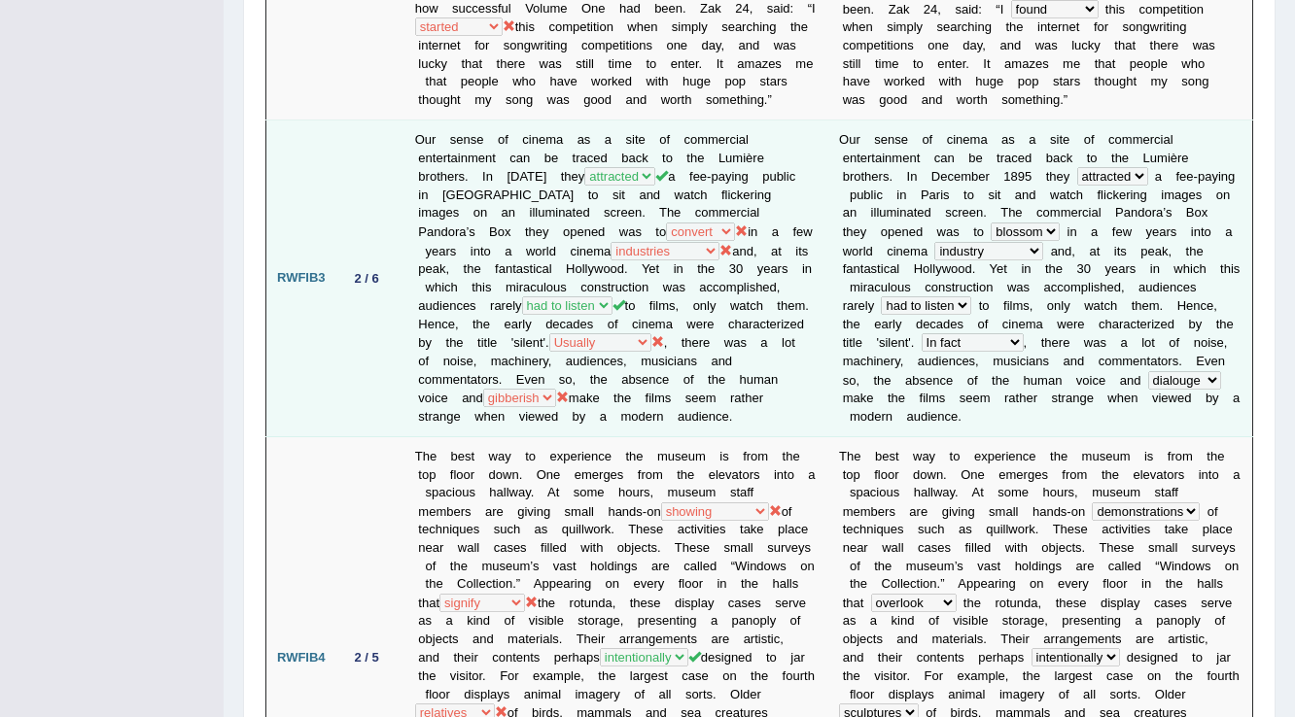
scroll to position [855, 0]
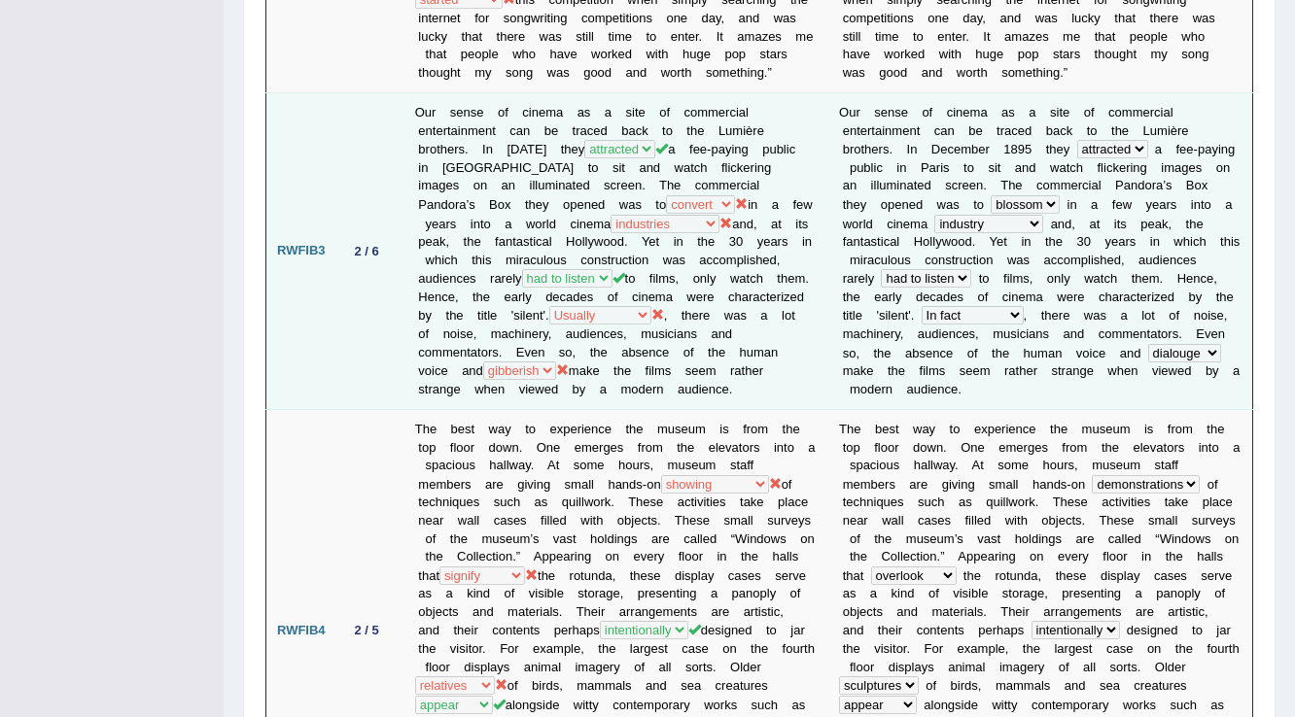
click at [552, 309] on td "Our sense of cinema as a site of commercial entertainment can be traced back to…" at bounding box center [616, 251] width 424 height 317
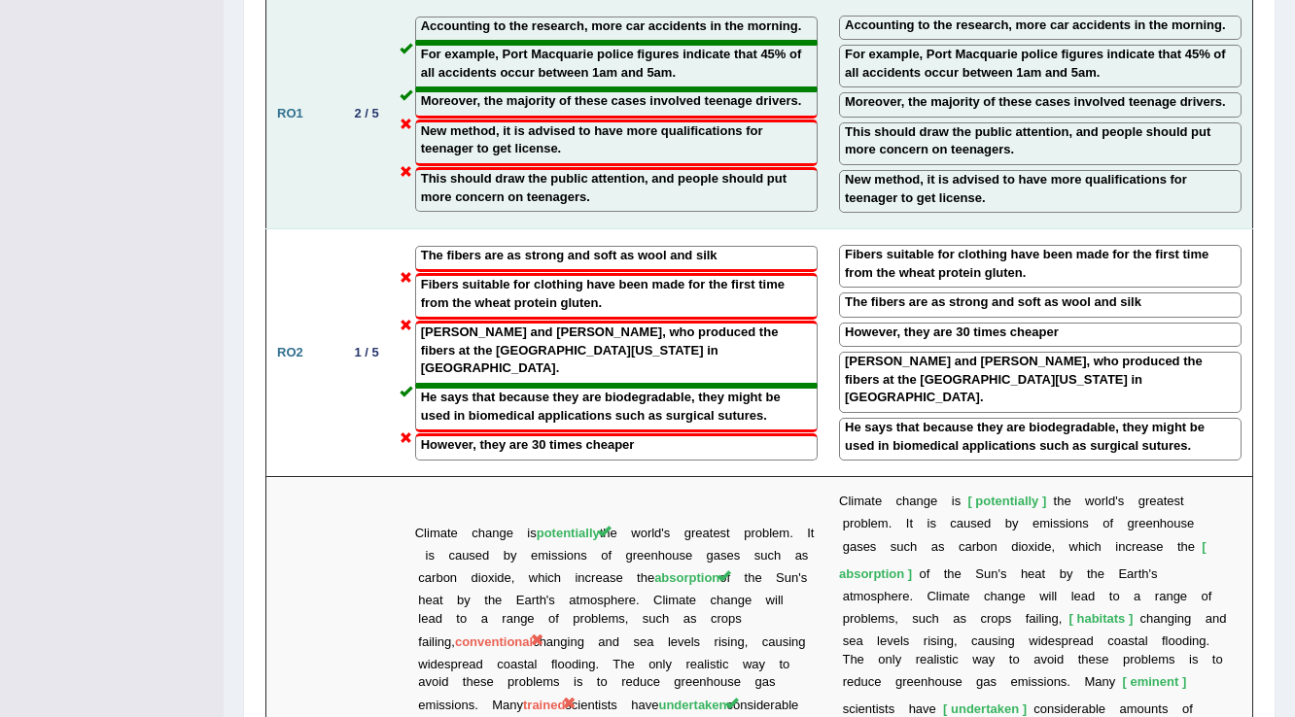
scroll to position [2488, 0]
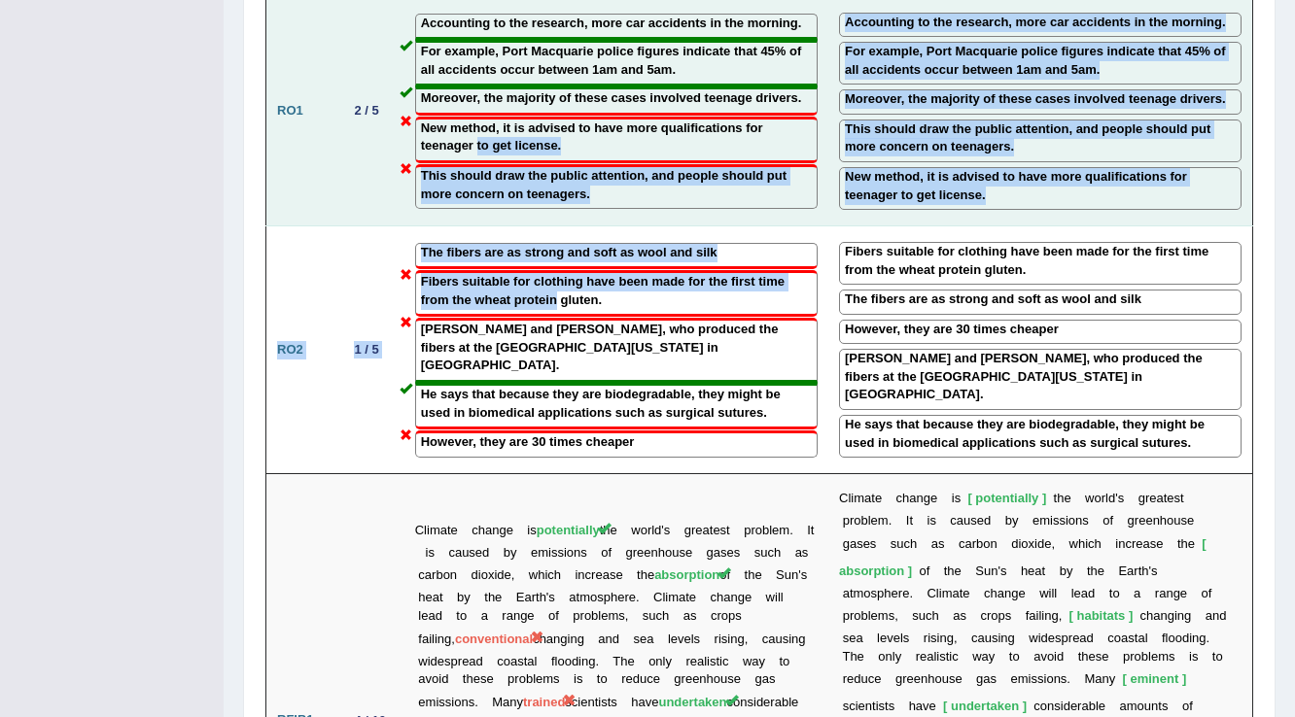
drag, startPoint x: 549, startPoint y: 259, endPoint x: 478, endPoint y: 123, distance: 153.5
click at [475, 116] on tbody "Title Score Your Answer Correct Answer RWFIB1 1 / 5 A good story may be given a…" at bounding box center [759, 45] width 986 height 4370
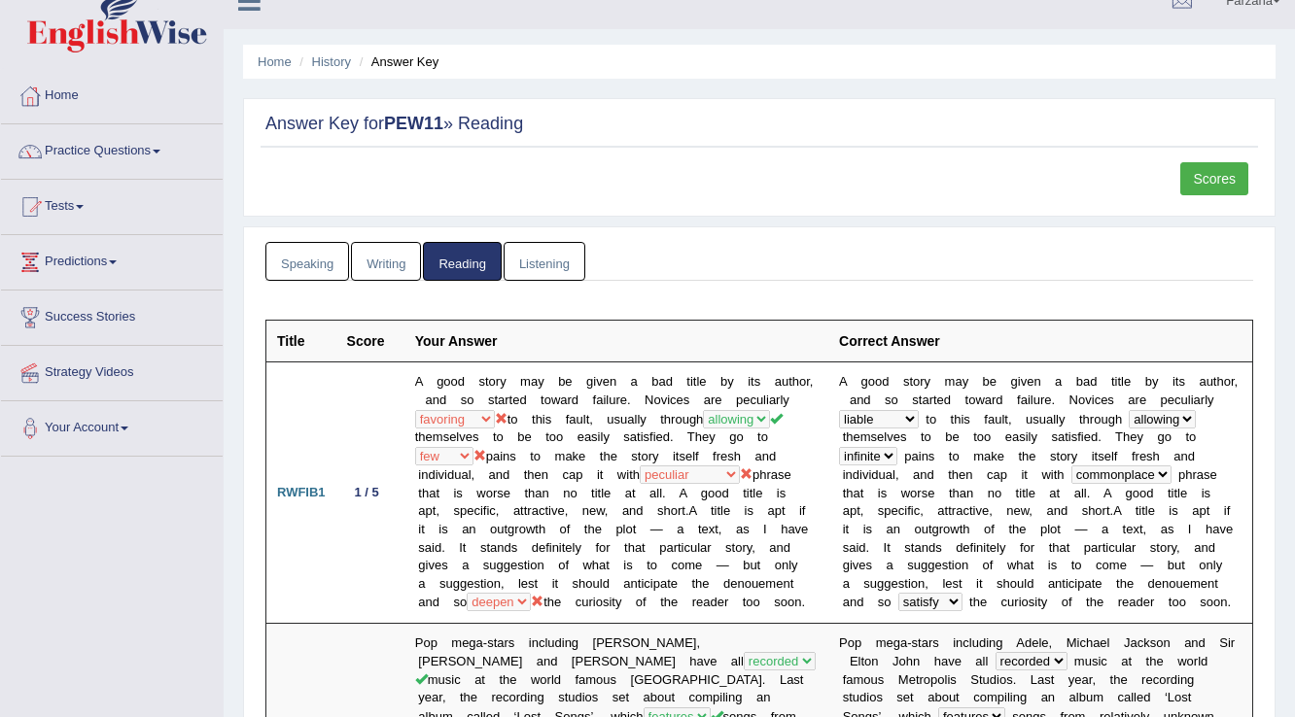
scroll to position [0, 0]
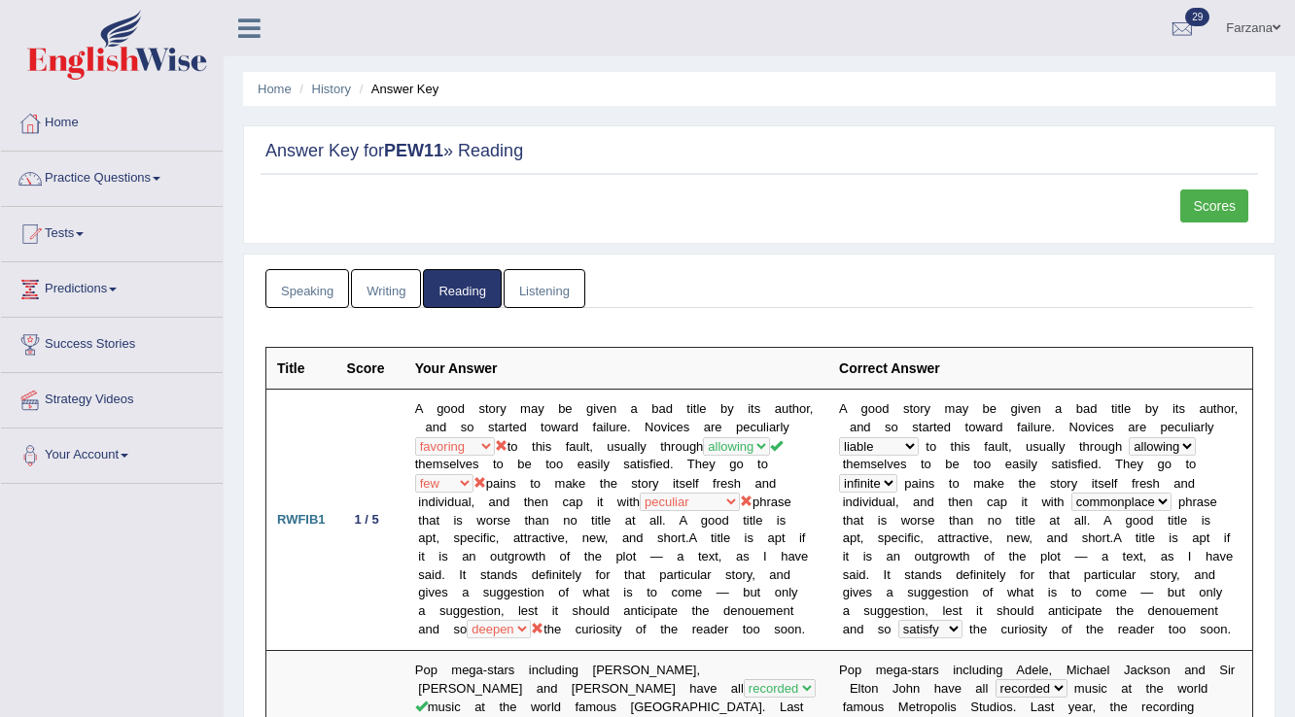
drag, startPoint x: 1196, startPoint y: 202, endPoint x: 1133, endPoint y: 262, distance: 87.3
click at [1196, 202] on link "Scores" at bounding box center [1214, 206] width 68 height 33
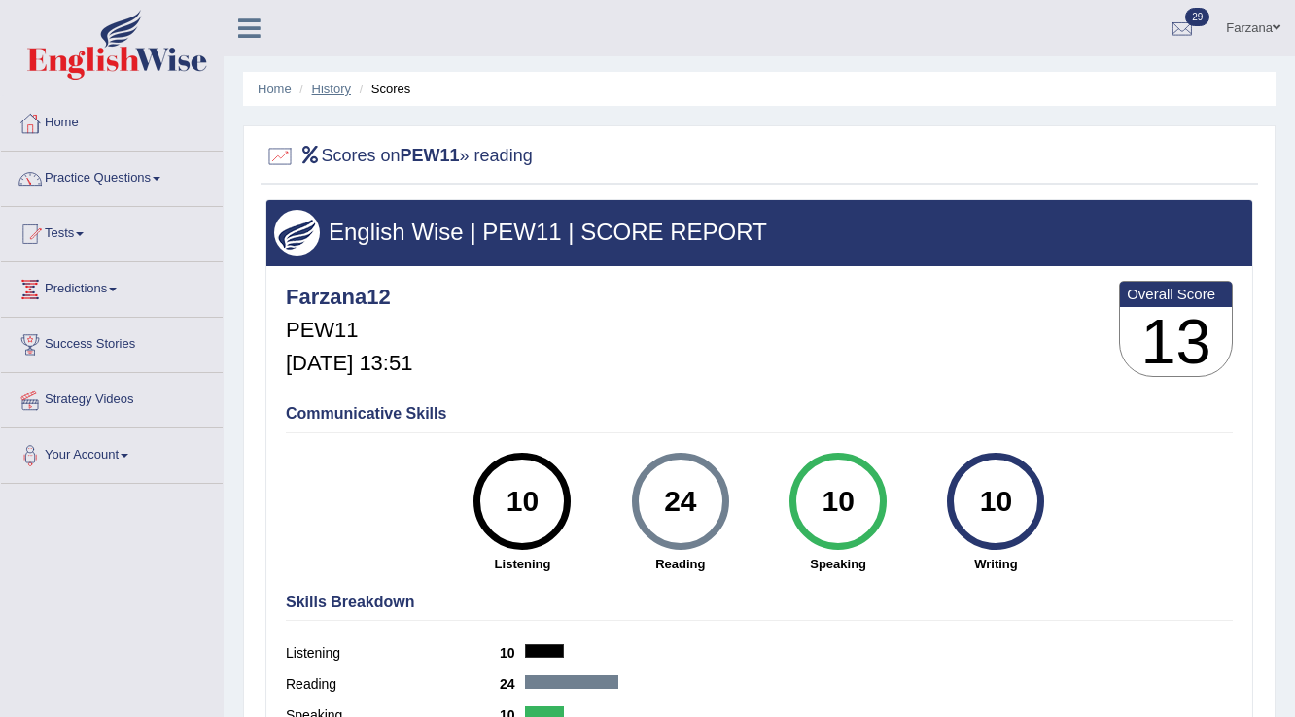
click at [331, 93] on link "History" at bounding box center [331, 89] width 39 height 15
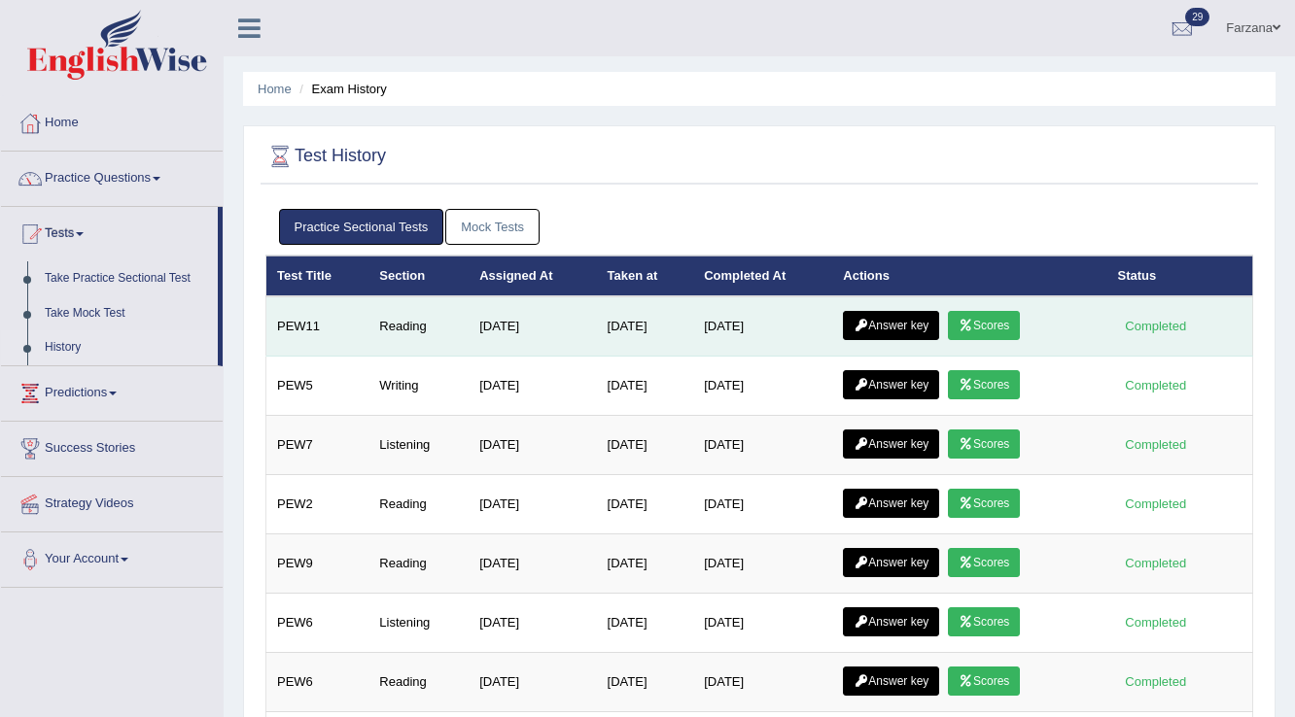
click at [939, 319] on link "Answer key" at bounding box center [891, 325] width 96 height 29
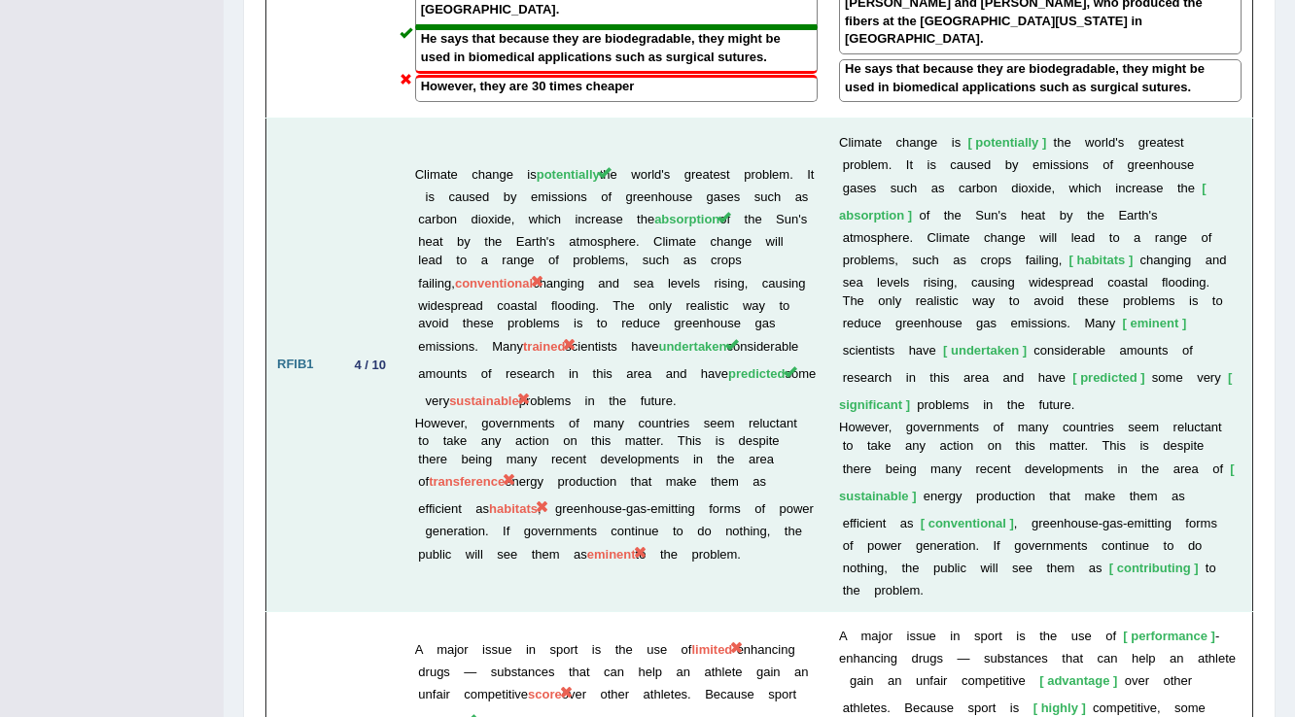
scroll to position [2872, 0]
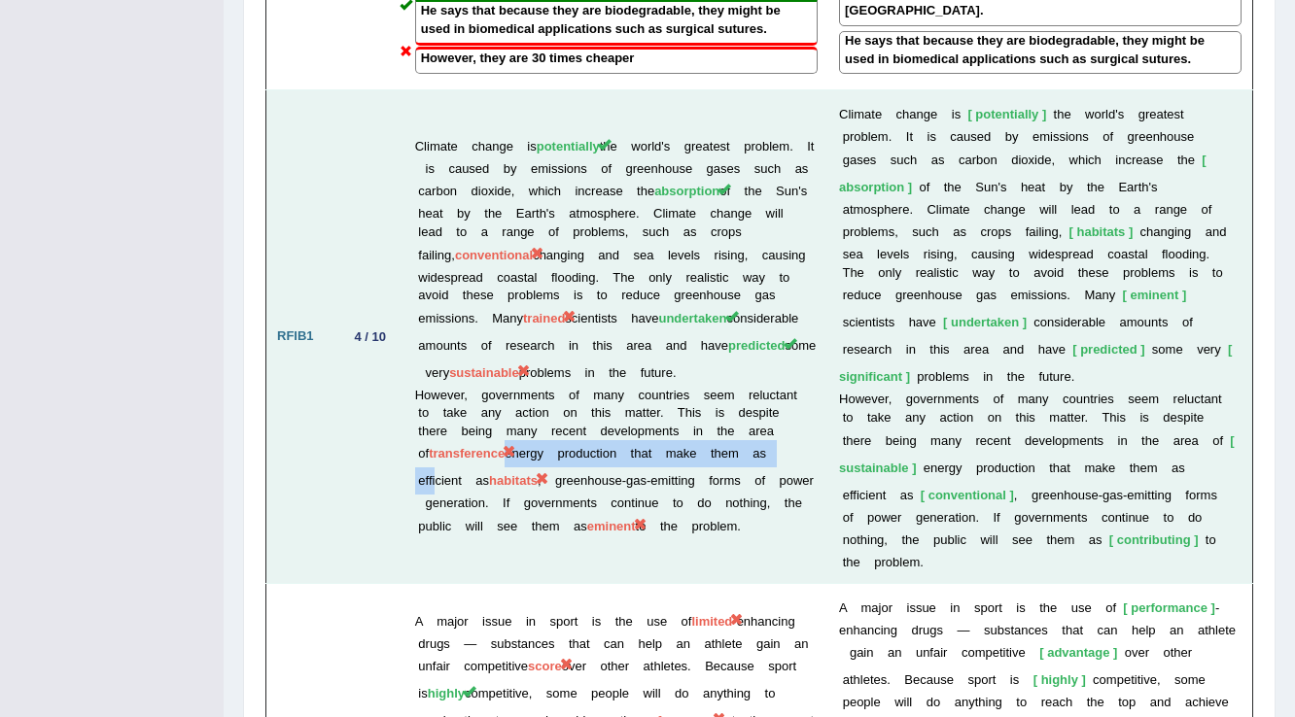
drag, startPoint x: 490, startPoint y: 387, endPoint x: 429, endPoint y: 413, distance: 66.6
click at [429, 413] on td "Climate change is potentially the world's greatest problem. It is caused by emi…" at bounding box center [616, 337] width 424 height 494
click at [350, 384] on td "4 / 10" at bounding box center [370, 337] width 68 height 494
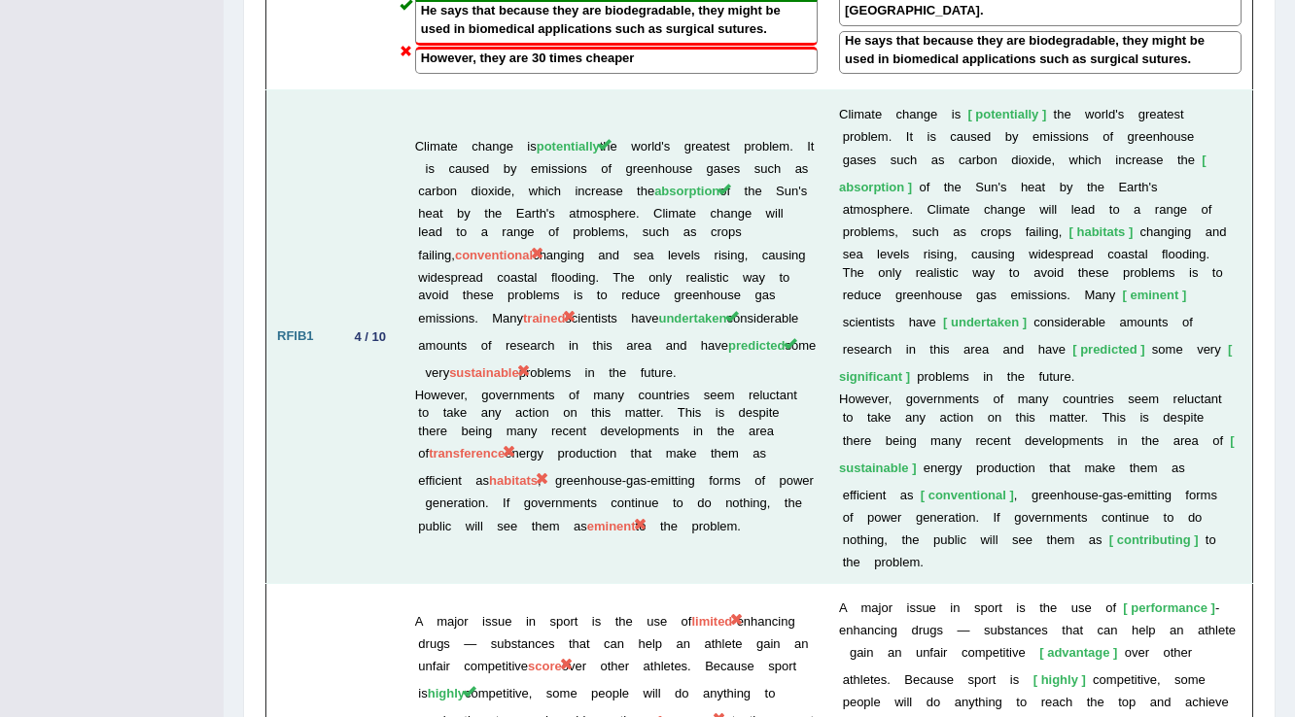
click at [568, 90] on td "Climate change is potentially the world's greatest problem. It is caused by emi…" at bounding box center [616, 337] width 424 height 494
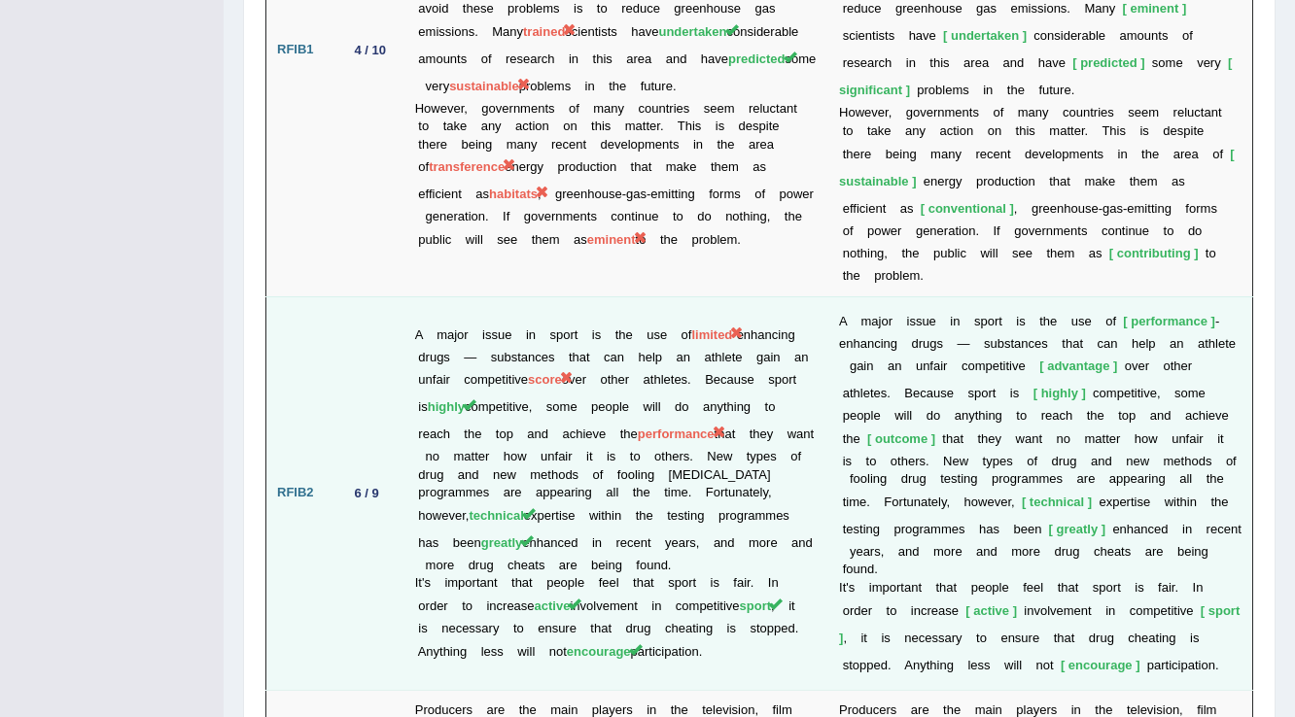
scroll to position [3183, 0]
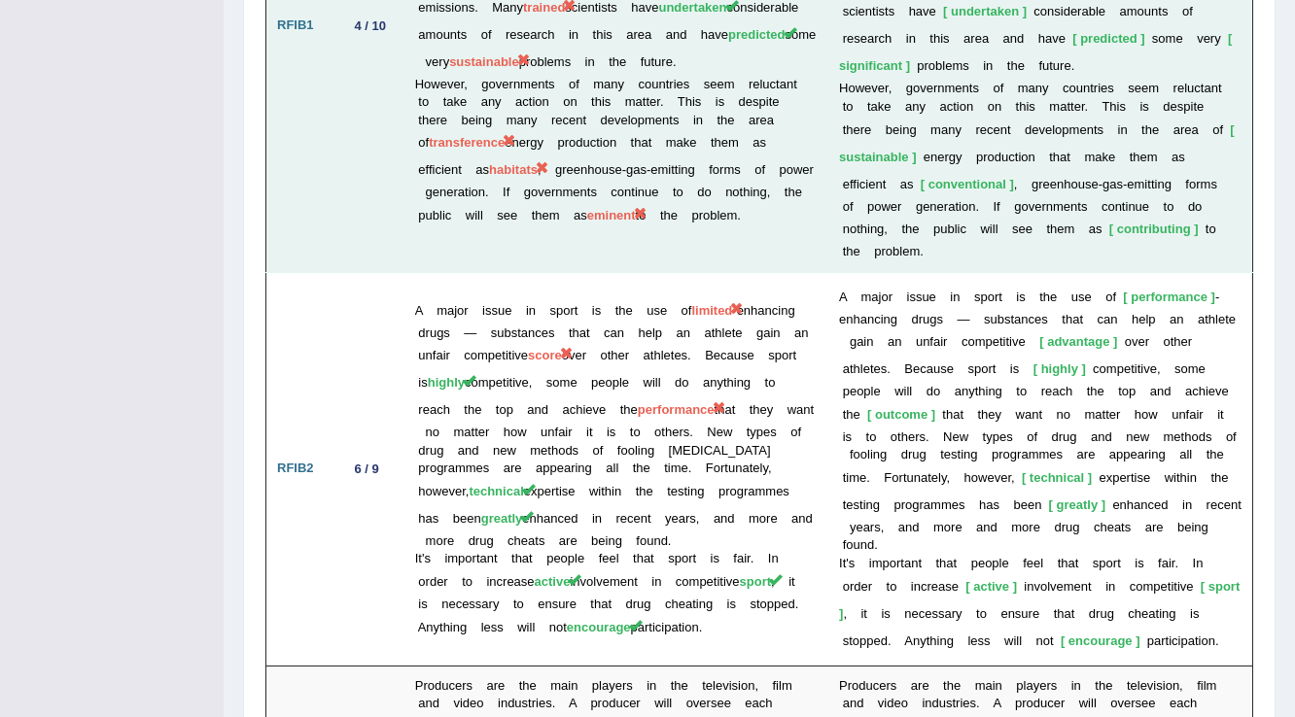
click at [369, 130] on td "4 / 10" at bounding box center [370, 26] width 68 height 494
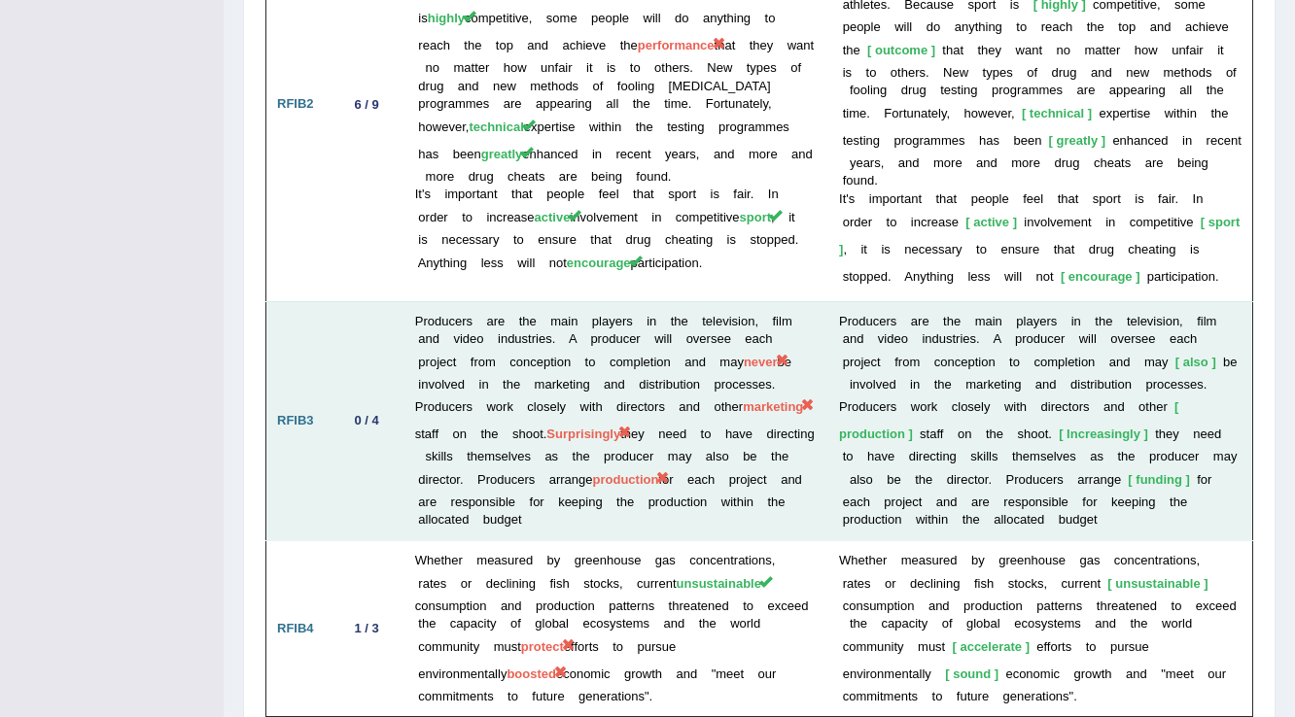
scroll to position [3572, 0]
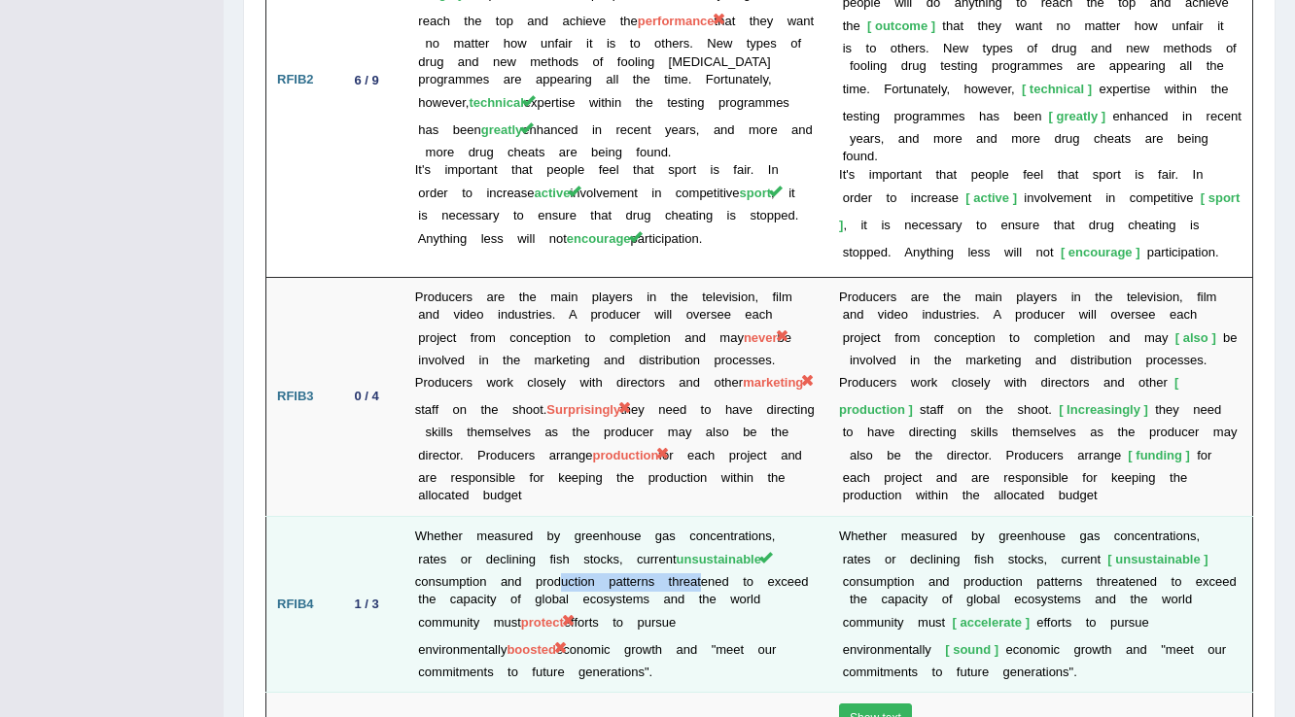
drag, startPoint x: 696, startPoint y: 523, endPoint x: 551, endPoint y: 523, distance: 144.8
click at [551, 523] on td "Whether measured by greenhouse gas concentrations, rates or declining fish stoc…" at bounding box center [616, 604] width 424 height 176
click at [888, 642] on b "m" at bounding box center [888, 649] width 11 height 15
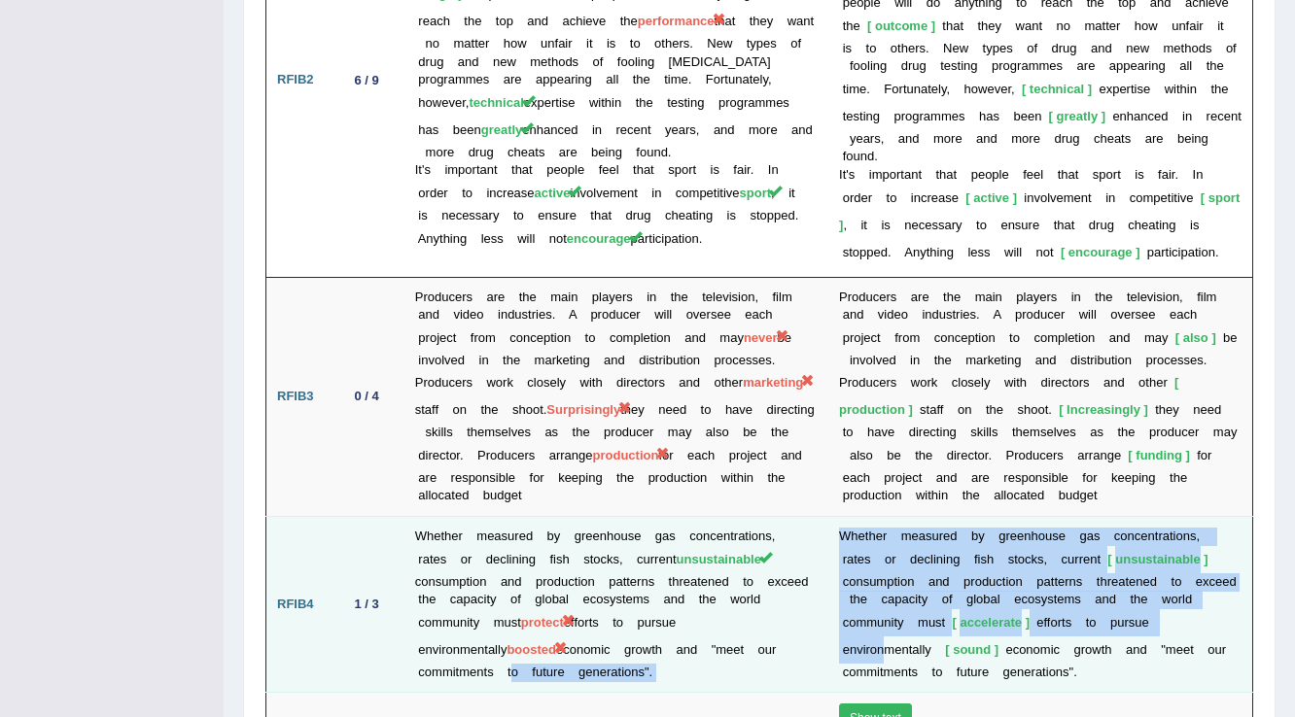
drag, startPoint x: 888, startPoint y: 596, endPoint x: 793, endPoint y: 582, distance: 96.2
click at [793, 582] on tr "RFIB4 1 / 3 Whether measured by greenhouse gas concentrations, rates or declini…" at bounding box center [759, 604] width 986 height 176
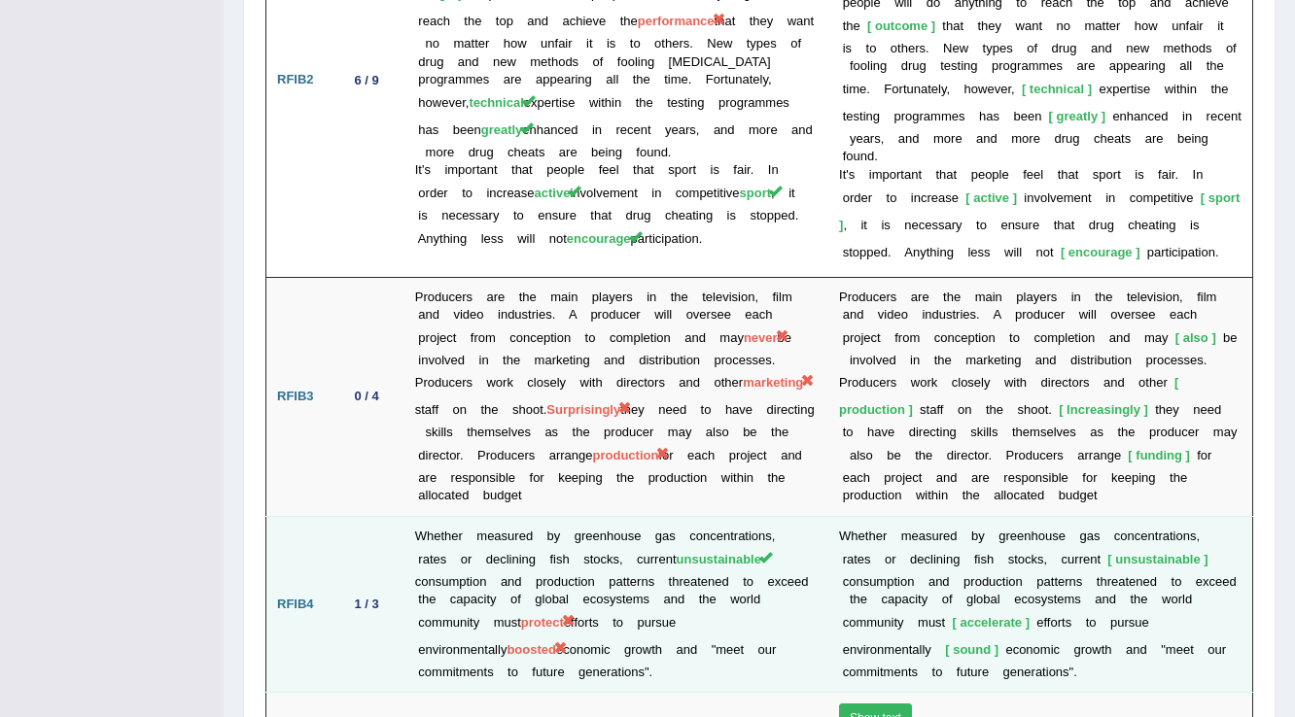
click at [674, 565] on td "Whether measured by greenhouse gas concentrations, rates or declining fish stoc…" at bounding box center [616, 604] width 424 height 176
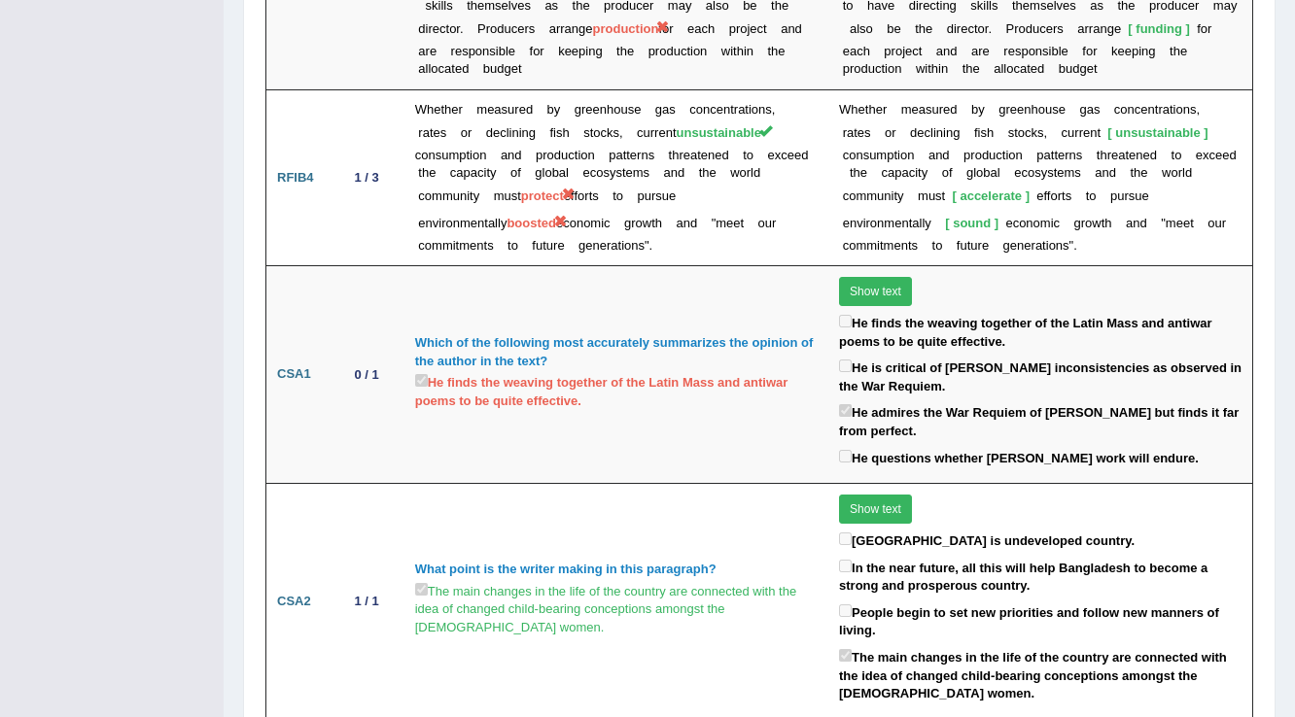
scroll to position [4038, 0]
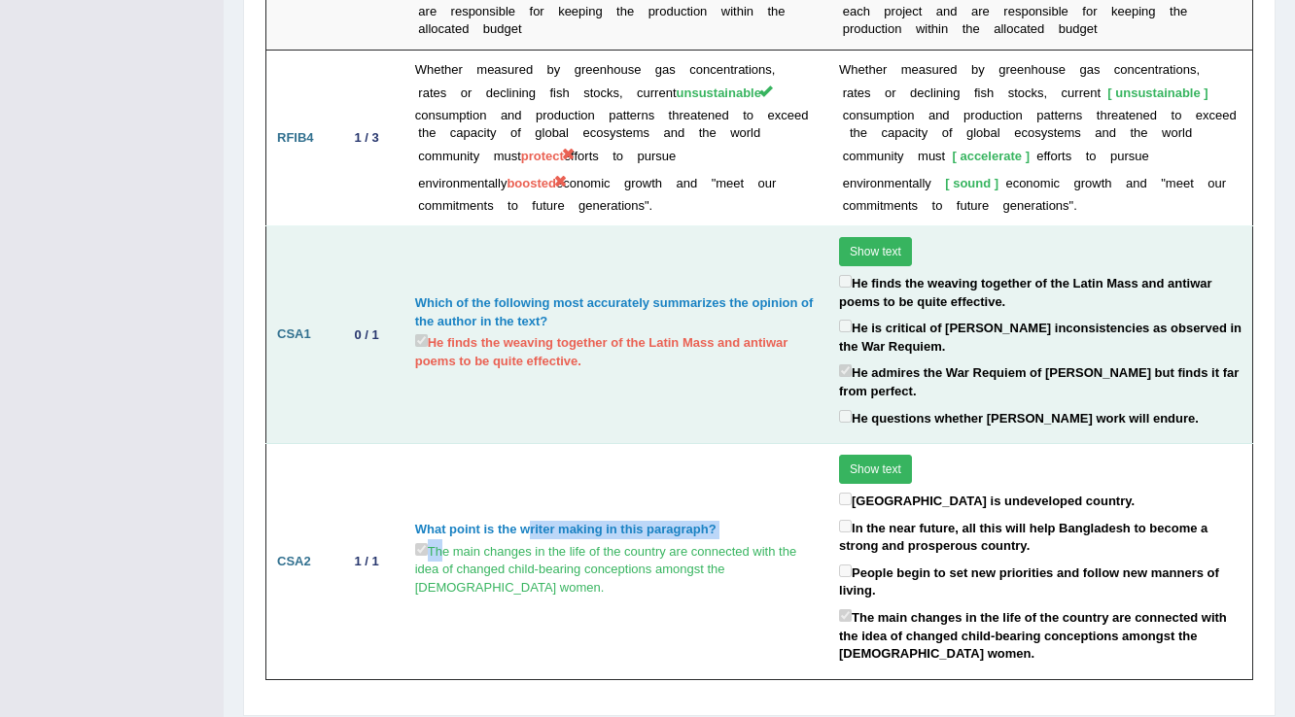
drag, startPoint x: 530, startPoint y: 454, endPoint x: 341, endPoint y: 327, distance: 227.5
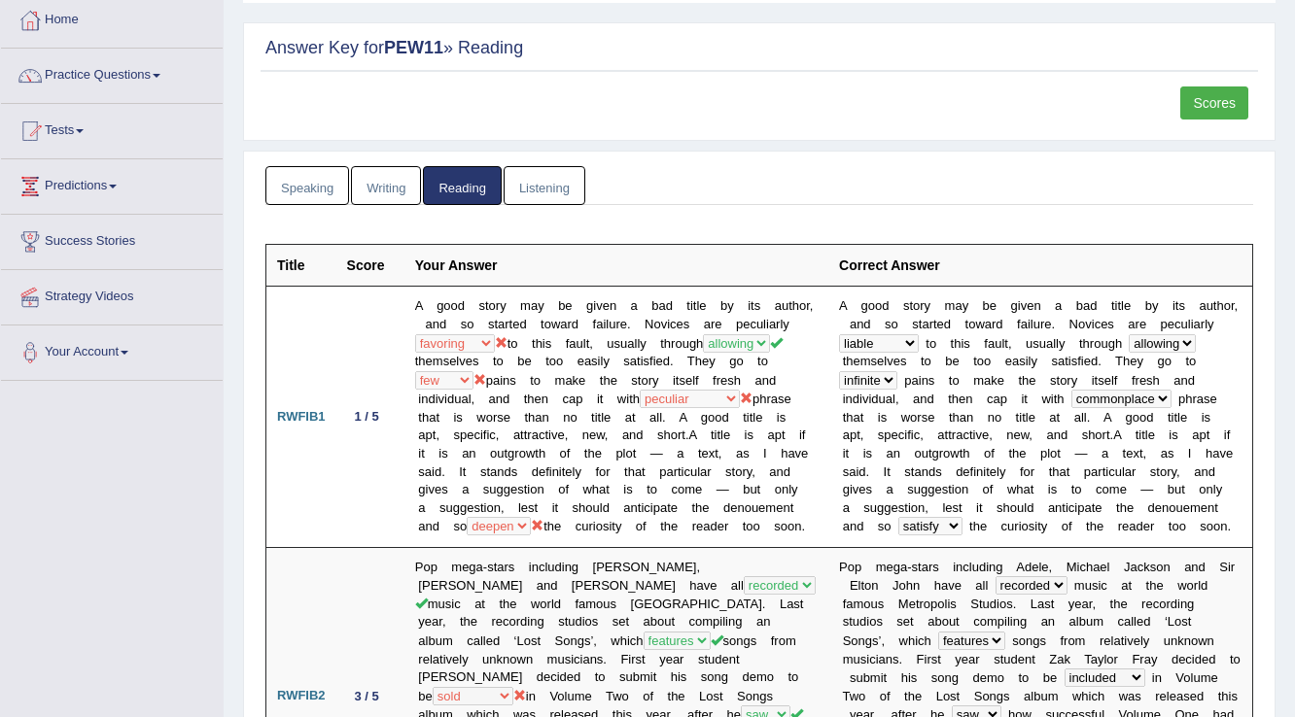
scroll to position [0, 0]
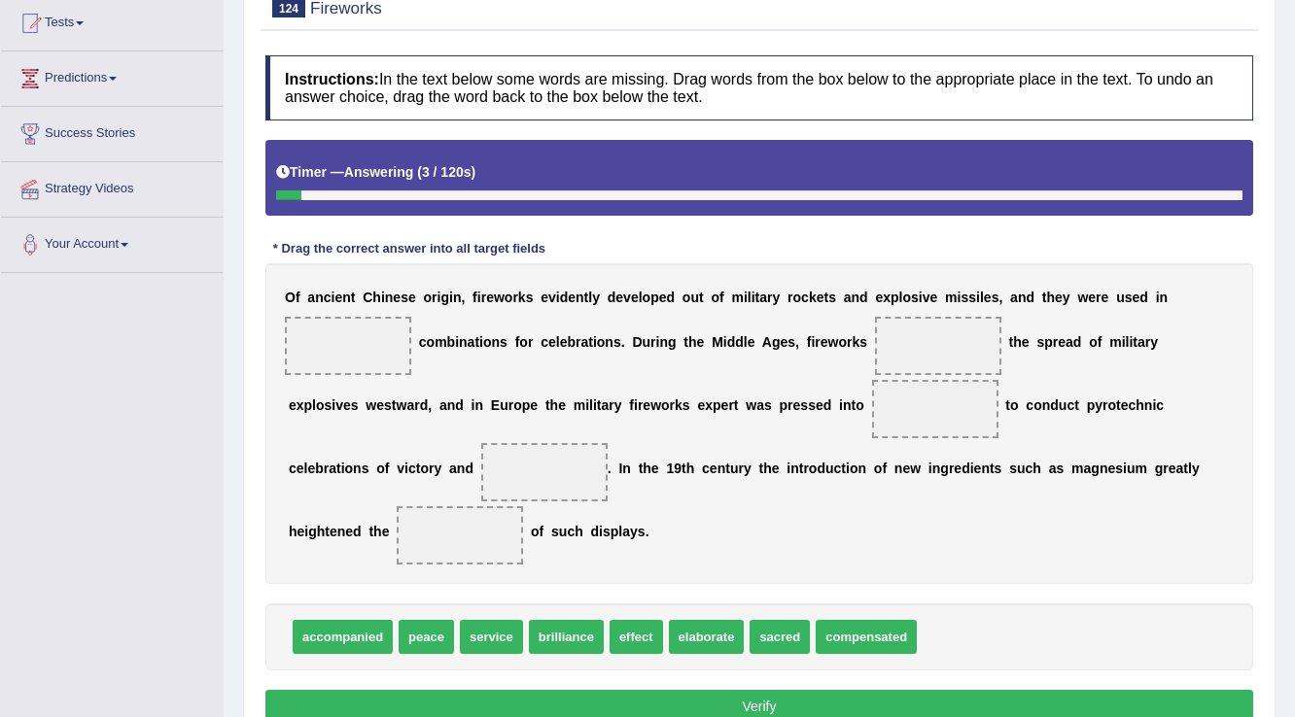
scroll to position [303, 0]
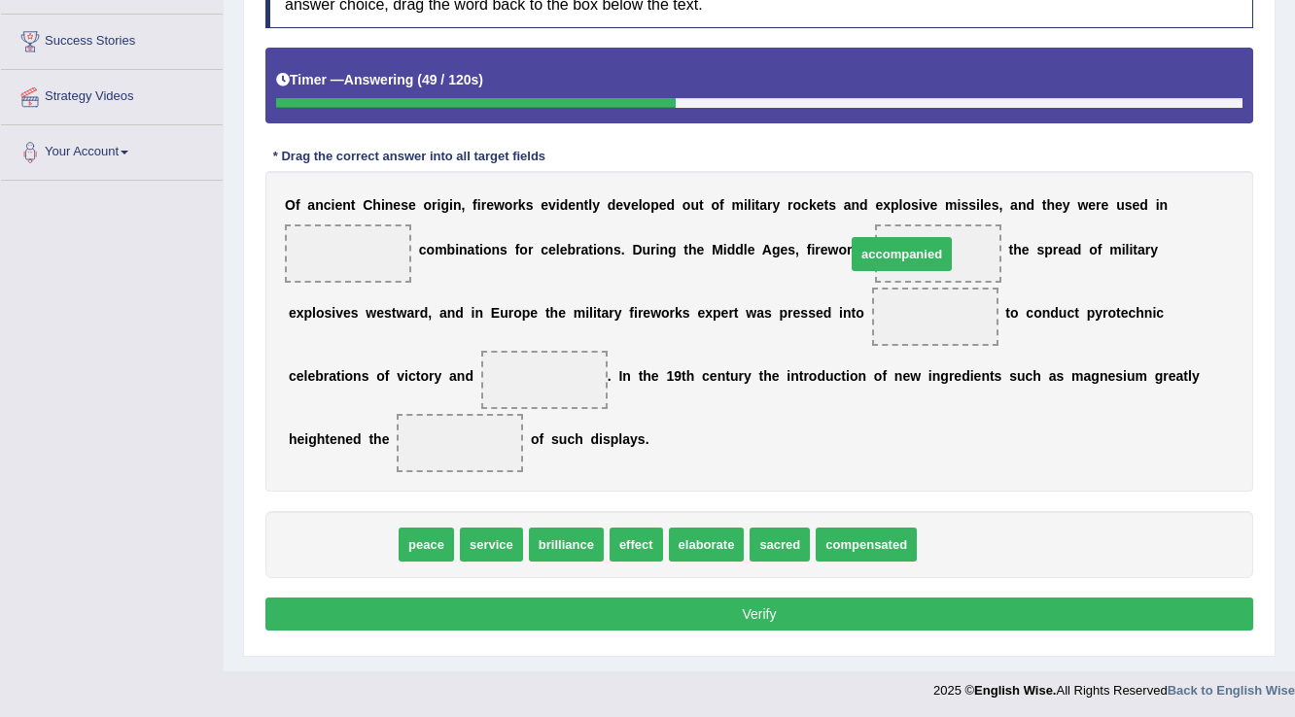
drag, startPoint x: 345, startPoint y: 547, endPoint x: 906, endPoint y: 255, distance: 632.5
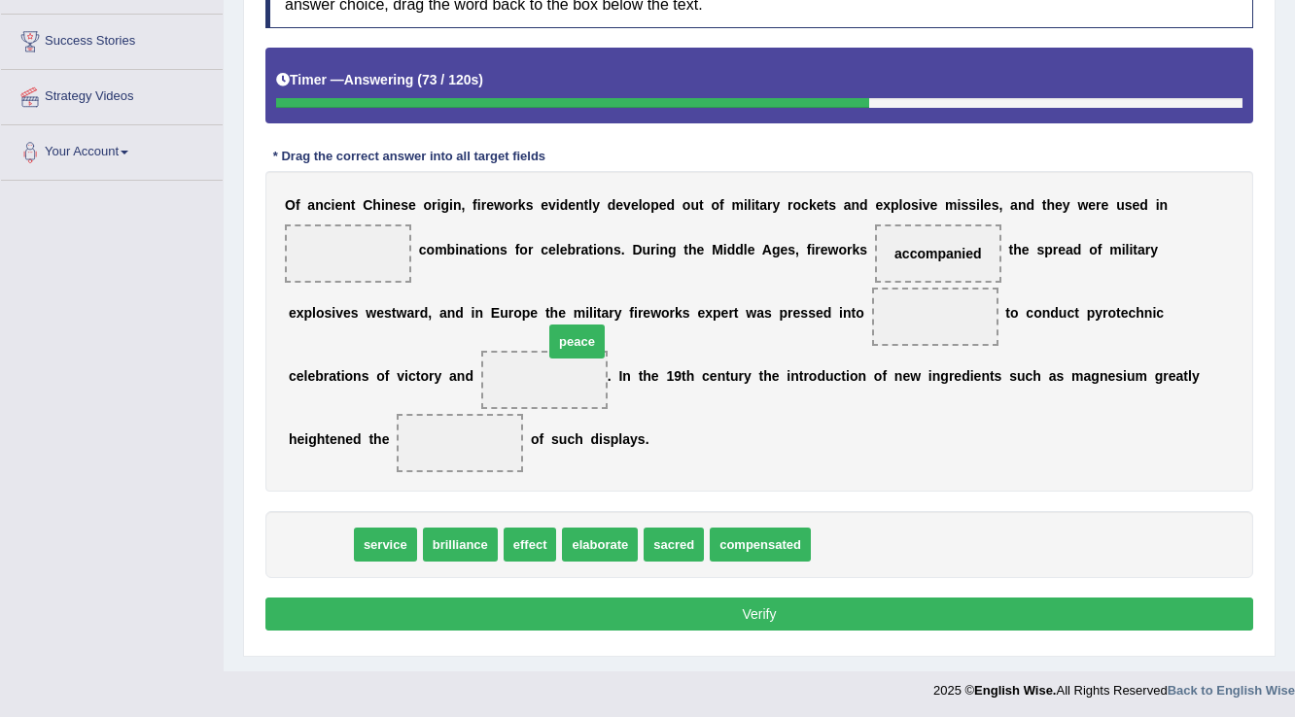
drag, startPoint x: 338, startPoint y: 545, endPoint x: 561, endPoint y: 387, distance: 273.2
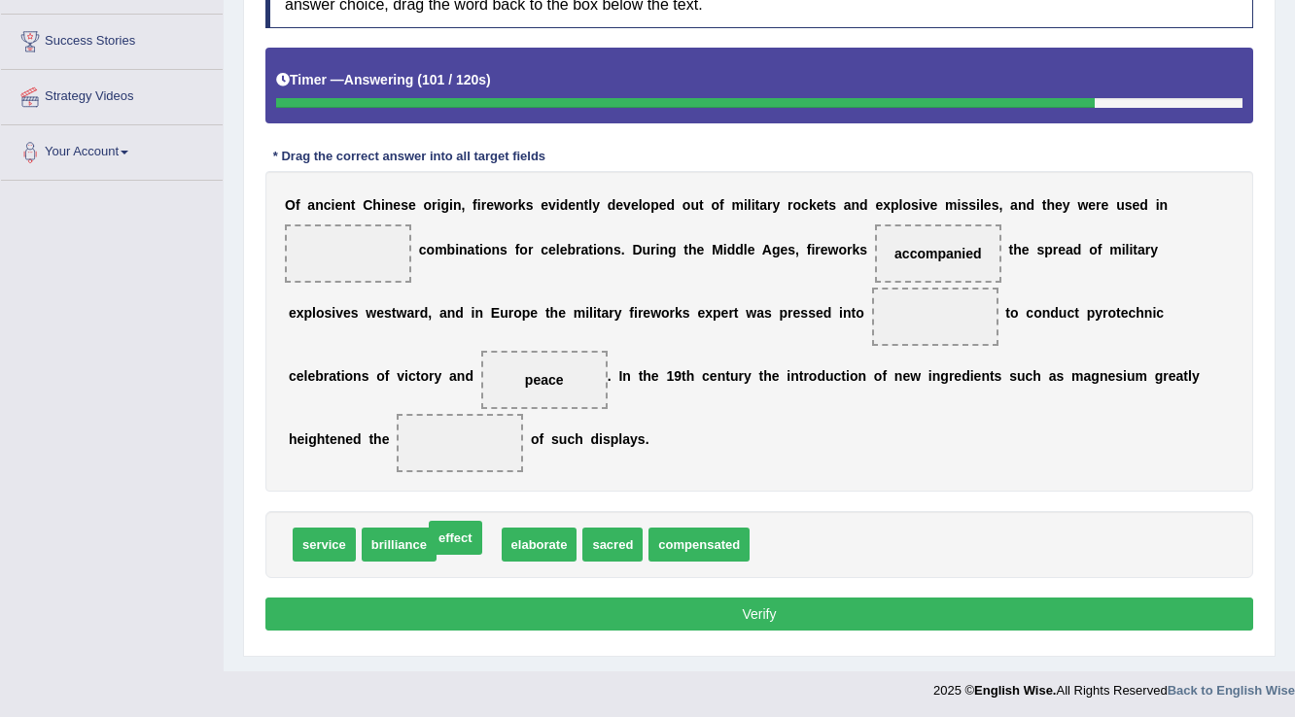
drag, startPoint x: 470, startPoint y: 540, endPoint x: 458, endPoint y: 535, distance: 13.9
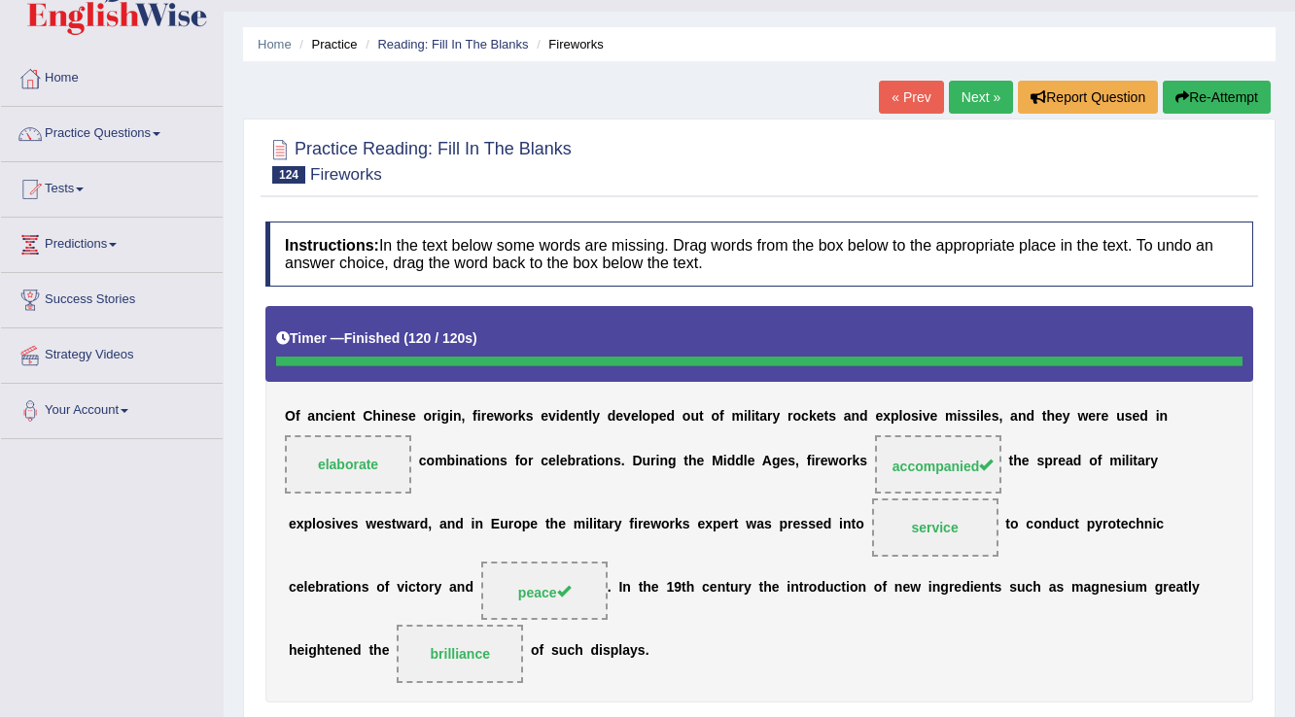
scroll to position [0, 0]
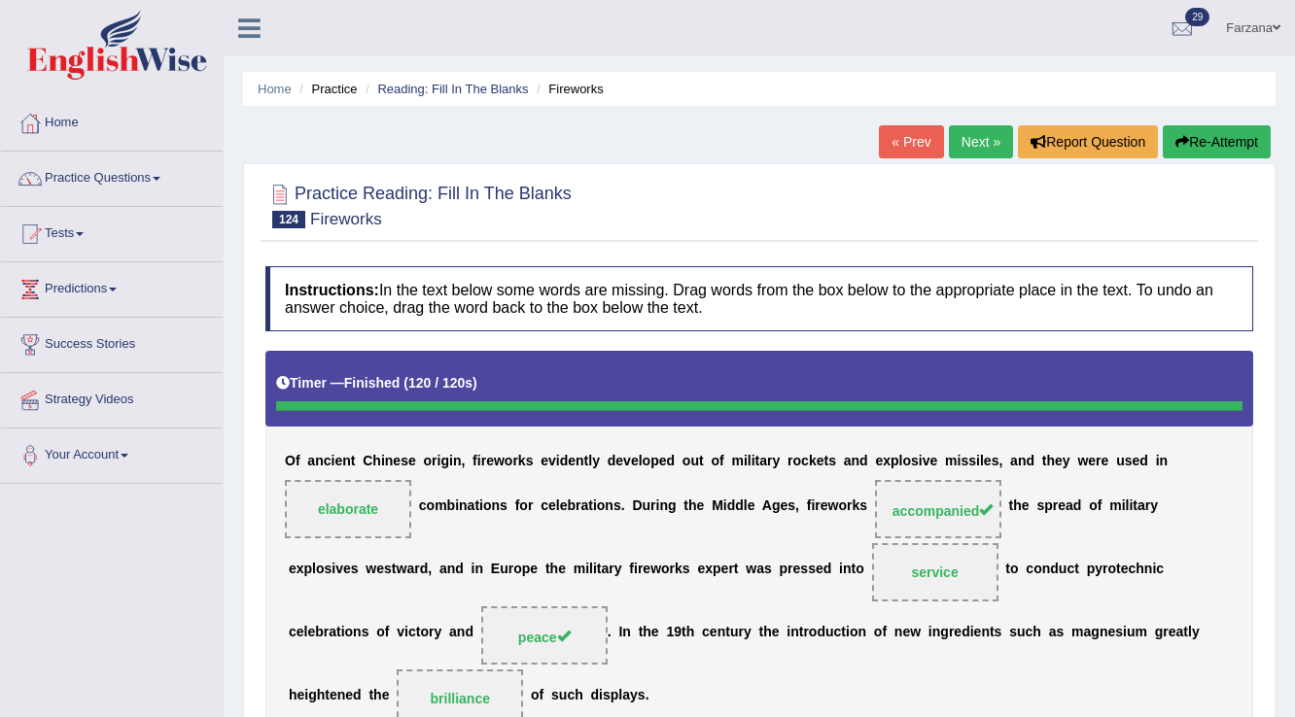
click at [1219, 142] on button "Re-Attempt" at bounding box center [1216, 141] width 108 height 33
